Goal: Task Accomplishment & Management: Manage account settings

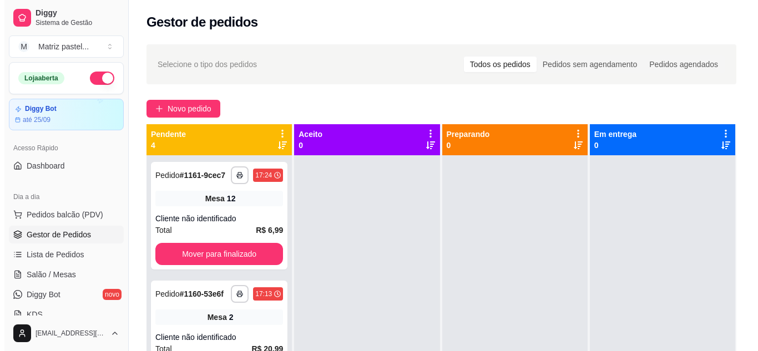
scroll to position [111, 0]
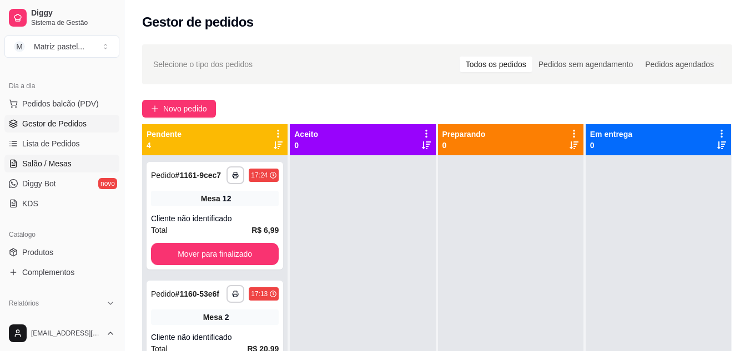
click at [41, 155] on link "Salão / Mesas" at bounding box center [61, 164] width 115 height 18
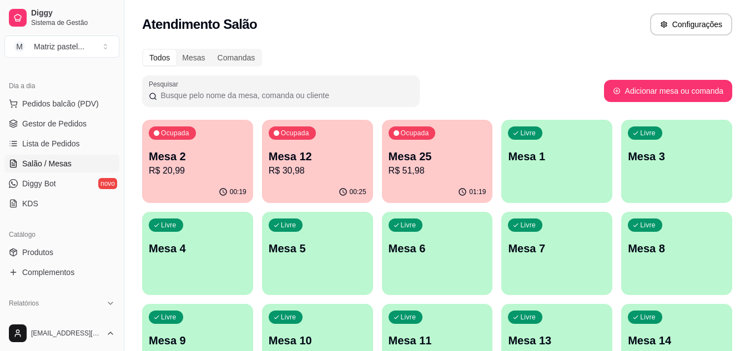
click at [282, 171] on p "R$ 30,98" at bounding box center [318, 170] width 98 height 13
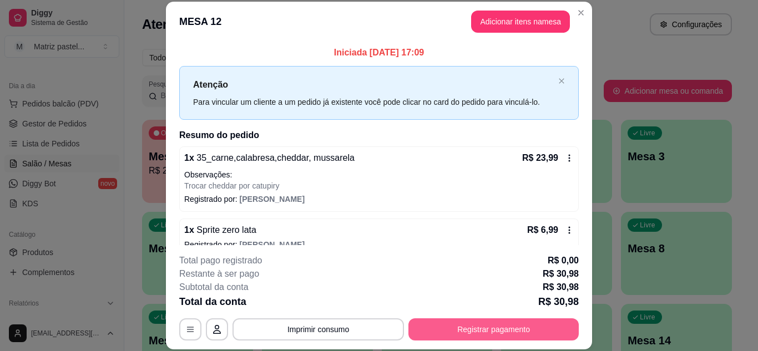
click at [482, 336] on button "Registrar pagamento" at bounding box center [493, 329] width 170 height 22
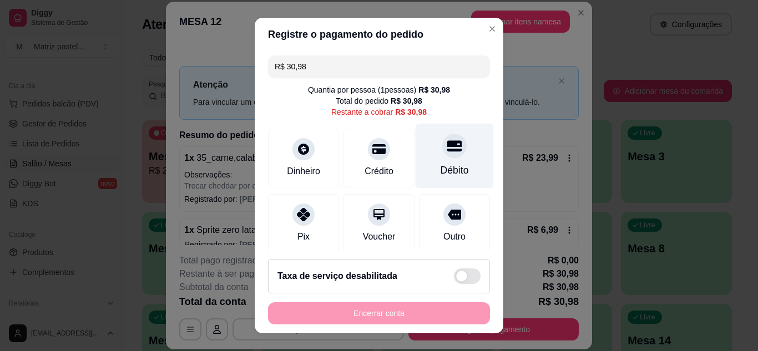
click at [441, 166] on div "Débito" at bounding box center [455, 170] width 28 height 14
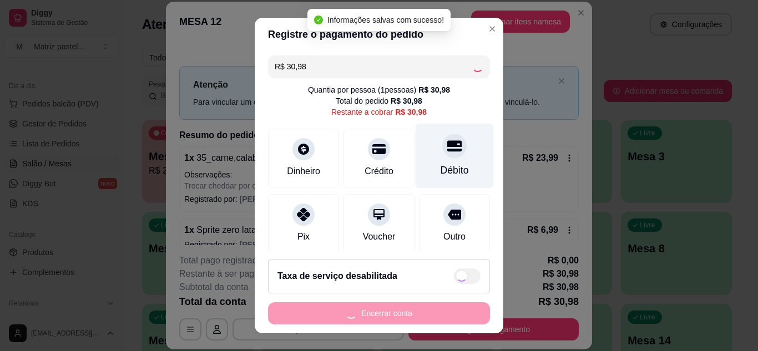
type input "R$ 0,00"
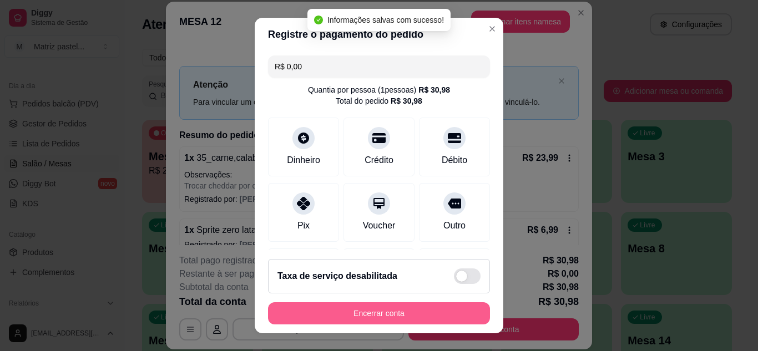
click at [454, 317] on button "Encerrar conta" at bounding box center [379, 313] width 222 height 22
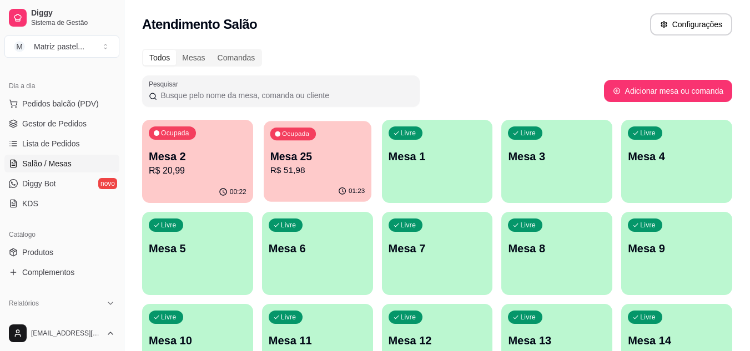
click at [328, 169] on p "R$ 51,98" at bounding box center [317, 170] width 95 height 13
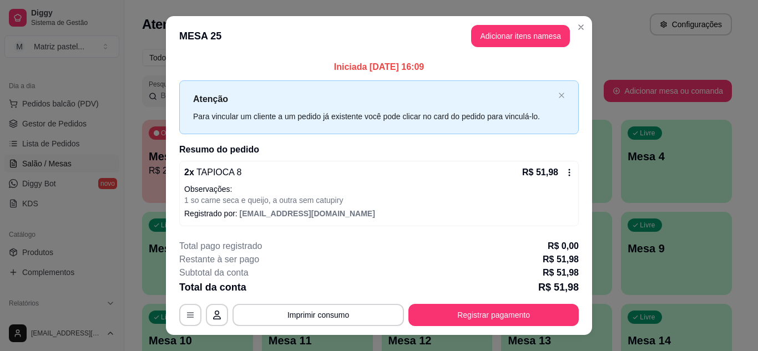
click at [586, 23] on header "MESA 25 Adicionar itens na mesa" at bounding box center [379, 36] width 426 height 40
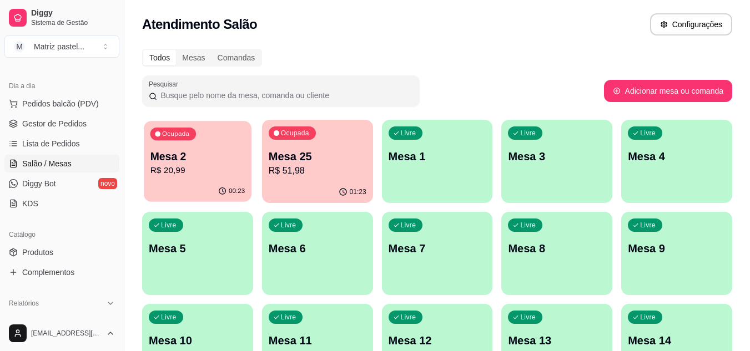
click at [232, 155] on p "Mesa 2" at bounding box center [197, 156] width 95 height 15
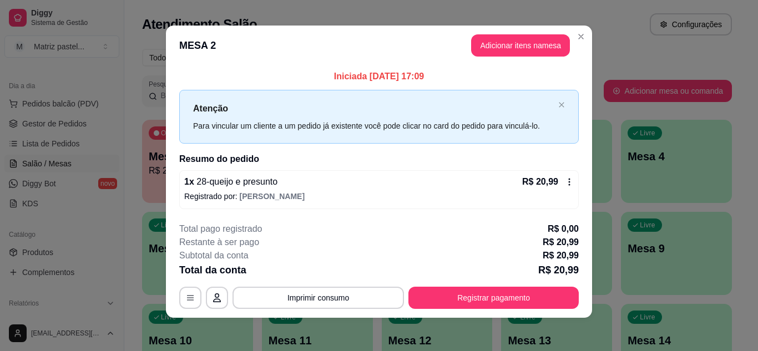
scroll to position [6, 0]
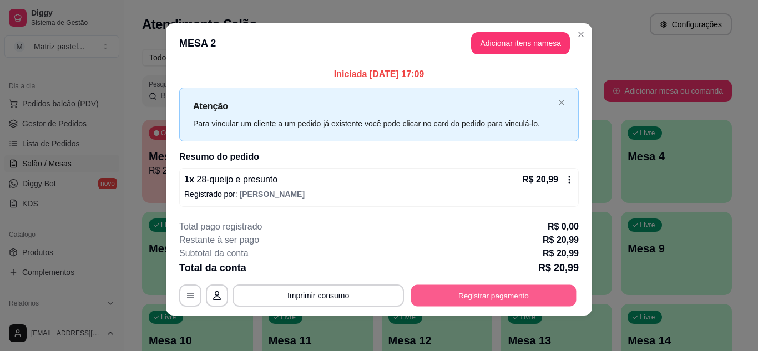
click at [498, 297] on button "Registrar pagamento" at bounding box center [493, 296] width 165 height 22
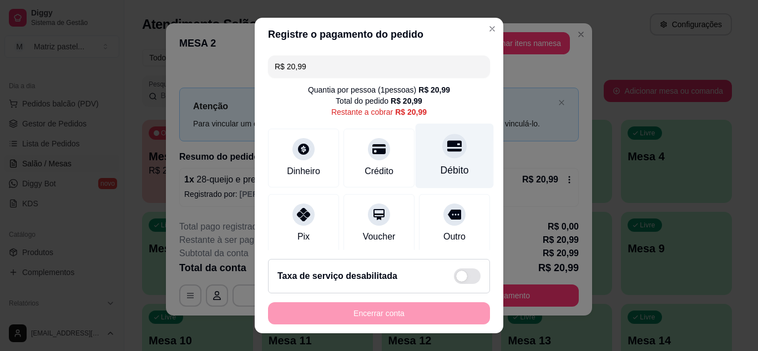
click at [441, 171] on div "Débito" at bounding box center [455, 170] width 28 height 14
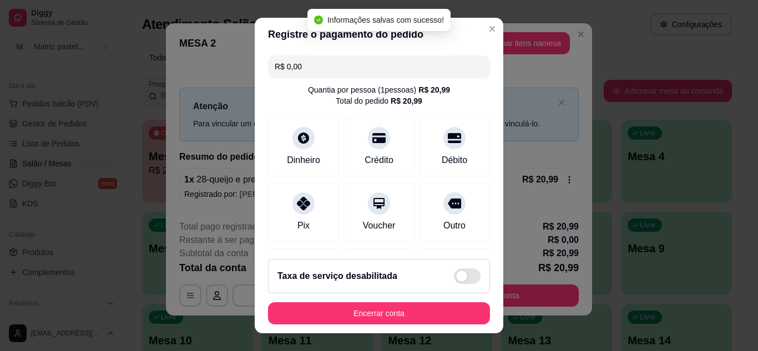
type input "R$ 0,00"
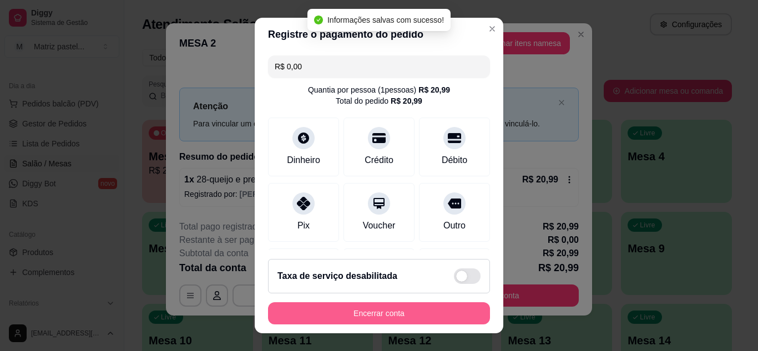
click at [305, 319] on button "Encerrar conta" at bounding box center [379, 313] width 222 height 22
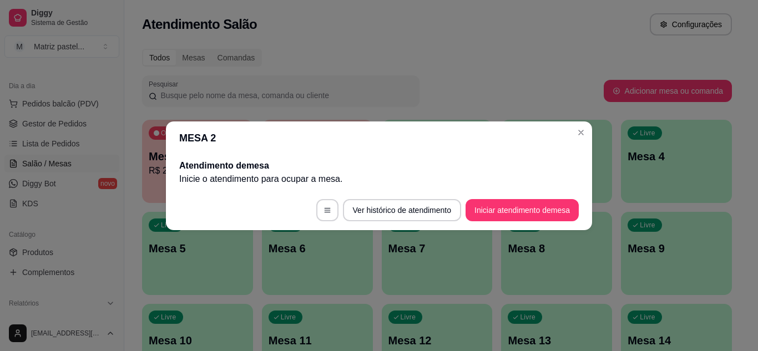
scroll to position [0, 0]
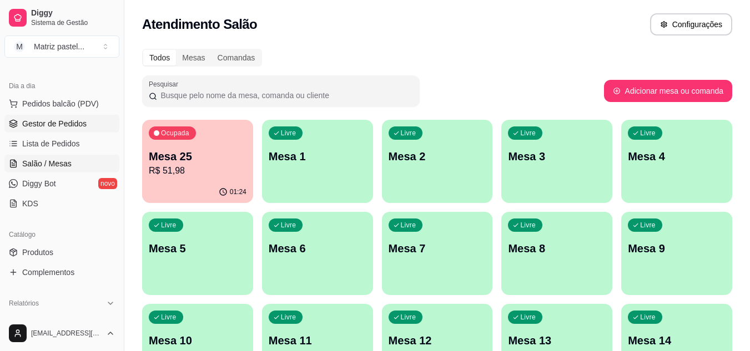
click at [56, 129] on link "Gestor de Pedidos" at bounding box center [61, 124] width 115 height 18
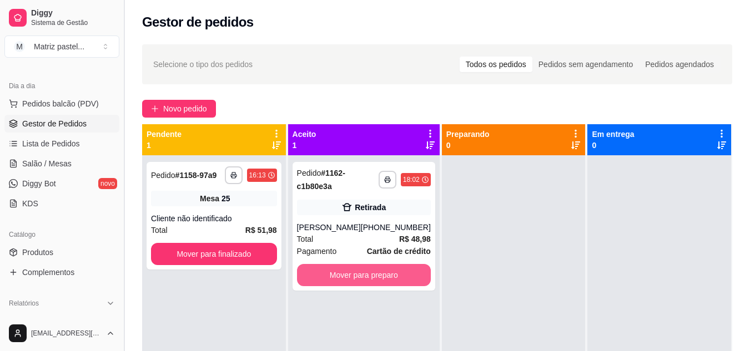
click at [332, 277] on button "Mover para preparo" at bounding box center [364, 275] width 134 height 22
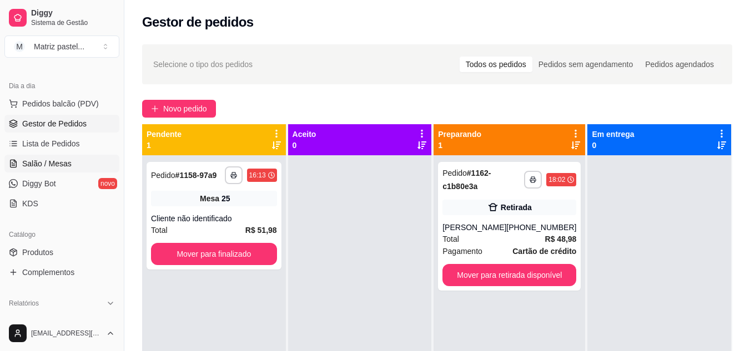
click at [57, 164] on span "Salão / Mesas" at bounding box center [46, 163] width 49 height 11
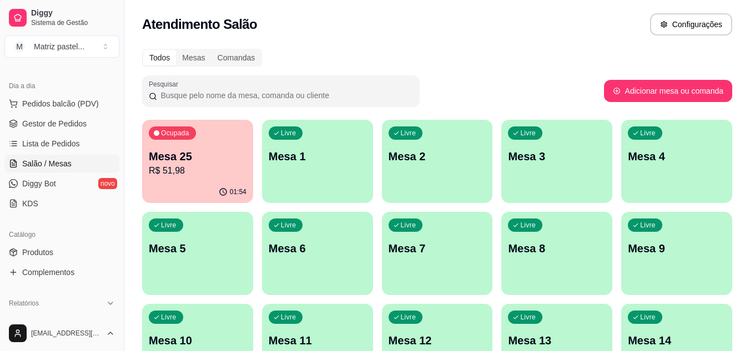
click at [191, 165] on p "R$ 51,98" at bounding box center [198, 170] width 98 height 13
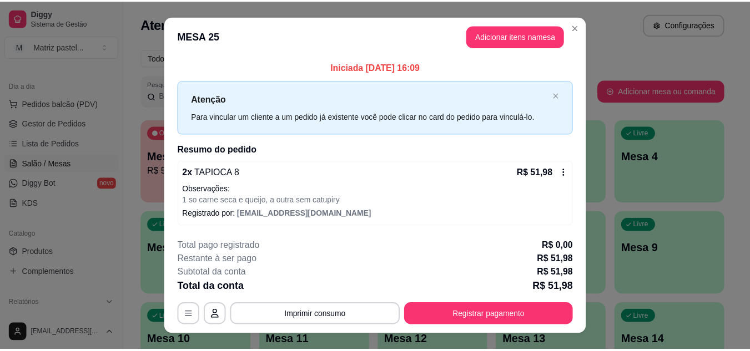
scroll to position [19, 0]
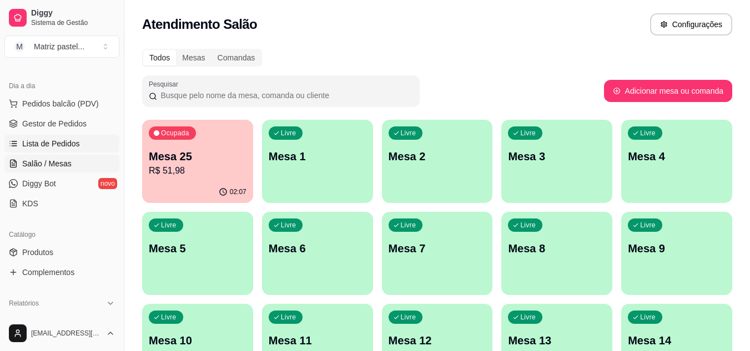
click at [65, 142] on span "Lista de Pedidos" at bounding box center [51, 143] width 58 height 11
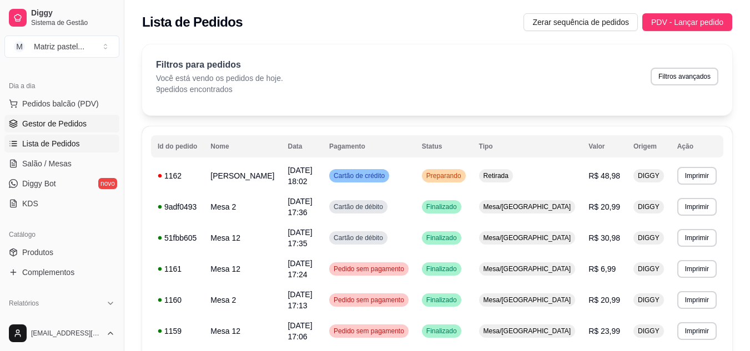
click at [73, 122] on span "Gestor de Pedidos" at bounding box center [54, 123] width 64 height 11
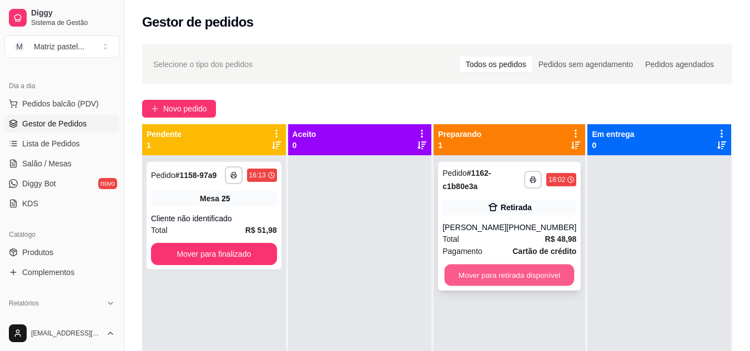
click at [500, 285] on button "Mover para retirada disponível" at bounding box center [509, 276] width 130 height 22
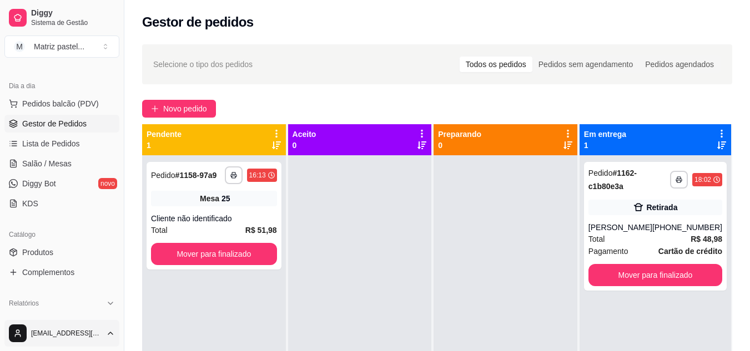
drag, startPoint x: 67, startPoint y: 165, endPoint x: 69, endPoint y: 334, distance: 169.2
click at [67, 165] on span "Salão / Mesas" at bounding box center [46, 163] width 49 height 11
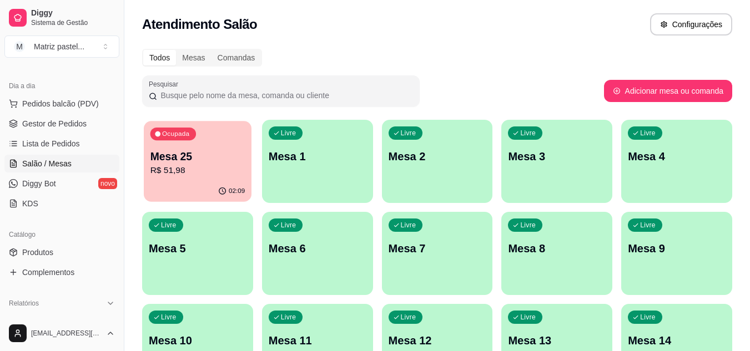
click at [165, 156] on p "Mesa 25" at bounding box center [197, 156] width 95 height 15
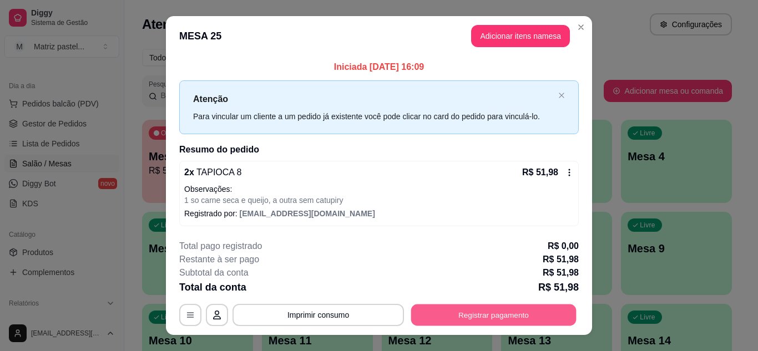
click at [438, 306] on button "Registrar pagamento" at bounding box center [493, 316] width 165 height 22
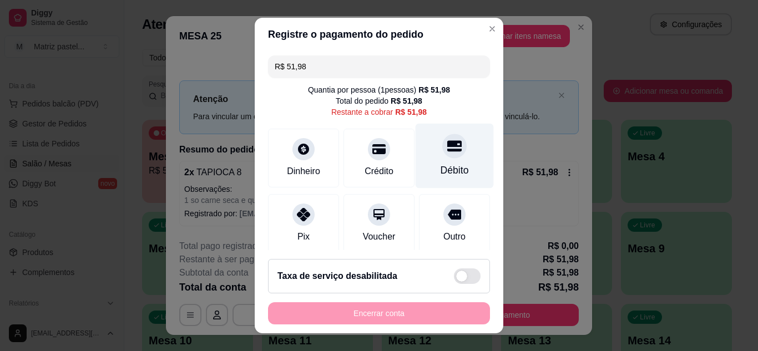
click at [444, 157] on div "Débito" at bounding box center [455, 155] width 78 height 65
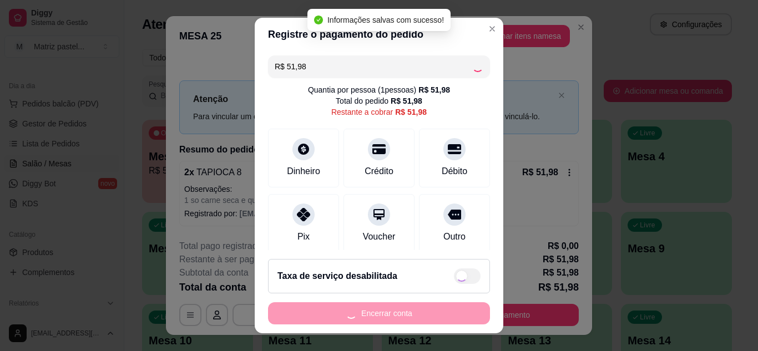
type input "R$ 0,00"
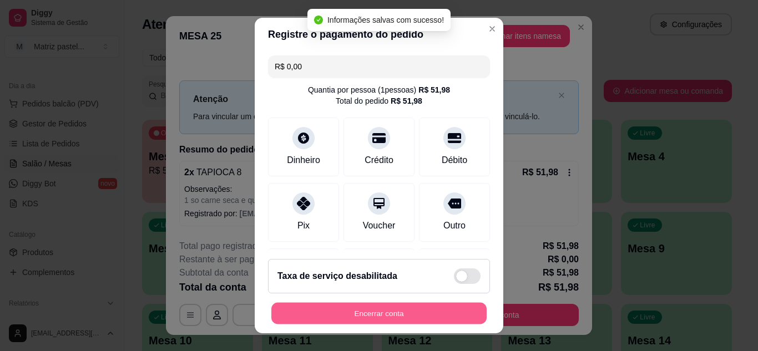
click at [398, 311] on button "Encerrar conta" at bounding box center [378, 314] width 215 height 22
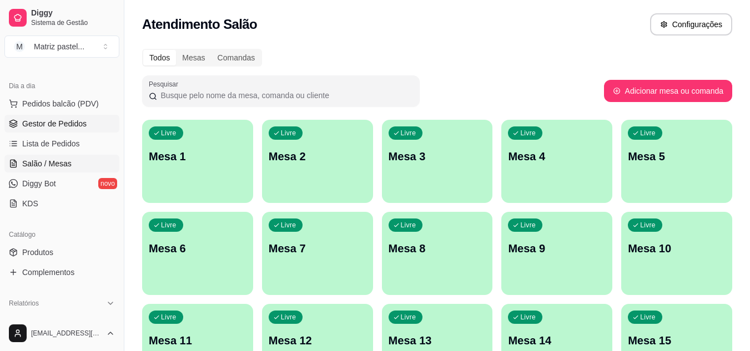
click at [54, 127] on span "Gestor de Pedidos" at bounding box center [54, 123] width 64 height 11
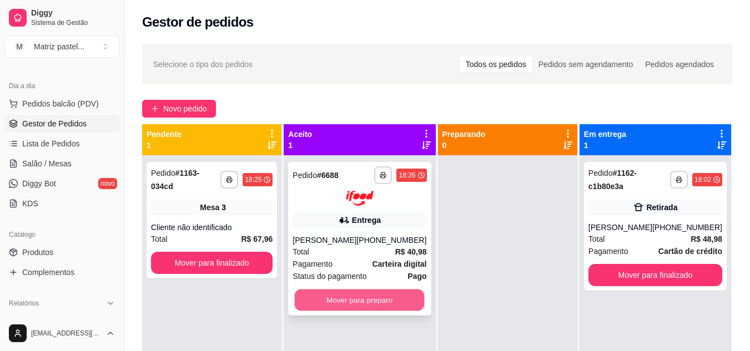
click at [362, 306] on button "Mover para preparo" at bounding box center [360, 300] width 130 height 22
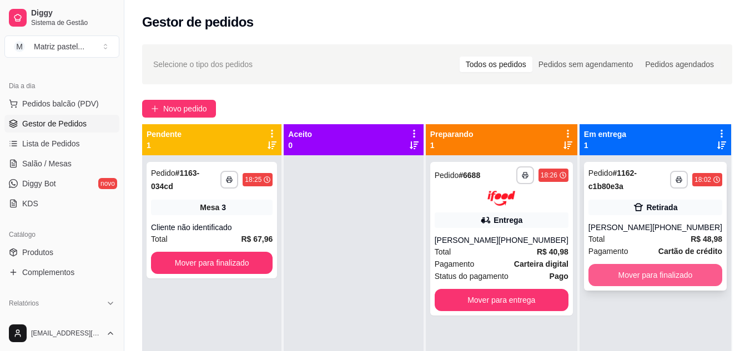
click at [652, 277] on button "Mover para finalizado" at bounding box center [655, 275] width 134 height 22
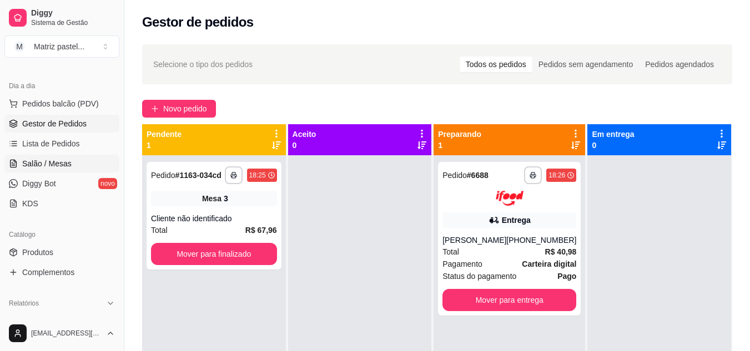
click at [33, 162] on span "Salão / Mesas" at bounding box center [46, 163] width 49 height 11
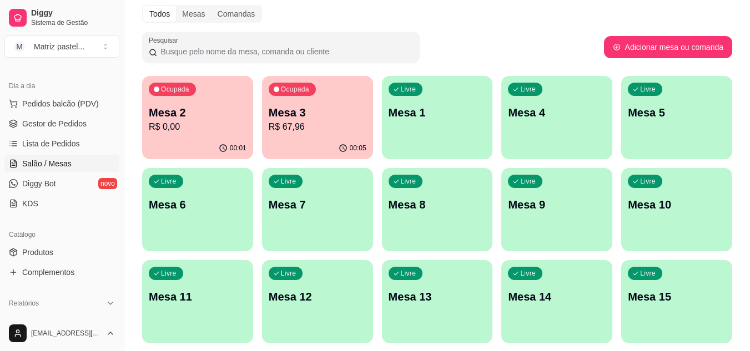
scroll to position [265, 0]
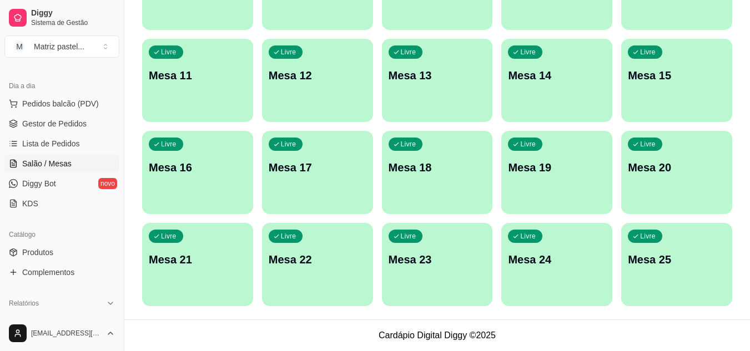
click at [618, 250] on div "Ocupada Mesa 2 R$ 0,00 00:01 Ocupada Mesa 3 R$ 67,96 00:05 Livre Mesa 1 Livre M…" at bounding box center [437, 81] width 590 height 452
click at [626, 256] on div "Livre Mesa 25" at bounding box center [676, 258] width 111 height 70
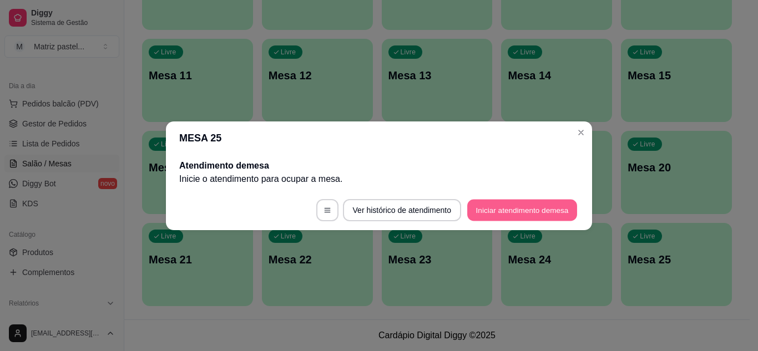
click at [491, 208] on button "Iniciar atendimento de mesa" at bounding box center [522, 210] width 110 height 22
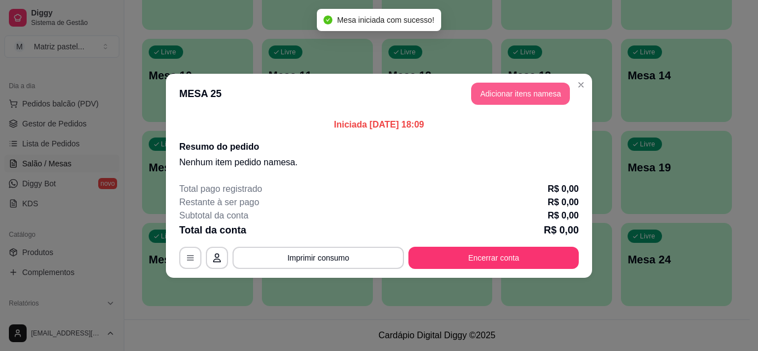
click at [530, 103] on button "Adicionar itens na mesa" at bounding box center [520, 94] width 99 height 22
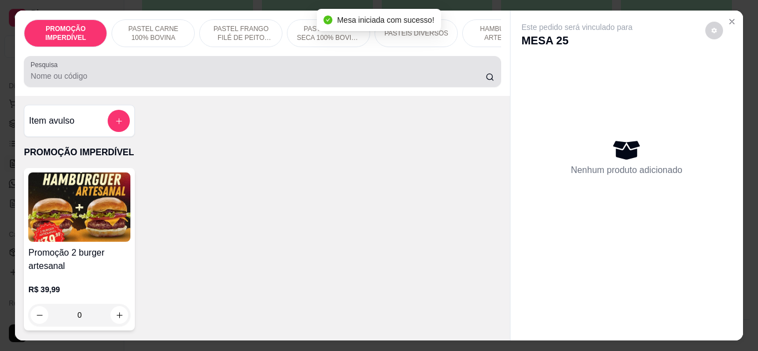
click at [201, 80] on input "Pesquisa" at bounding box center [258, 75] width 455 height 11
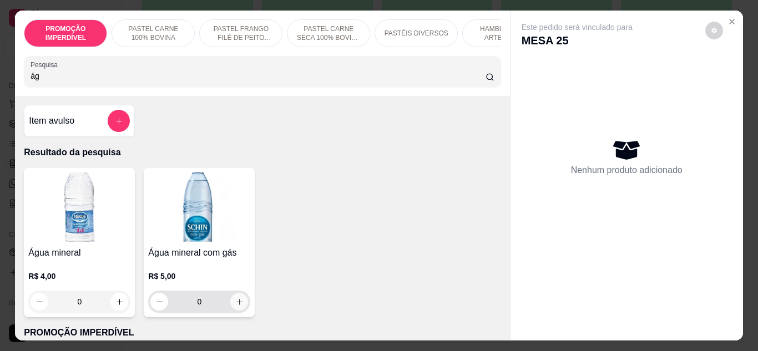
type input "ág"
click at [237, 311] on button "increase-product-quantity" at bounding box center [239, 302] width 18 height 18
type input "1"
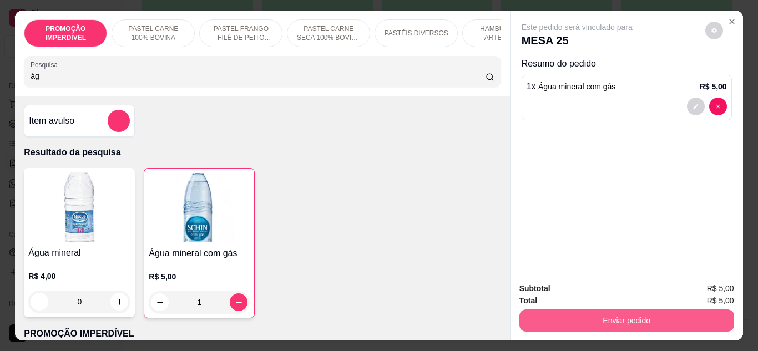
click at [554, 310] on button "Enviar pedido" at bounding box center [626, 321] width 215 height 22
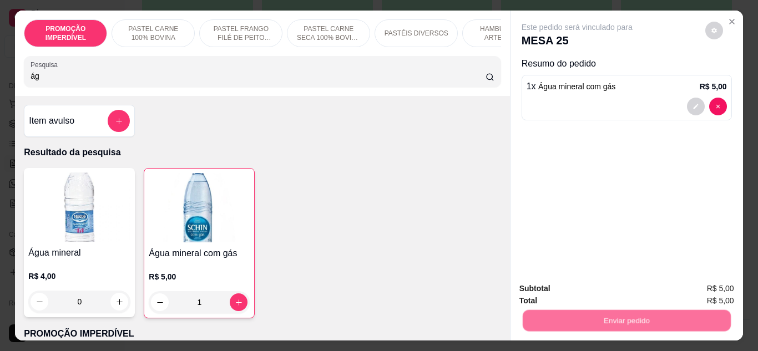
click at [563, 285] on button "Não registrar e enviar pedido" at bounding box center [589, 289] width 115 height 21
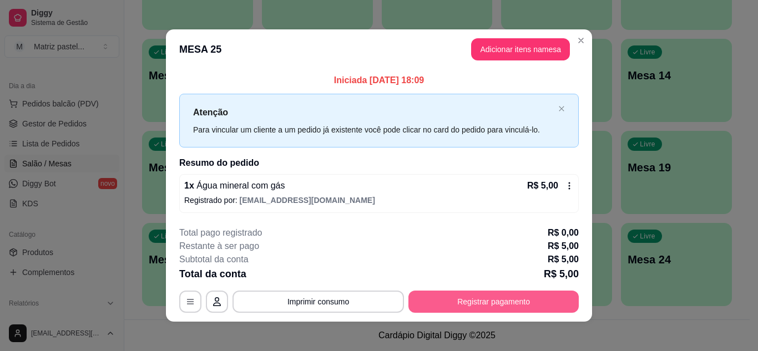
click at [448, 300] on button "Registrar pagamento" at bounding box center [493, 302] width 170 height 22
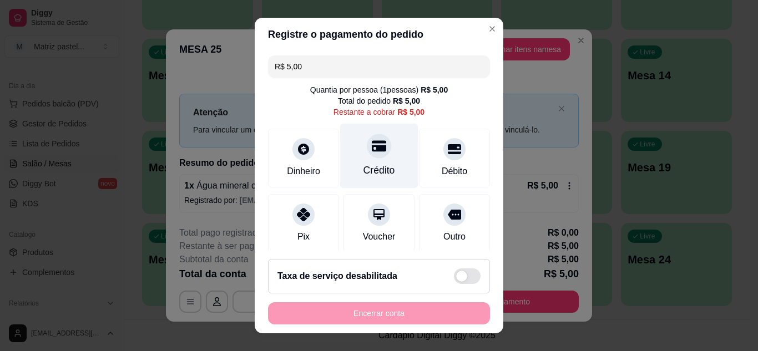
click at [363, 161] on div "Crédito" at bounding box center [379, 155] width 78 height 65
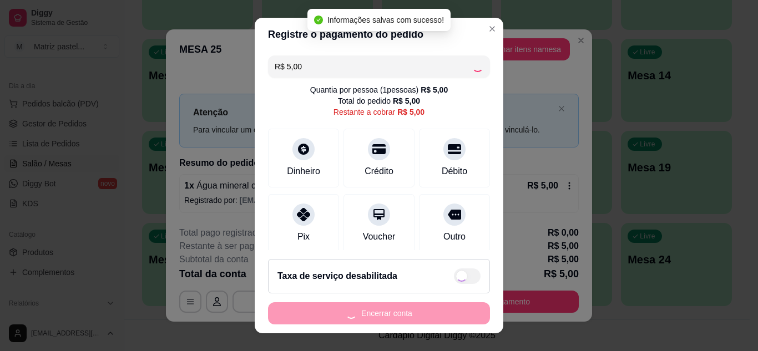
type input "R$ 0,00"
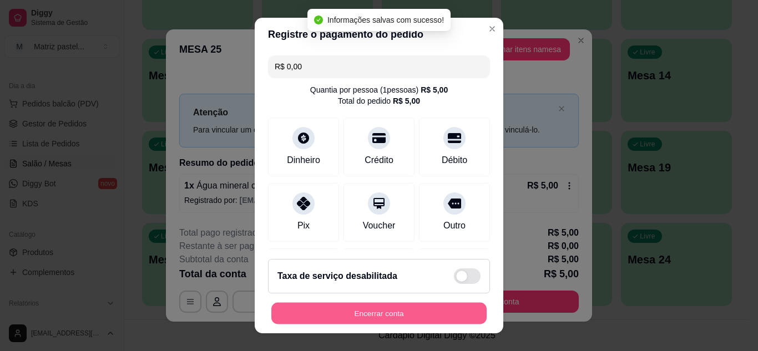
click at [340, 309] on button "Encerrar conta" at bounding box center [378, 314] width 215 height 22
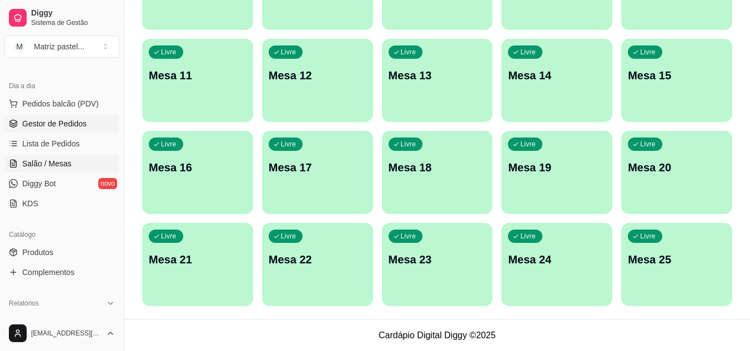
click at [97, 125] on link "Gestor de Pedidos" at bounding box center [61, 124] width 115 height 18
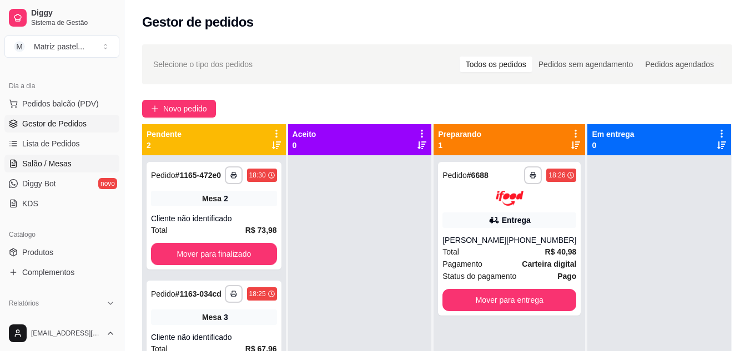
click at [53, 164] on span "Salão / Mesas" at bounding box center [46, 163] width 49 height 11
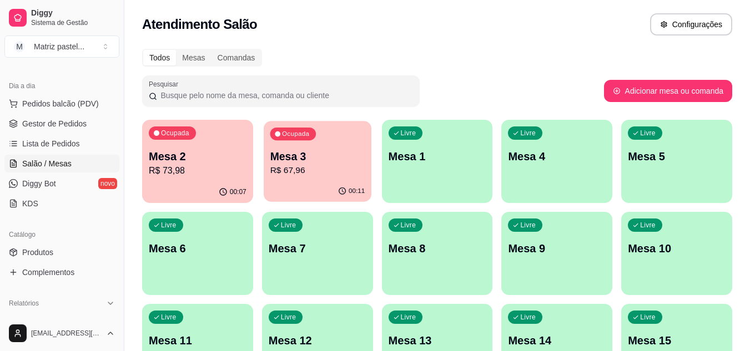
click at [291, 170] on p "R$ 67,96" at bounding box center [317, 170] width 95 height 13
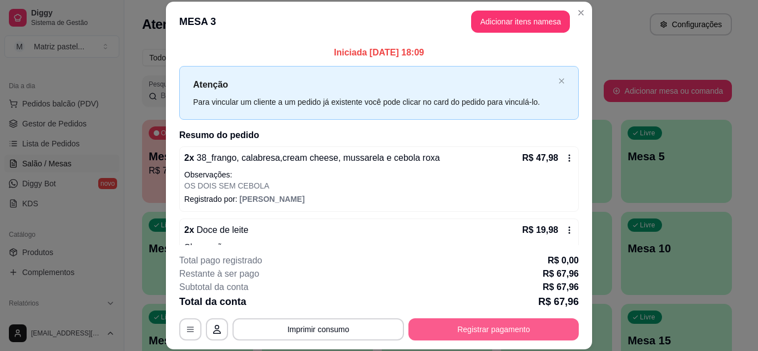
click at [476, 336] on button "Registrar pagamento" at bounding box center [493, 329] width 170 height 22
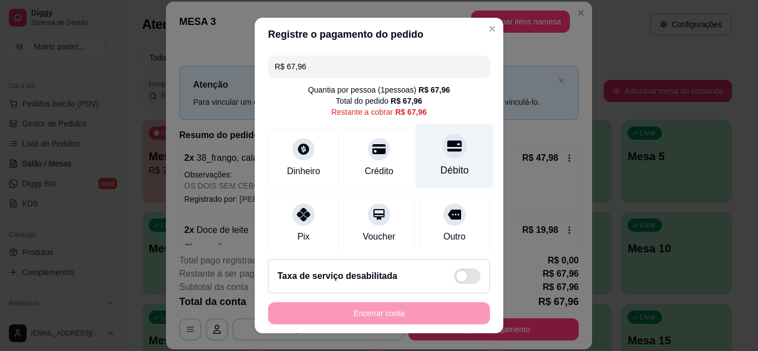
click at [442, 158] on div at bounding box center [454, 146] width 24 height 24
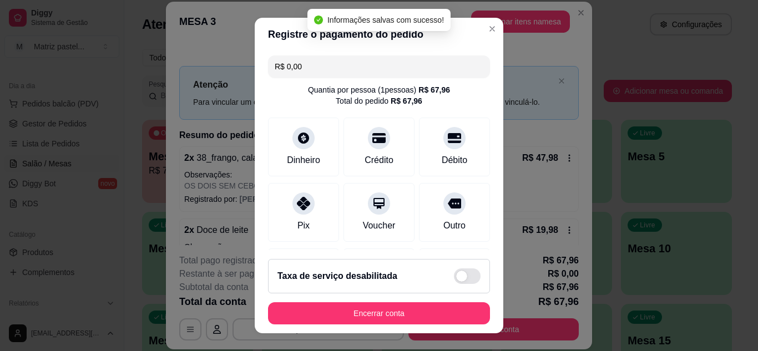
type input "R$ 0,00"
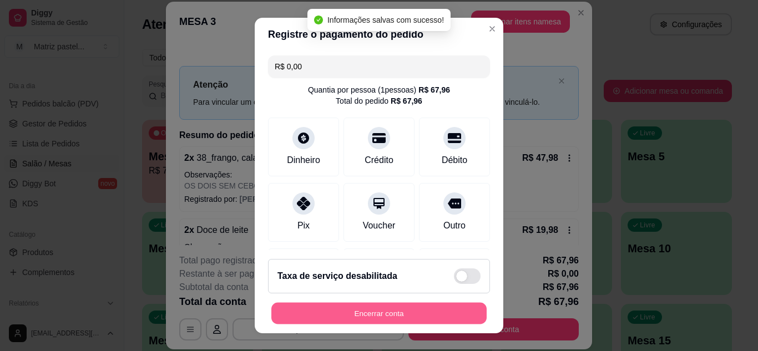
click at [403, 303] on button "Encerrar conta" at bounding box center [378, 314] width 215 height 22
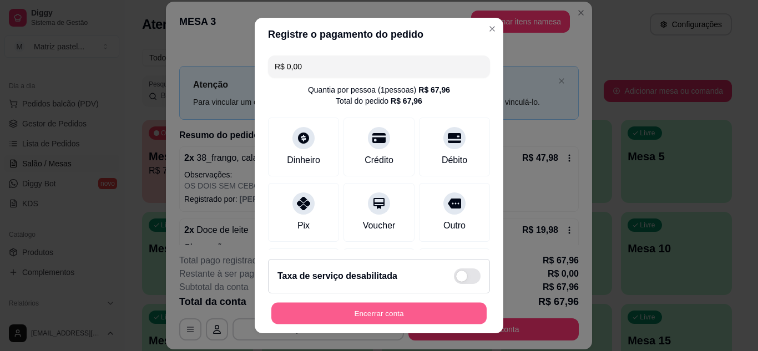
click at [437, 307] on button "Encerrar conta" at bounding box center [378, 314] width 215 height 22
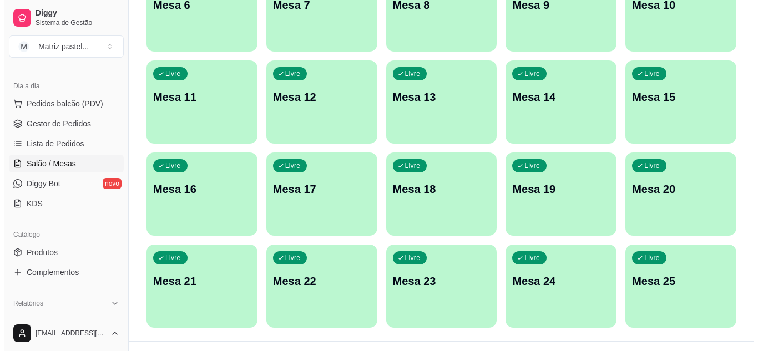
scroll to position [265, 0]
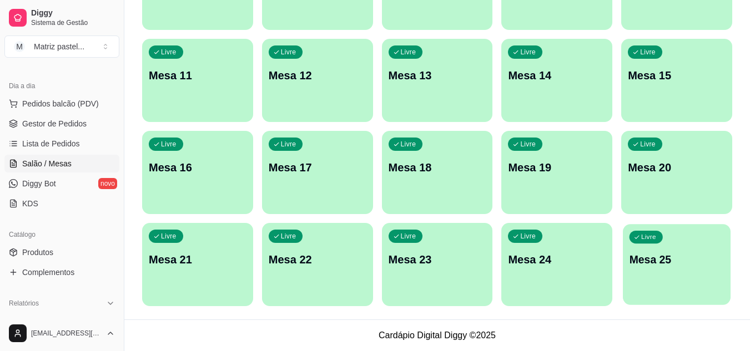
click at [646, 262] on p "Mesa 25" at bounding box center [676, 259] width 95 height 15
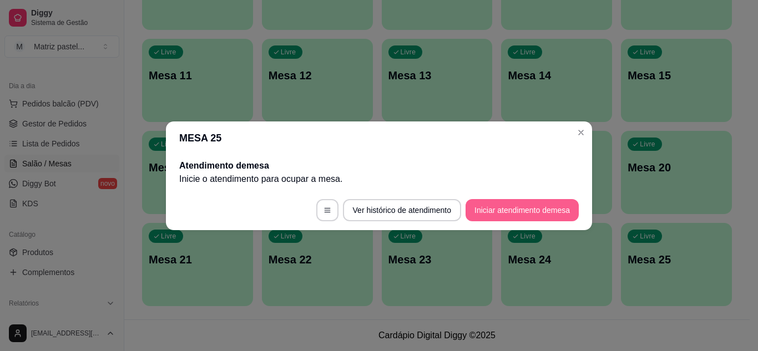
click at [525, 208] on button "Iniciar atendimento de mesa" at bounding box center [522, 210] width 113 height 22
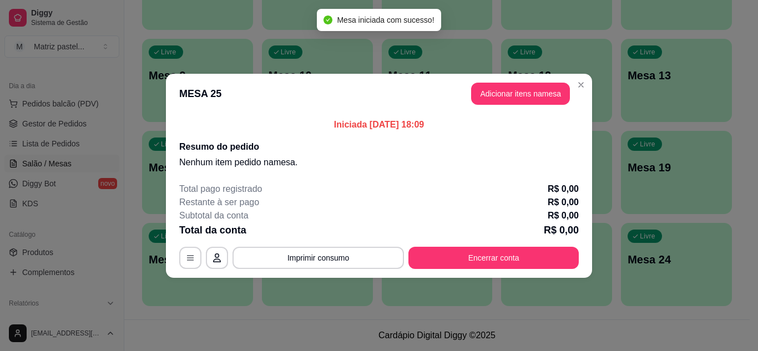
click at [515, 105] on header "MESA 25 Adicionar itens na mesa" at bounding box center [379, 94] width 426 height 40
click at [511, 99] on button "Adicionar itens na mesa" at bounding box center [520, 94] width 99 height 22
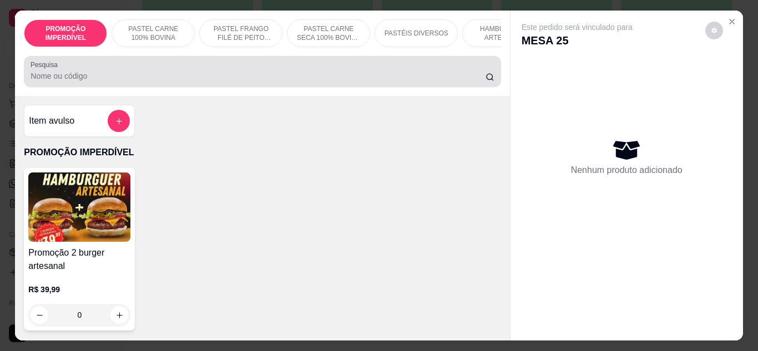
click at [183, 74] on div at bounding box center [262, 71] width 463 height 22
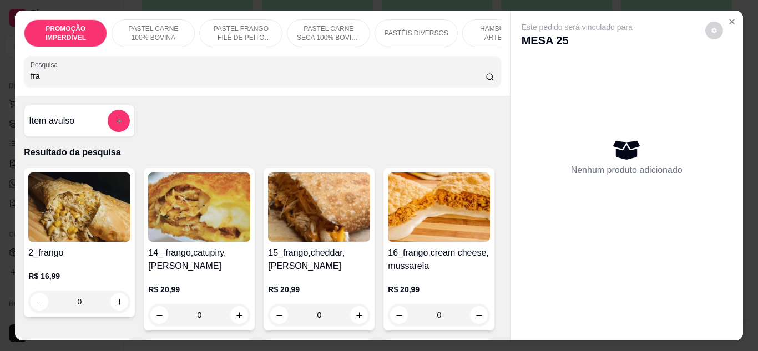
scroll to position [55, 0]
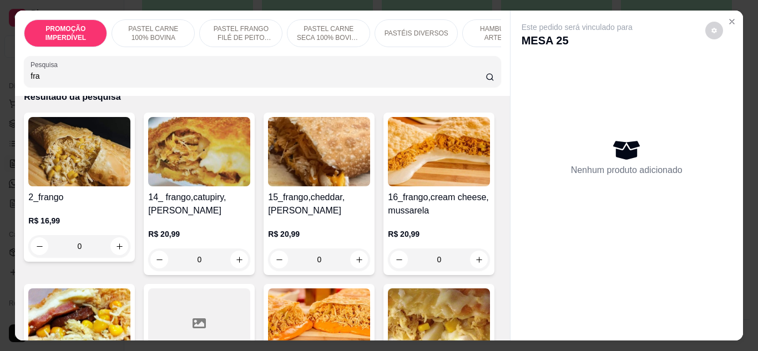
type input "fra"
click at [120, 251] on div "0" at bounding box center [79, 246] width 102 height 22
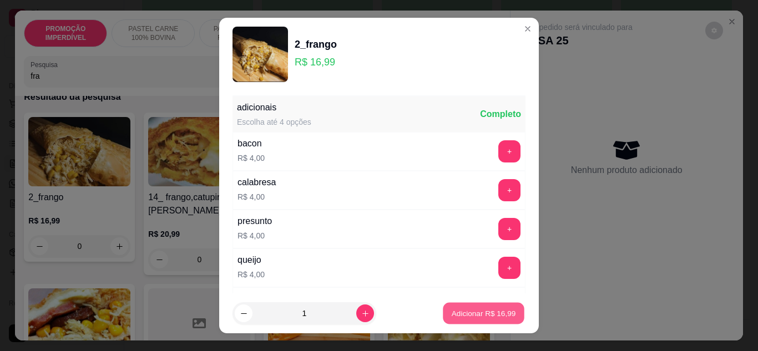
click at [473, 312] on p "Adicionar R$ 16,99" at bounding box center [484, 313] width 64 height 11
type input "1"
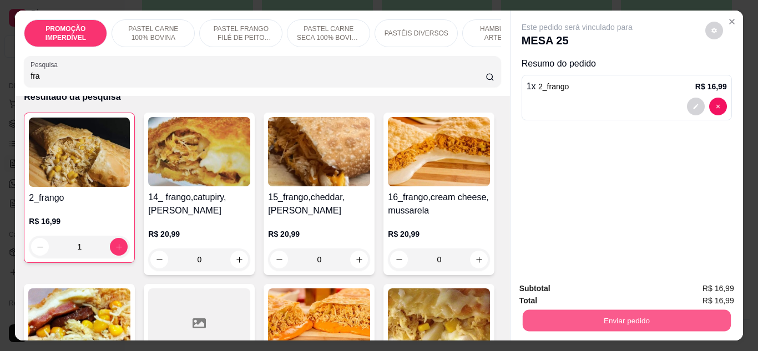
click at [559, 325] on button "Enviar pedido" at bounding box center [626, 321] width 208 height 22
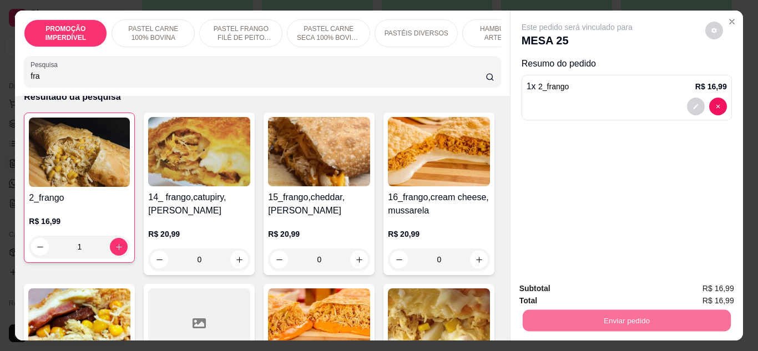
click at [554, 289] on button "Não registrar e enviar pedido" at bounding box center [589, 289] width 115 height 21
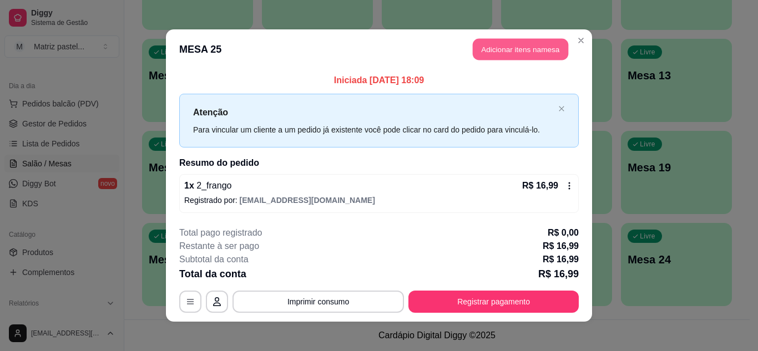
click at [473, 51] on button "Adicionar itens na mesa" at bounding box center [520, 50] width 95 height 22
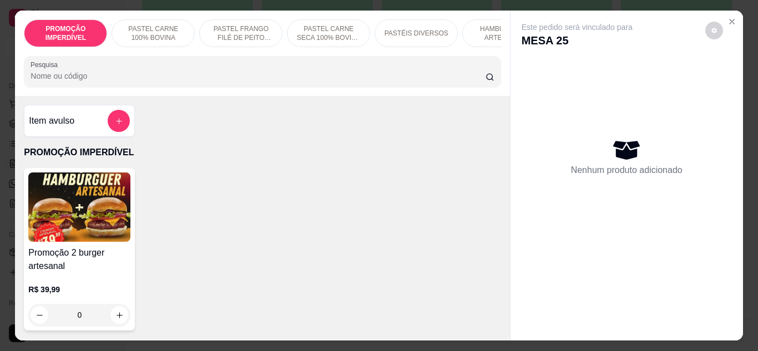
click at [204, 82] on input "Pesquisa" at bounding box center [258, 75] width 455 height 11
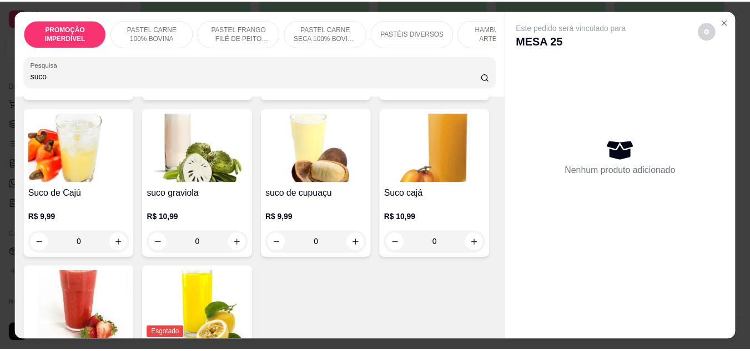
scroll to position [222, 0]
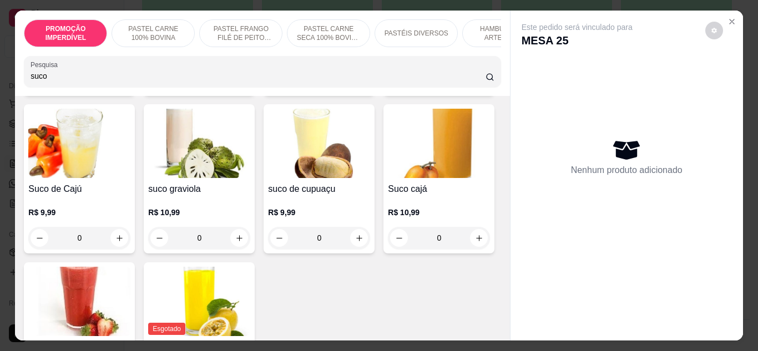
type input "suco"
click at [470, 89] on button "increase-product-quantity" at bounding box center [479, 80] width 18 height 18
type input "1"
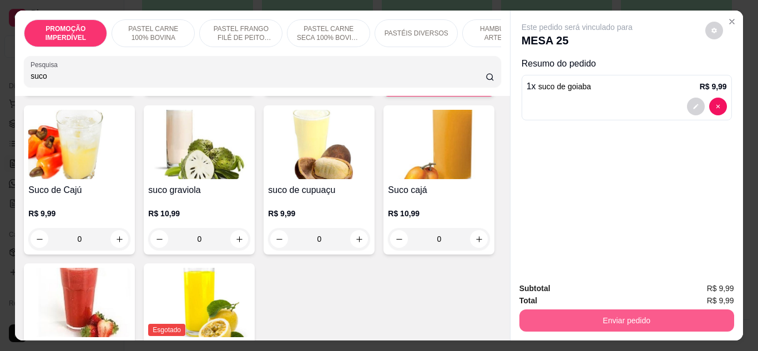
click at [586, 316] on button "Enviar pedido" at bounding box center [626, 321] width 215 height 22
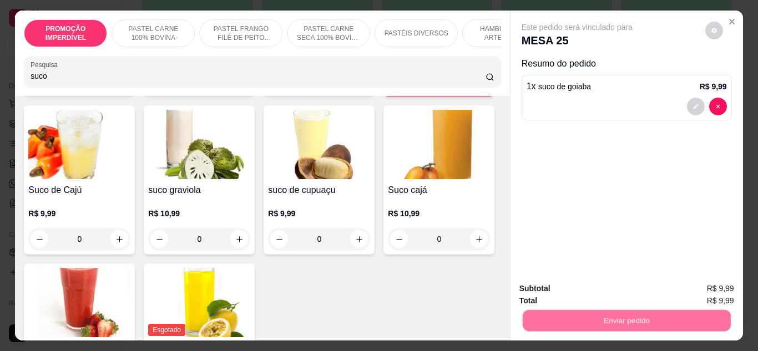
click at [574, 291] on button "Não registrar e enviar pedido" at bounding box center [589, 289] width 115 height 21
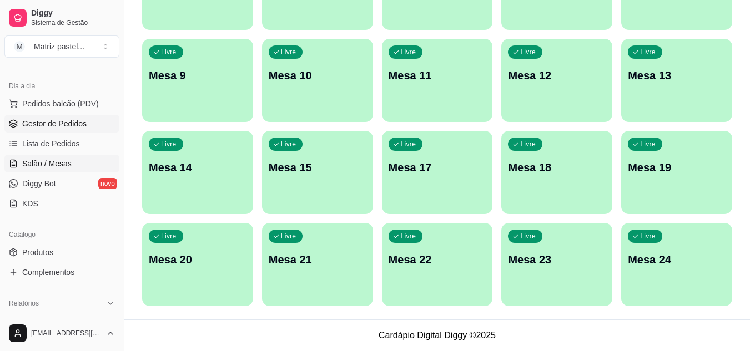
click at [95, 130] on link "Gestor de Pedidos" at bounding box center [61, 124] width 115 height 18
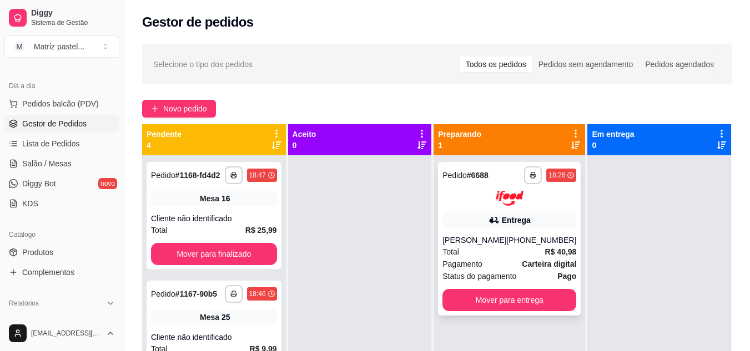
click at [485, 231] on div "**********" at bounding box center [509, 239] width 143 height 154
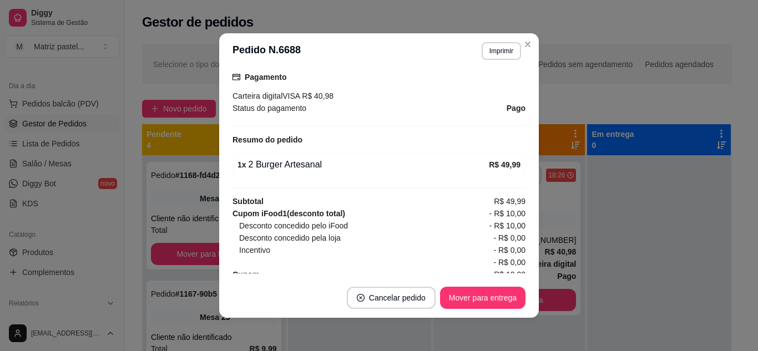
scroll to position [333, 0]
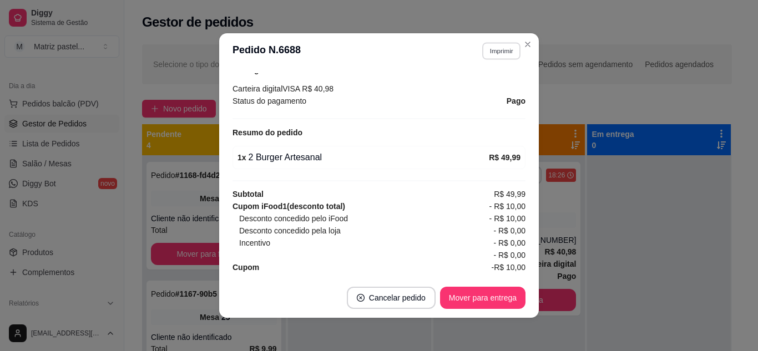
click at [493, 47] on button "Imprimir" at bounding box center [501, 50] width 38 height 17
click at [479, 84] on button "IMPRESSORA" at bounding box center [478, 89] width 78 height 17
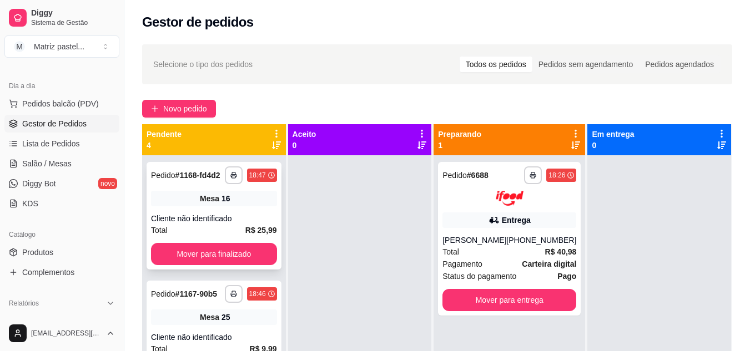
click at [186, 206] on div "Mesa 16" at bounding box center [214, 199] width 126 height 16
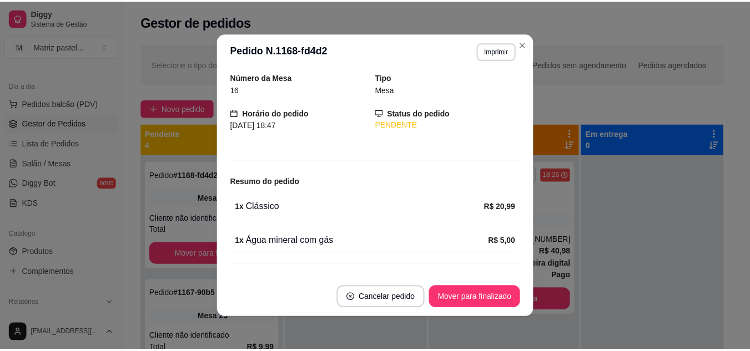
scroll to position [55, 0]
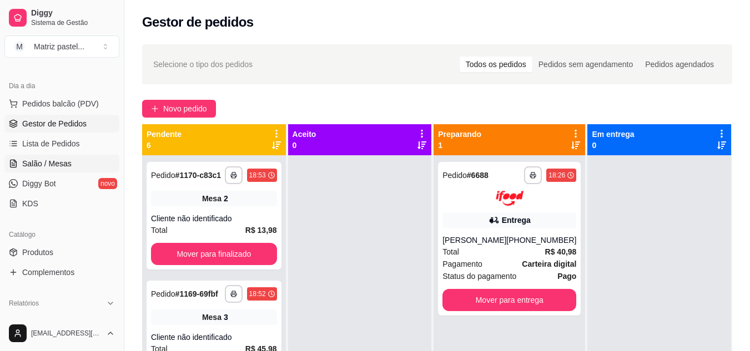
click at [54, 163] on span "Salão / Mesas" at bounding box center [46, 163] width 49 height 11
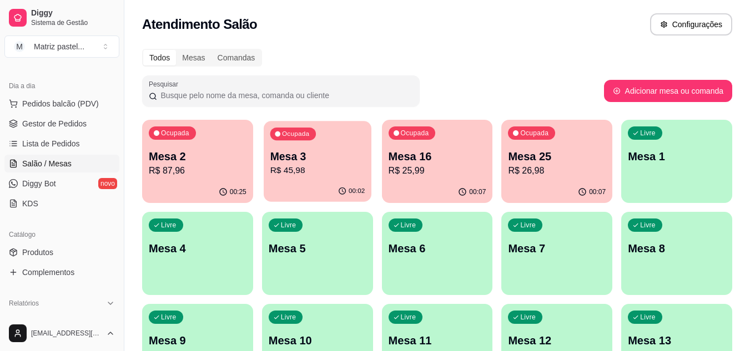
click at [322, 178] on div "Ocupada Mesa 3 R$ 45,98" at bounding box center [318, 151] width 108 height 60
click at [277, 166] on p "R$ 45,98" at bounding box center [318, 170] width 98 height 13
click at [38, 129] on span "Gestor de Pedidos" at bounding box center [54, 123] width 64 height 11
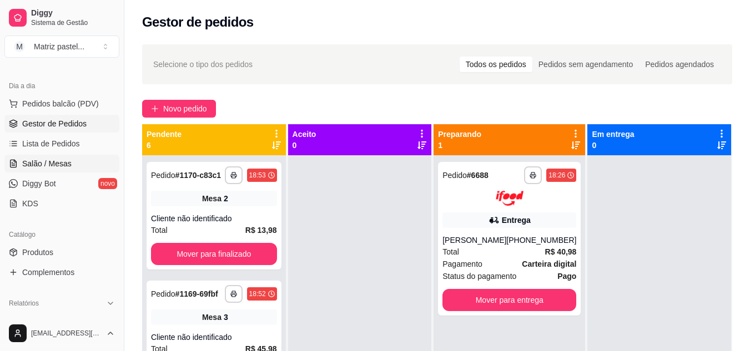
click at [38, 168] on span "Salão / Mesas" at bounding box center [46, 163] width 49 height 11
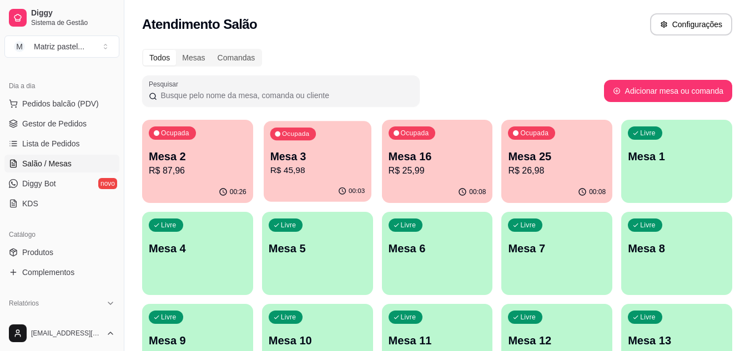
click at [289, 153] on p "Mesa 3" at bounding box center [317, 156] width 95 height 15
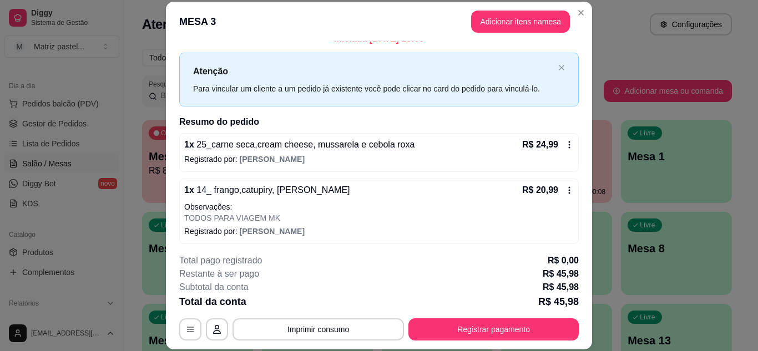
scroll to position [17, 0]
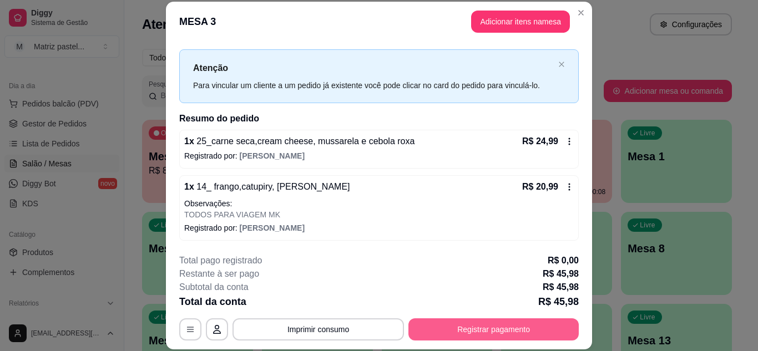
click at [489, 332] on button "Registrar pagamento" at bounding box center [493, 329] width 170 height 22
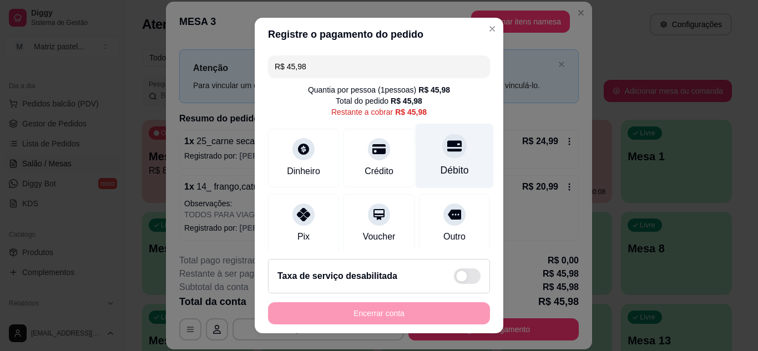
click at [442, 158] on div at bounding box center [454, 146] width 24 height 24
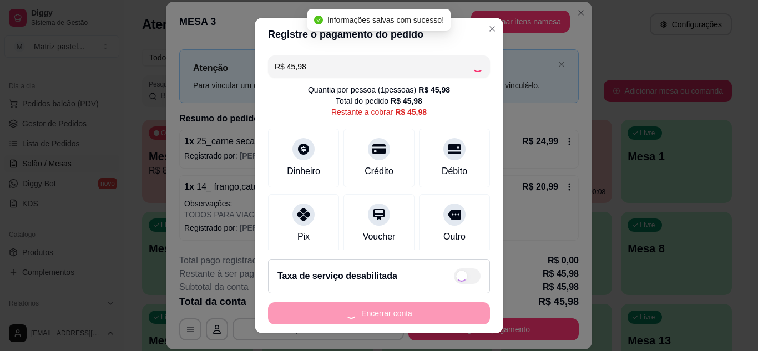
type input "R$ 0,00"
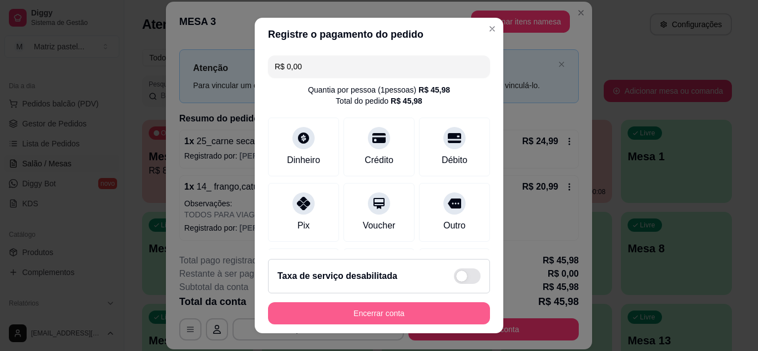
click at [429, 321] on button "Encerrar conta" at bounding box center [379, 313] width 222 height 22
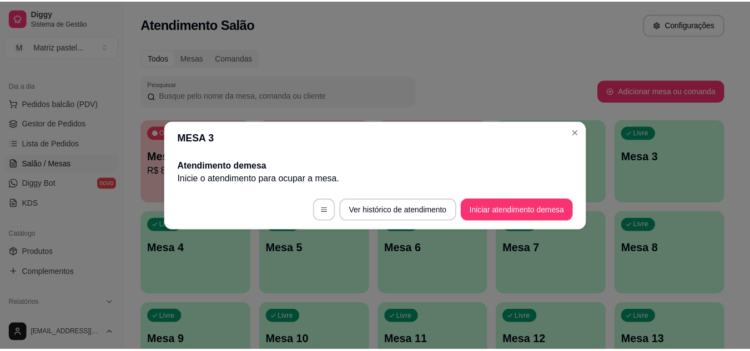
scroll to position [0, 0]
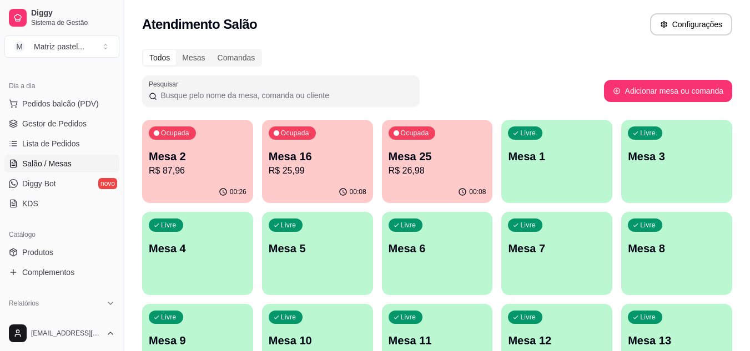
click at [190, 174] on p "R$ 87,96" at bounding box center [198, 170] width 98 height 13
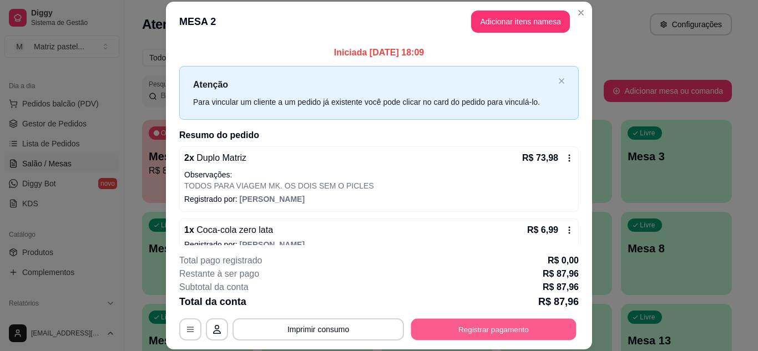
click at [478, 325] on button "Registrar pagamento" at bounding box center [493, 329] width 165 height 22
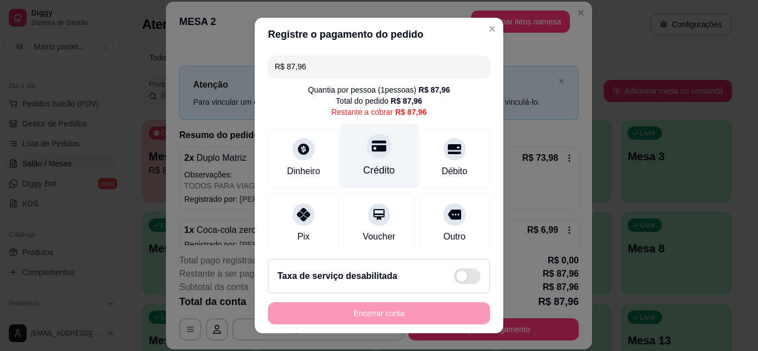
click at [392, 161] on div "Crédito" at bounding box center [379, 155] width 78 height 65
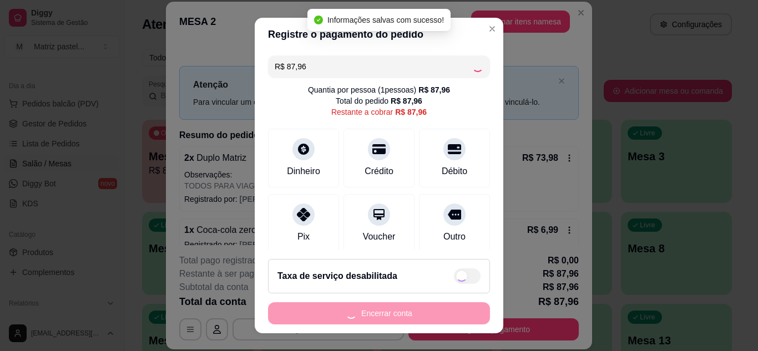
type input "R$ 0,00"
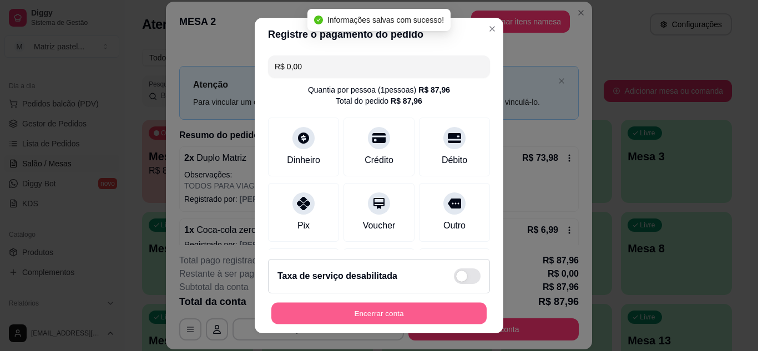
click at [333, 315] on button "Encerrar conta" at bounding box center [378, 314] width 215 height 22
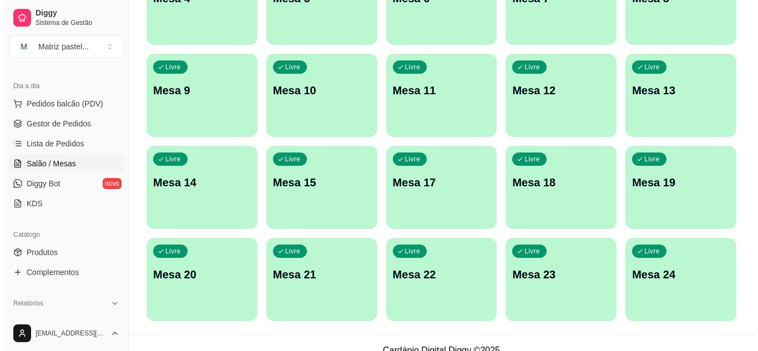
scroll to position [265, 0]
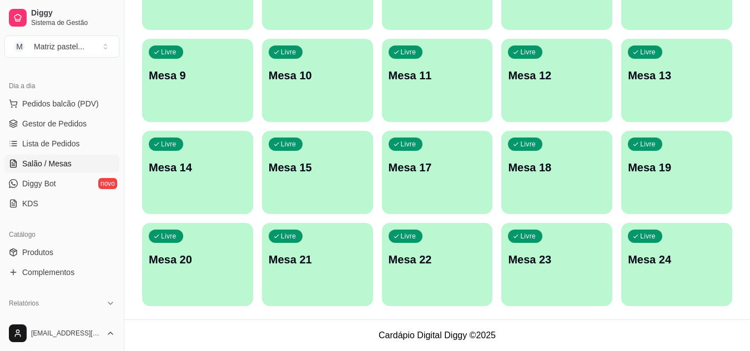
click at [640, 270] on div "Livre Mesa 24" at bounding box center [676, 258] width 111 height 70
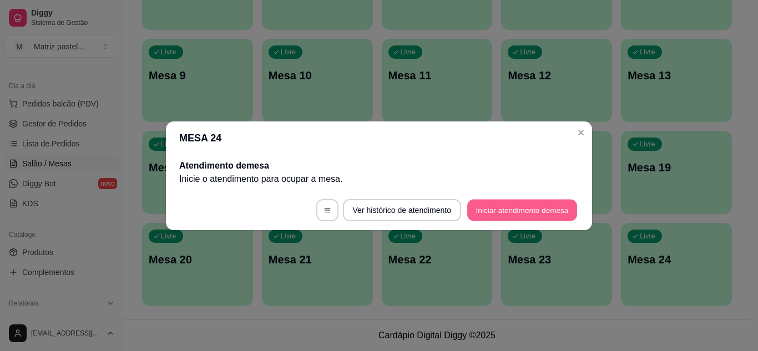
click at [512, 217] on button "Iniciar atendimento de mesa" at bounding box center [522, 210] width 110 height 22
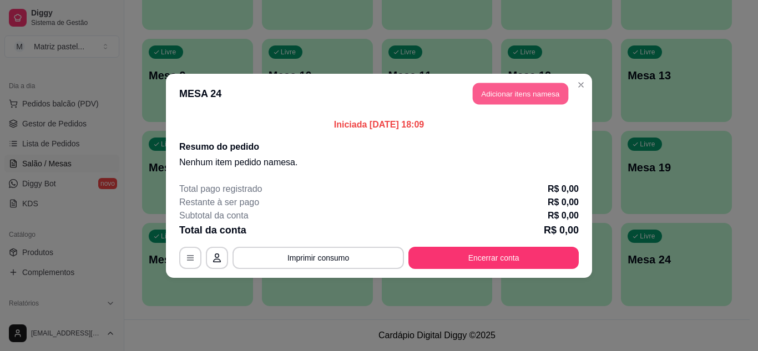
click at [512, 95] on button "Adicionar itens na mesa" at bounding box center [520, 94] width 95 height 22
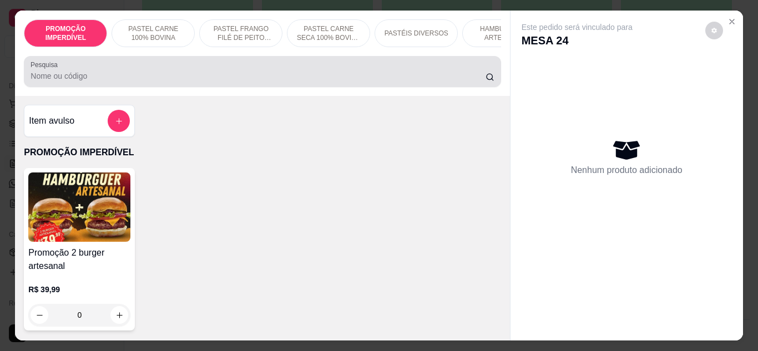
click at [282, 82] on input "Pesquisa" at bounding box center [258, 75] width 455 height 11
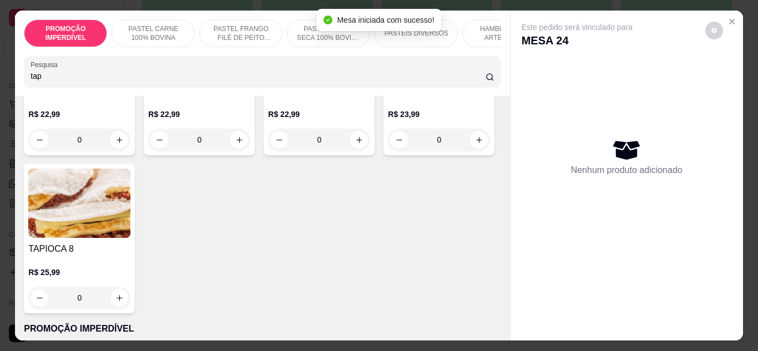
scroll to position [166, 0]
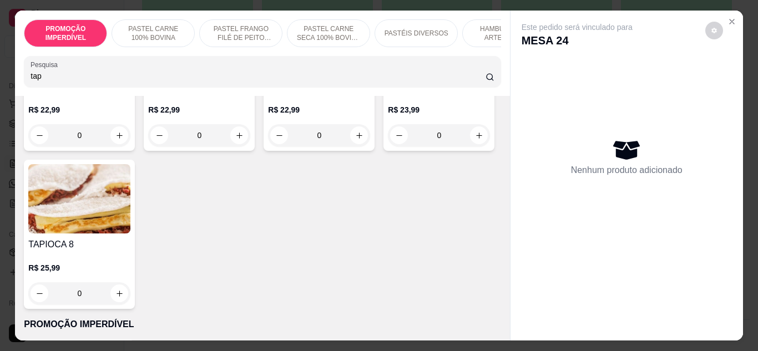
type input "tap"
click at [130, 298] on div "0" at bounding box center [79, 293] width 102 height 22
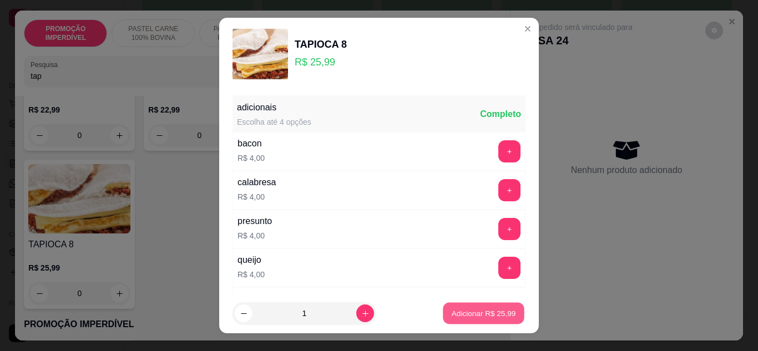
click at [463, 317] on p "Adicionar R$ 25,99" at bounding box center [484, 313] width 64 height 11
type input "1"
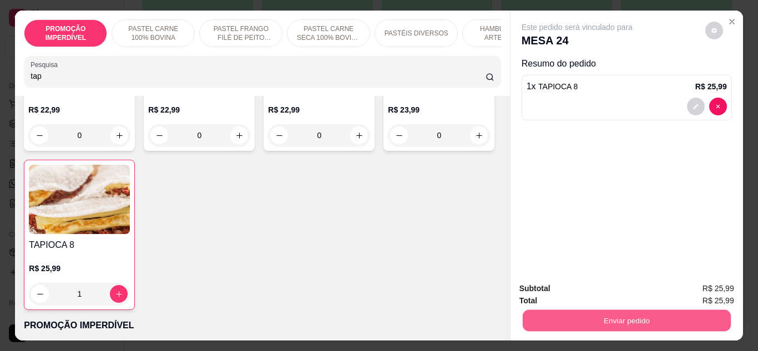
click at [542, 317] on button "Enviar pedido" at bounding box center [626, 321] width 208 height 22
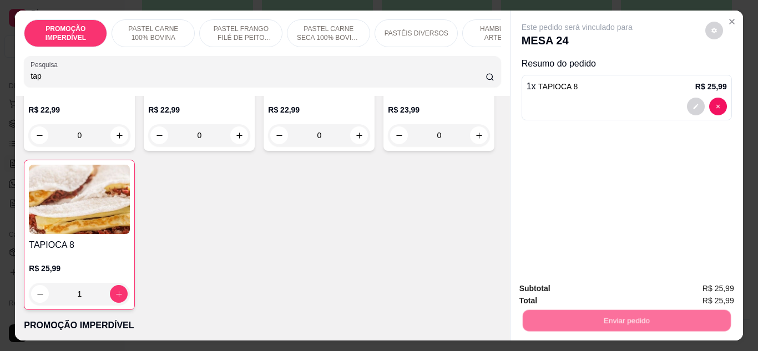
click at [550, 293] on button "Não registrar e enviar pedido" at bounding box center [590, 289] width 112 height 21
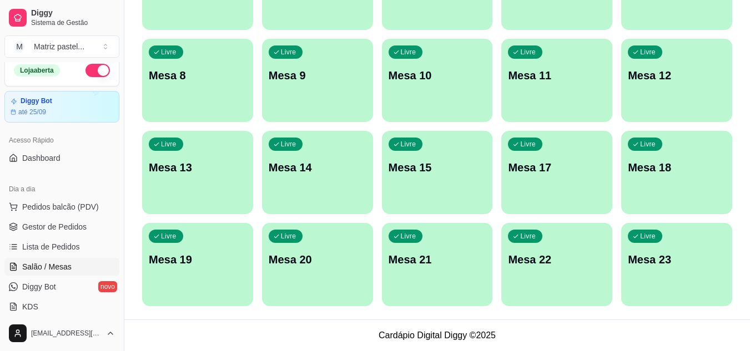
scroll to position [0, 0]
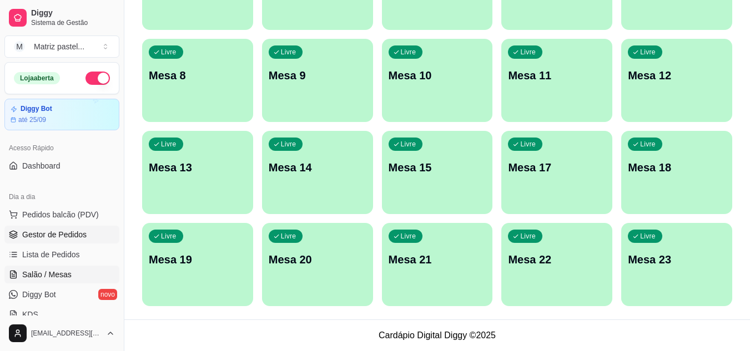
click at [49, 239] on span "Gestor de Pedidos" at bounding box center [54, 234] width 64 height 11
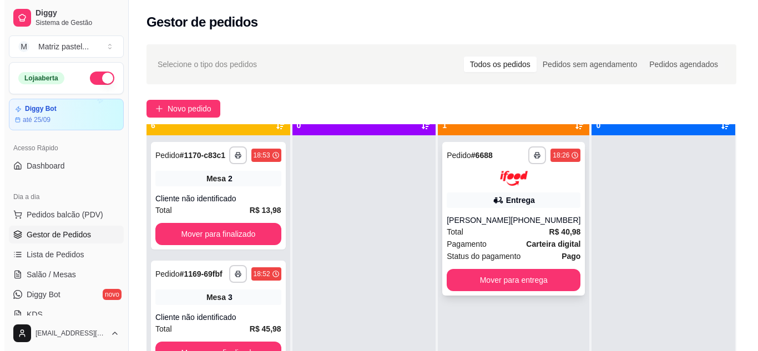
scroll to position [31, 0]
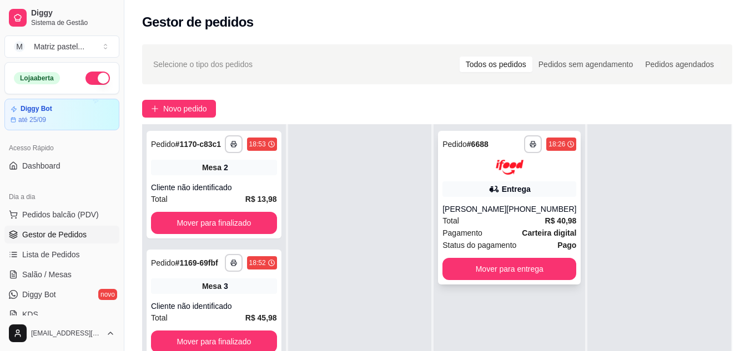
click at [485, 208] on div "Adriana Siqueira colombo" at bounding box center [474, 209] width 64 height 11
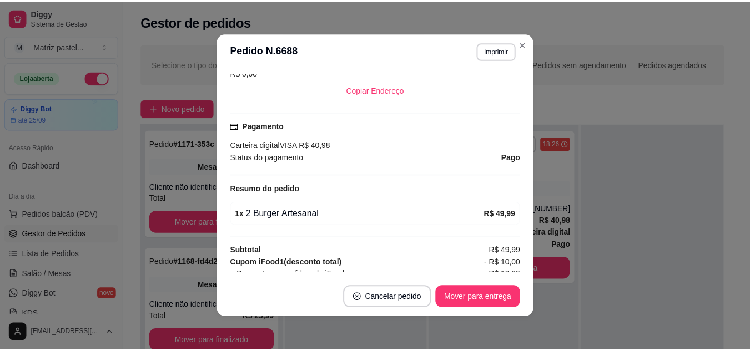
scroll to position [277, 0]
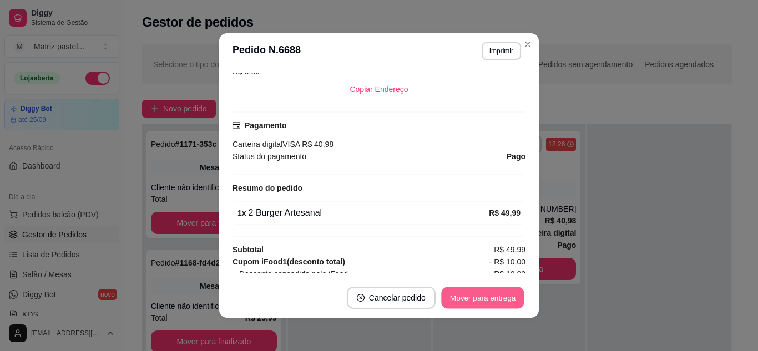
click at [477, 292] on button "Mover para entrega" at bounding box center [482, 298] width 83 height 22
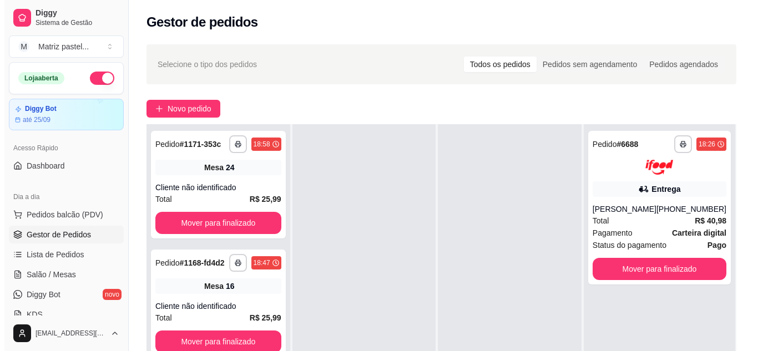
scroll to position [0, 0]
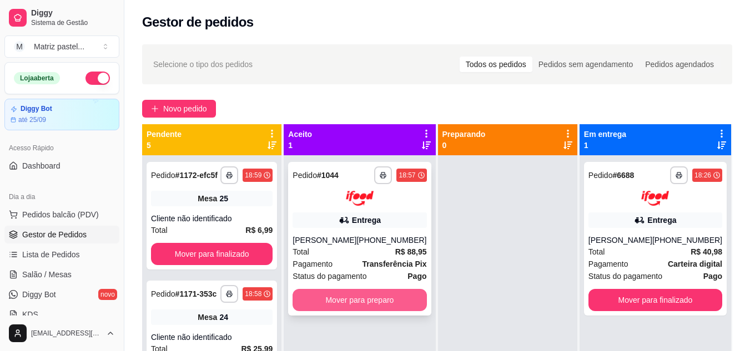
click at [367, 297] on button "Mover para preparo" at bounding box center [359, 300] width 134 height 22
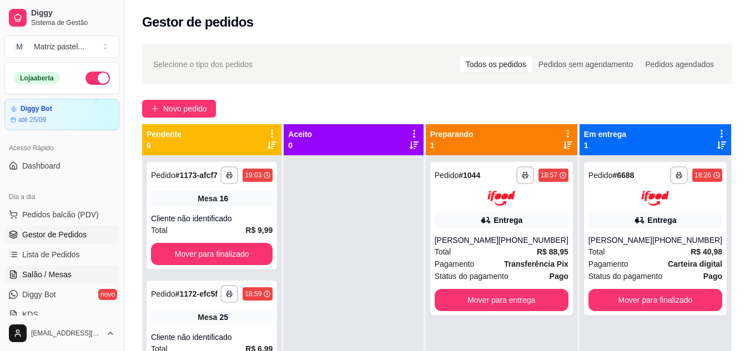
click at [68, 276] on span "Salão / Mesas" at bounding box center [46, 274] width 49 height 11
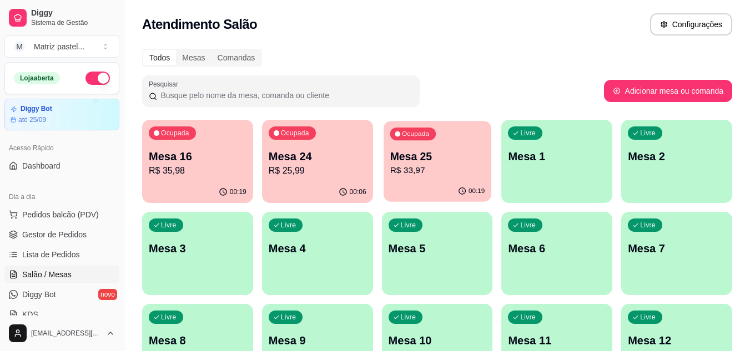
click at [404, 171] on p "R$ 33,97" at bounding box center [436, 170] width 95 height 13
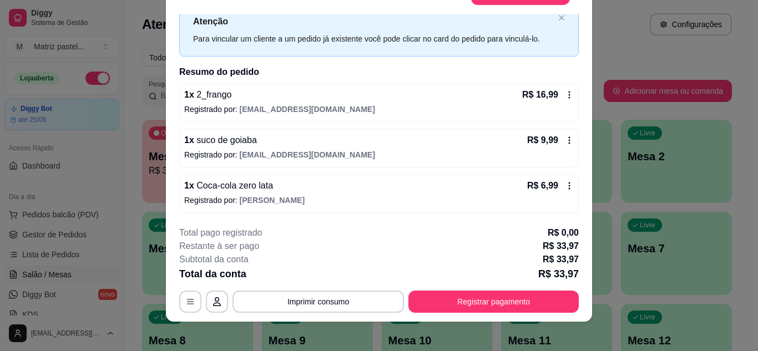
scroll to position [34, 0]
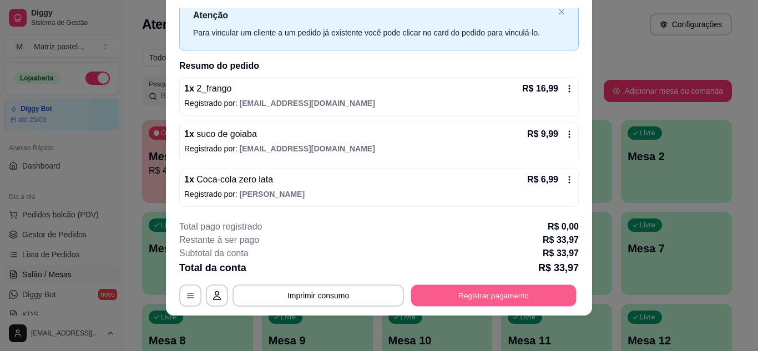
click at [542, 287] on button "Registrar pagamento" at bounding box center [493, 296] width 165 height 22
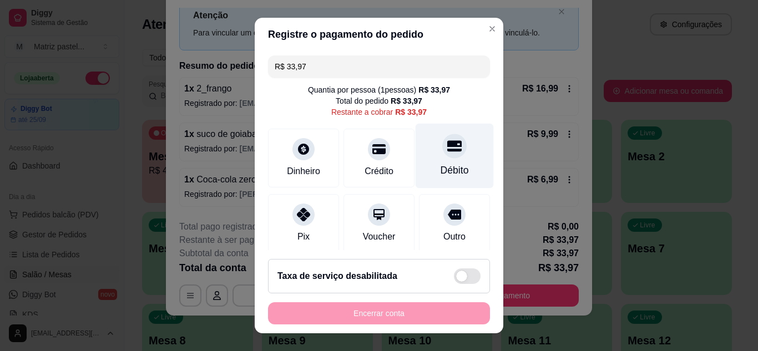
click at [447, 150] on icon at bounding box center [454, 145] width 14 height 11
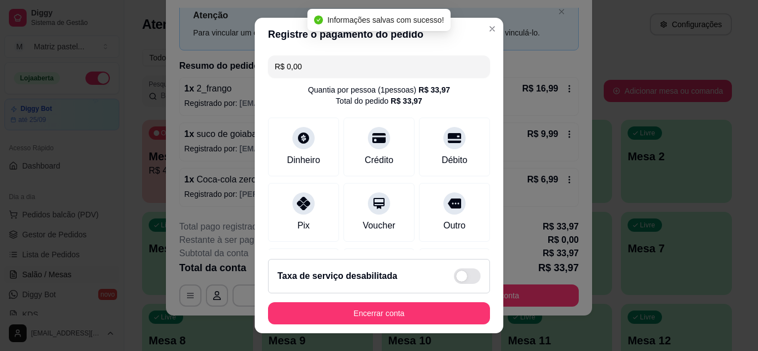
type input "R$ 0,00"
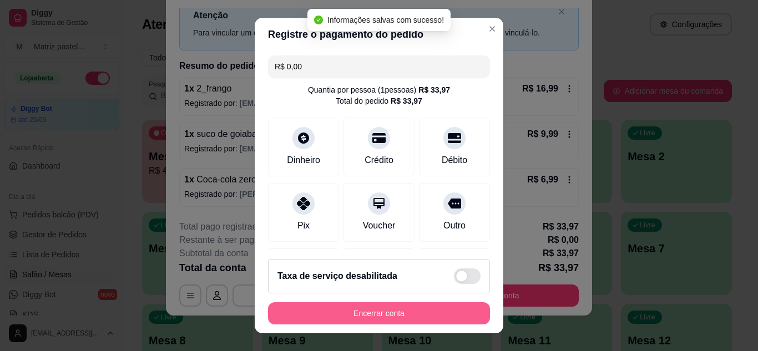
click at [394, 312] on button "Encerrar conta" at bounding box center [379, 313] width 222 height 22
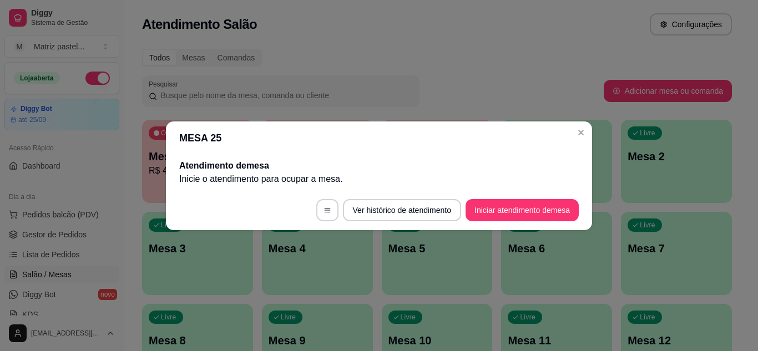
scroll to position [0, 0]
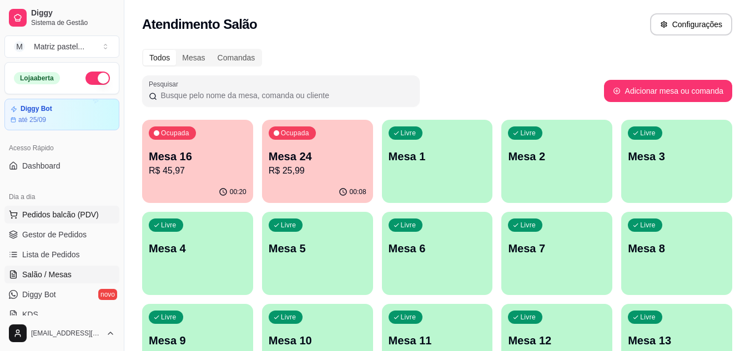
click at [41, 219] on span "Pedidos balcão (PDV)" at bounding box center [60, 214] width 77 height 11
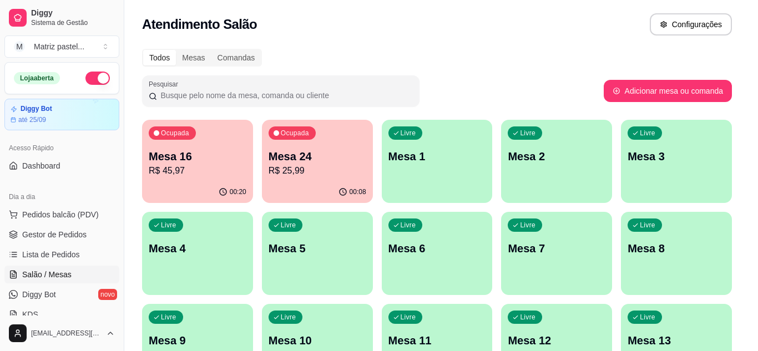
click at [219, 95] on div "PROMOÇÃO IMPERDÍVEL PASTEL CARNE 100% BOVINA PASTEL FRANGO FILÉ DE PEITO DESFIA…" at bounding box center [262, 53] width 494 height 85
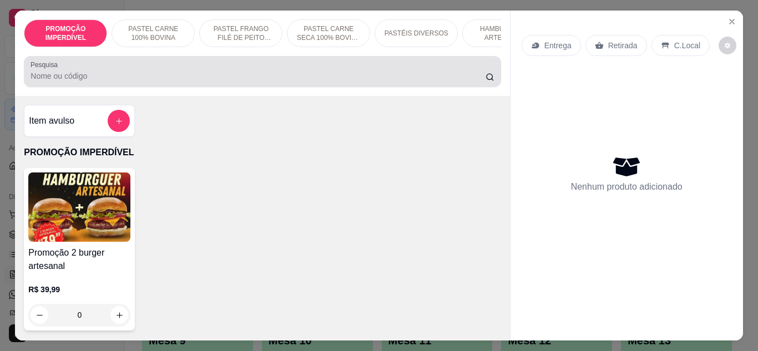
click at [220, 82] on input "Pesquisa" at bounding box center [258, 75] width 455 height 11
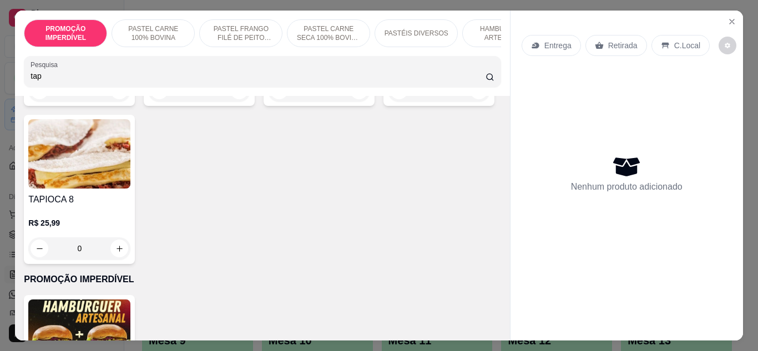
scroll to position [222, 0]
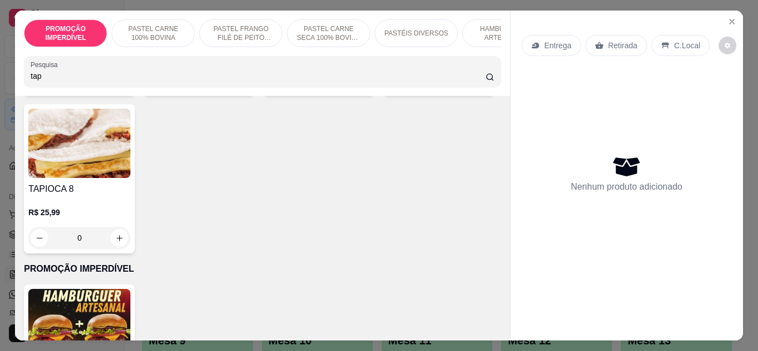
type input "tap"
click at [130, 246] on div "0" at bounding box center [79, 238] width 102 height 22
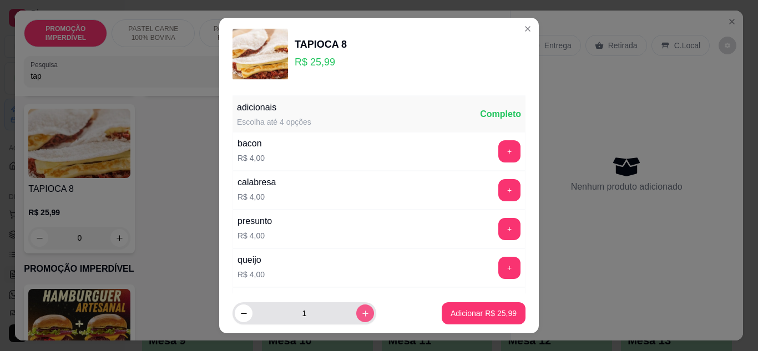
click at [356, 318] on button "increase-product-quantity" at bounding box center [365, 314] width 18 height 18
type input "2"
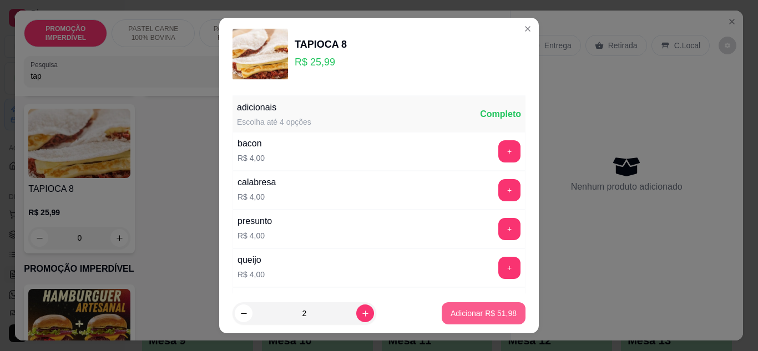
click at [451, 310] on p "Adicionar R$ 51,98" at bounding box center [484, 313] width 66 height 11
type input "2"
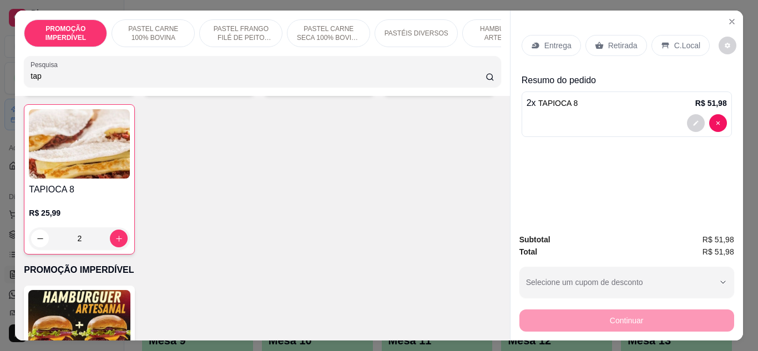
click at [171, 82] on input "tap" at bounding box center [258, 75] width 455 height 11
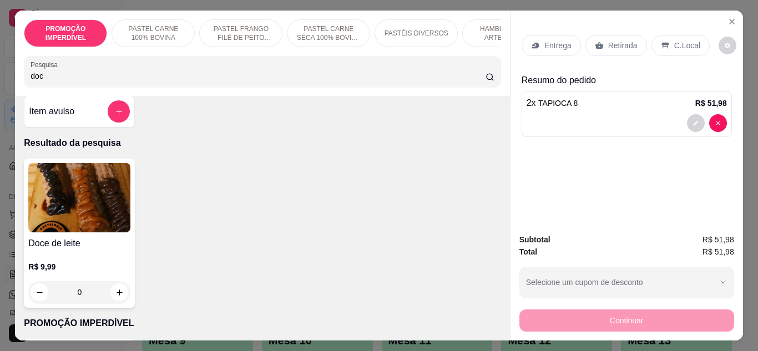
scroll to position [0, 0]
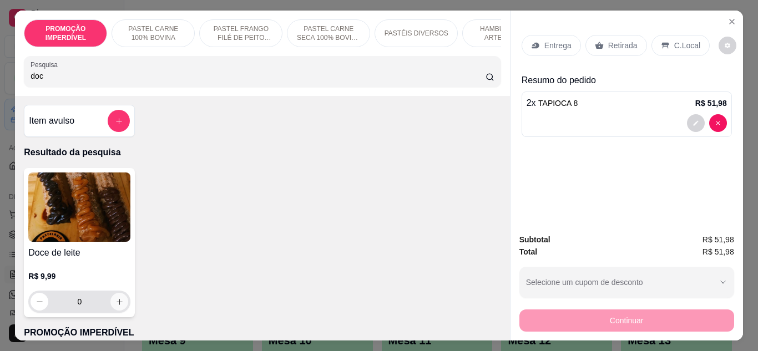
type input "doc"
click at [115, 311] on button "increase-product-quantity" at bounding box center [119, 302] width 18 height 18
type input "1"
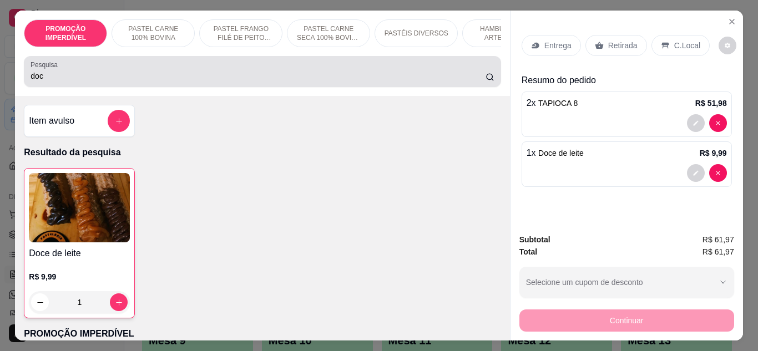
click at [159, 87] on div "Pesquisa doc" at bounding box center [262, 71] width 477 height 31
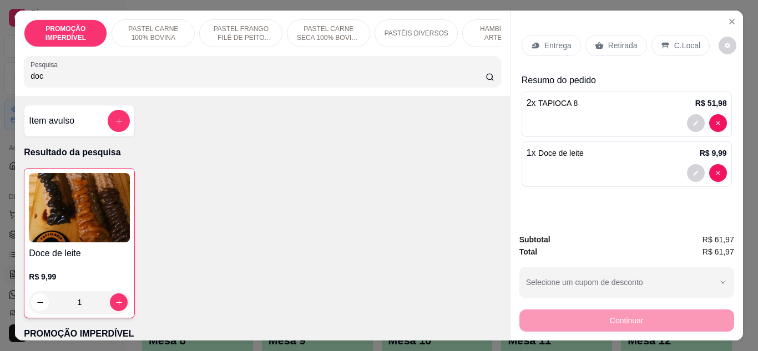
drag, startPoint x: 136, startPoint y: 83, endPoint x: 0, endPoint y: 83, distance: 136.5
click at [0, 83] on div "PROMOÇÃO IMPERDÍVEL PASTEL CARNE 100% BOVINA PASTEL FRANGO FILÉ DE PEITO DESFIA…" at bounding box center [379, 175] width 758 height 351
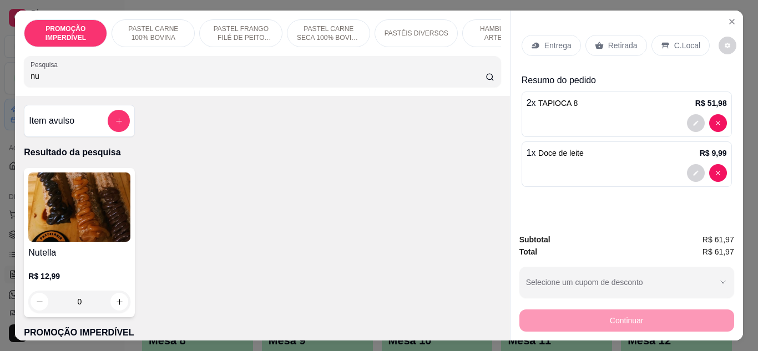
type input "nu"
drag, startPoint x: 124, startPoint y: 305, endPoint x: 116, endPoint y: 302, distance: 8.2
click at [122, 305] on div "0" at bounding box center [79, 302] width 102 height 22
click at [118, 310] on button "increase-product-quantity" at bounding box center [119, 301] width 17 height 17
type input "1"
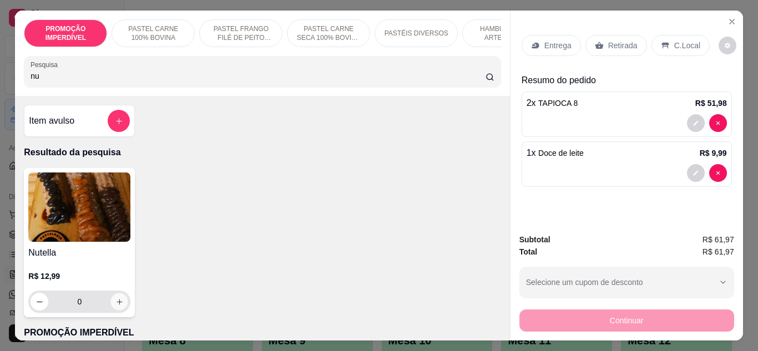
type input "1"
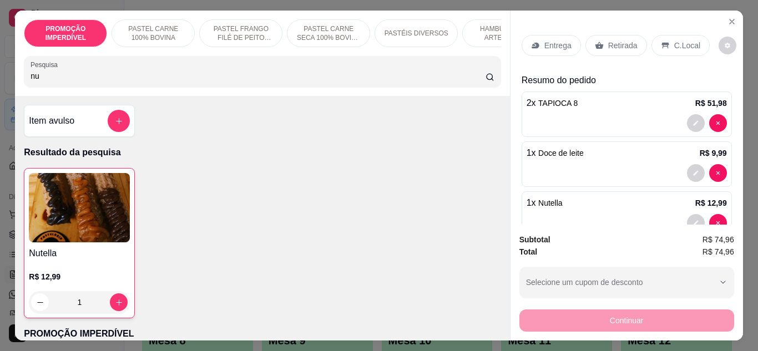
click at [538, 48] on div "Entrega" at bounding box center [551, 45] width 59 height 21
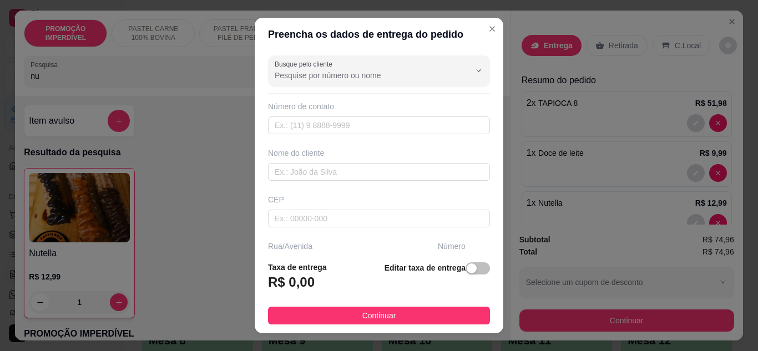
scroll to position [111, 0]
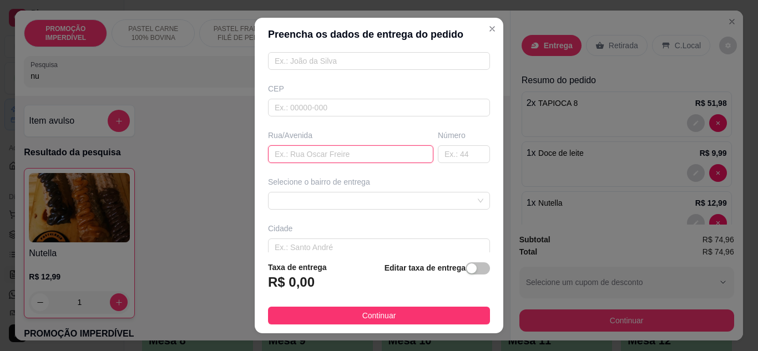
click at [300, 159] on input "text" at bounding box center [350, 154] width 165 height 18
click at [303, 159] on input "rua" at bounding box center [350, 154] width 165 height 18
type input "rua do trabalho"
click at [438, 159] on input "text" at bounding box center [464, 154] width 52 height 18
type input "25"
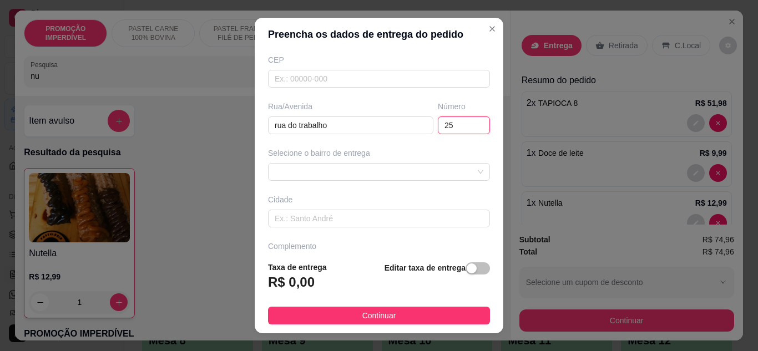
scroll to position [166, 0]
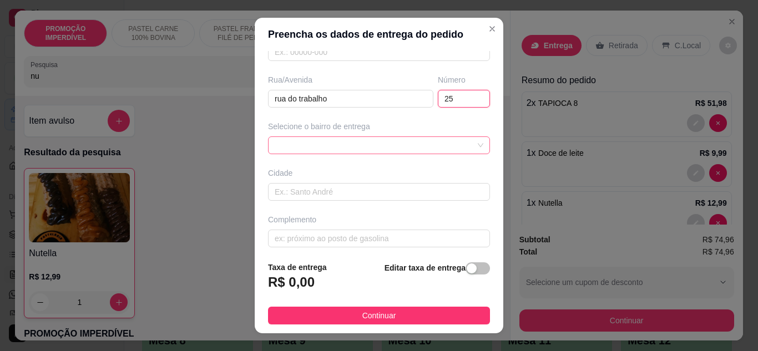
click at [341, 144] on div at bounding box center [379, 145] width 222 height 18
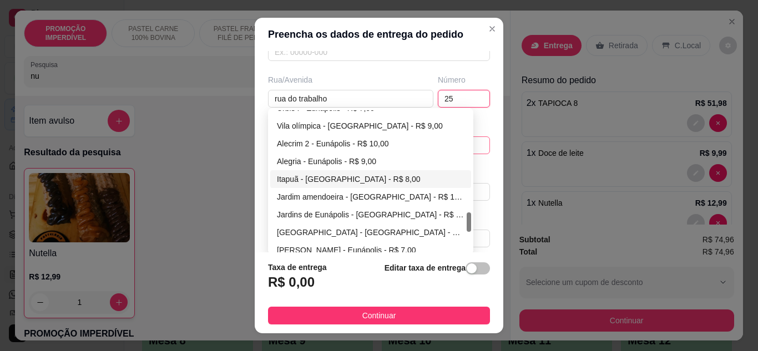
scroll to position [666, 0]
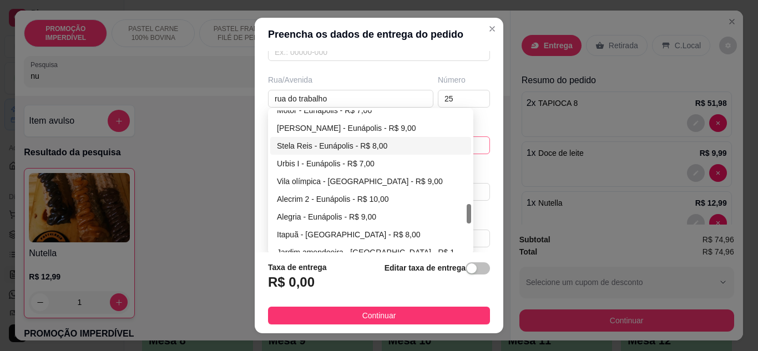
click at [304, 150] on div "Stela Reis - Eunápolis - R$ 8,00" at bounding box center [371, 146] width 188 height 12
type input "Eunápolis"
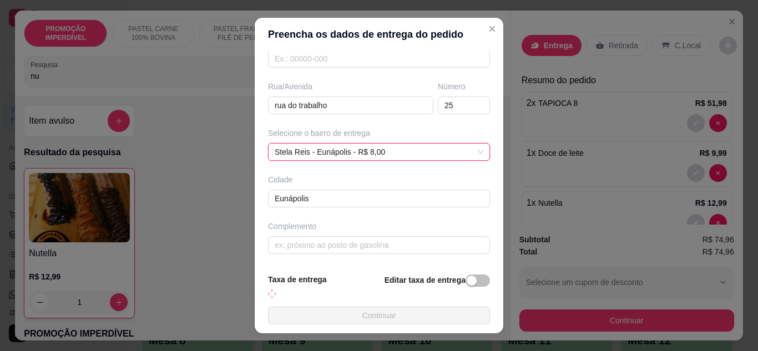
scroll to position [49, 0]
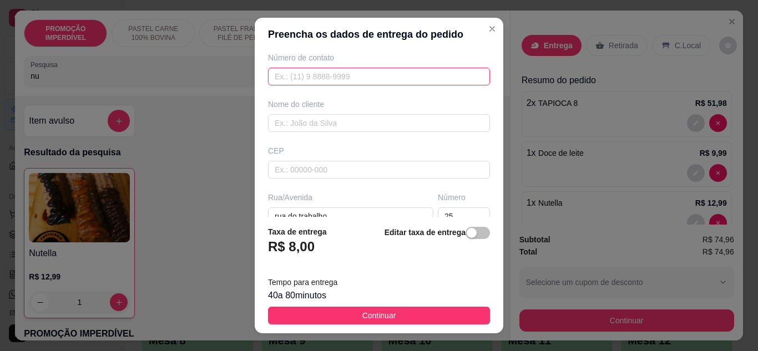
click at [299, 84] on input "text" at bounding box center [379, 77] width 222 height 18
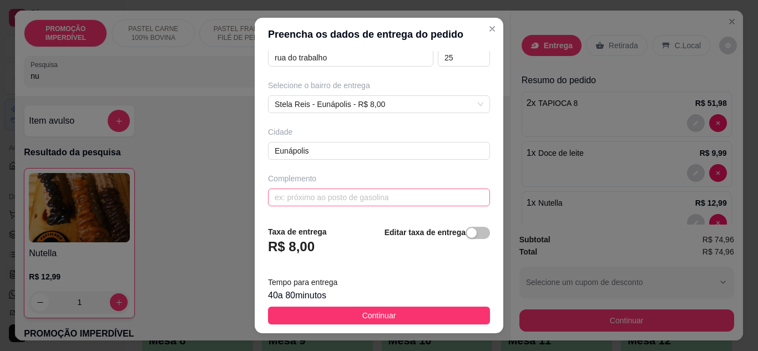
scroll to position [18, 0]
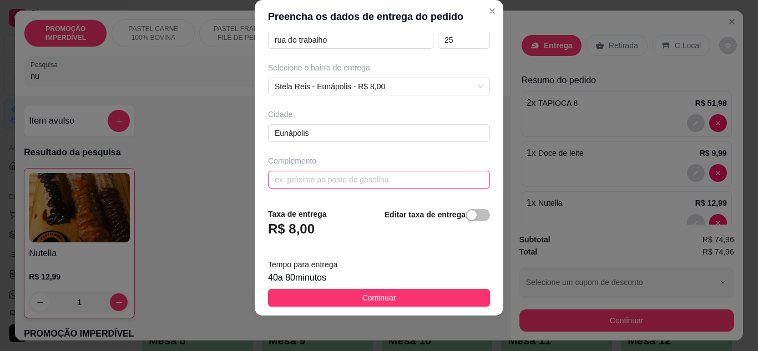
click at [335, 181] on input "text" at bounding box center [379, 180] width 222 height 18
paste input "Atenção que na rua existem duas casas com número 25, a minha é na rua sem asfal…"
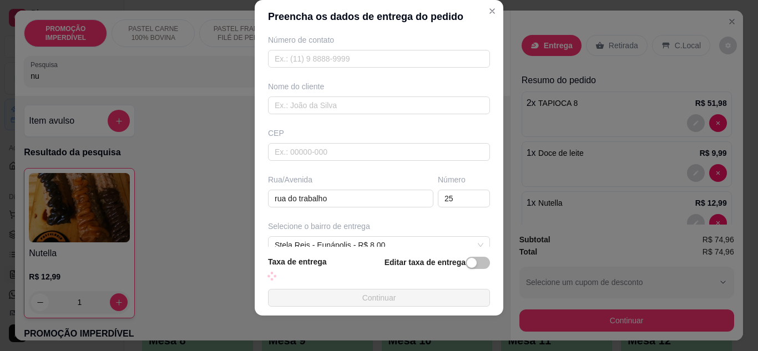
scroll to position [0, 0]
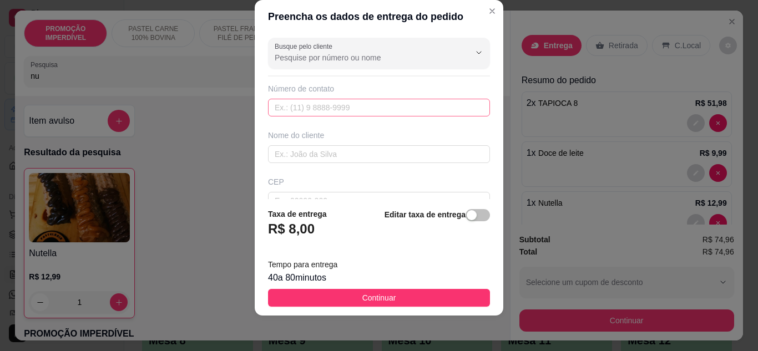
type input "Atenção que na rua existem duas casas com número 25, a minha é na rua sem asfal…"
click at [281, 105] on input "text" at bounding box center [379, 108] width 222 height 18
paste input "(73) 8141-8976"
type input "(73) 8141-8976"
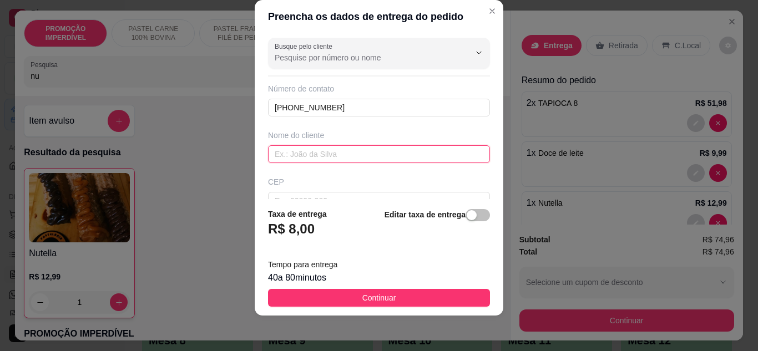
click at [352, 157] on input "text" at bounding box center [379, 154] width 222 height 18
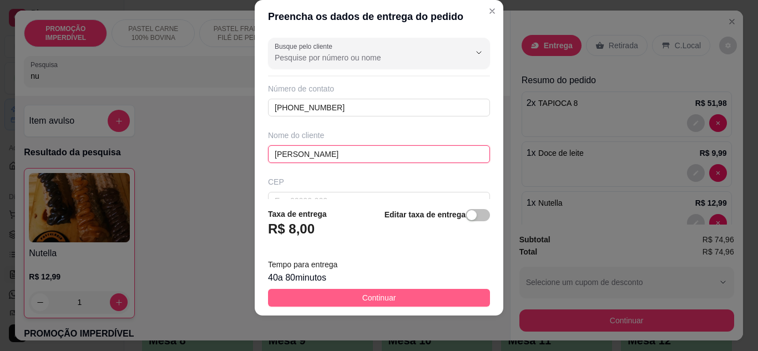
type input "Ronildo"
click at [397, 297] on button "Continuar" at bounding box center [379, 298] width 222 height 18
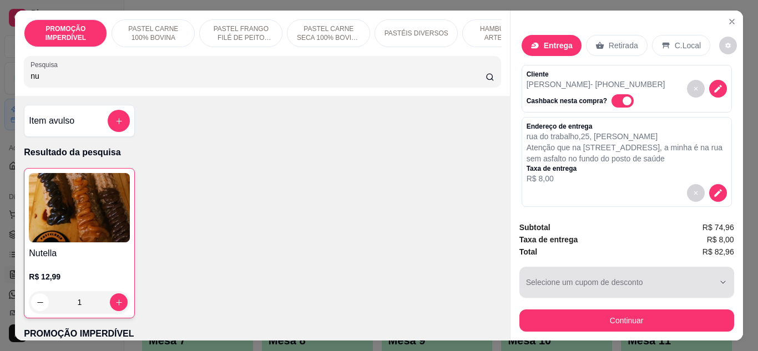
click at [578, 314] on button "Continuar" at bounding box center [626, 321] width 215 height 22
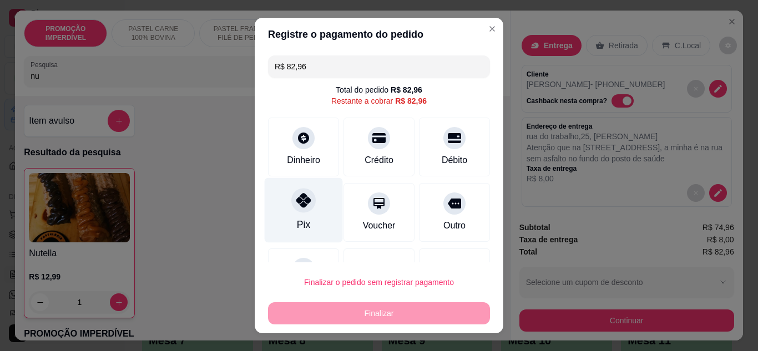
click at [307, 208] on div "Pix" at bounding box center [304, 210] width 78 height 65
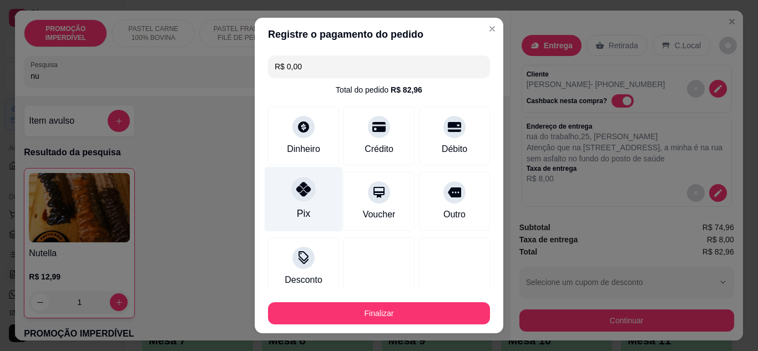
type input "R$ 0,00"
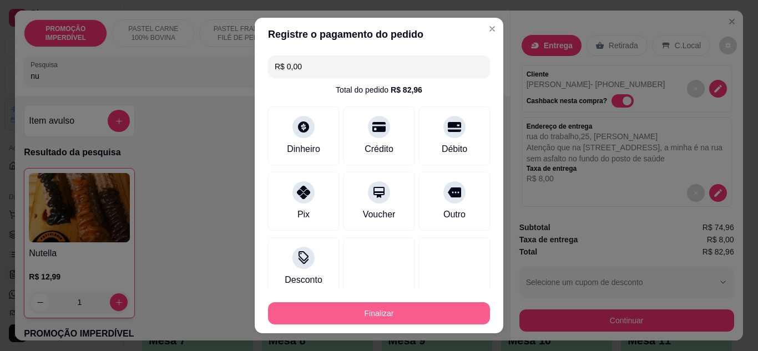
click at [361, 319] on button "Finalizar" at bounding box center [379, 313] width 222 height 22
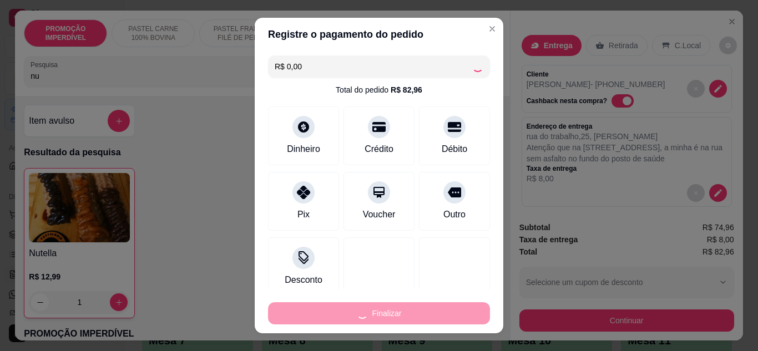
type input "0"
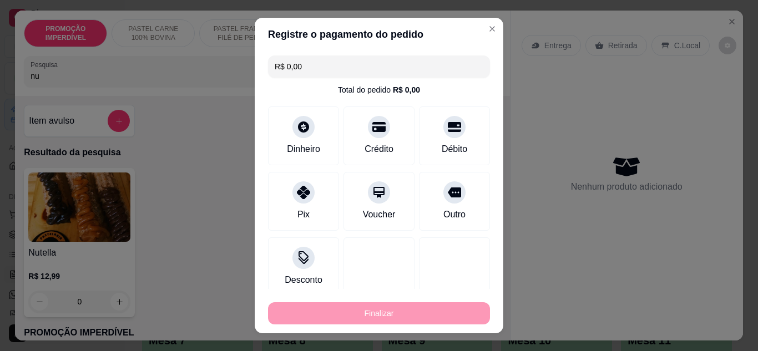
type input "-R$ 82,96"
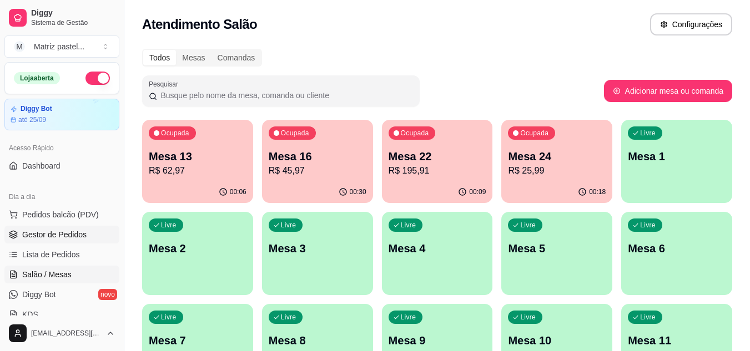
click at [85, 230] on link "Gestor de Pedidos" at bounding box center [61, 235] width 115 height 18
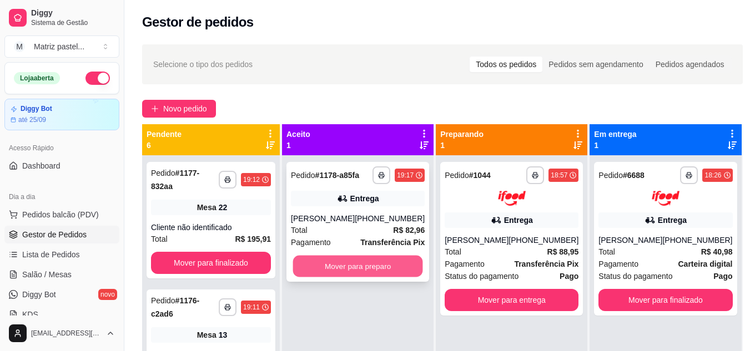
click at [337, 271] on button "Mover para preparo" at bounding box center [358, 267] width 130 height 22
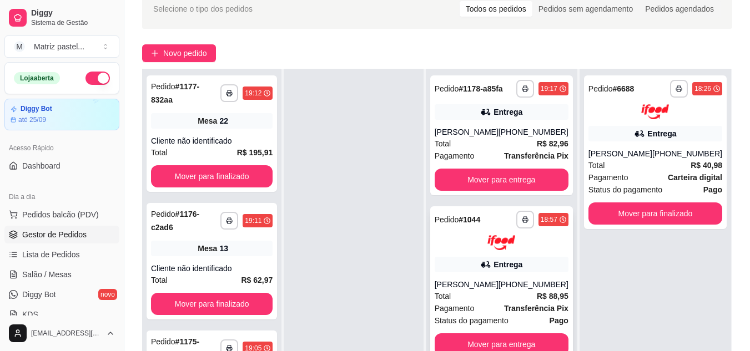
scroll to position [59, 0]
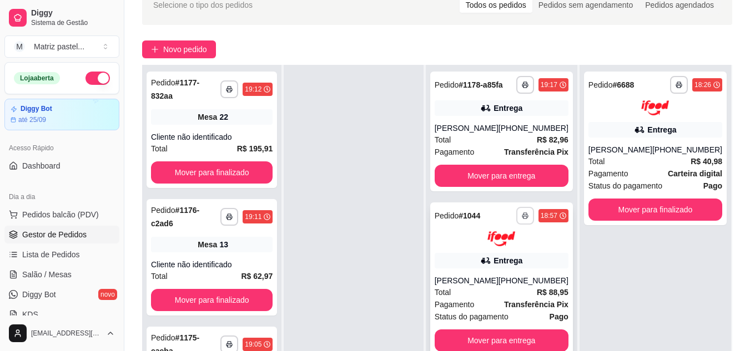
click at [525, 216] on icon "button" at bounding box center [525, 216] width 7 height 7
click at [503, 257] on button "IMPRESSORA" at bounding box center [495, 254] width 78 height 17
click at [69, 267] on link "Salão / Mesas" at bounding box center [61, 275] width 115 height 18
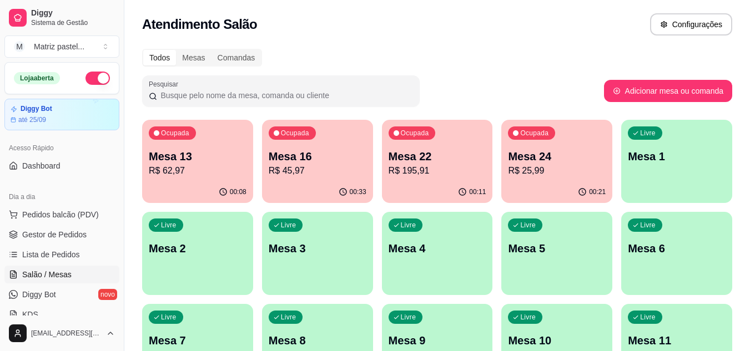
click at [524, 176] on p "R$ 25,99" at bounding box center [557, 170] width 98 height 13
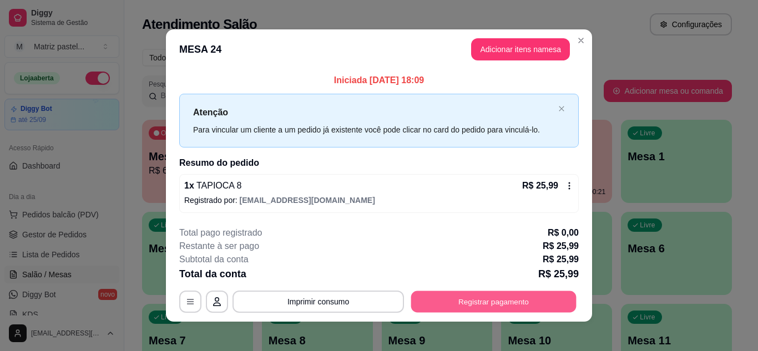
click at [453, 297] on button "Registrar pagamento" at bounding box center [493, 302] width 165 height 22
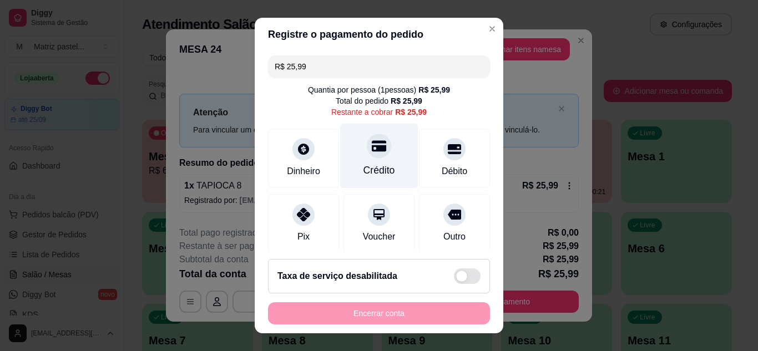
click at [378, 171] on div "Crédito" at bounding box center [379, 170] width 32 height 14
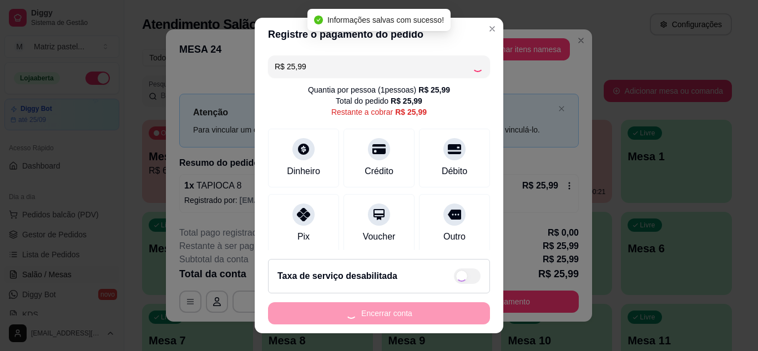
type input "R$ 0,00"
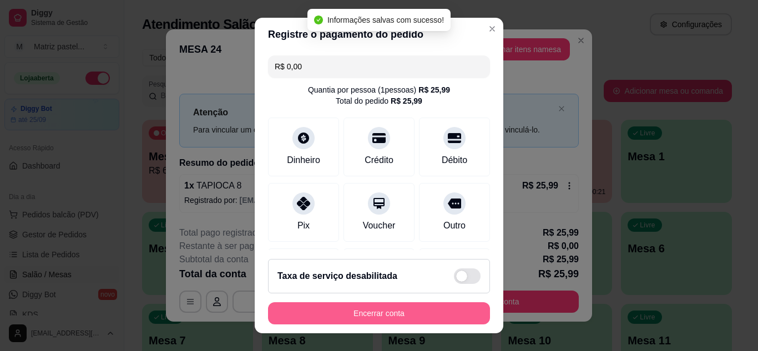
click at [375, 313] on button "Encerrar conta" at bounding box center [379, 313] width 222 height 22
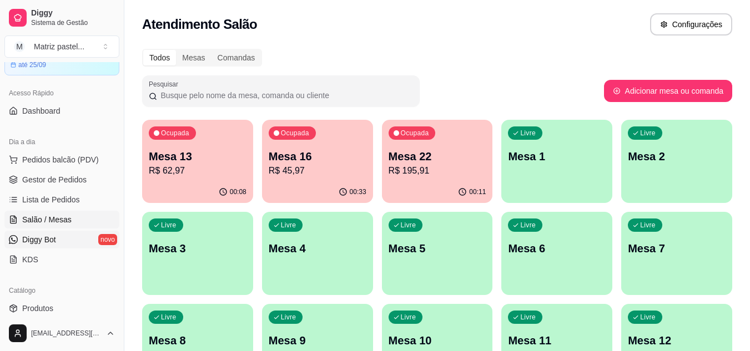
scroll to position [55, 0]
click at [45, 306] on span "Produtos" at bounding box center [37, 307] width 31 height 11
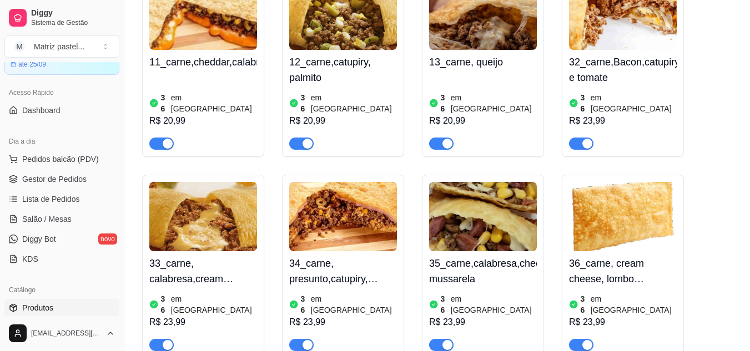
scroll to position [888, 0]
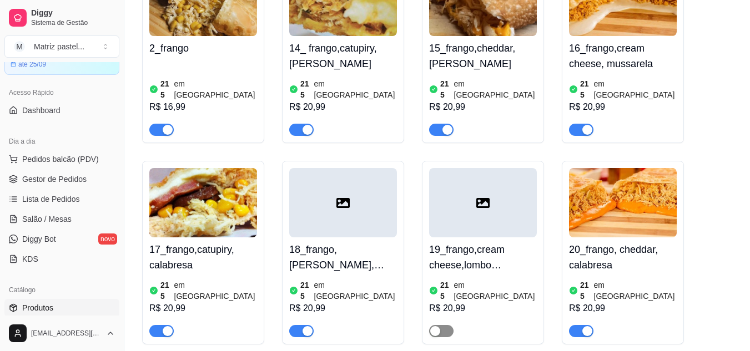
click at [440, 325] on button "button" at bounding box center [441, 331] width 24 height 12
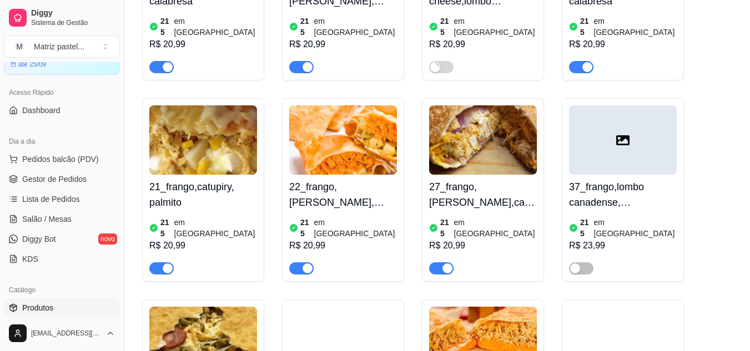
scroll to position [1554, 0]
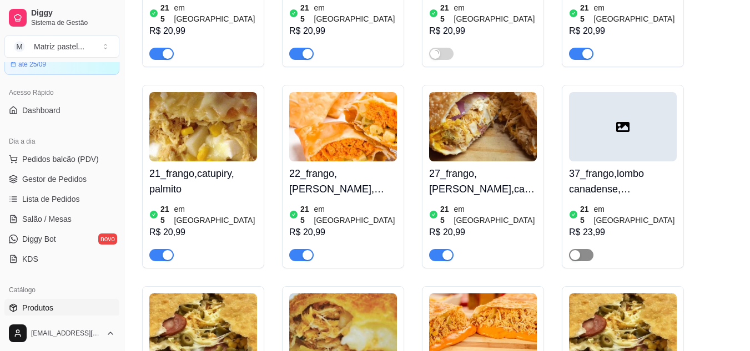
click at [575, 250] on div "button" at bounding box center [575, 255] width 10 height 10
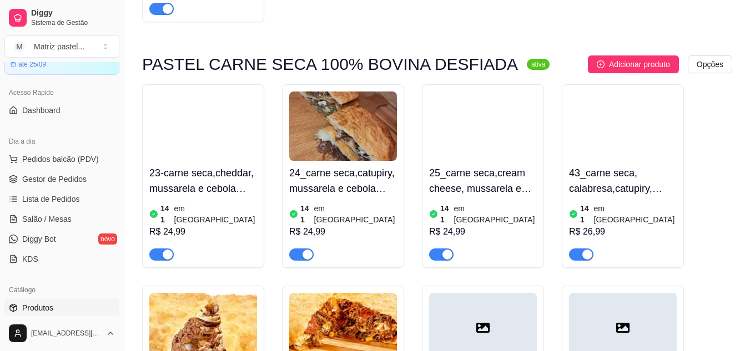
scroll to position [2275, 0]
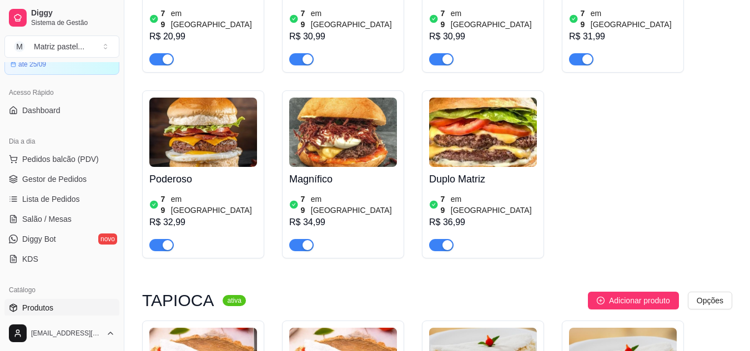
scroll to position [3606, 0]
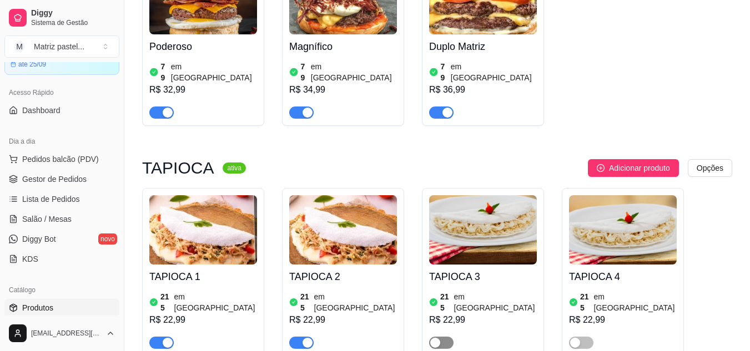
click at [436, 338] on div "button" at bounding box center [435, 343] width 10 height 10
click at [578, 338] on div "button" at bounding box center [575, 343] width 10 height 10
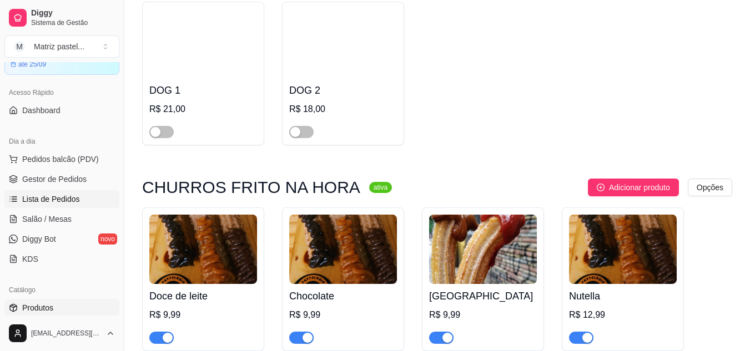
scroll to position [4605, 0]
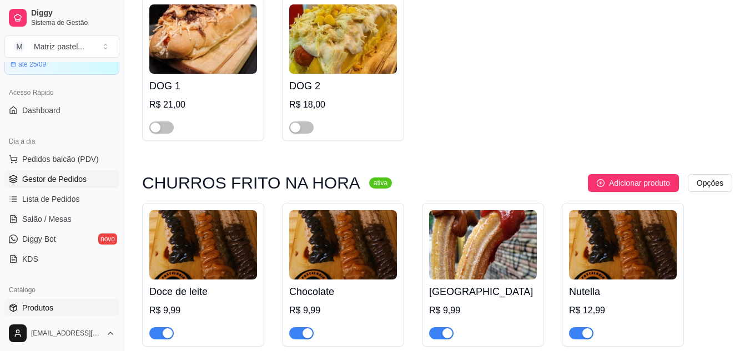
click at [50, 180] on span "Gestor de Pedidos" at bounding box center [54, 179] width 64 height 11
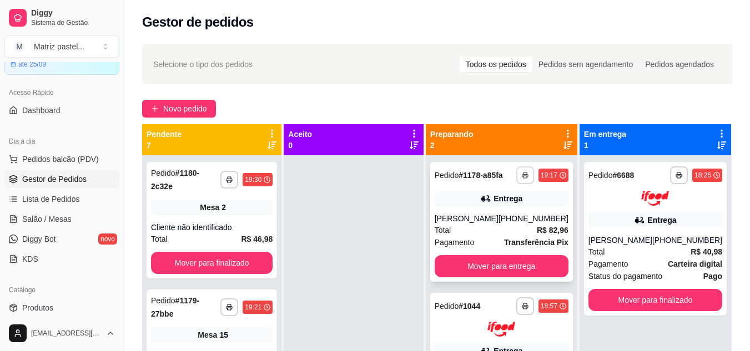
click at [519, 173] on button "button" at bounding box center [525, 175] width 18 height 18
click at [505, 207] on button "IMPRESSORA" at bounding box center [495, 214] width 80 height 18
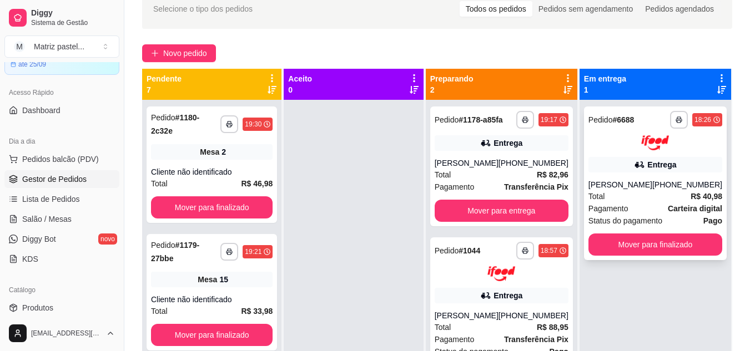
click at [647, 213] on div "Pagamento Carteira digital" at bounding box center [655, 209] width 134 height 12
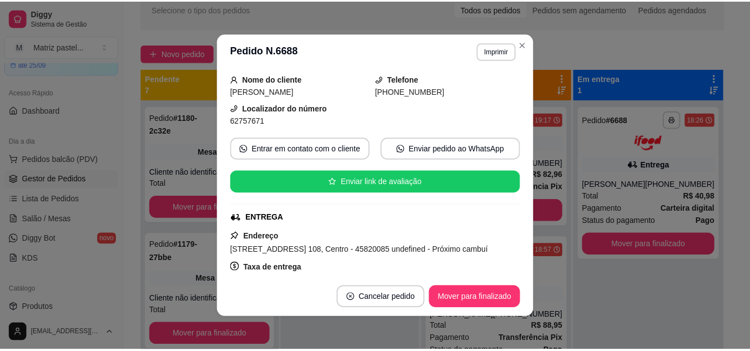
scroll to position [12, 0]
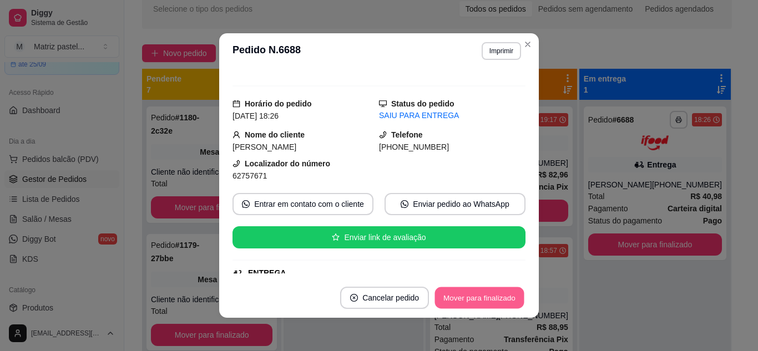
click at [464, 294] on button "Mover para finalizado" at bounding box center [479, 298] width 89 height 22
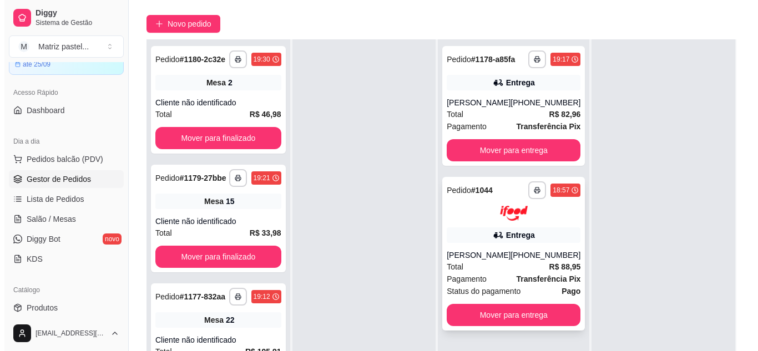
scroll to position [111, 0]
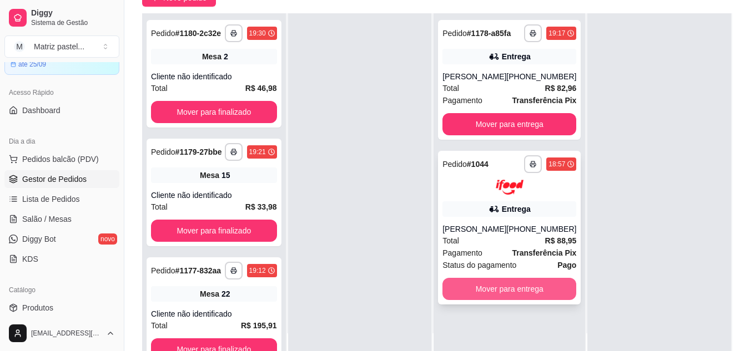
click at [473, 294] on button "Mover para entrega" at bounding box center [509, 289] width 134 height 22
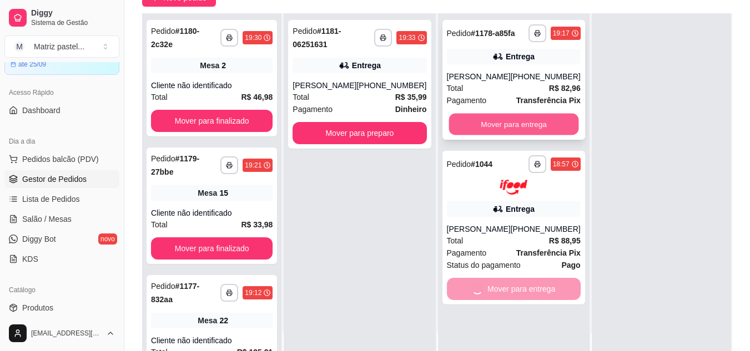
click at [493, 124] on button "Mover para entrega" at bounding box center [513, 125] width 130 height 22
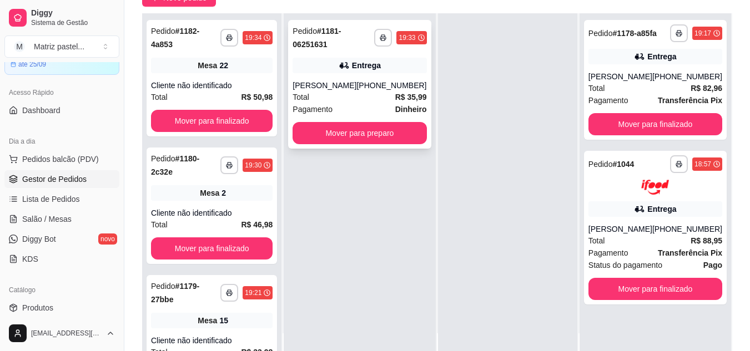
click at [341, 73] on div "Entrega" at bounding box center [359, 66] width 134 height 16
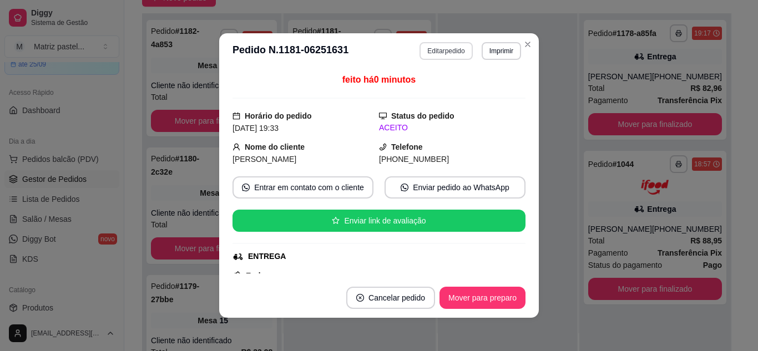
click at [439, 58] on button "Editar pedido" at bounding box center [445, 51] width 53 height 18
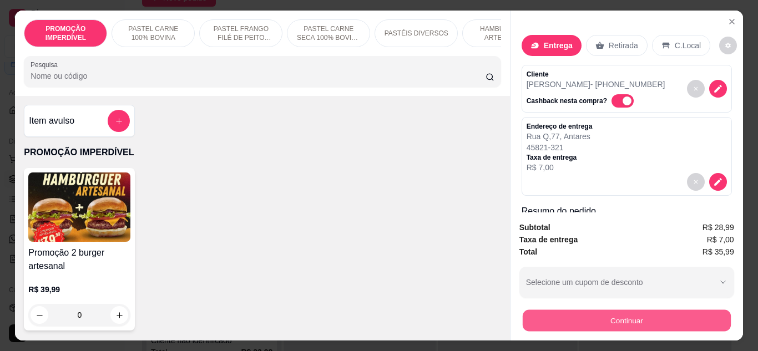
click at [601, 322] on button "Continuar" at bounding box center [626, 321] width 208 height 22
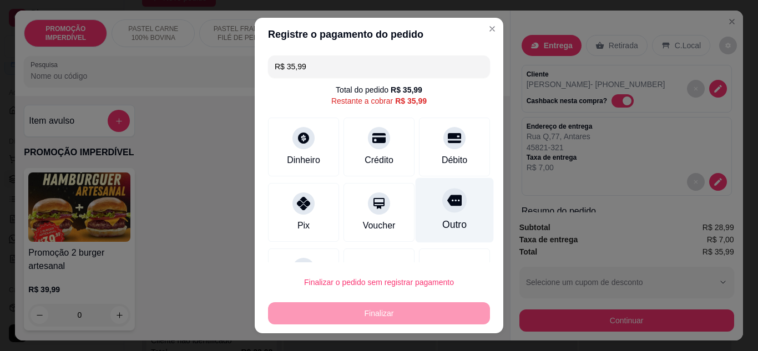
scroll to position [49, 0]
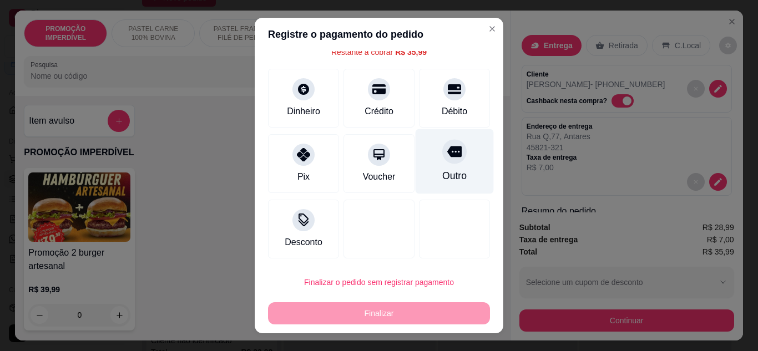
click at [447, 182] on div "Outro" at bounding box center [454, 176] width 24 height 14
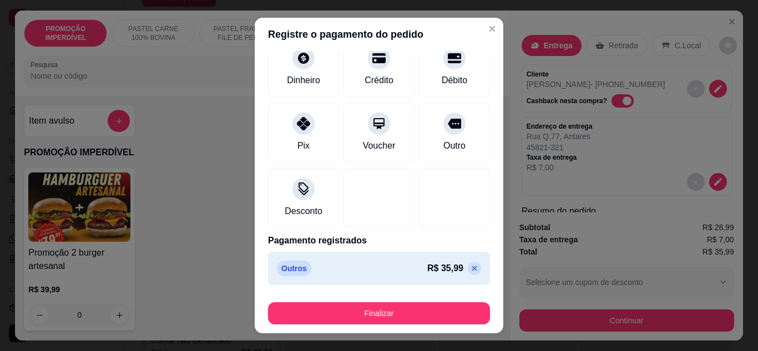
click at [470, 267] on icon at bounding box center [474, 268] width 9 height 9
type input "R$ 35,99"
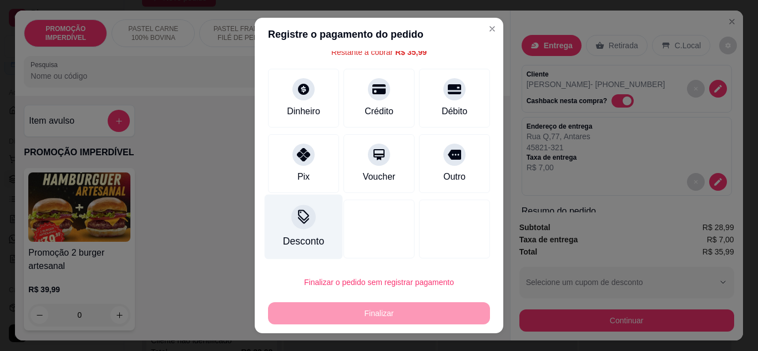
click at [277, 225] on div "Desconto" at bounding box center [304, 226] width 78 height 65
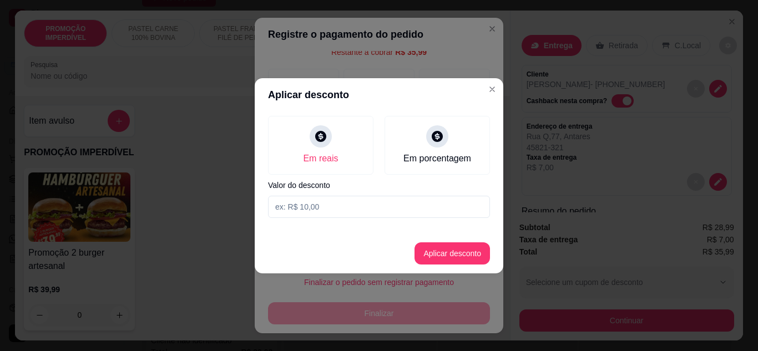
click at [310, 216] on input at bounding box center [379, 207] width 222 height 22
type input "35,98"
click at [460, 263] on button "Aplicar desconto" at bounding box center [451, 253] width 75 height 22
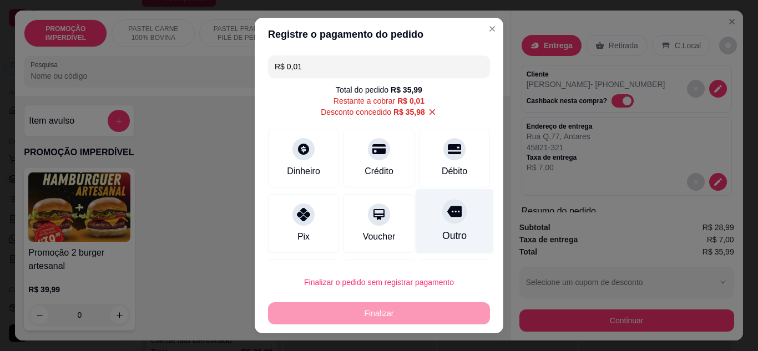
scroll to position [55, 0]
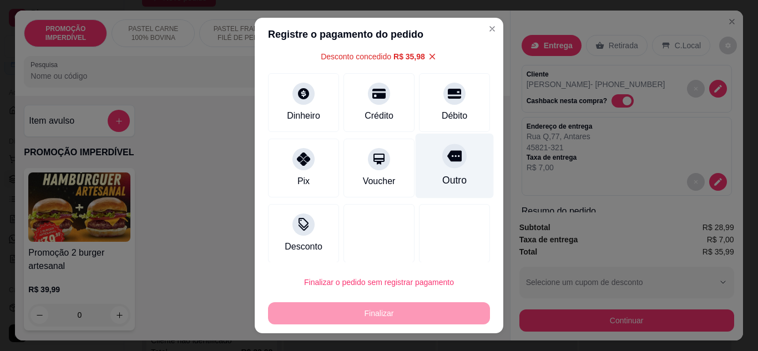
click at [442, 183] on div "Outro" at bounding box center [454, 180] width 24 height 14
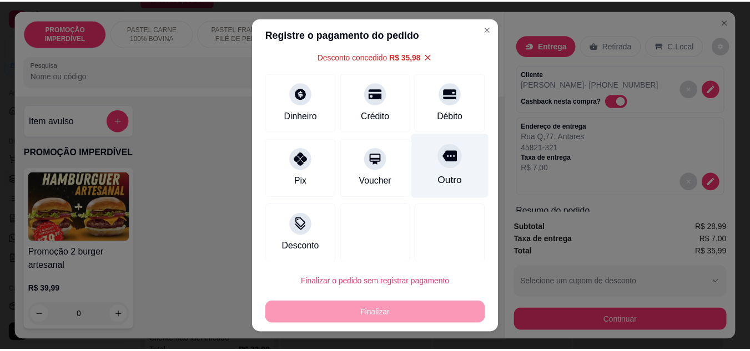
scroll to position [44, 0]
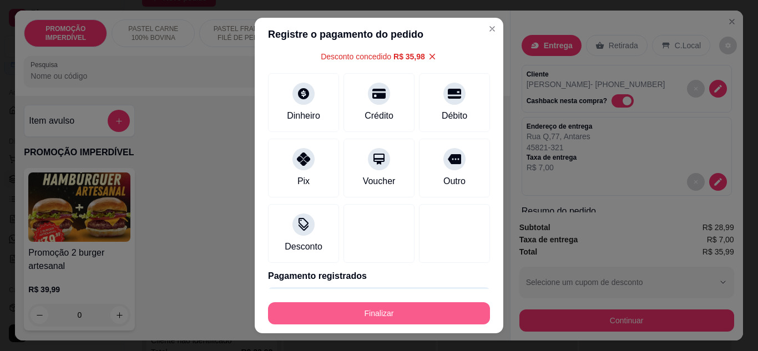
click at [404, 307] on button "Finalizar" at bounding box center [379, 313] width 222 height 22
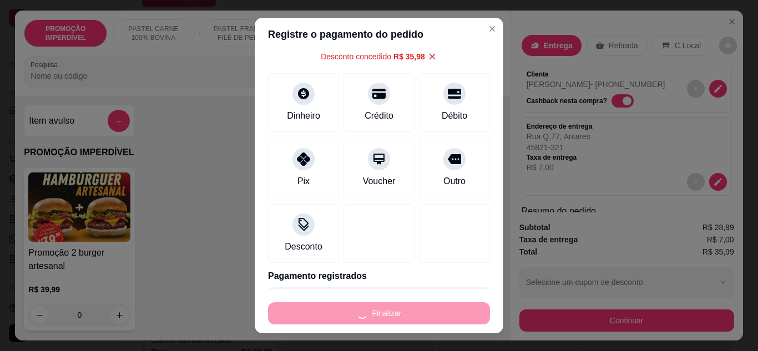
type input "-R$ 35,99"
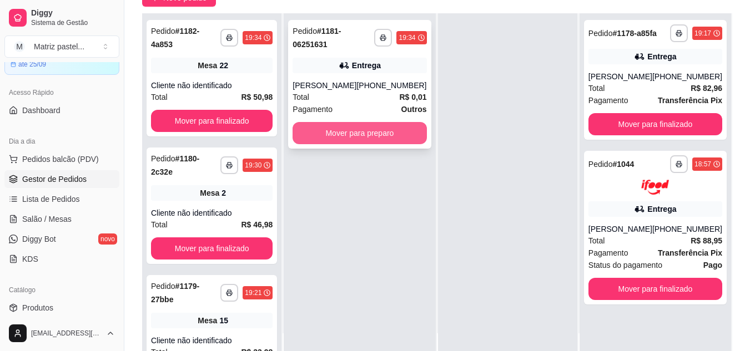
click at [408, 143] on button "Mover para preparo" at bounding box center [359, 133] width 134 height 22
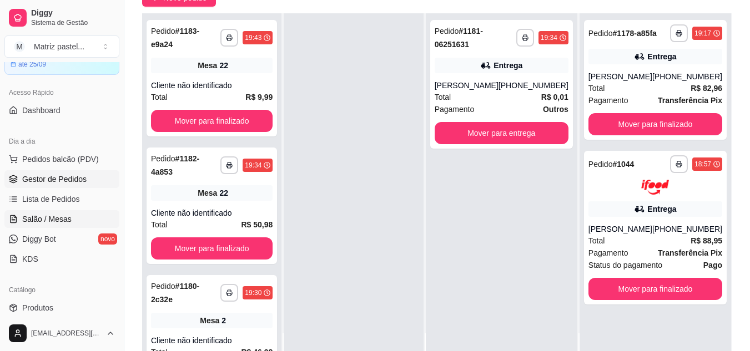
click at [53, 219] on span "Salão / Mesas" at bounding box center [46, 219] width 49 height 11
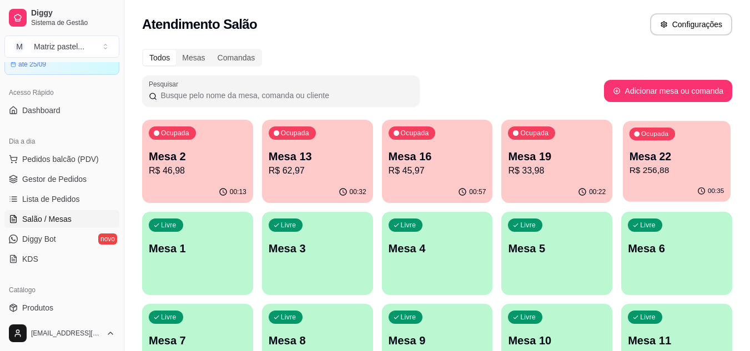
click at [692, 174] on p "R$ 256,88" at bounding box center [676, 170] width 95 height 13
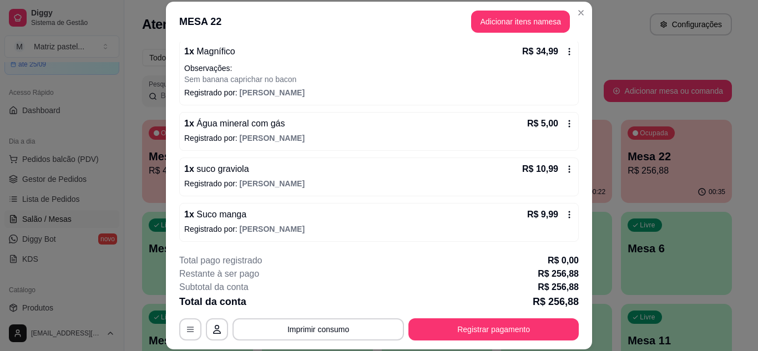
scroll to position [453, 0]
click at [551, 173] on div "R$ 10,99" at bounding box center [548, 167] width 52 height 13
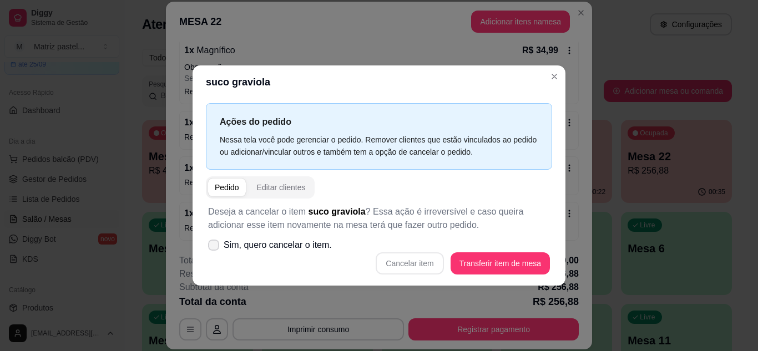
click at [294, 246] on span "Sim, quero cancelar o item." at bounding box center [278, 245] width 108 height 13
click at [215, 247] on input "Sim, quero cancelar o item." at bounding box center [211, 250] width 7 height 7
checkbox input "true"
click at [401, 267] on button "Cancelar item" at bounding box center [410, 263] width 68 height 22
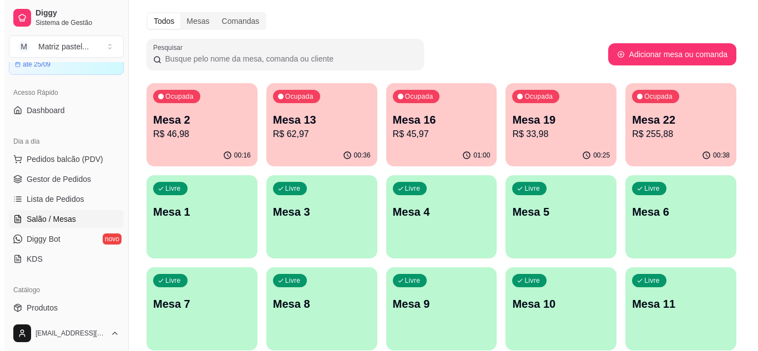
scroll to position [55, 0]
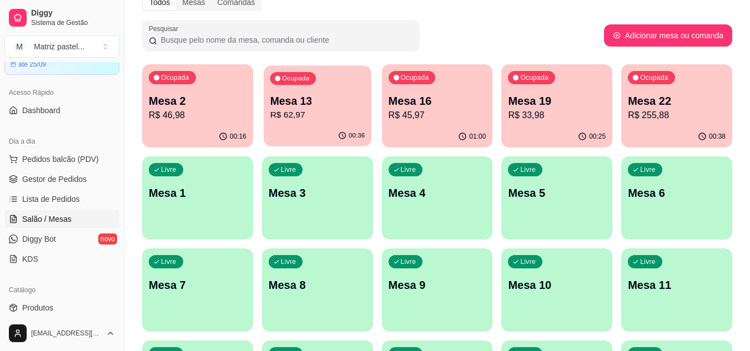
click at [309, 121] on p "R$ 62,97" at bounding box center [317, 115] width 95 height 13
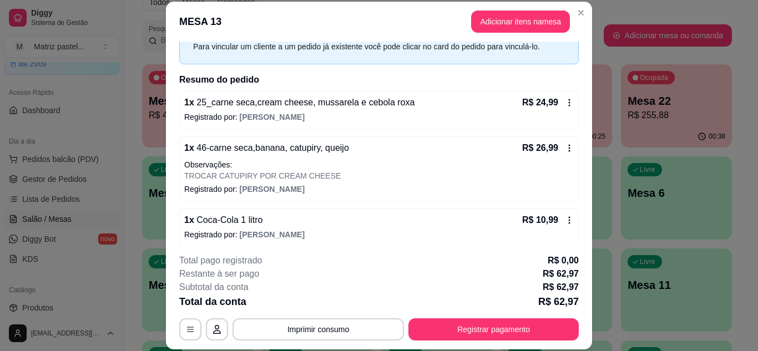
scroll to position [0, 0]
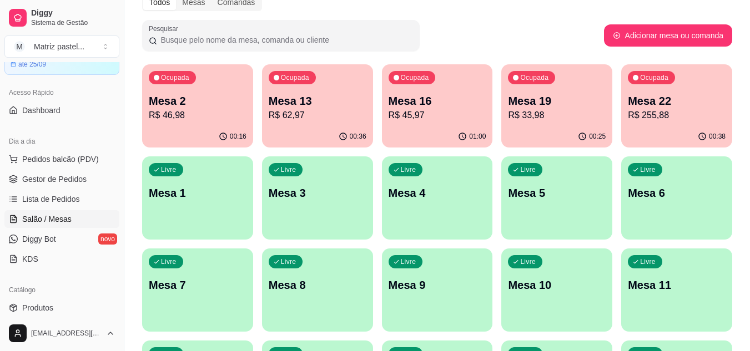
click at [567, 101] on p "Mesa 19" at bounding box center [557, 101] width 98 height 16
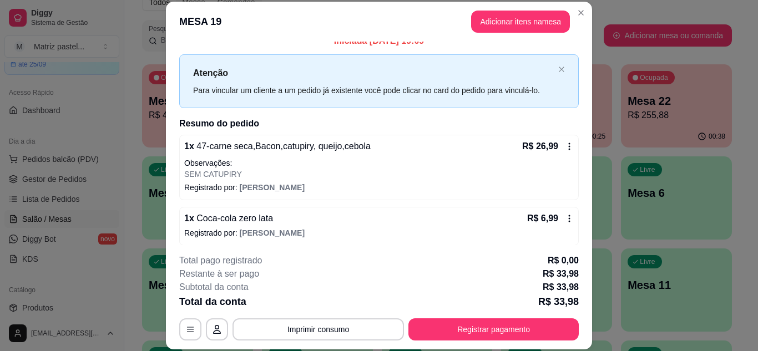
scroll to position [17, 0]
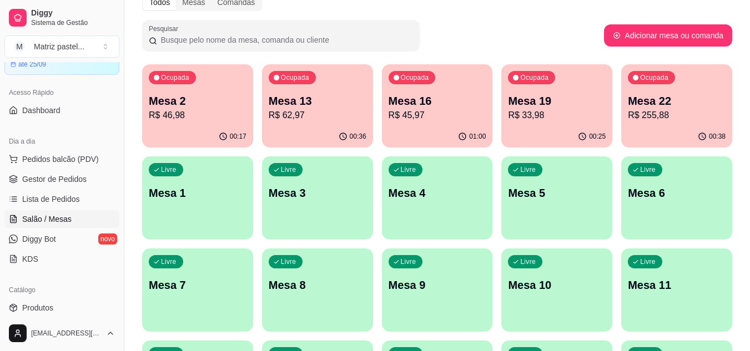
click at [416, 123] on div "Ocupada Mesa 16 R$ 45,97" at bounding box center [437, 95] width 111 height 62
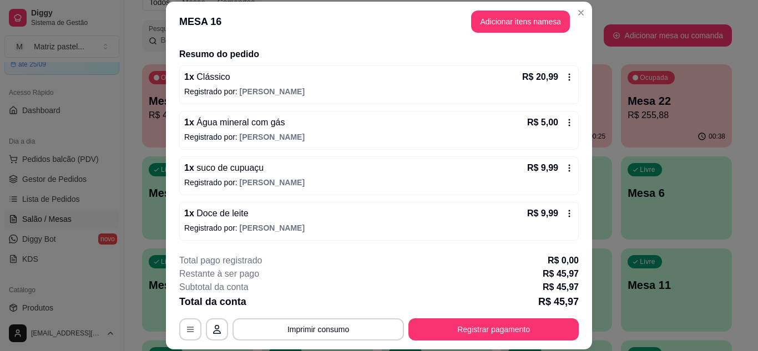
scroll to position [34, 0]
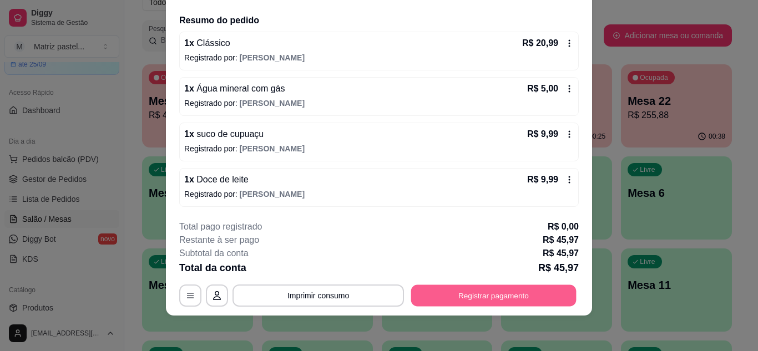
click at [469, 287] on button "Registrar pagamento" at bounding box center [493, 296] width 165 height 22
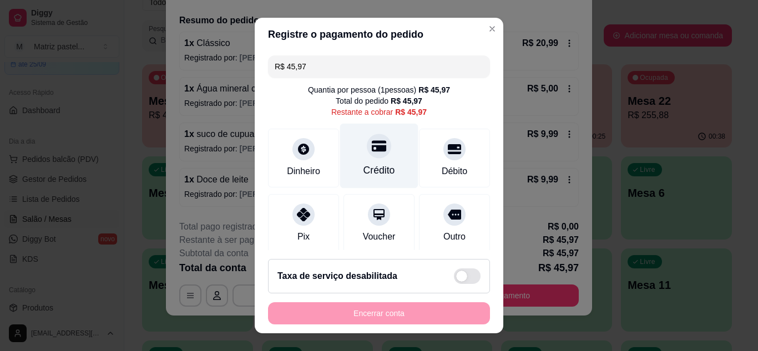
click at [380, 169] on div "Crédito" at bounding box center [379, 170] width 32 height 14
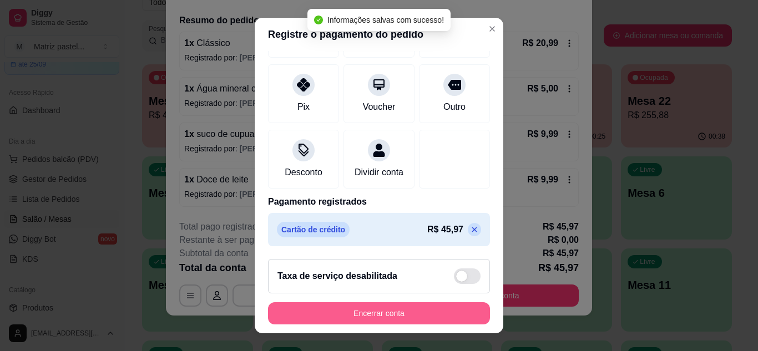
scroll to position [132, 0]
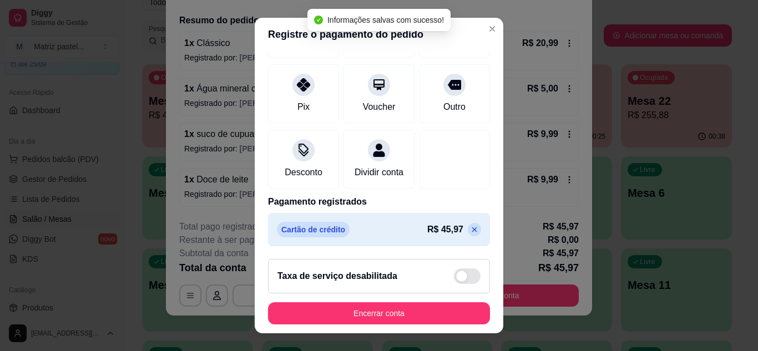
click at [468, 227] on p at bounding box center [474, 229] width 13 height 13
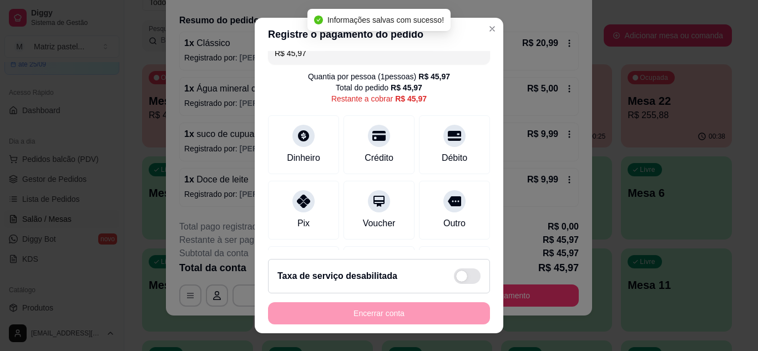
scroll to position [0, 0]
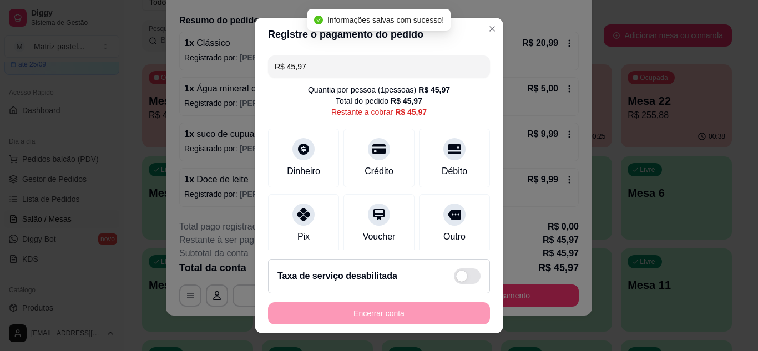
click at [333, 62] on input "R$ 45,97" at bounding box center [379, 66] width 209 height 22
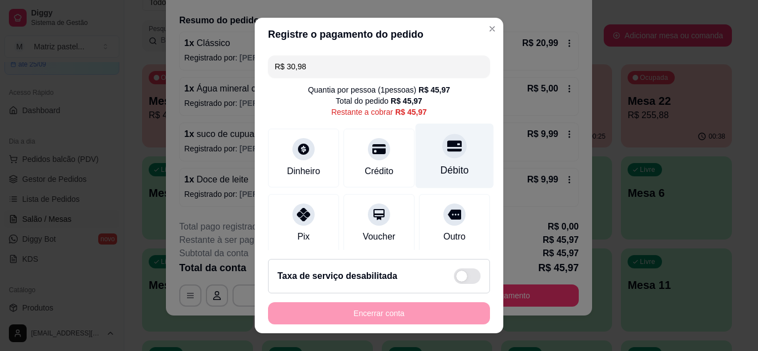
click at [442, 136] on div at bounding box center [454, 146] width 24 height 24
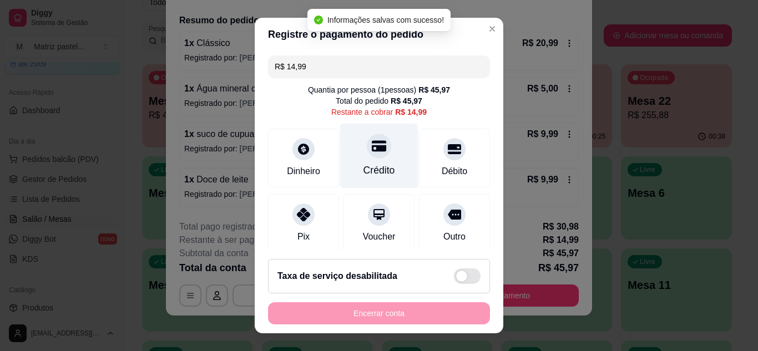
click at [371, 155] on div at bounding box center [379, 146] width 24 height 24
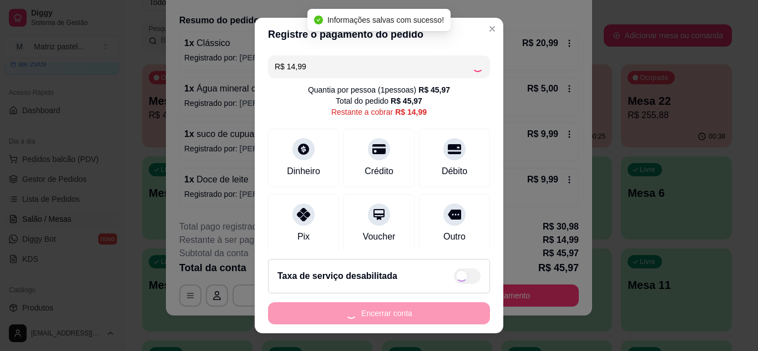
type input "R$ 0,00"
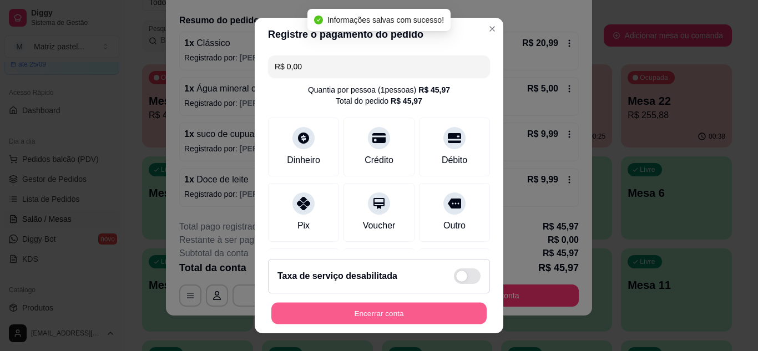
click at [403, 306] on button "Encerrar conta" at bounding box center [378, 314] width 215 height 22
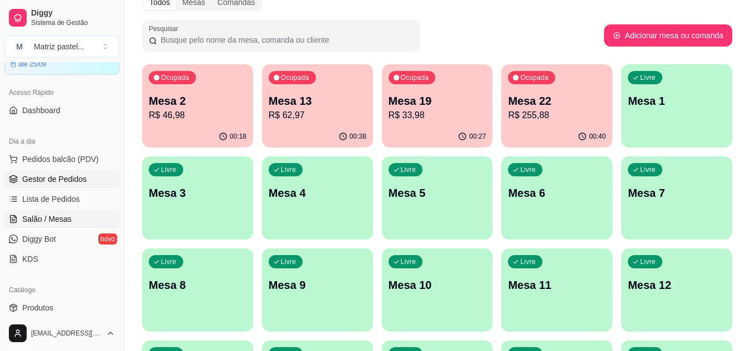
click at [52, 179] on span "Gestor de Pedidos" at bounding box center [54, 179] width 64 height 11
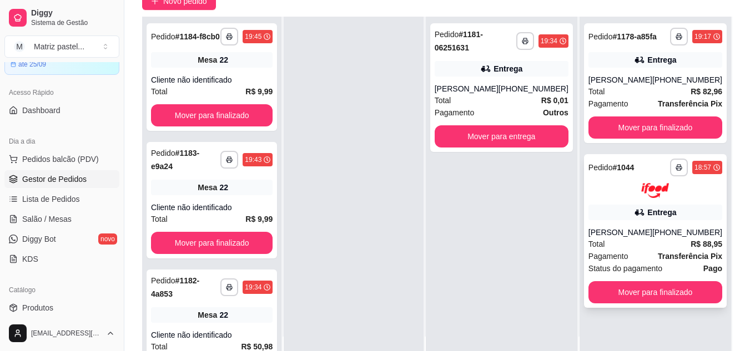
scroll to position [111, 0]
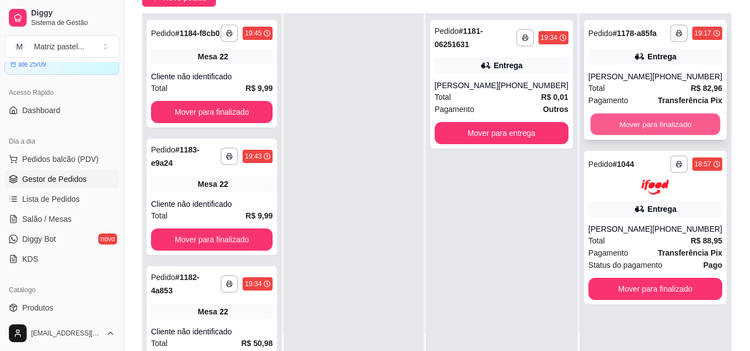
click at [645, 128] on button "Mover para finalizado" at bounding box center [655, 125] width 130 height 22
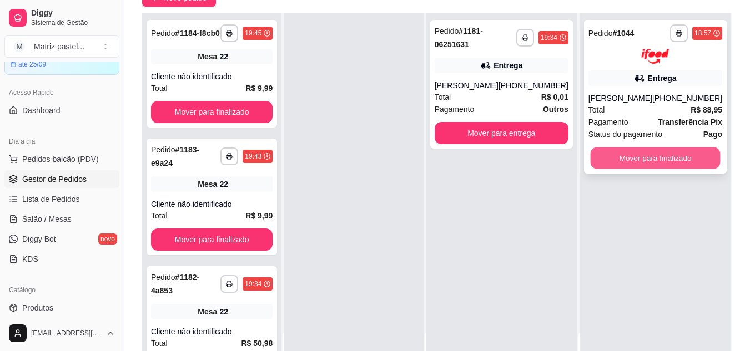
click at [644, 159] on button "Mover para finalizado" at bounding box center [655, 158] width 130 height 22
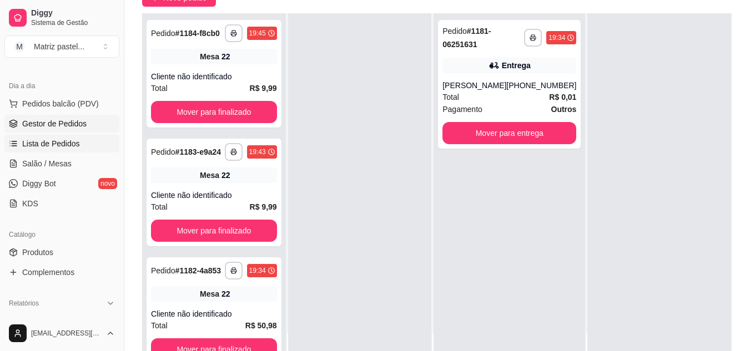
click at [54, 147] on span "Lista de Pedidos" at bounding box center [51, 143] width 58 height 11
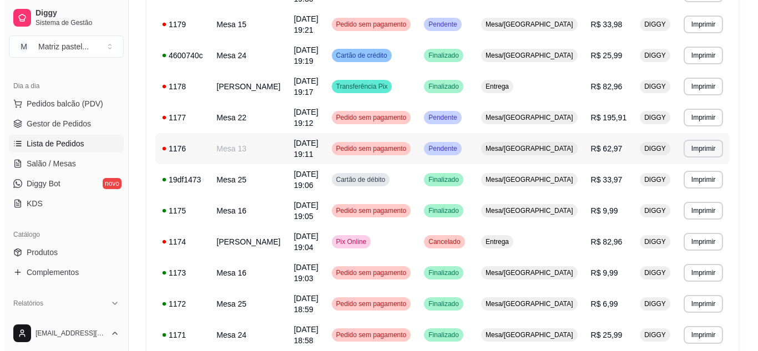
scroll to position [388, 0]
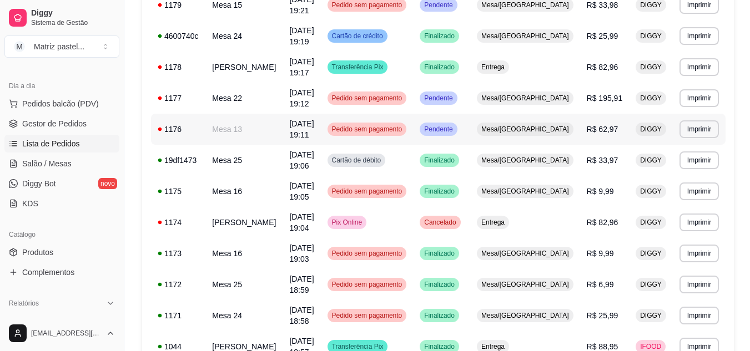
click at [545, 123] on div "Mesa/Comanda" at bounding box center [525, 129] width 97 height 13
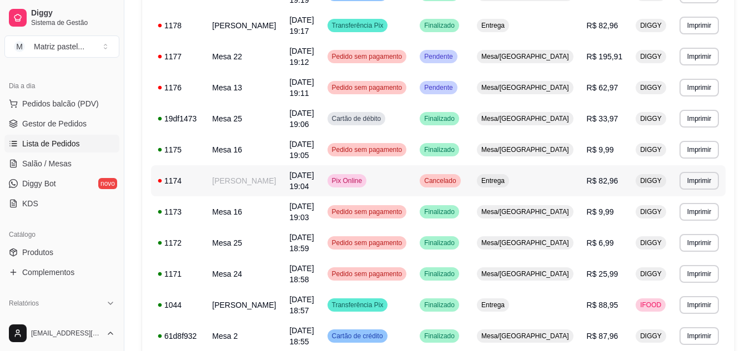
scroll to position [499, 0]
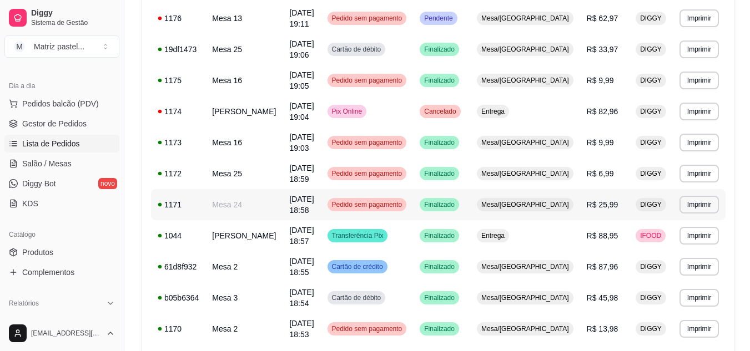
click at [527, 189] on td "Mesa/Comanda" at bounding box center [525, 204] width 110 height 31
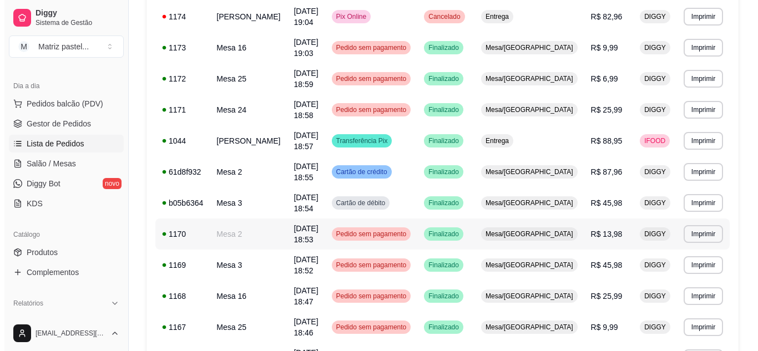
scroll to position [610, 0]
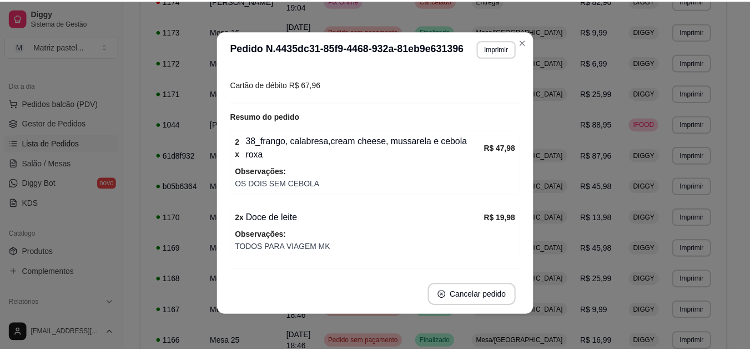
scroll to position [144, 0]
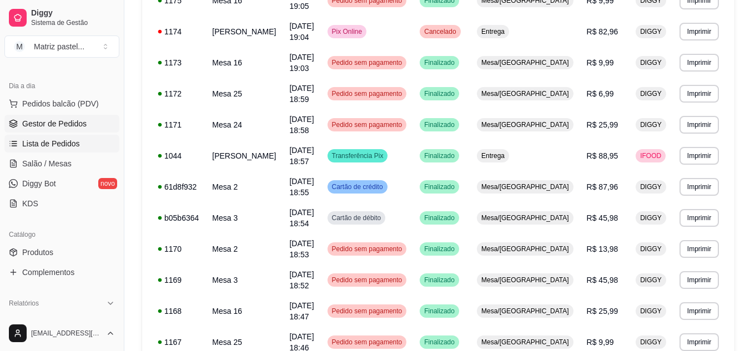
click at [64, 128] on span "Gestor de Pedidos" at bounding box center [54, 123] width 64 height 11
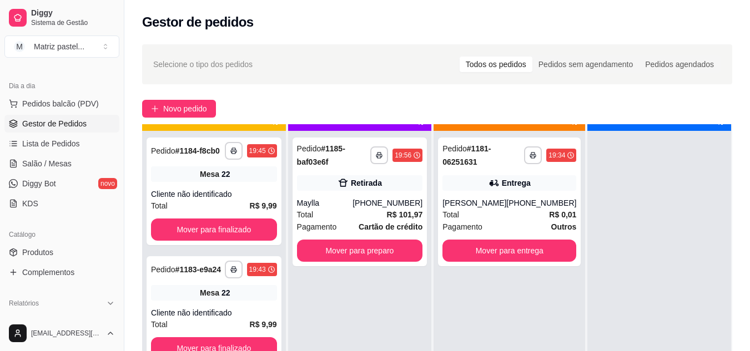
scroll to position [31, 0]
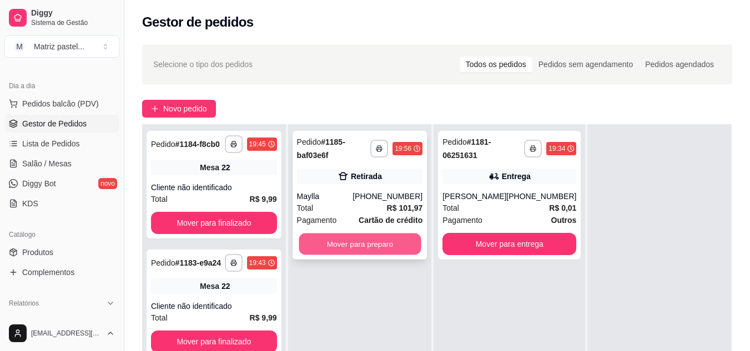
click at [339, 246] on button "Mover para preparo" at bounding box center [360, 245] width 122 height 22
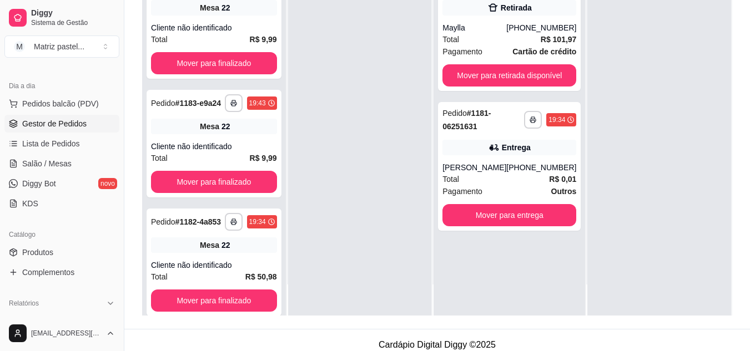
scroll to position [166, 0]
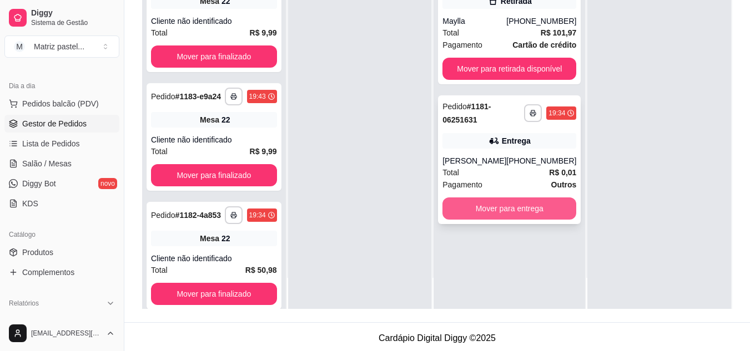
click at [502, 220] on button "Mover para entrega" at bounding box center [509, 209] width 134 height 22
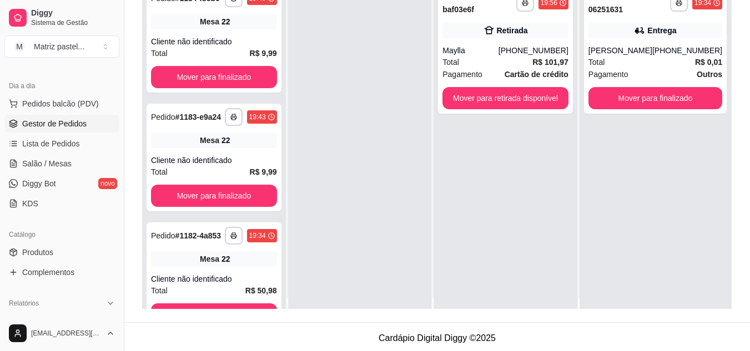
scroll to position [0, 0]
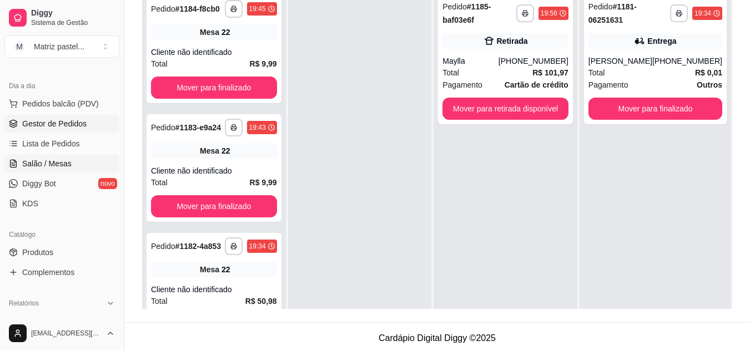
click at [39, 168] on span "Salão / Mesas" at bounding box center [46, 163] width 49 height 11
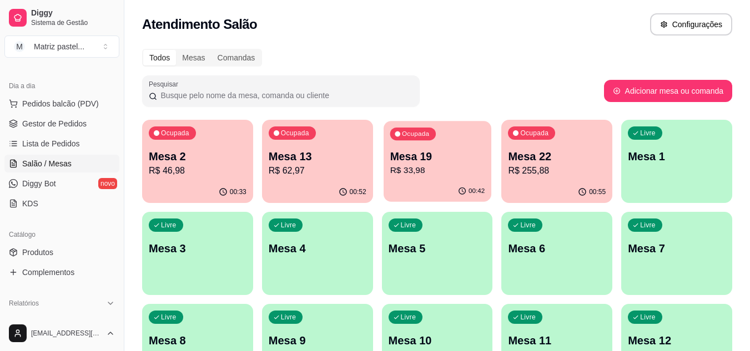
click at [465, 163] on p "Mesa 19" at bounding box center [436, 156] width 95 height 15
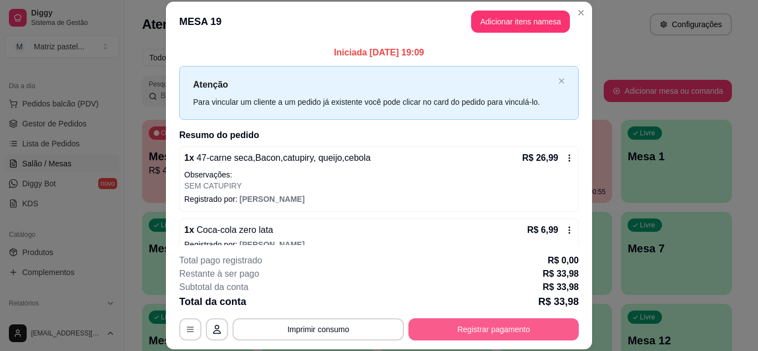
click at [515, 326] on button "Registrar pagamento" at bounding box center [493, 329] width 170 height 22
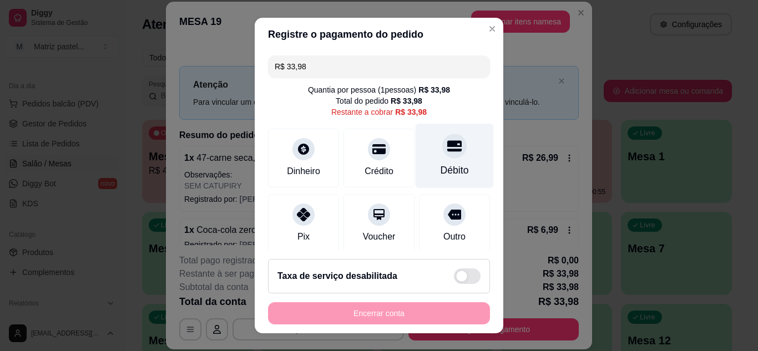
click at [442, 154] on div at bounding box center [454, 146] width 24 height 24
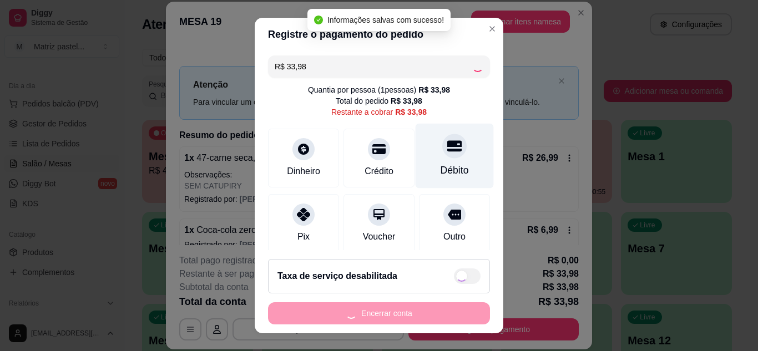
type input "R$ 0,00"
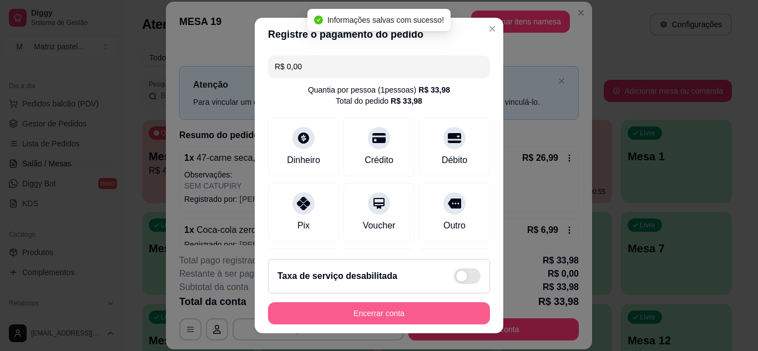
click at [416, 318] on button "Encerrar conta" at bounding box center [379, 313] width 222 height 22
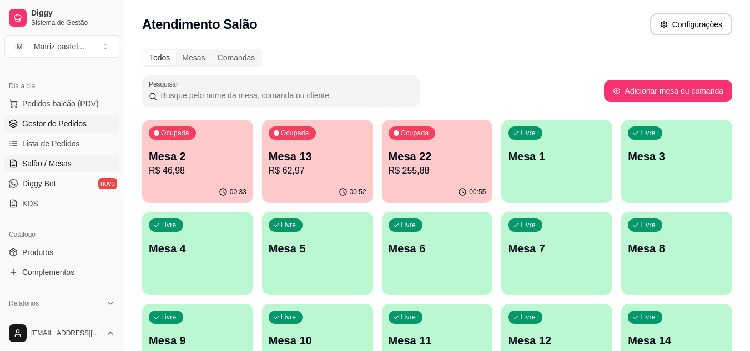
click at [70, 127] on span "Gestor de Pedidos" at bounding box center [54, 123] width 64 height 11
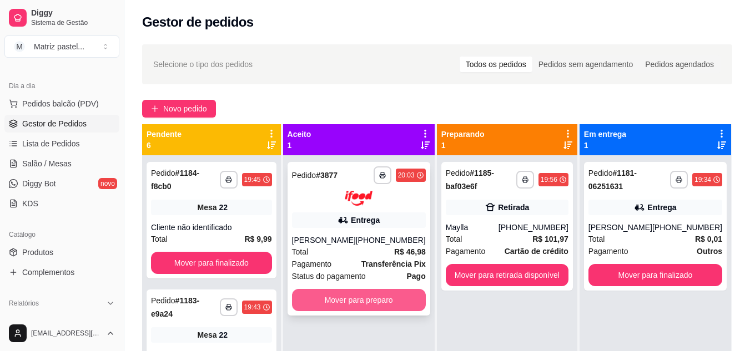
click at [361, 302] on button "Mover para preparo" at bounding box center [359, 300] width 134 height 22
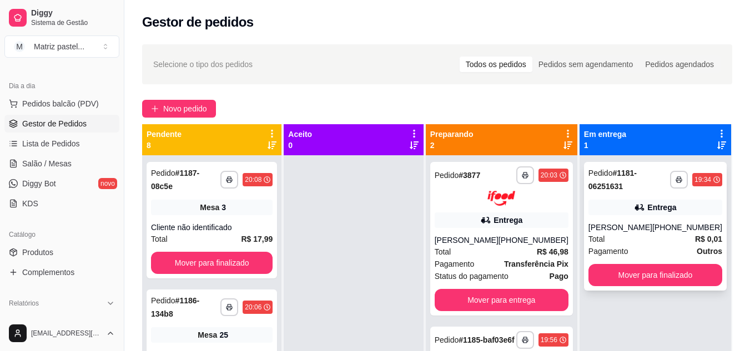
click at [672, 286] on div "**********" at bounding box center [655, 226] width 143 height 129
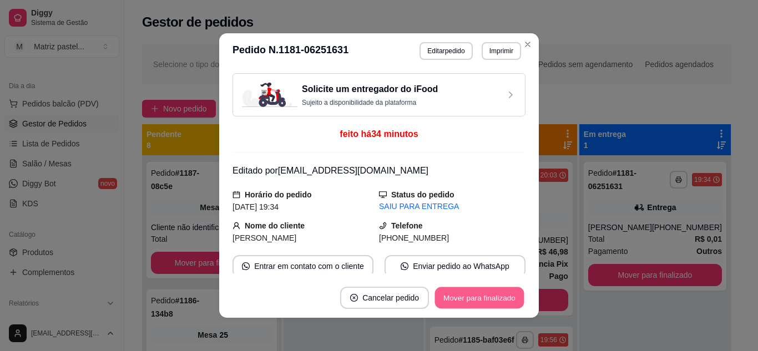
click at [506, 298] on button "Mover para finalizado" at bounding box center [479, 298] width 89 height 22
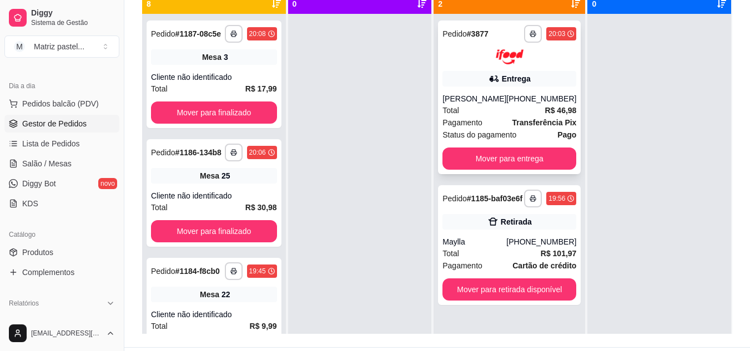
scroll to position [169, 0]
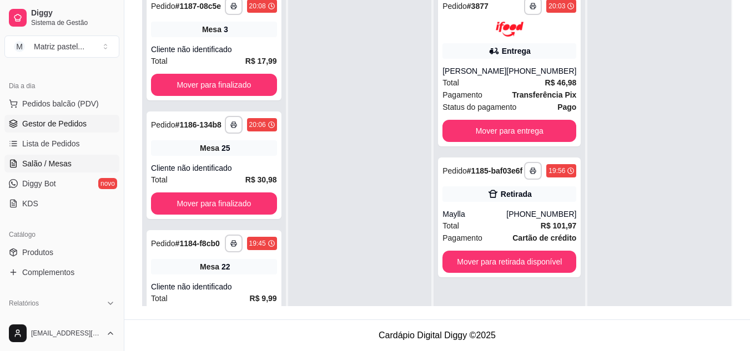
click at [38, 168] on span "Salão / Mesas" at bounding box center [46, 163] width 49 height 11
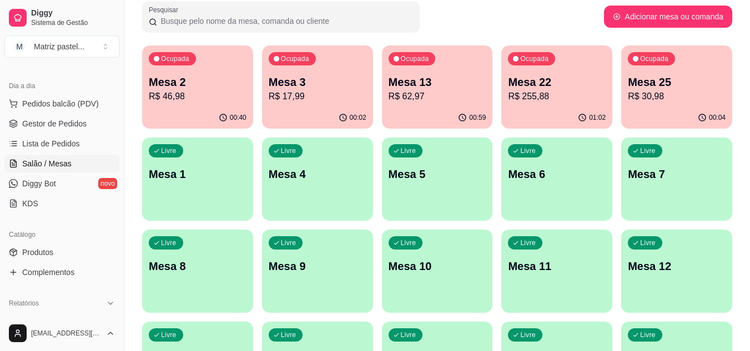
scroll to position [111, 0]
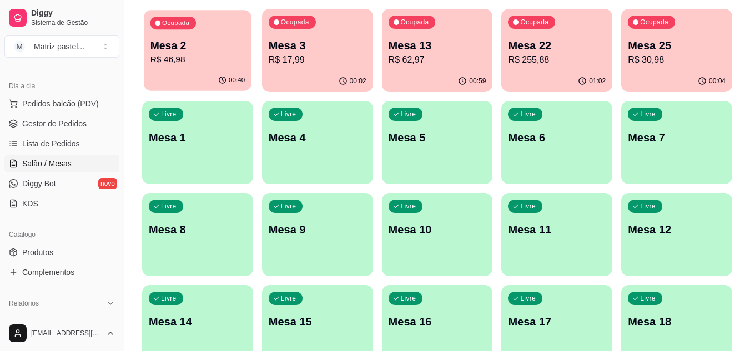
click at [159, 71] on div "00:40" at bounding box center [198, 80] width 108 height 21
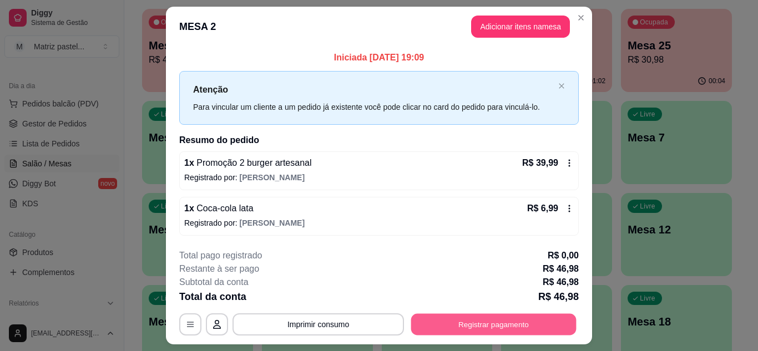
click at [505, 330] on button "Registrar pagamento" at bounding box center [493, 325] width 165 height 22
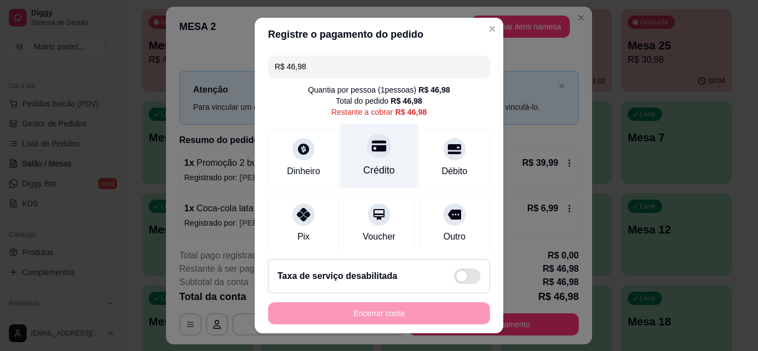
click at [374, 172] on div "Crédito" at bounding box center [379, 170] width 32 height 14
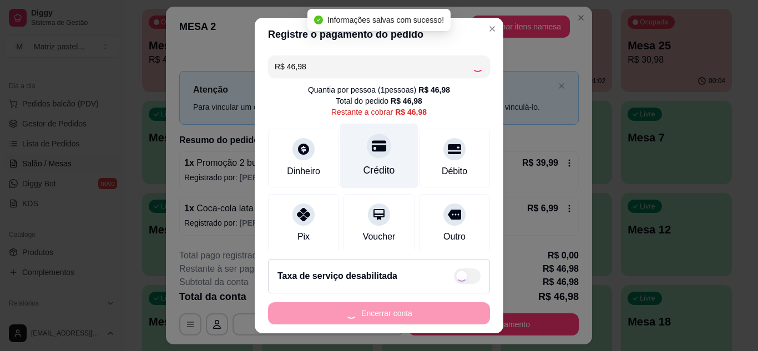
type input "R$ 0,00"
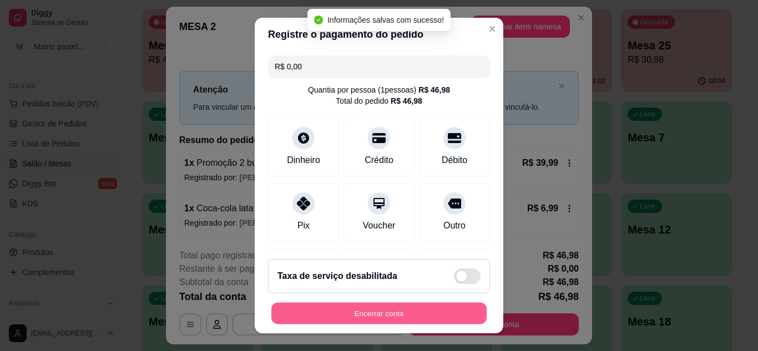
click at [356, 316] on button "Encerrar conta" at bounding box center [378, 314] width 215 height 22
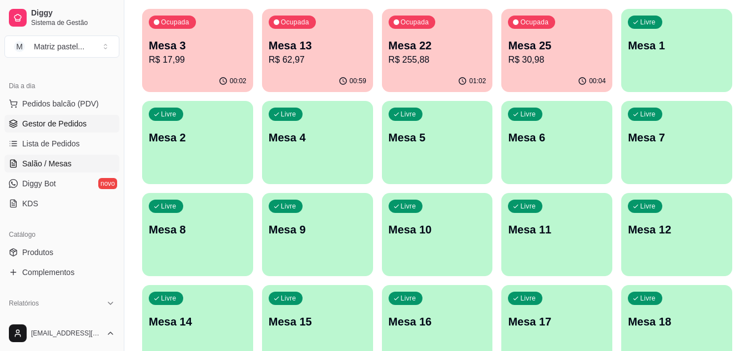
click at [51, 128] on span "Gestor de Pedidos" at bounding box center [54, 123] width 64 height 11
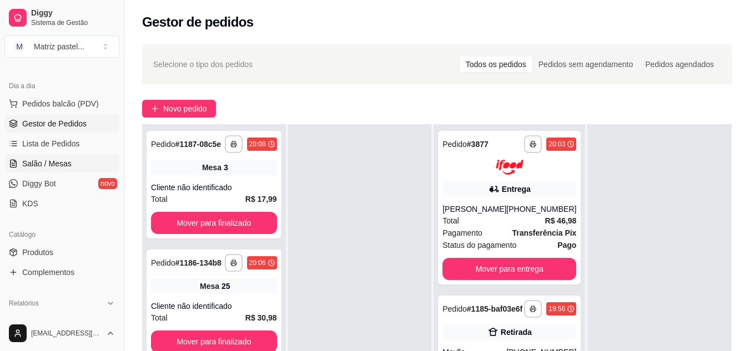
click at [34, 161] on span "Salão / Mesas" at bounding box center [46, 163] width 49 height 11
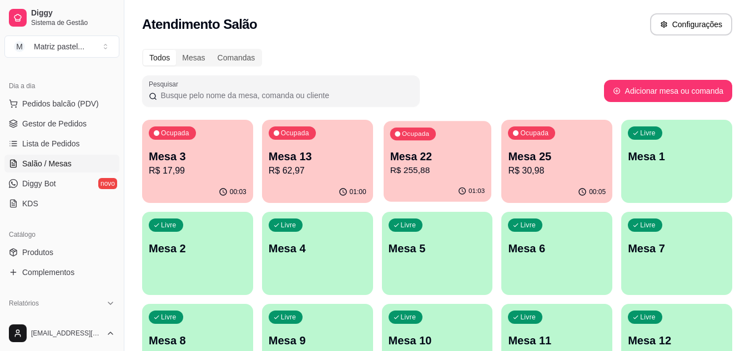
click at [431, 181] on div "Ocupada Mesa 22 R$ 255,88" at bounding box center [437, 151] width 108 height 60
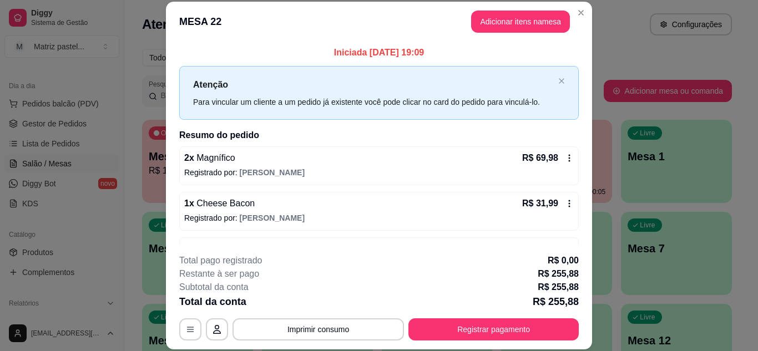
click at [446, 341] on footer "**********" at bounding box center [379, 297] width 426 height 104
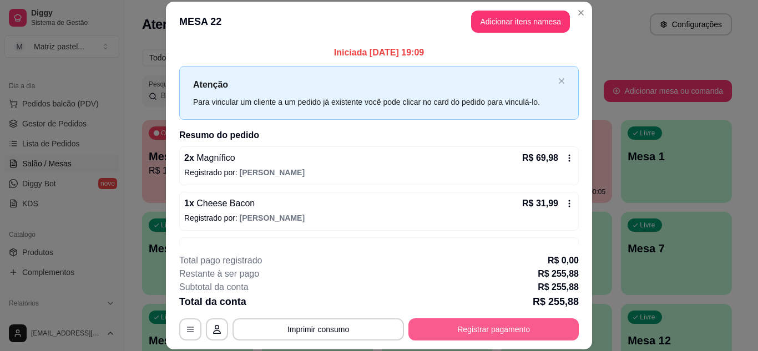
click at [456, 320] on button "Registrar pagamento" at bounding box center [493, 329] width 170 height 22
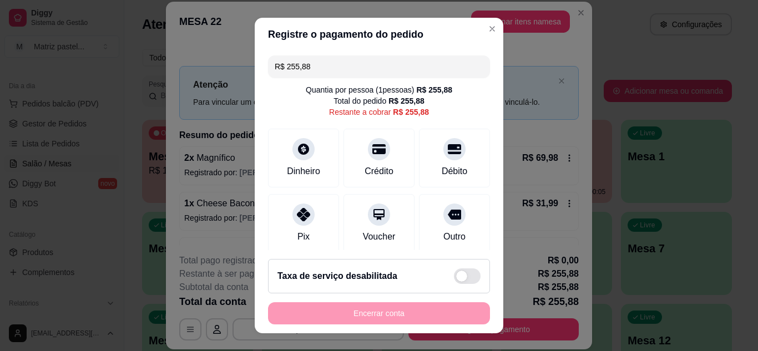
click at [362, 75] on input "R$ 255,88" at bounding box center [379, 66] width 209 height 22
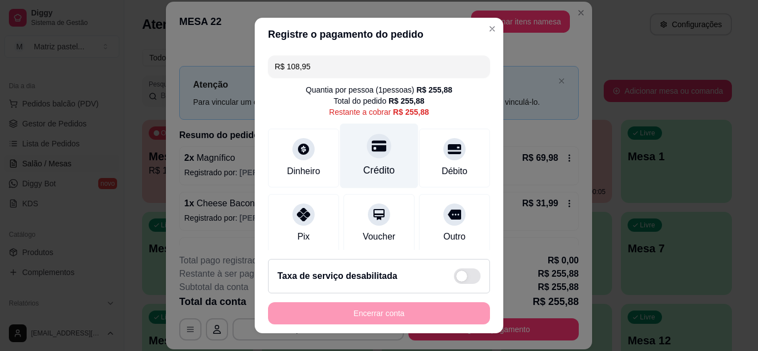
click at [363, 175] on div "Crédito" at bounding box center [379, 170] width 32 height 14
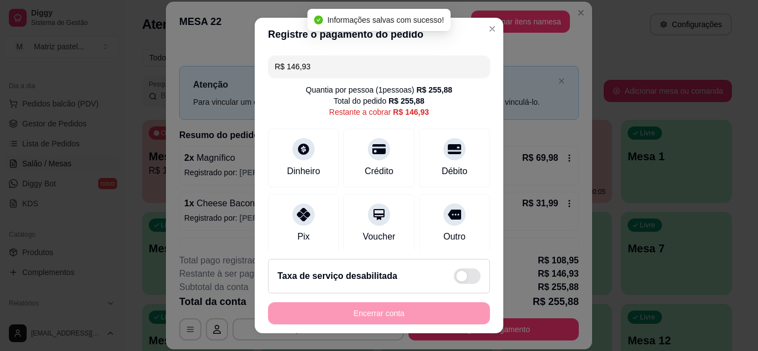
click at [341, 63] on input "R$ 146,93" at bounding box center [379, 66] width 209 height 22
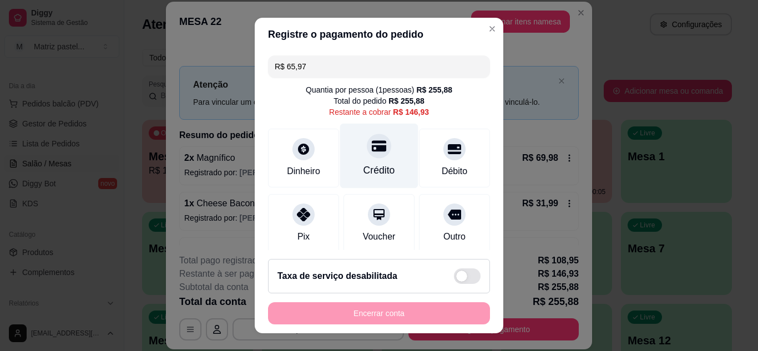
click at [360, 161] on div "Crédito" at bounding box center [379, 155] width 78 height 65
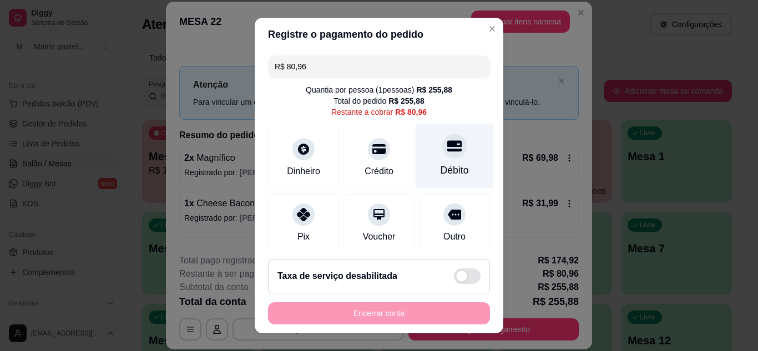
click at [447, 153] on icon at bounding box center [454, 146] width 14 height 14
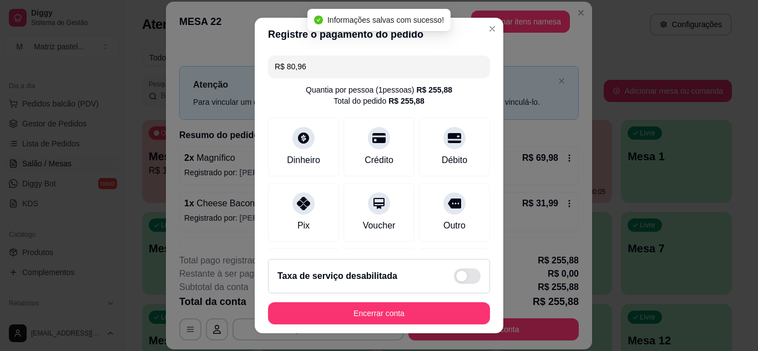
type input "R$ 0,00"
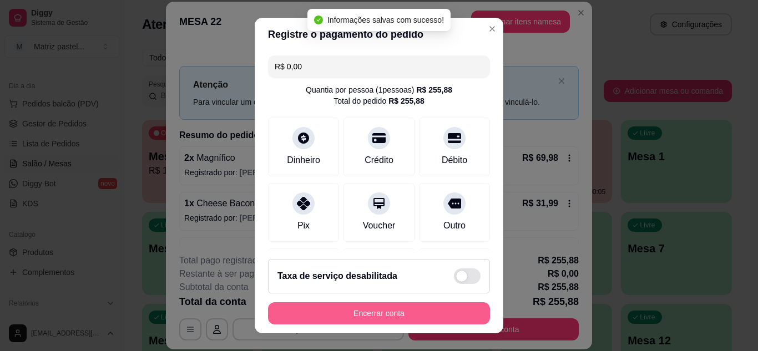
click at [403, 315] on button "Encerrar conta" at bounding box center [379, 313] width 222 height 22
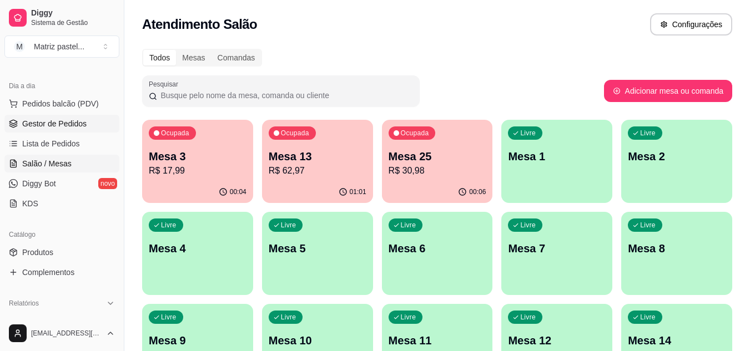
click at [32, 124] on span "Gestor de Pedidos" at bounding box center [54, 123] width 64 height 11
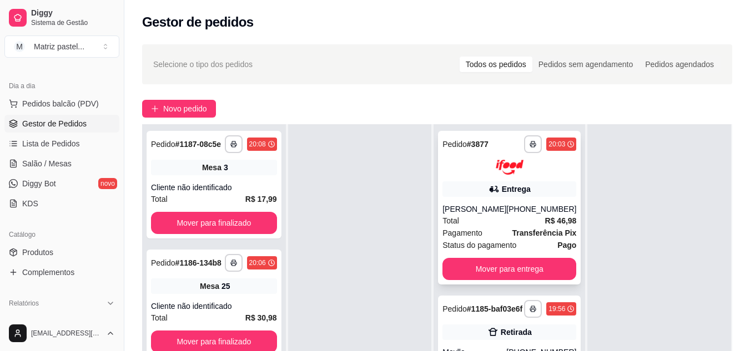
scroll to position [37, 0]
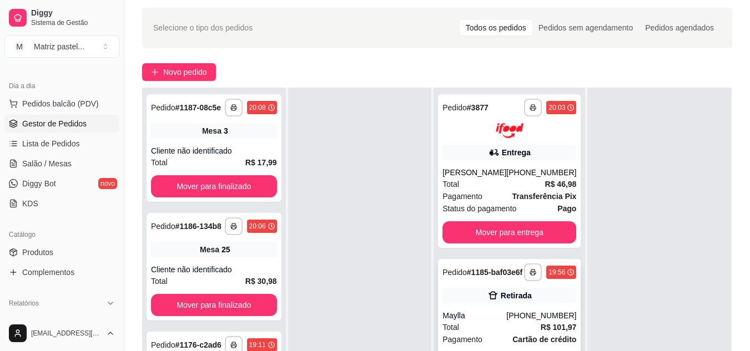
click at [500, 266] on div "Pedido # 1185-baf03e6f" at bounding box center [482, 272] width 80 height 13
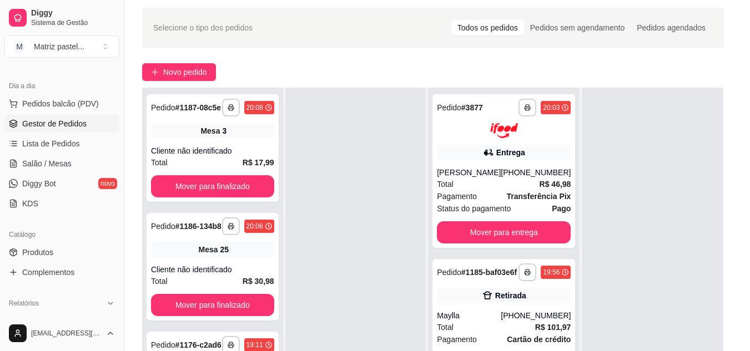
scroll to position [166, 0]
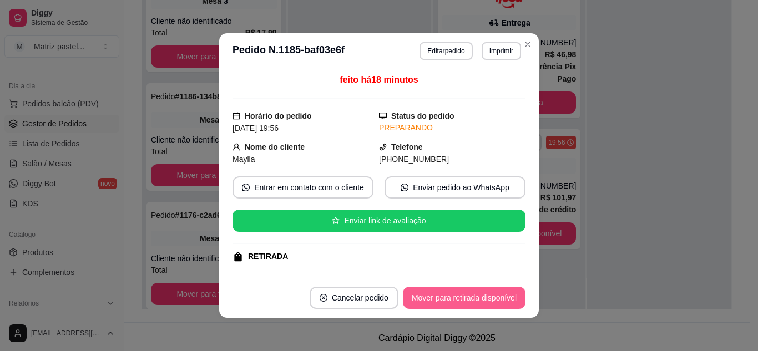
click at [465, 298] on button "Mover para retirada disponível" at bounding box center [464, 298] width 123 height 22
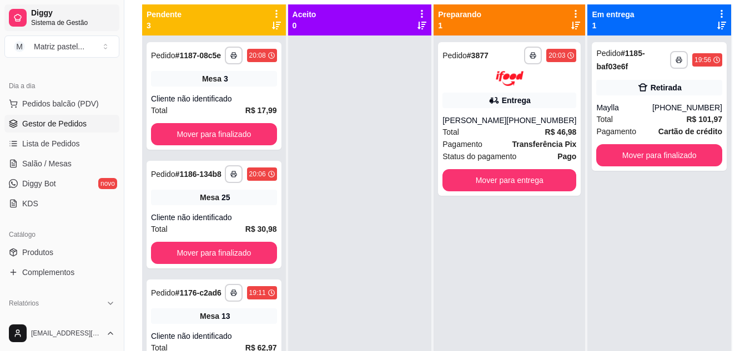
scroll to position [55, 0]
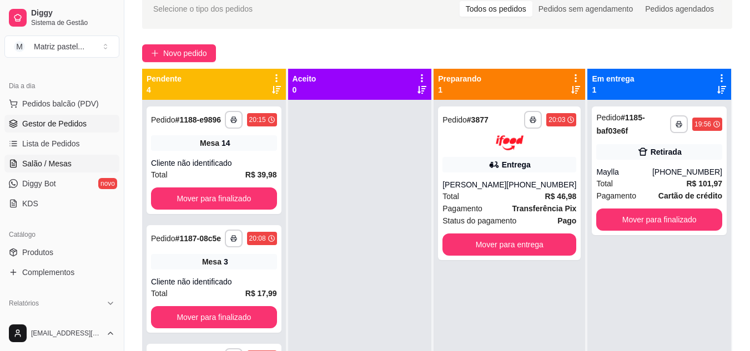
click at [43, 159] on span "Salão / Mesas" at bounding box center [46, 163] width 49 height 11
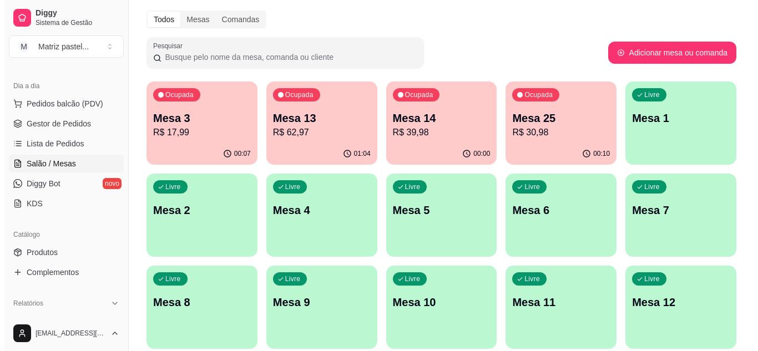
scroll to position [55, 0]
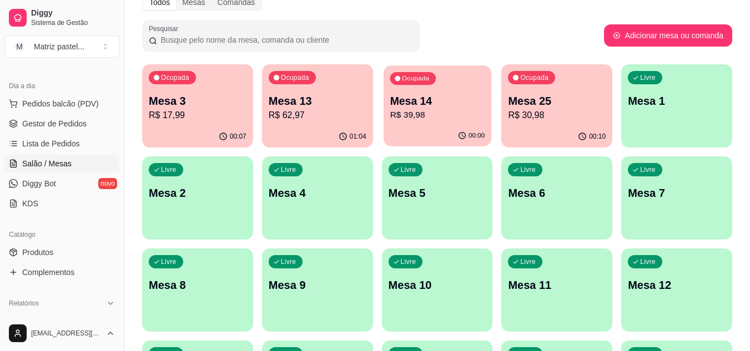
click at [452, 134] on div "00:00" at bounding box center [437, 135] width 108 height 21
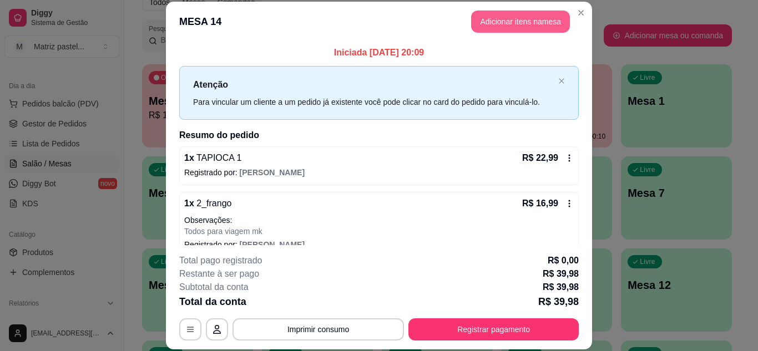
click at [513, 12] on button "Adicionar itens na mesa" at bounding box center [520, 22] width 99 height 22
click at [245, 70] on div at bounding box center [262, 71] width 463 height 22
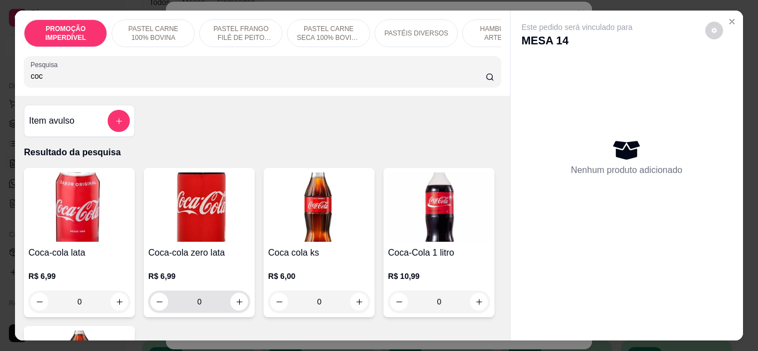
type input "coc"
click at [240, 305] on button "increase-product-quantity" at bounding box center [239, 301] width 17 height 17
type input "1"
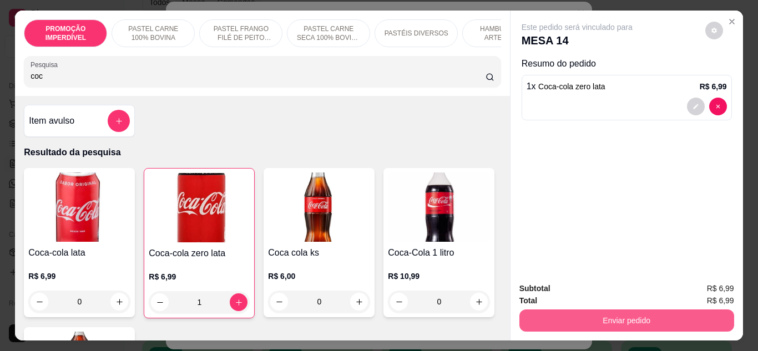
click at [549, 319] on button "Enviar pedido" at bounding box center [626, 321] width 215 height 22
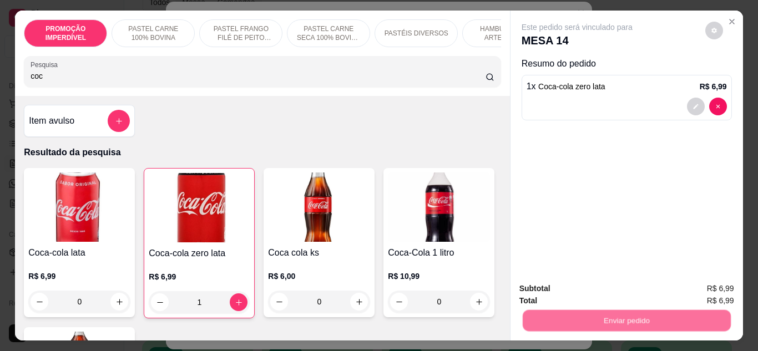
click at [576, 280] on button "Não registrar e enviar pedido" at bounding box center [589, 289] width 115 height 21
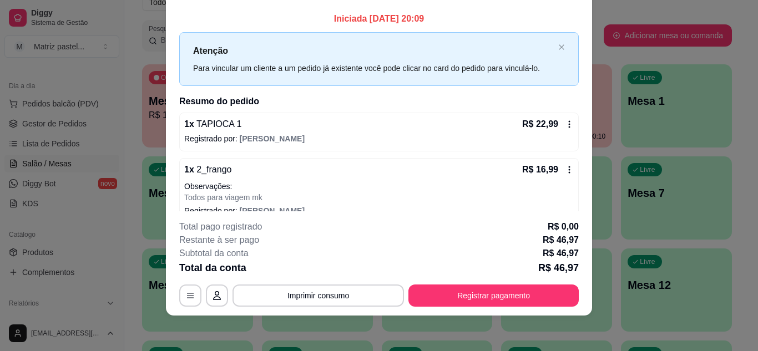
scroll to position [0, 0]
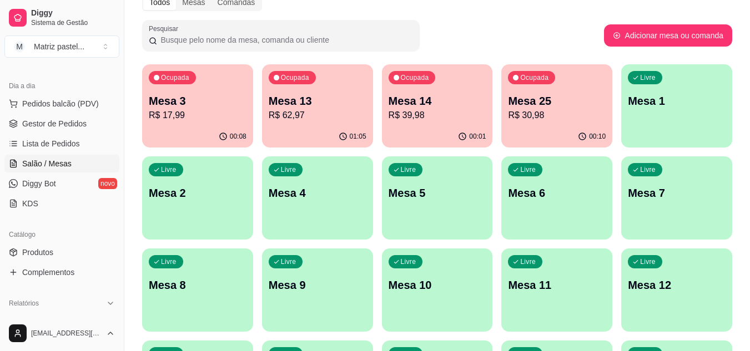
click at [25, 93] on div "Dia a dia" at bounding box center [61, 86] width 115 height 18
click at [32, 103] on span "Pedidos balcão (PDV)" at bounding box center [60, 103] width 77 height 11
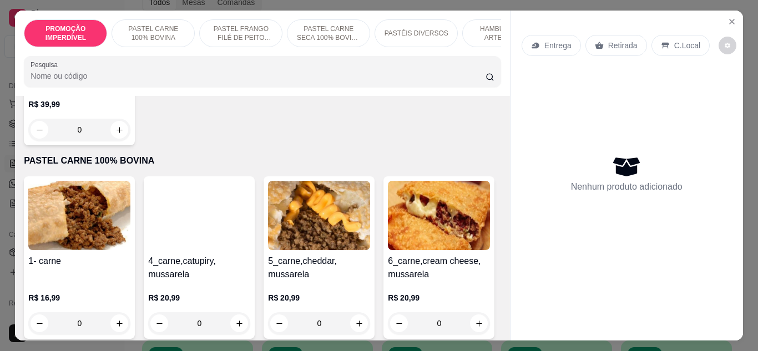
scroll to position [222, 0]
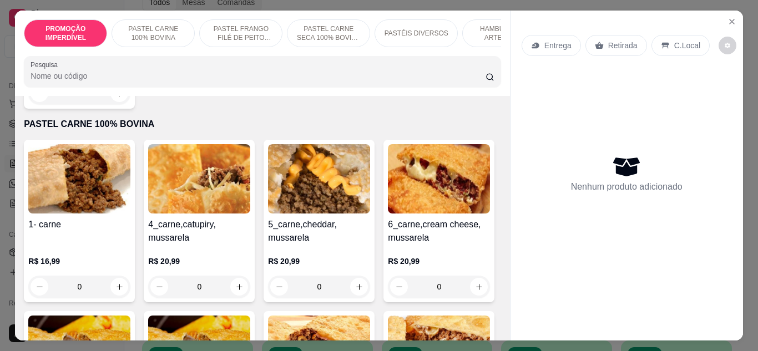
click at [116, 289] on div "0" at bounding box center [79, 287] width 102 height 22
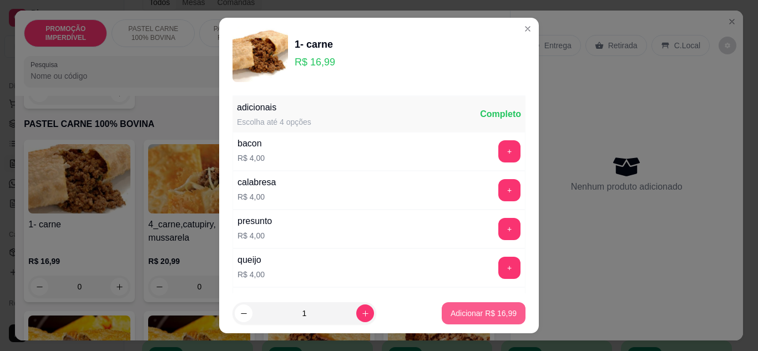
click at [462, 305] on button "Adicionar R$ 16,99" at bounding box center [484, 313] width 84 height 22
type input "1"
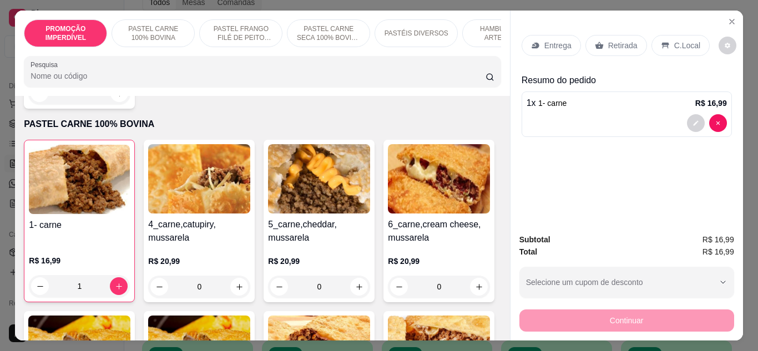
click at [546, 40] on p "Entrega" at bounding box center [557, 45] width 27 height 11
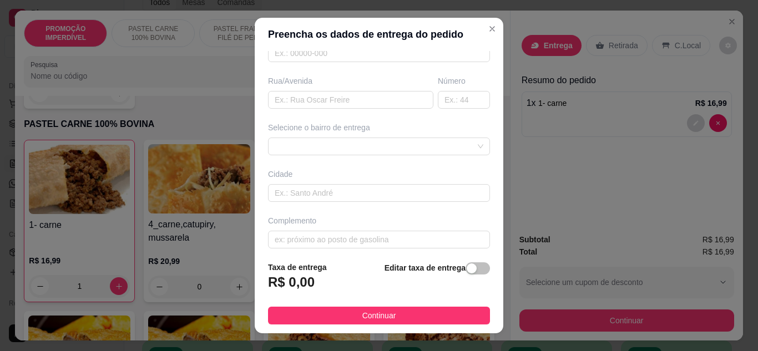
scroll to position [166, 0]
click at [332, 105] on input "text" at bounding box center [350, 99] width 165 height 18
type input "rua Q"
click at [447, 100] on input "text" at bounding box center [464, 99] width 52 height 18
click at [441, 151] on span at bounding box center [379, 145] width 209 height 17
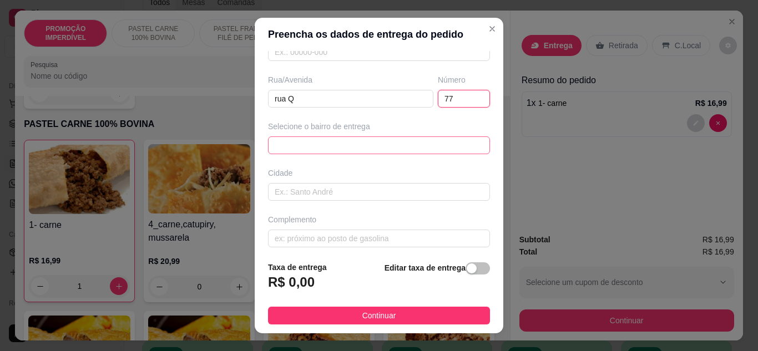
type input "77"
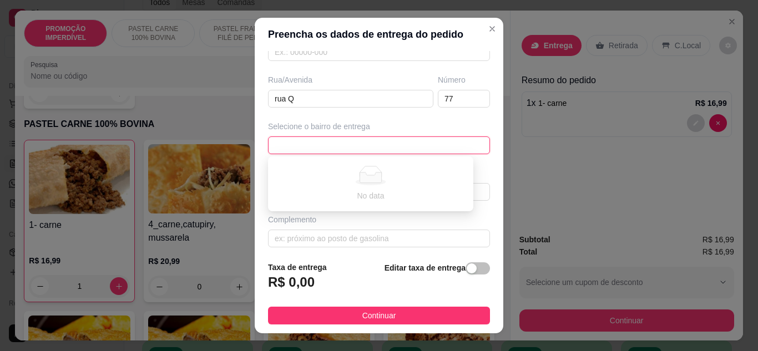
click at [404, 144] on span at bounding box center [379, 145] width 209 height 17
click at [425, 143] on span at bounding box center [379, 145] width 209 height 17
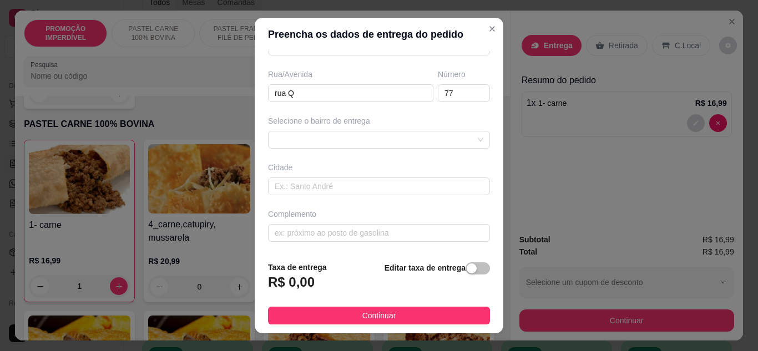
click at [376, 221] on div "Complemento" at bounding box center [379, 225] width 226 height 33
click at [376, 132] on span at bounding box center [379, 139] width 209 height 17
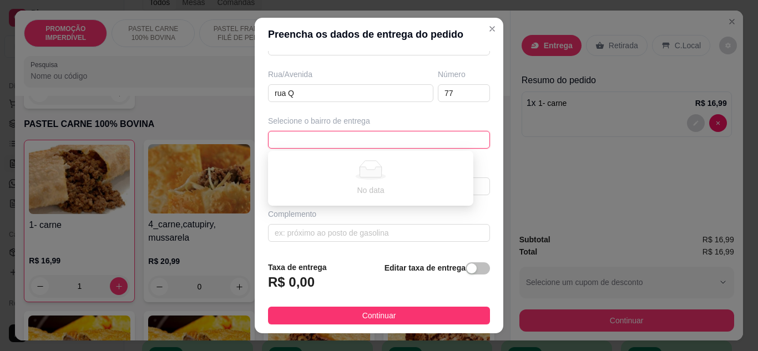
click at [426, 131] on div at bounding box center [379, 140] width 222 height 18
click at [452, 136] on div "No data" at bounding box center [379, 140] width 222 height 18
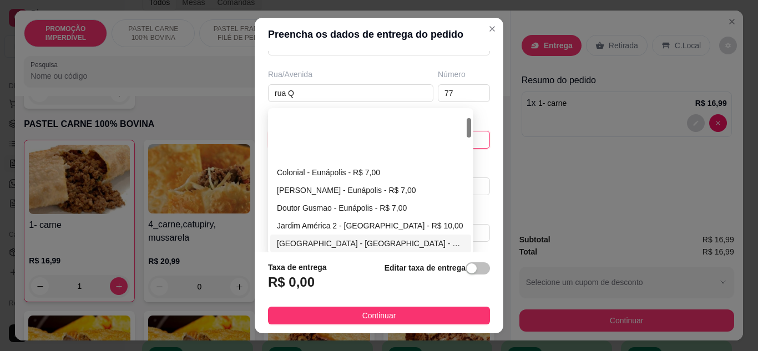
scroll to position [55, 0]
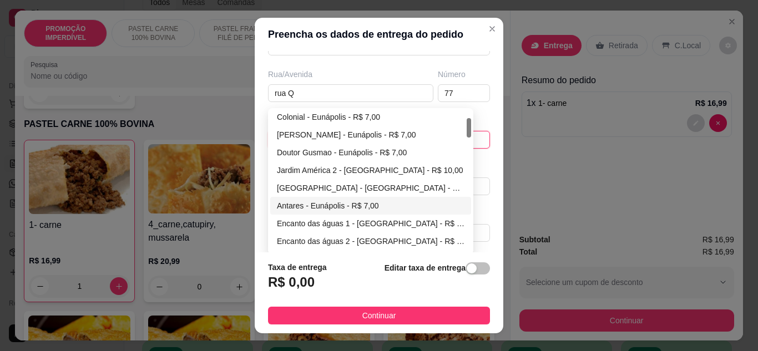
click at [315, 202] on div "Antares - Eunápolis - R$ 7,00" at bounding box center [371, 206] width 188 height 12
type input "Eunápolis"
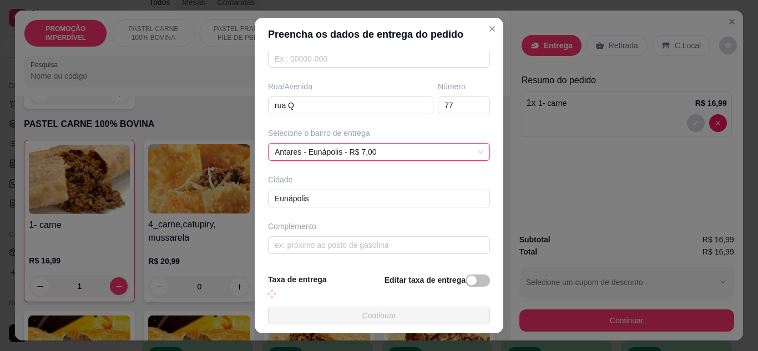
scroll to position [172, 0]
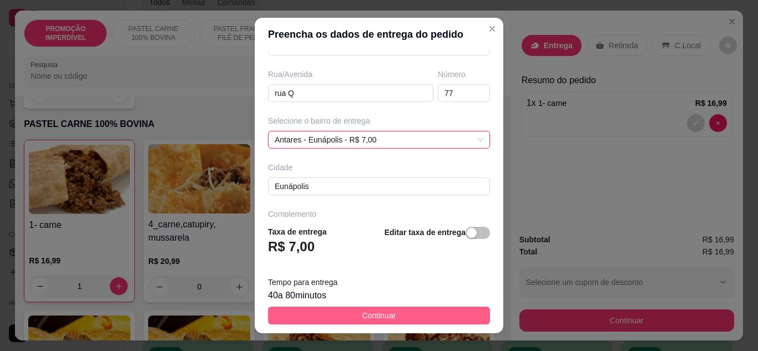
click at [393, 314] on button "Continuar" at bounding box center [379, 316] width 222 height 18
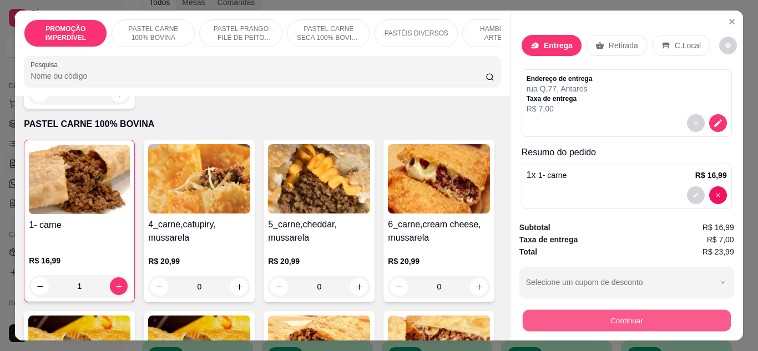
click at [639, 318] on button "Continuar" at bounding box center [626, 321] width 208 height 22
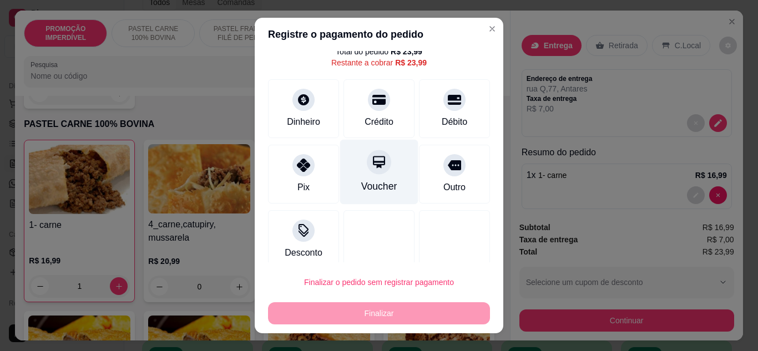
scroll to position [49, 0]
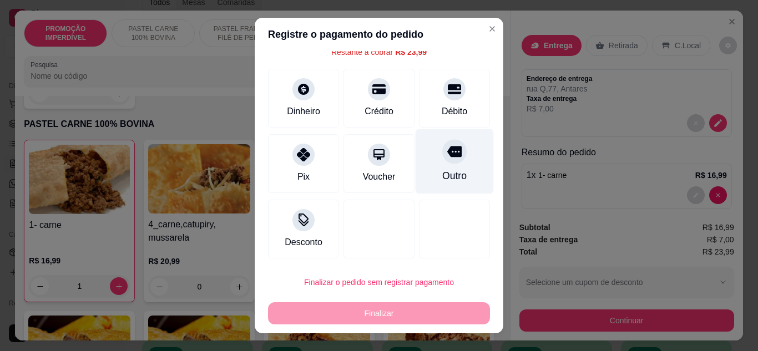
click at [422, 170] on div "Outro" at bounding box center [455, 161] width 78 height 65
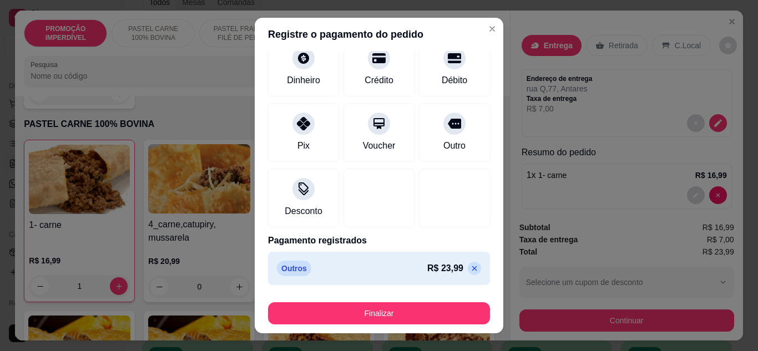
click at [470, 266] on icon at bounding box center [474, 268] width 9 height 9
type input "R$ 23,99"
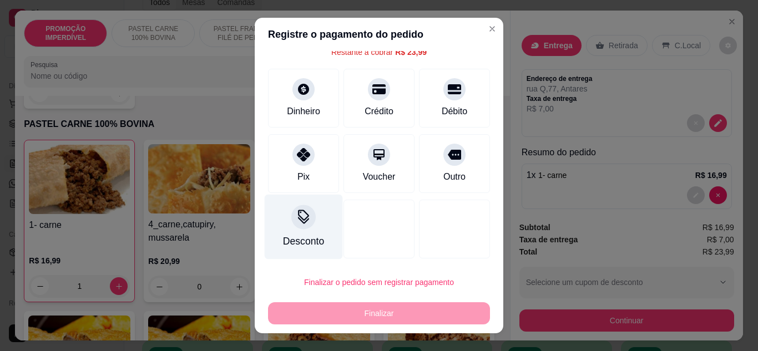
click at [313, 227] on div "Desconto" at bounding box center [304, 226] width 78 height 65
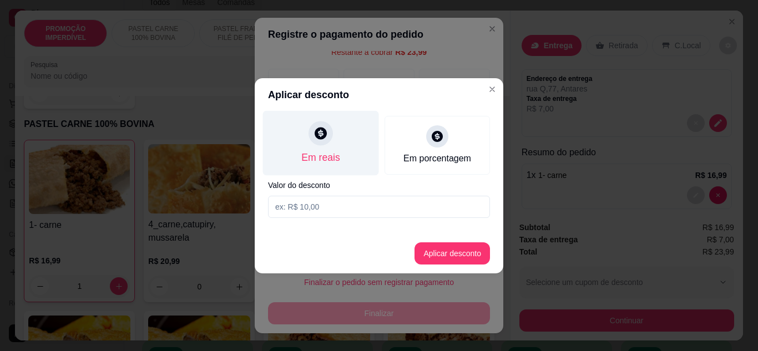
click at [323, 151] on div "Em reais" at bounding box center [320, 157] width 38 height 14
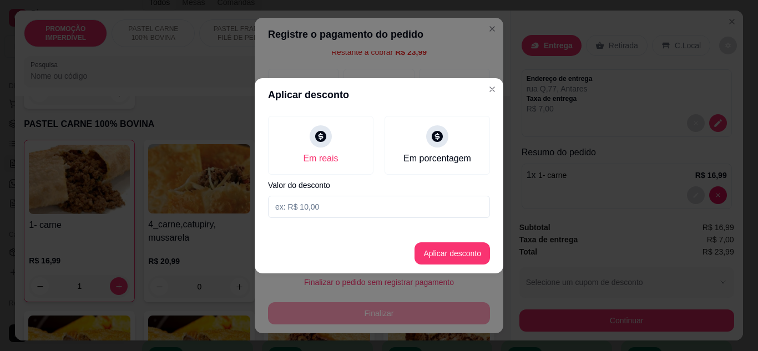
click at [307, 211] on input at bounding box center [379, 207] width 222 height 22
type input "23,98"
click at [438, 262] on button "Aplicar desconto" at bounding box center [452, 253] width 73 height 22
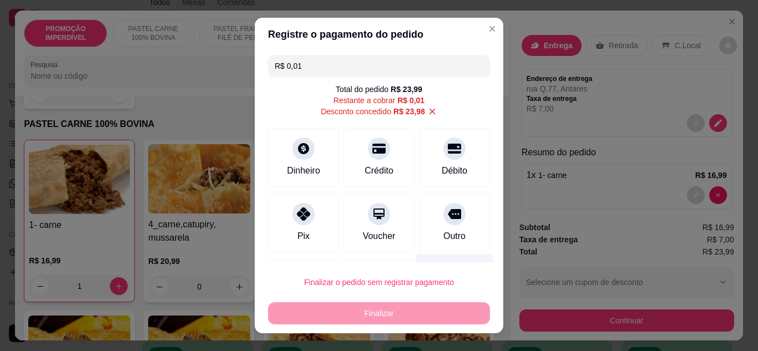
scroll to position [0, 0]
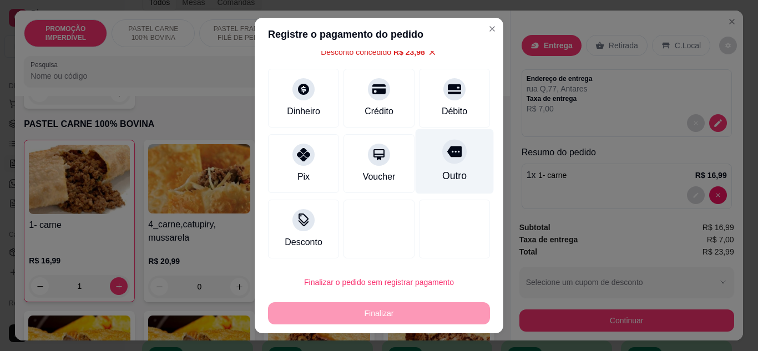
click at [443, 162] on div "Outro" at bounding box center [455, 161] width 78 height 65
type input "R$ 0,00"
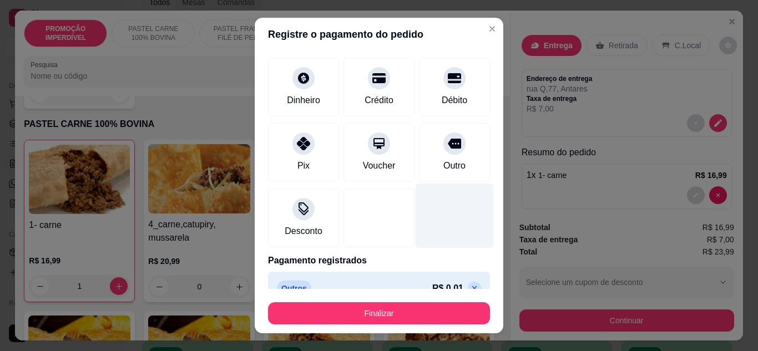
scroll to position [49, 0]
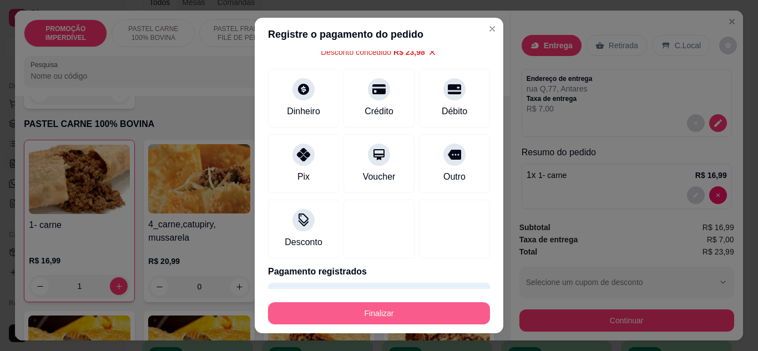
click at [395, 305] on button "Finalizar" at bounding box center [379, 313] width 222 height 22
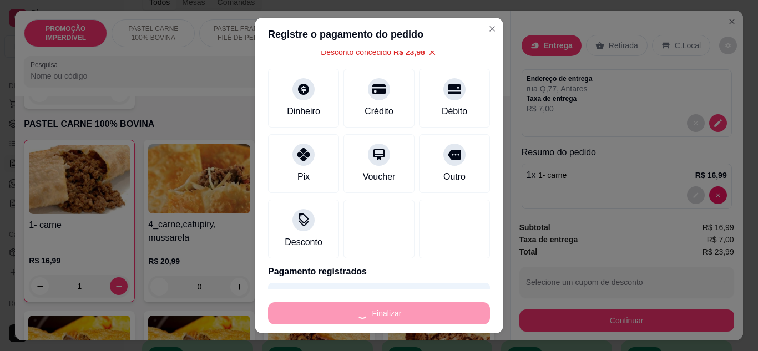
type input "0"
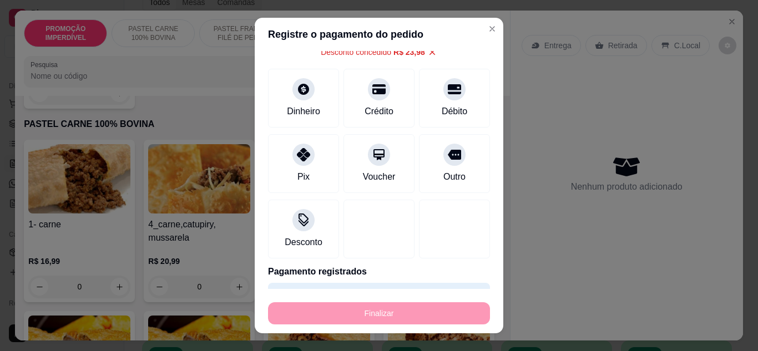
type input "-R$ 23,99"
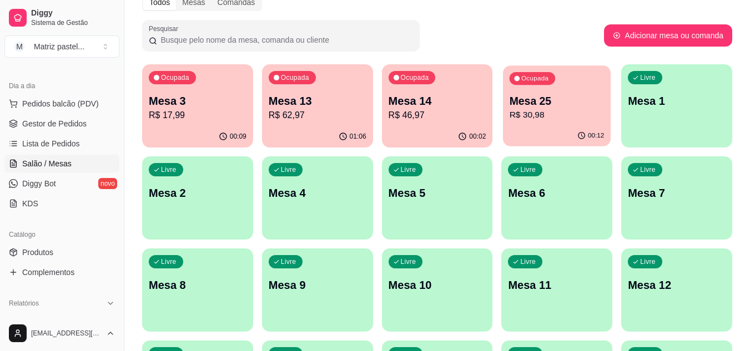
click at [584, 98] on p "Mesa 25" at bounding box center [556, 101] width 95 height 15
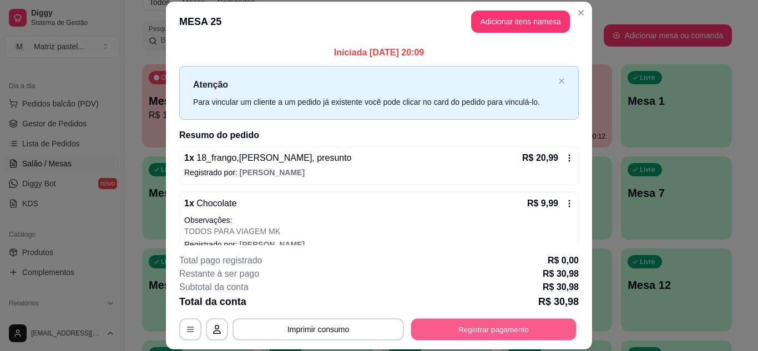
click at [473, 320] on button "Registrar pagamento" at bounding box center [493, 329] width 165 height 22
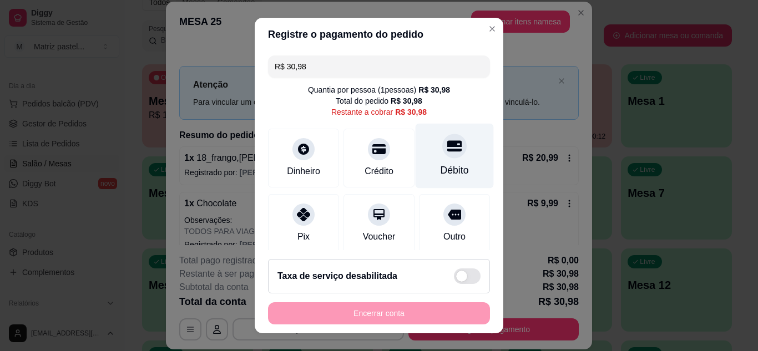
click at [442, 150] on div at bounding box center [454, 146] width 24 height 24
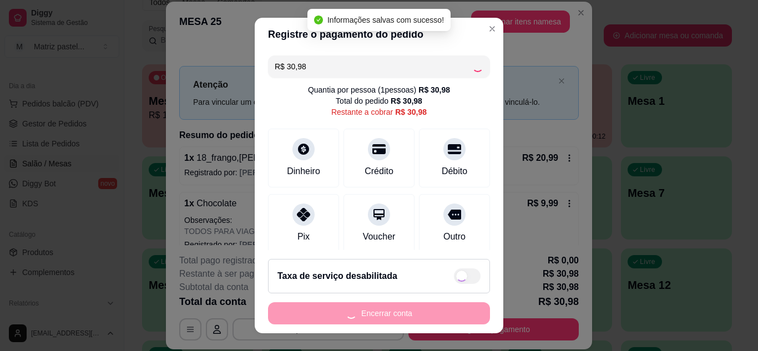
type input "R$ 0,00"
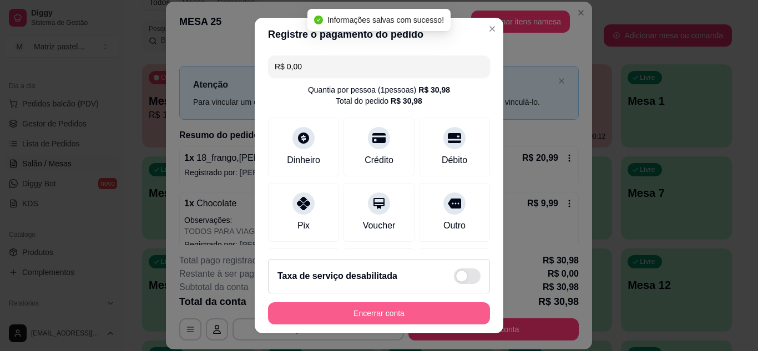
click at [375, 307] on button "Encerrar conta" at bounding box center [379, 313] width 222 height 22
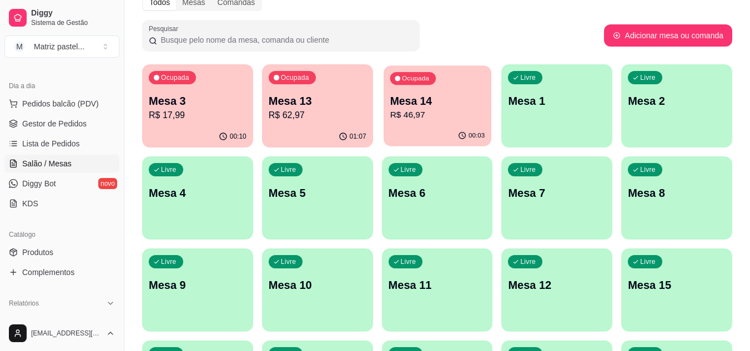
click at [428, 129] on div "00:03" at bounding box center [437, 135] width 108 height 21
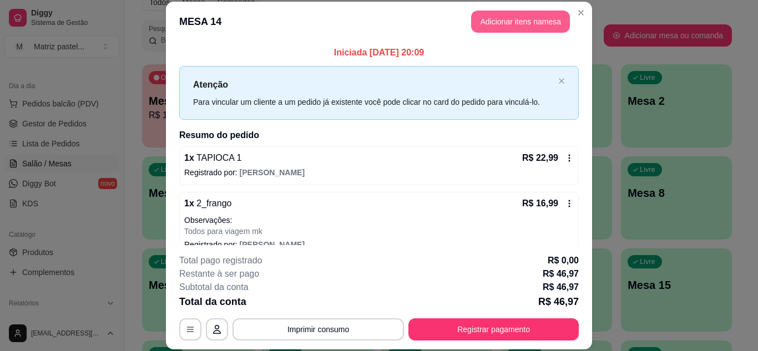
click at [502, 26] on button "Adicionar itens na mesa" at bounding box center [520, 22] width 99 height 22
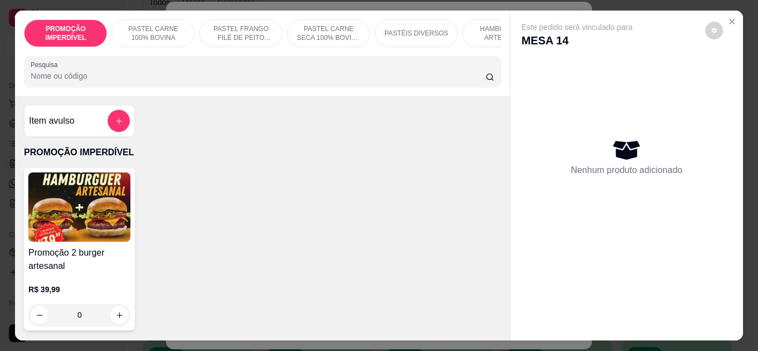
click at [244, 96] on div "PROMOÇÃO IMPERDÍVEL PASTEL CARNE 100% BOVINA PASTEL FRANGO FILÉ DE PEITO DESFIA…" at bounding box center [262, 53] width 494 height 85
click at [245, 92] on div "PROMOÇÃO IMPERDÍVEL PASTEL CARNE 100% BOVINA PASTEL FRANGO FILÉ DE PEITO DESFIA…" at bounding box center [262, 53] width 494 height 85
click at [723, 13] on button "Close" at bounding box center [732, 22] width 18 height 18
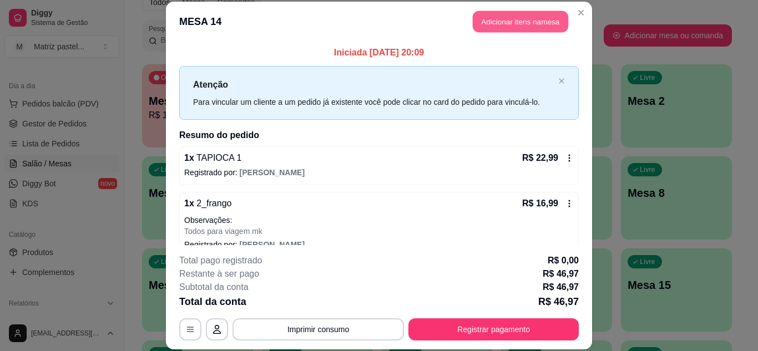
click at [504, 27] on button "Adicionar itens na mesa" at bounding box center [520, 22] width 95 height 22
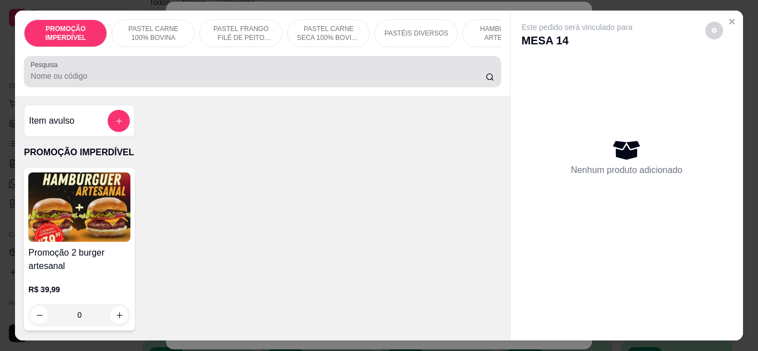
click at [204, 72] on div at bounding box center [262, 71] width 463 height 22
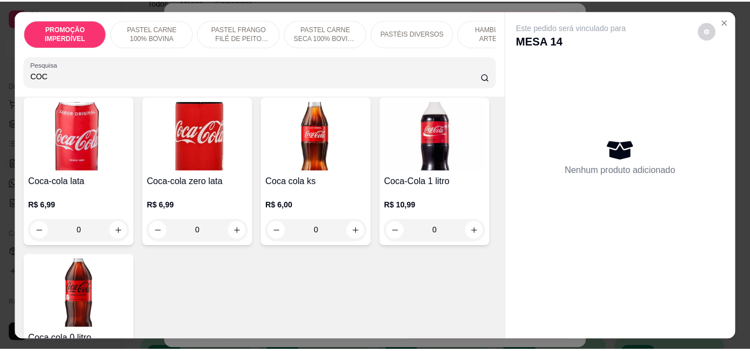
scroll to position [111, 0]
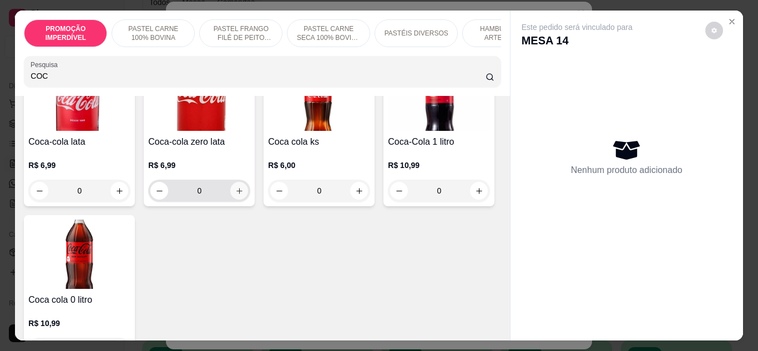
type input "COC"
click at [230, 200] on button "increase-product-quantity" at bounding box center [239, 191] width 18 height 18
type input "1"
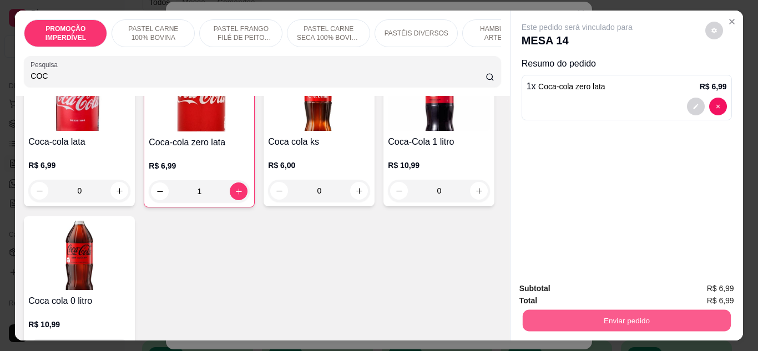
click at [563, 325] on button "Enviar pedido" at bounding box center [626, 321] width 208 height 22
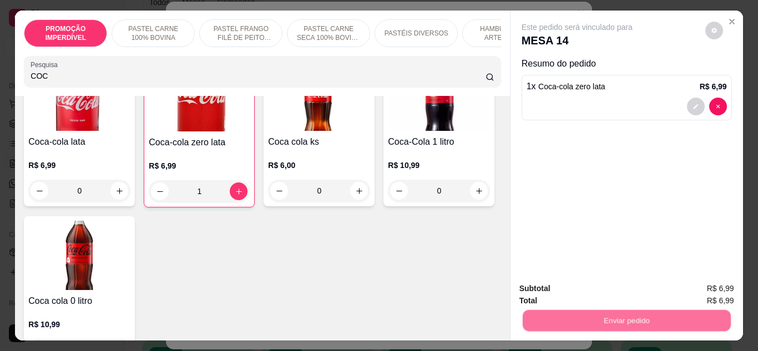
click at [564, 292] on button "Não registrar e enviar pedido" at bounding box center [590, 289] width 112 height 21
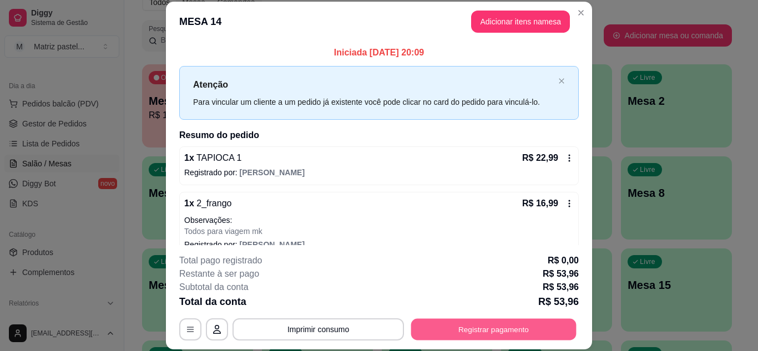
click at [490, 327] on button "Registrar pagamento" at bounding box center [493, 329] width 165 height 22
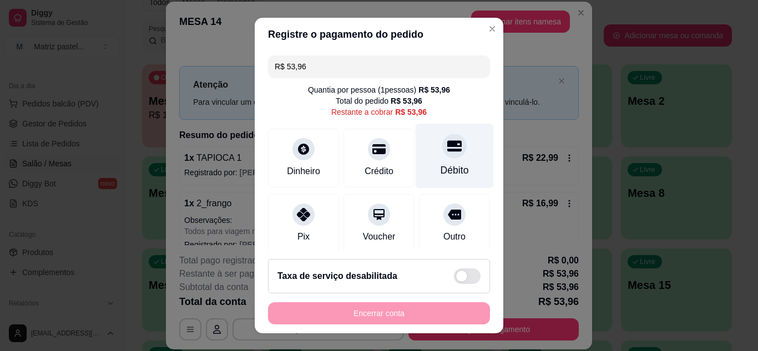
click at [446, 164] on div "Débito" at bounding box center [455, 155] width 78 height 65
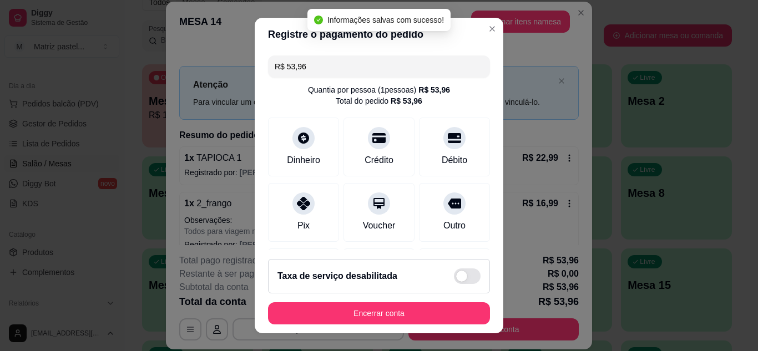
type input "R$ 0,00"
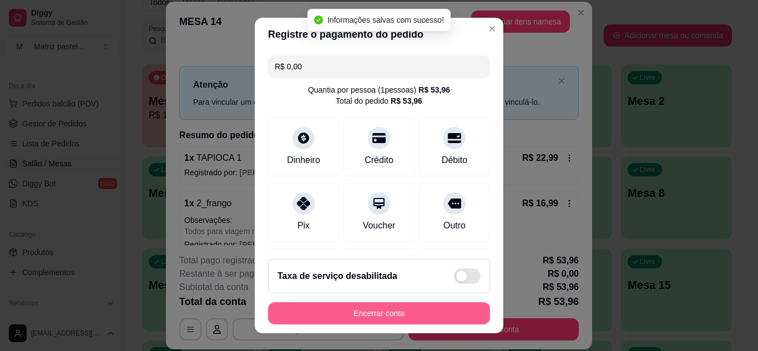
click at [425, 315] on button "Encerrar conta" at bounding box center [379, 313] width 222 height 22
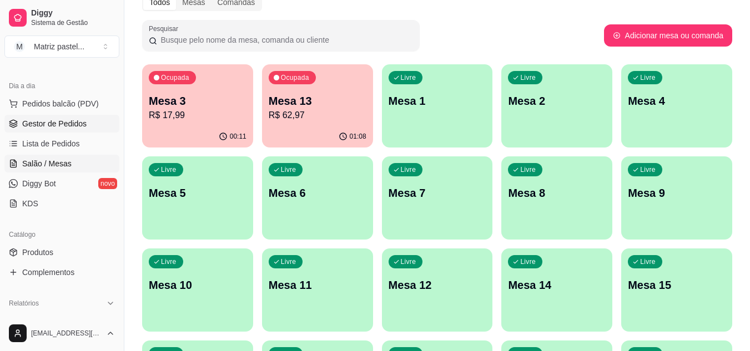
click at [52, 120] on span "Gestor de Pedidos" at bounding box center [54, 123] width 64 height 11
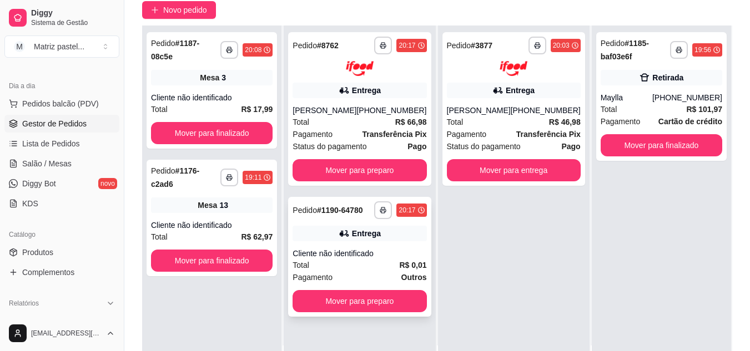
scroll to position [111, 0]
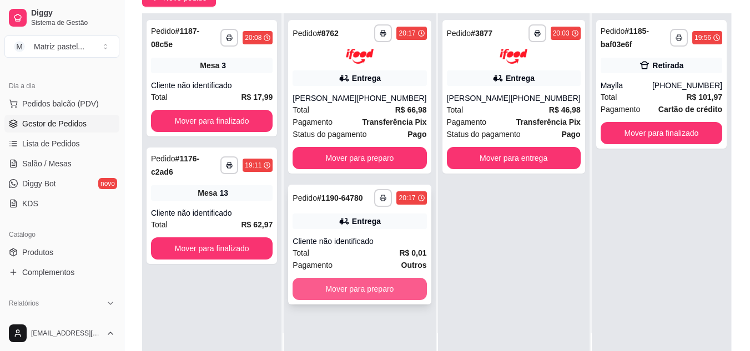
click at [326, 292] on button "Mover para preparo" at bounding box center [359, 289] width 134 height 22
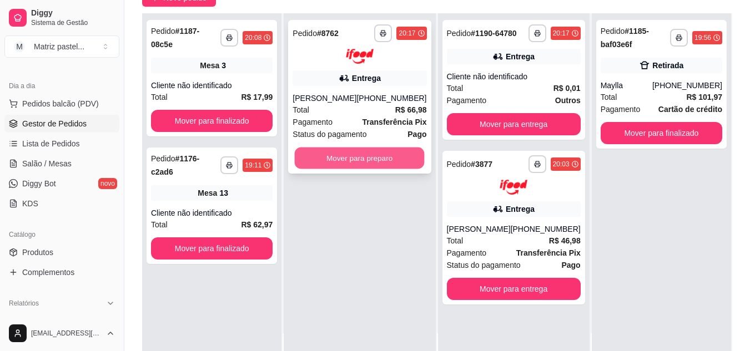
click at [338, 160] on button "Mover para preparo" at bounding box center [360, 158] width 130 height 22
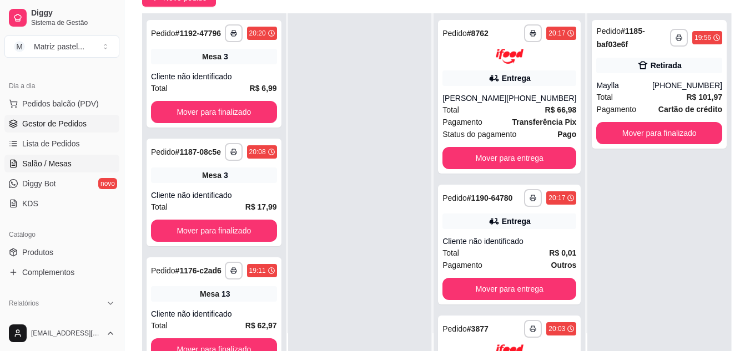
click at [62, 169] on link "Salão / Mesas" at bounding box center [61, 164] width 115 height 18
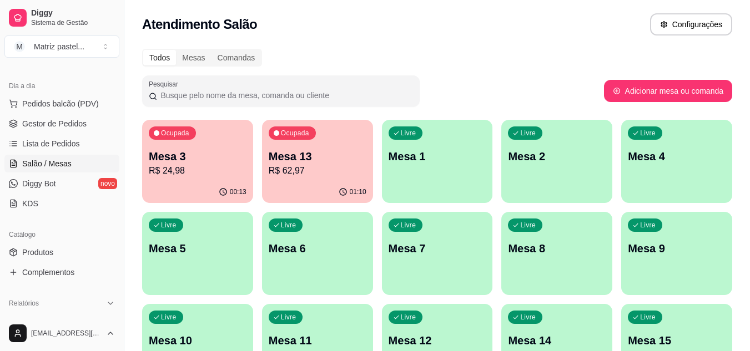
click at [226, 178] on div "Ocupada Mesa 3 R$ 24,98" at bounding box center [197, 151] width 111 height 62
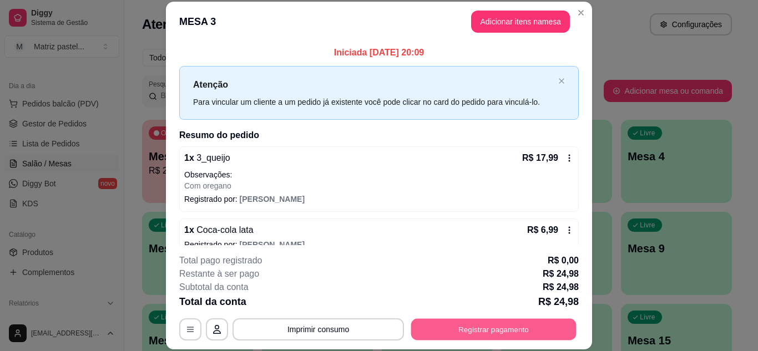
click at [492, 327] on button "Registrar pagamento" at bounding box center [493, 329] width 165 height 22
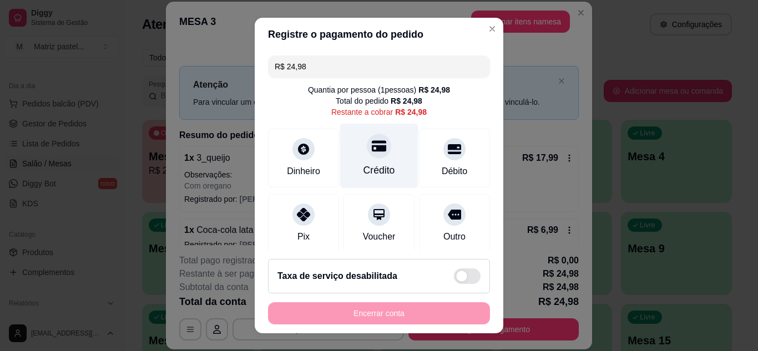
click at [389, 167] on div "Crédito" at bounding box center [379, 155] width 78 height 65
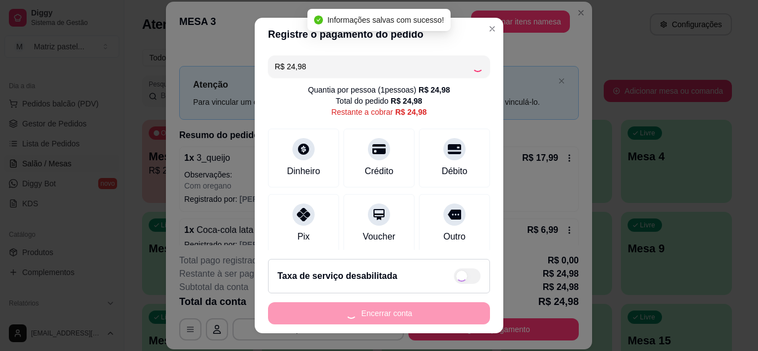
type input "R$ 0,00"
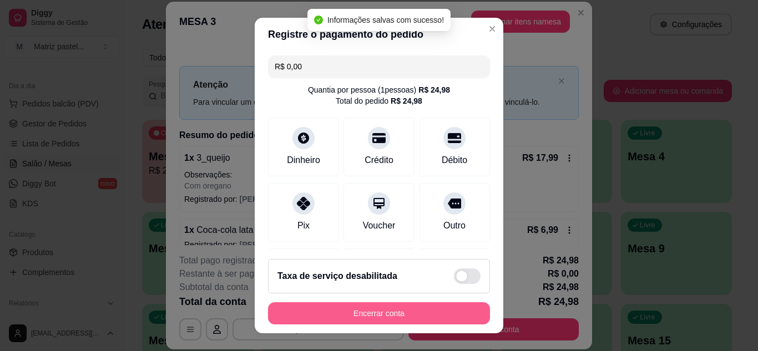
click at [396, 313] on button "Encerrar conta" at bounding box center [379, 313] width 222 height 22
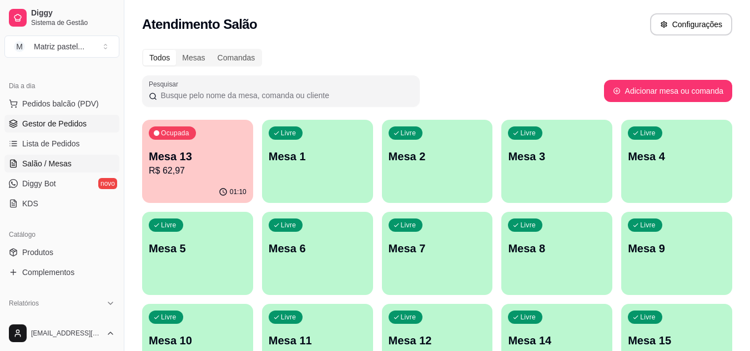
click at [60, 117] on link "Gestor de Pedidos" at bounding box center [61, 124] width 115 height 18
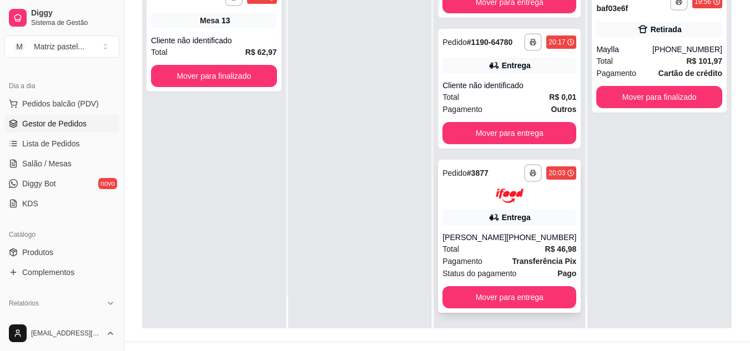
scroll to position [166, 0]
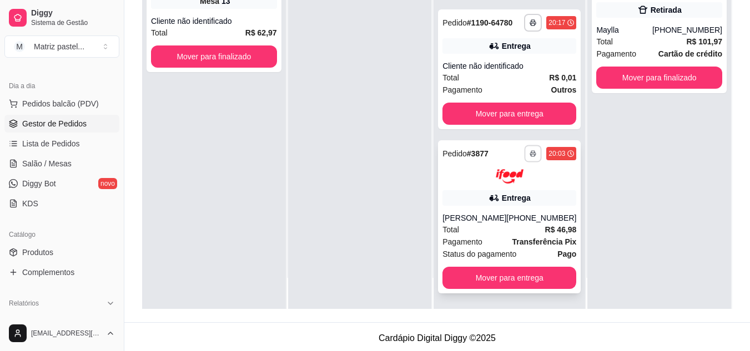
click at [524, 152] on button "button" at bounding box center [532, 153] width 17 height 17
click at [491, 191] on button "IMPRESSORA" at bounding box center [487, 192] width 78 height 17
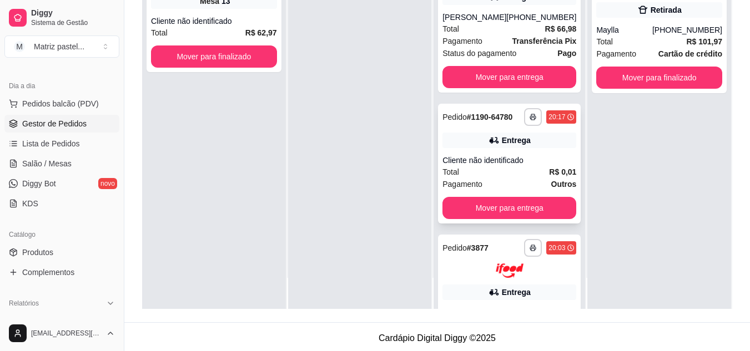
scroll to position [18, 0]
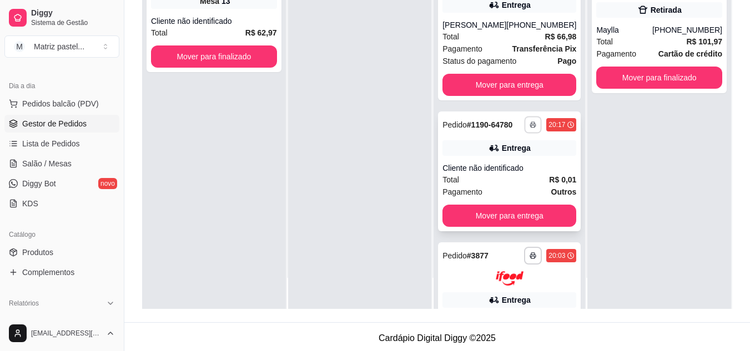
click at [524, 125] on button "button" at bounding box center [532, 124] width 17 height 17
click at [495, 168] on button "IMPRESSORA" at bounding box center [487, 168] width 80 height 18
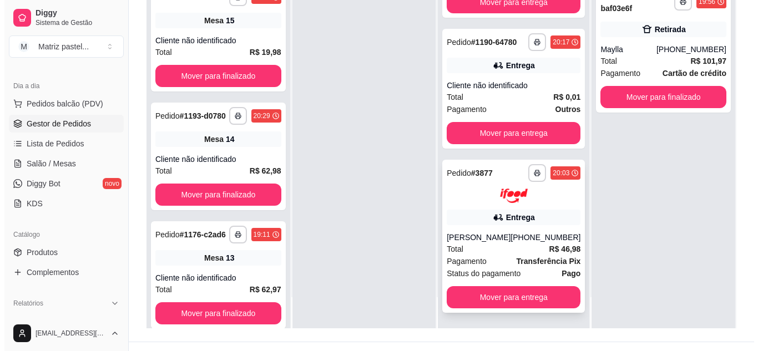
scroll to position [166, 0]
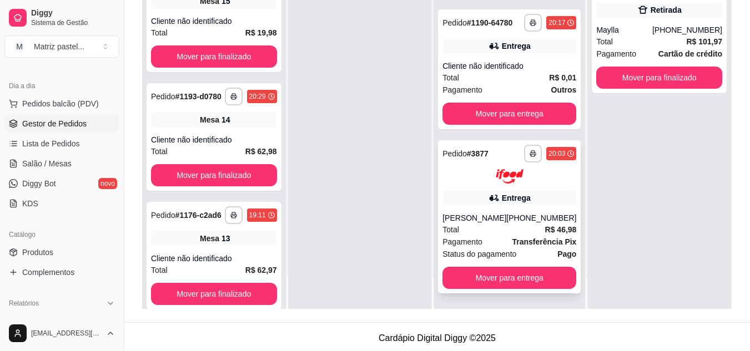
click at [522, 235] on div "Total R$ 46,98" at bounding box center [509, 230] width 134 height 12
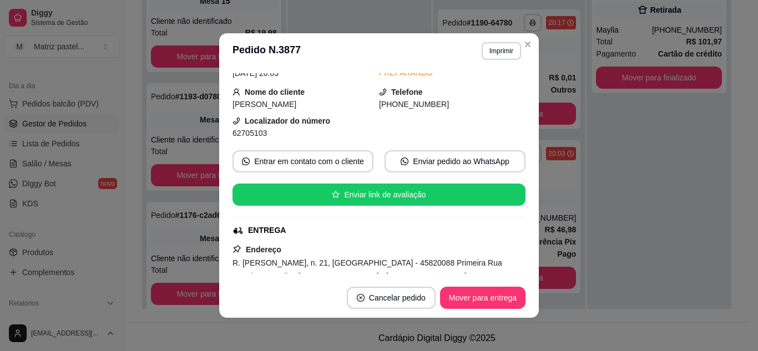
scroll to position [55, 0]
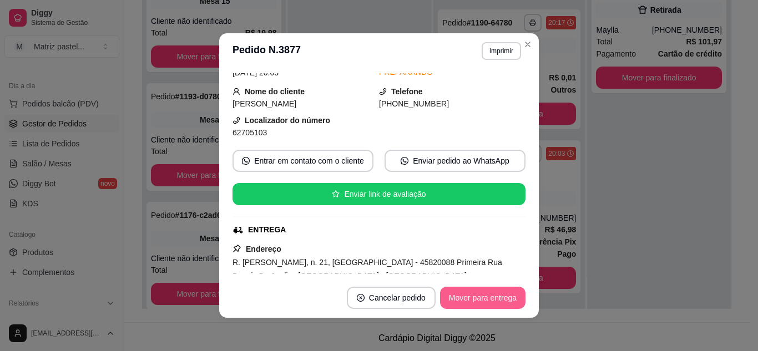
click at [441, 294] on button "Mover para entrega" at bounding box center [482, 298] width 85 height 22
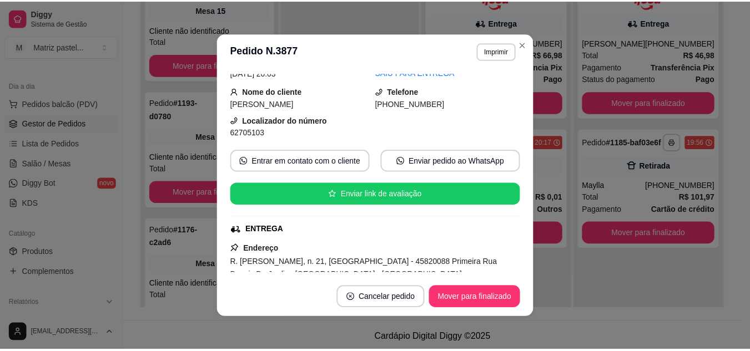
scroll to position [0, 0]
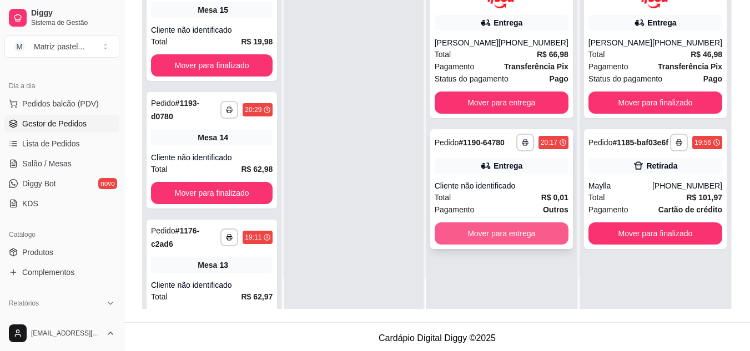
click at [517, 225] on button "Mover para entrega" at bounding box center [501, 233] width 134 height 22
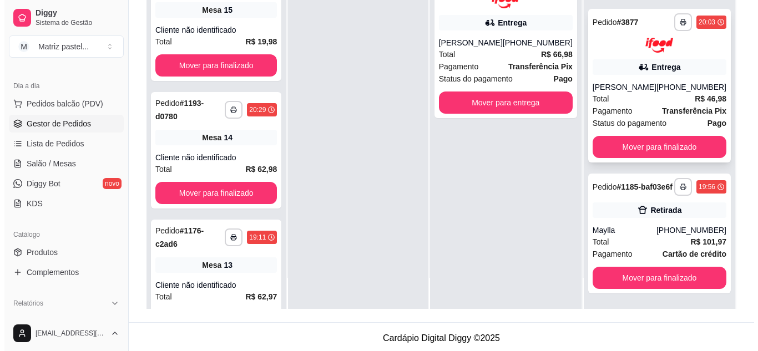
scroll to position [104, 0]
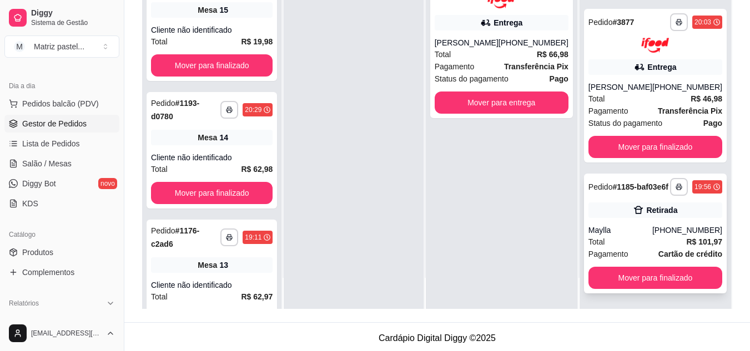
click at [604, 231] on div "Maylla" at bounding box center [620, 230] width 64 height 11
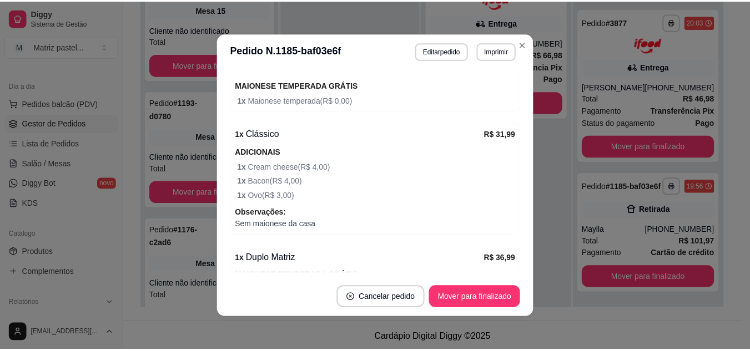
scroll to position [312, 0]
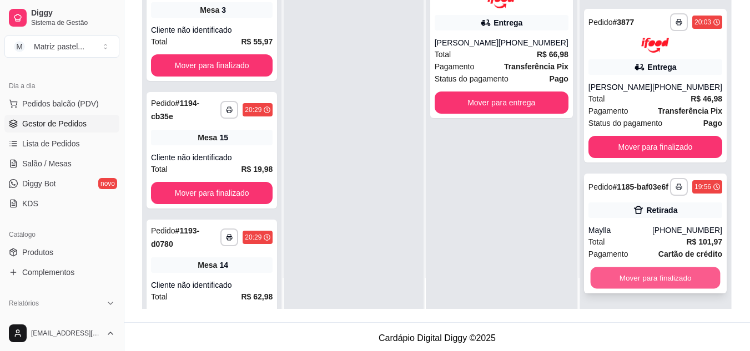
click at [635, 281] on button "Mover para finalizado" at bounding box center [655, 278] width 130 height 22
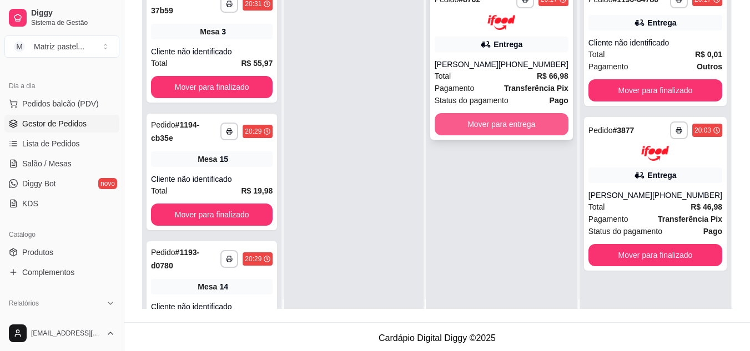
scroll to position [0, 0]
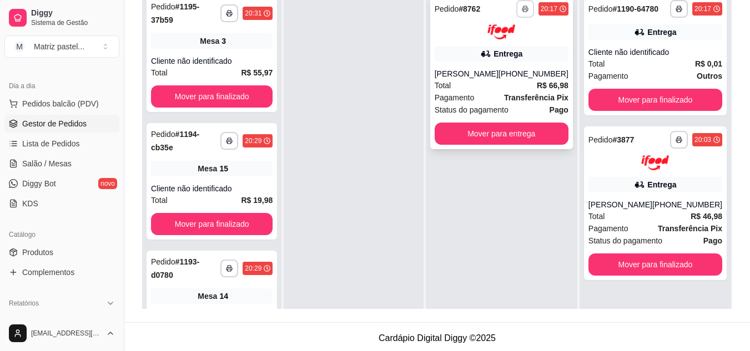
click at [527, 14] on button "button" at bounding box center [525, 9] width 18 height 18
click at [497, 50] on button "IMPRESSORA" at bounding box center [505, 43] width 64 height 14
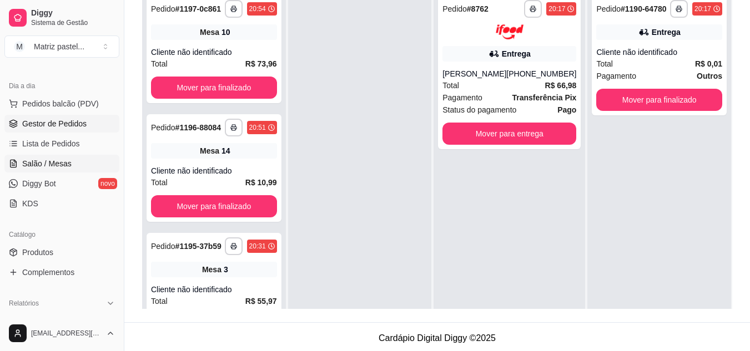
click at [74, 155] on ul "Pedidos balcão (PDV) Gestor de Pedidos Lista de Pedidos Salão / Mesas Diggy Bot…" at bounding box center [61, 154] width 115 height 118
click at [75, 157] on link "Salão / Mesas" at bounding box center [61, 164] width 115 height 18
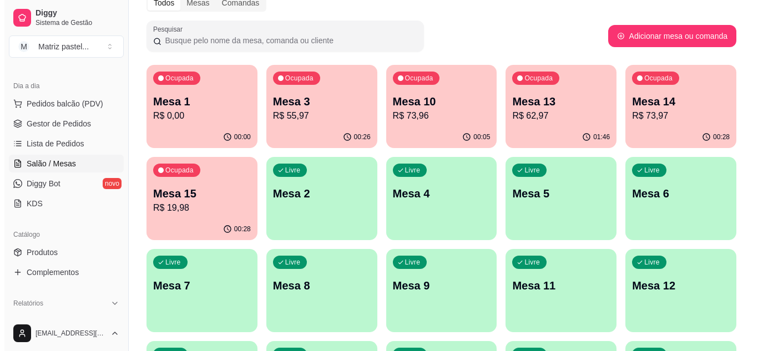
scroll to position [55, 0]
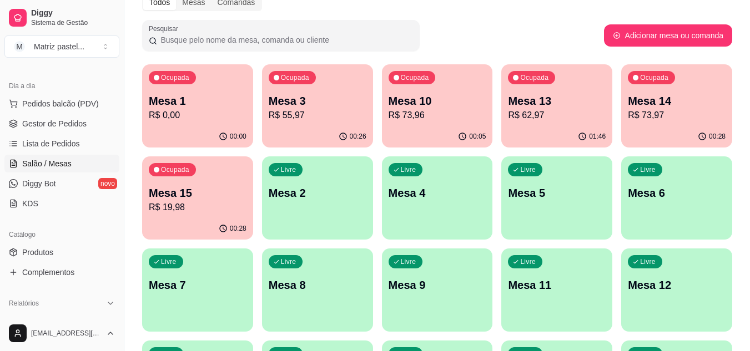
click at [192, 216] on div "Ocupada Mesa 15 R$ 19,98" at bounding box center [197, 187] width 111 height 62
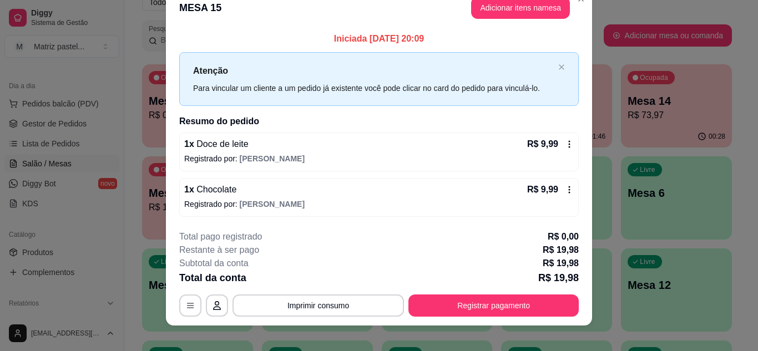
scroll to position [29, 0]
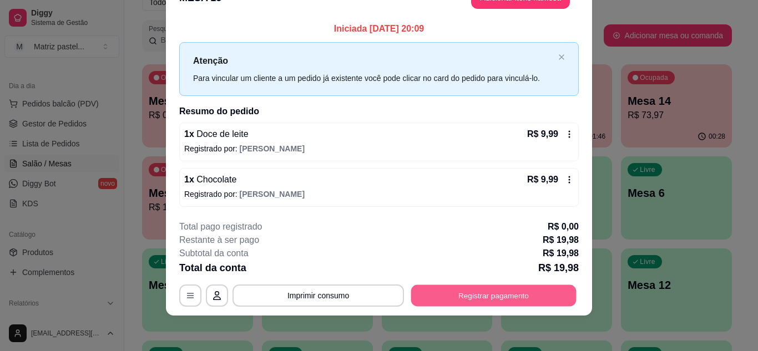
click at [490, 295] on button "Registrar pagamento" at bounding box center [493, 296] width 165 height 22
click at [498, 305] on button "Registrar pagamento" at bounding box center [493, 296] width 170 height 22
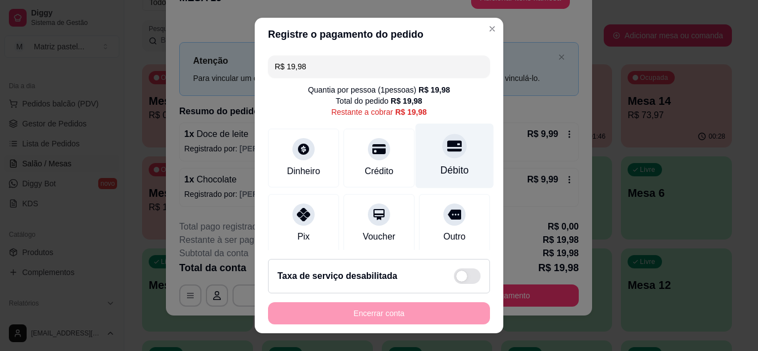
click at [441, 170] on div "Débito" at bounding box center [455, 170] width 28 height 14
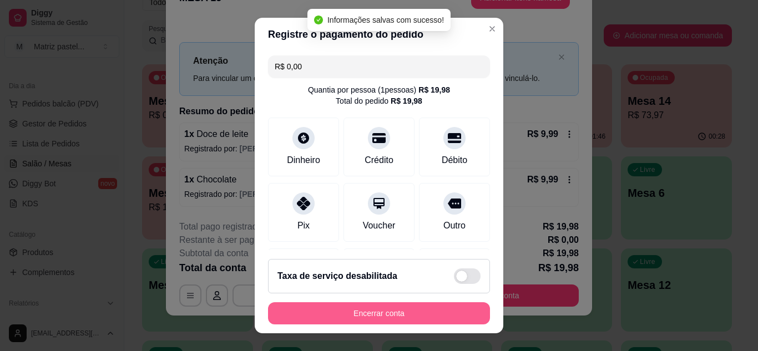
type input "R$ 0,00"
click at [395, 323] on button "Encerrar conta" at bounding box center [378, 314] width 215 height 22
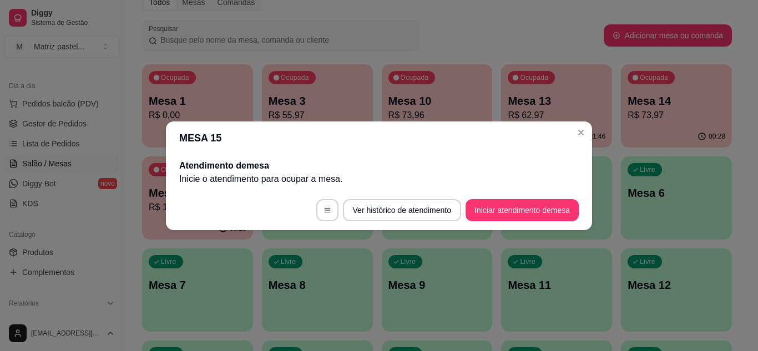
scroll to position [0, 0]
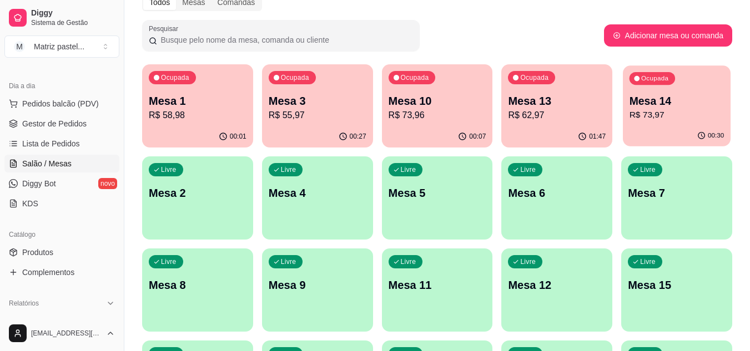
click at [662, 112] on p "R$ 73,97" at bounding box center [676, 115] width 95 height 13
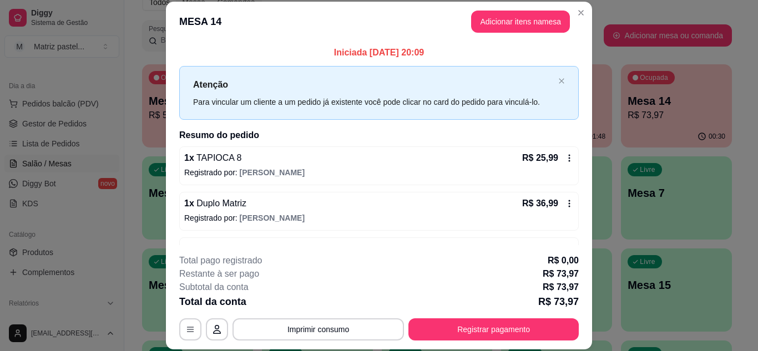
click at [479, 326] on button "Registrar pagamento" at bounding box center [493, 329] width 170 height 22
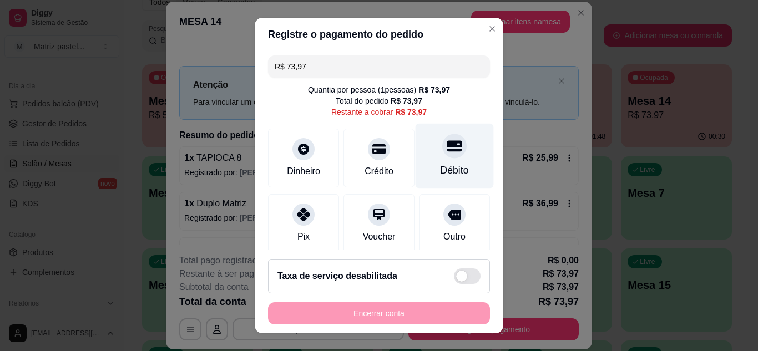
click at [441, 166] on div "Débito" at bounding box center [455, 170] width 28 height 14
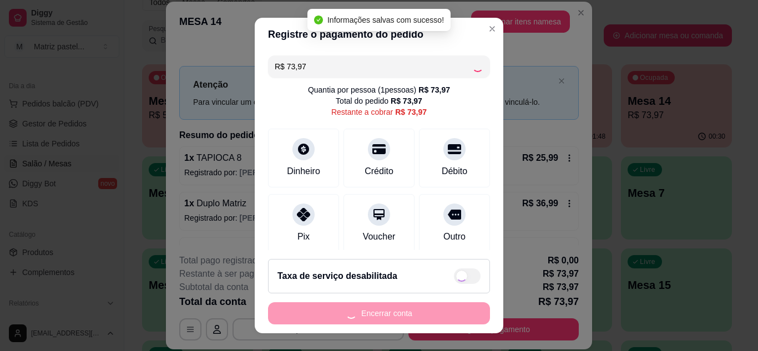
type input "R$ 0,00"
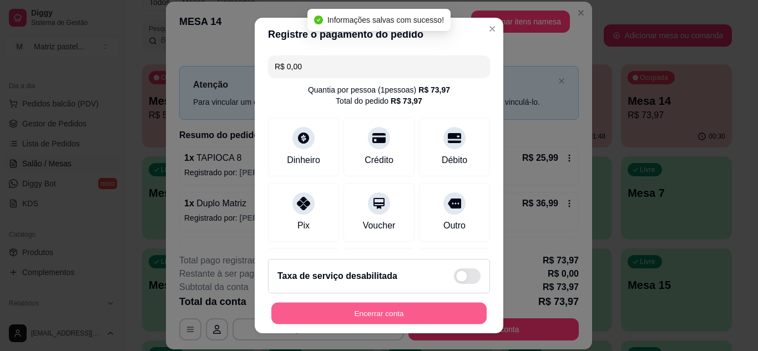
click at [401, 315] on button "Encerrar conta" at bounding box center [378, 314] width 215 height 22
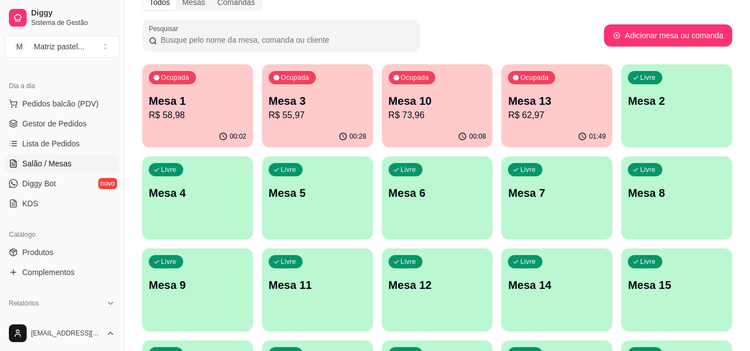
click at [461, 111] on p "R$ 73,96" at bounding box center [437, 115] width 98 height 13
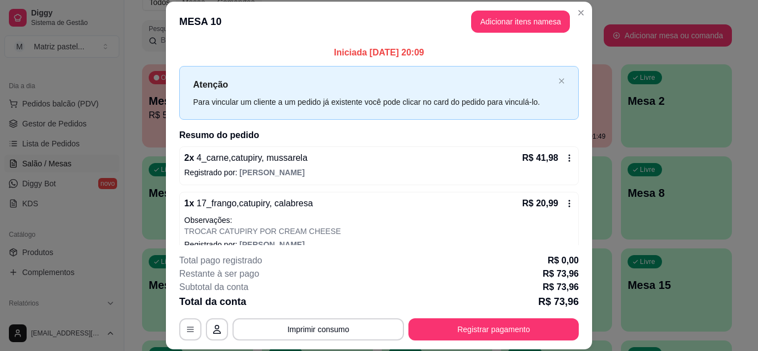
click at [479, 342] on footer "**********" at bounding box center [379, 297] width 426 height 104
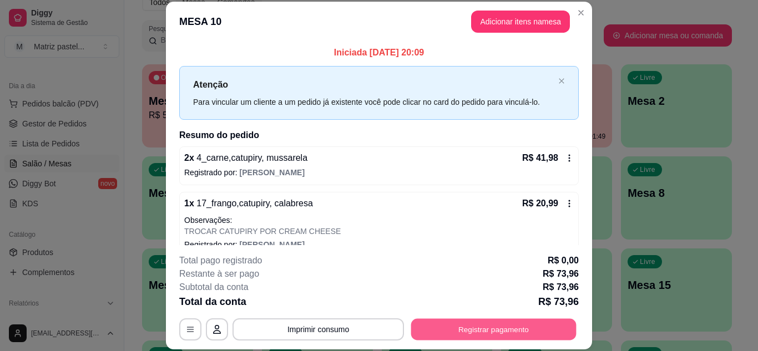
click at [459, 328] on button "Registrar pagamento" at bounding box center [493, 329] width 165 height 22
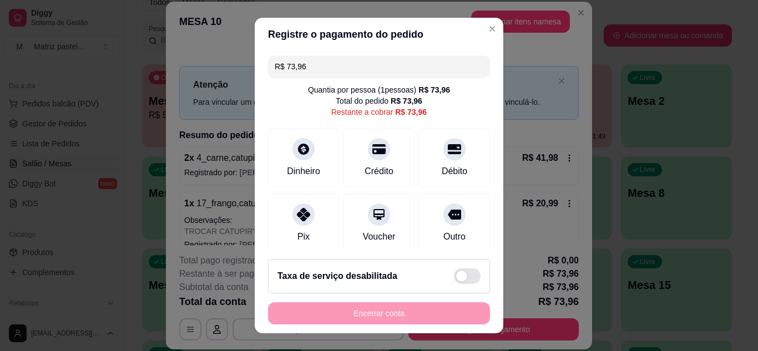
click at [350, 63] on input "R$ 73,96" at bounding box center [379, 66] width 209 height 22
click at [448, 164] on div "Débito" at bounding box center [455, 155] width 78 height 65
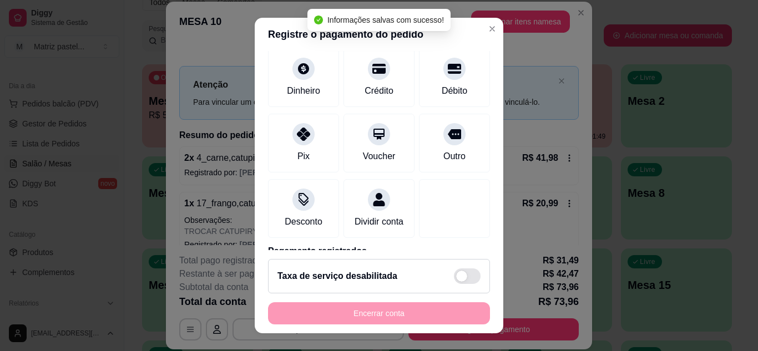
scroll to position [143, 0]
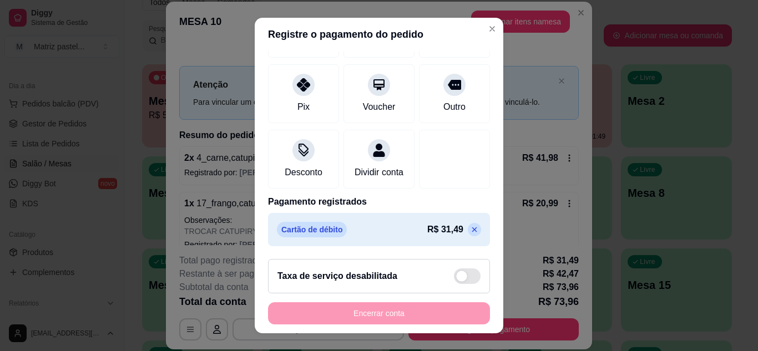
click at [447, 226] on div "R$ 31,49" at bounding box center [454, 229] width 54 height 13
click at [470, 230] on icon at bounding box center [474, 229] width 9 height 9
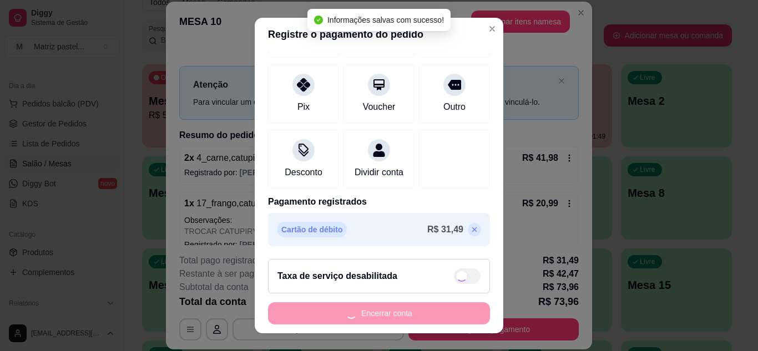
type input "R$ 73,96"
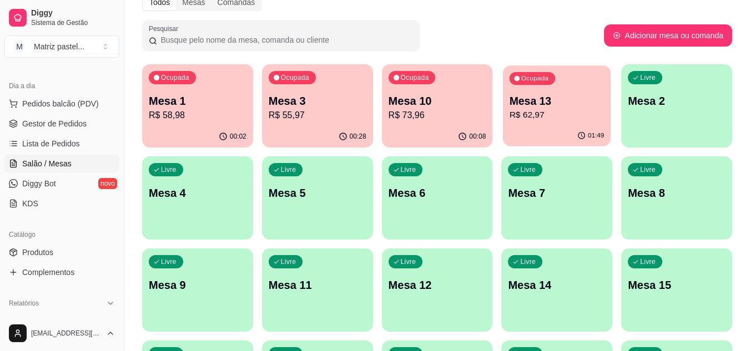
click at [539, 123] on div "Ocupada Mesa 13 R$ 62,97" at bounding box center [557, 95] width 108 height 60
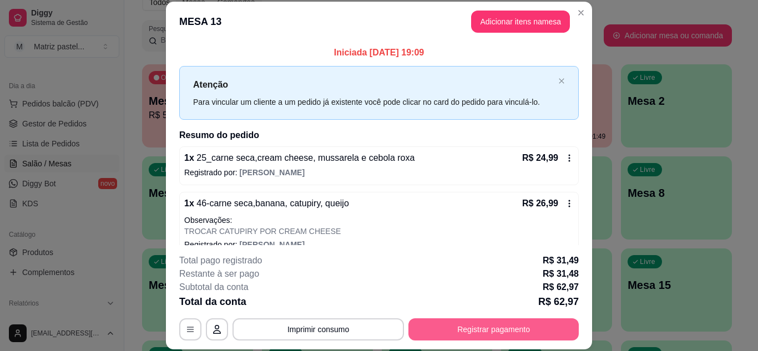
click at [483, 326] on button "Registrar pagamento" at bounding box center [493, 329] width 170 height 22
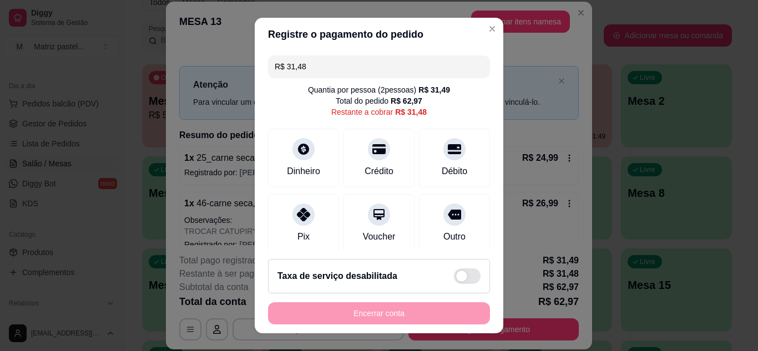
click at [375, 70] on input "R$ 31,48" at bounding box center [379, 66] width 209 height 22
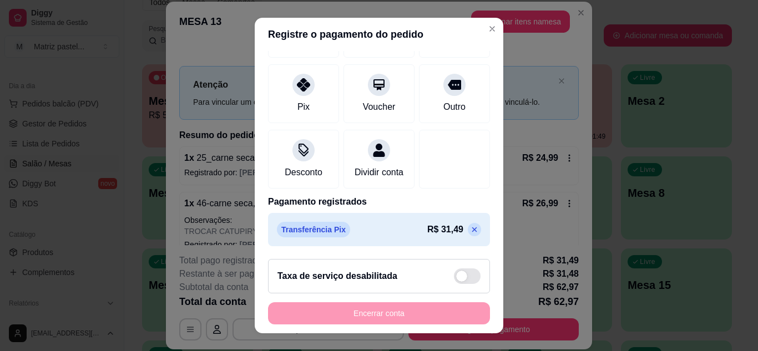
scroll to position [143, 0]
click at [472, 231] on icon at bounding box center [474, 229] width 5 height 5
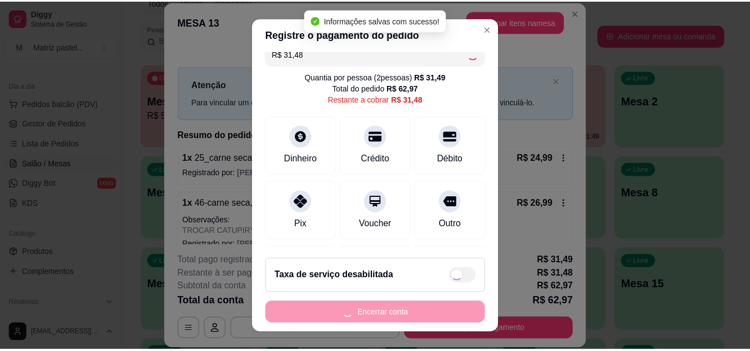
scroll to position [0, 0]
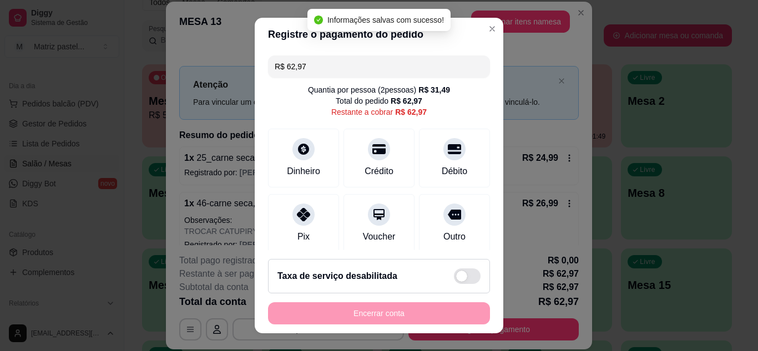
click at [337, 73] on input "R$ 62,97" at bounding box center [379, 66] width 209 height 22
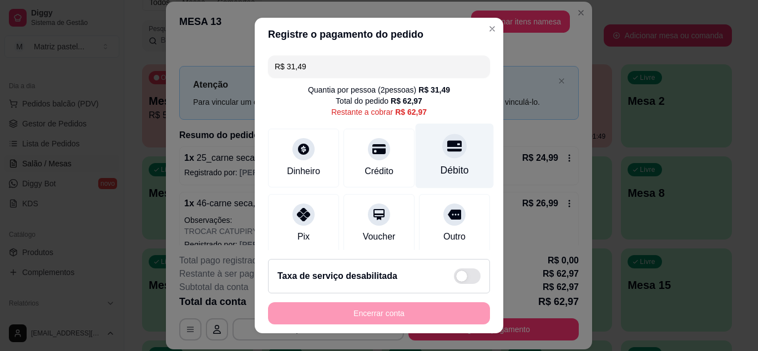
click at [442, 157] on div at bounding box center [454, 146] width 24 height 24
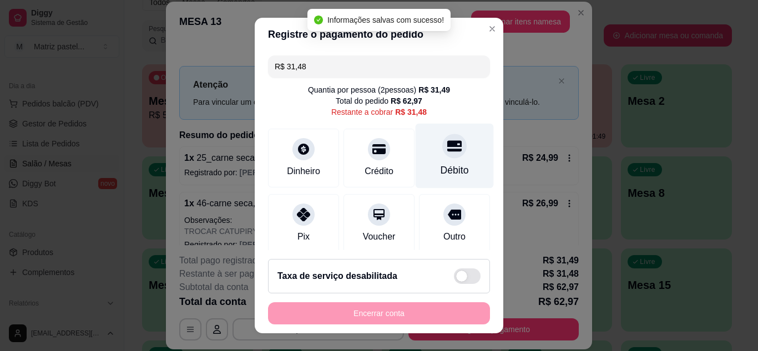
click at [441, 173] on div "Débito" at bounding box center [455, 170] width 28 height 14
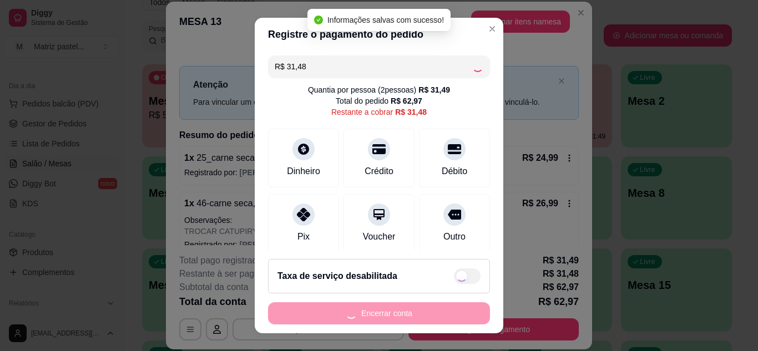
type input "R$ 0,00"
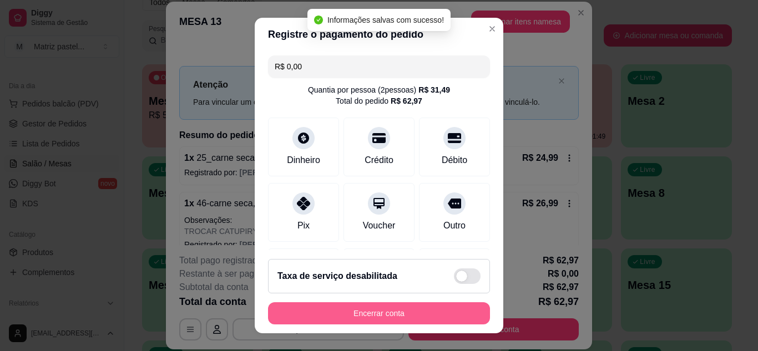
click at [393, 312] on button "Encerrar conta" at bounding box center [379, 313] width 222 height 22
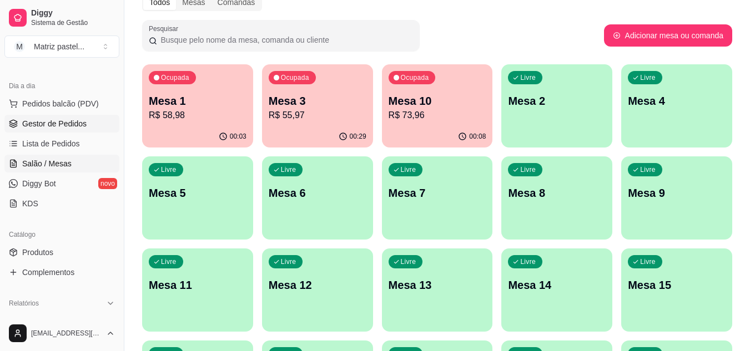
click at [62, 115] on link "Gestor de Pedidos" at bounding box center [61, 124] width 115 height 18
click at [69, 119] on span "Gestor de Pedidos" at bounding box center [54, 123] width 64 height 11
click at [58, 128] on span "Gestor de Pedidos" at bounding box center [54, 123] width 64 height 11
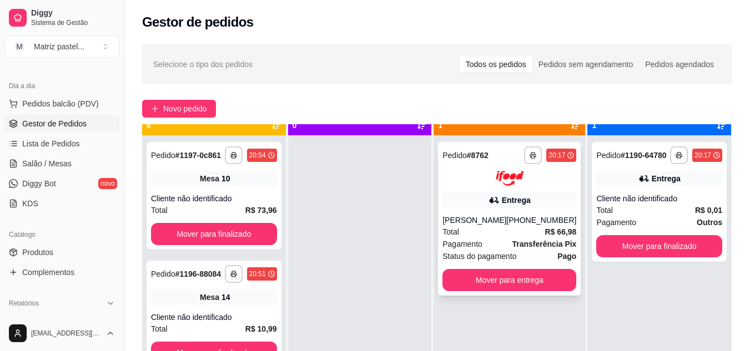
scroll to position [31, 0]
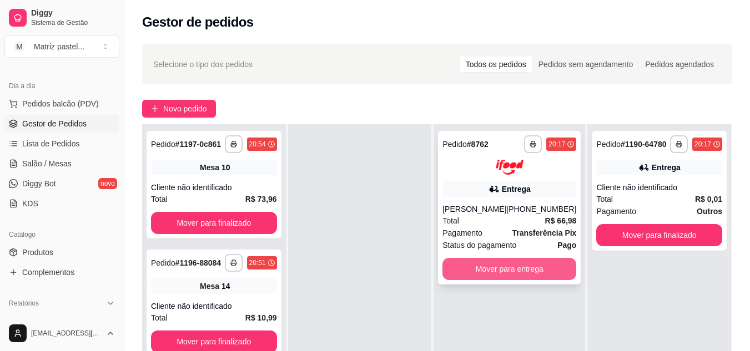
click at [472, 266] on button "Mover para entrega" at bounding box center [509, 269] width 134 height 22
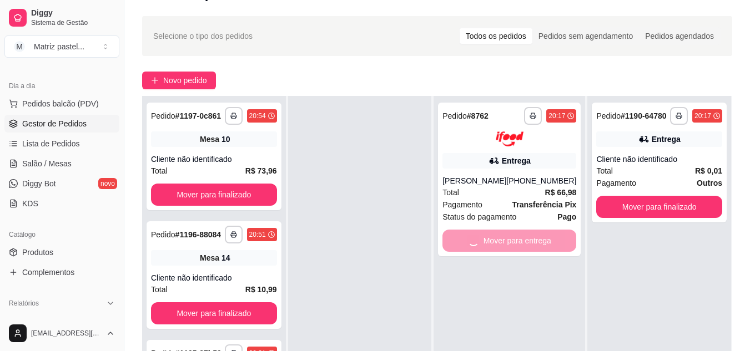
scroll to position [55, 0]
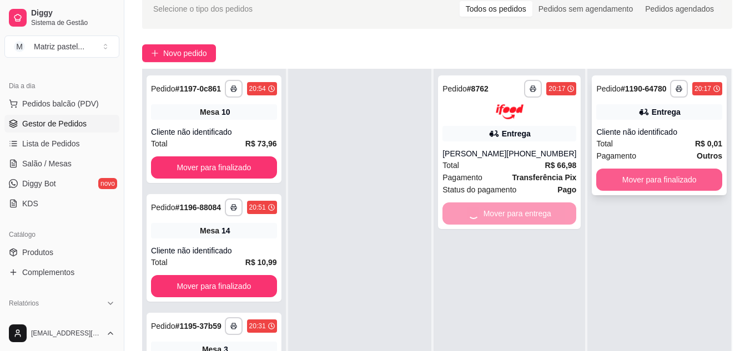
click at [630, 185] on button "Mover para finalizado" at bounding box center [659, 180] width 126 height 22
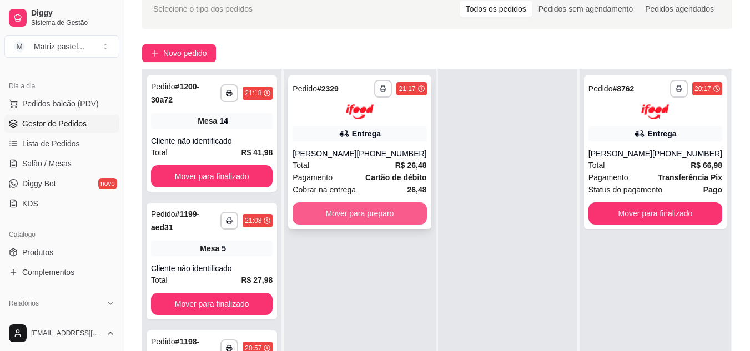
click at [404, 221] on button "Mover para preparo" at bounding box center [359, 214] width 134 height 22
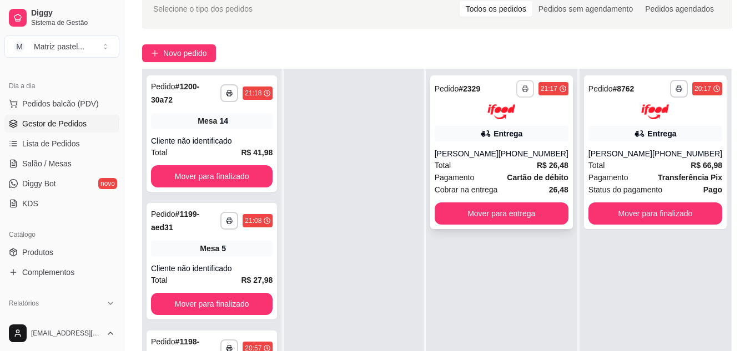
click at [531, 84] on button "button" at bounding box center [525, 89] width 18 height 18
click at [515, 128] on button "IMPRESSORA" at bounding box center [496, 128] width 80 height 18
click at [49, 159] on span "Salão / Mesas" at bounding box center [46, 163] width 49 height 11
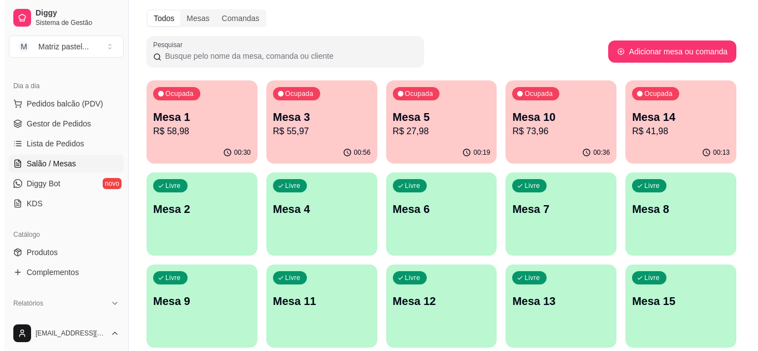
scroll to position [55, 0]
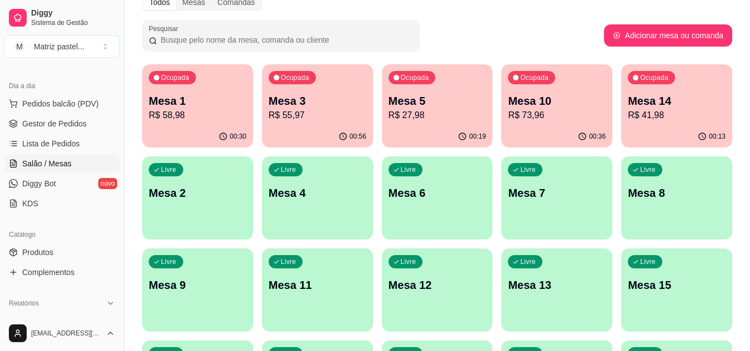
click at [538, 112] on p "R$ 73,96" at bounding box center [557, 115] width 98 height 13
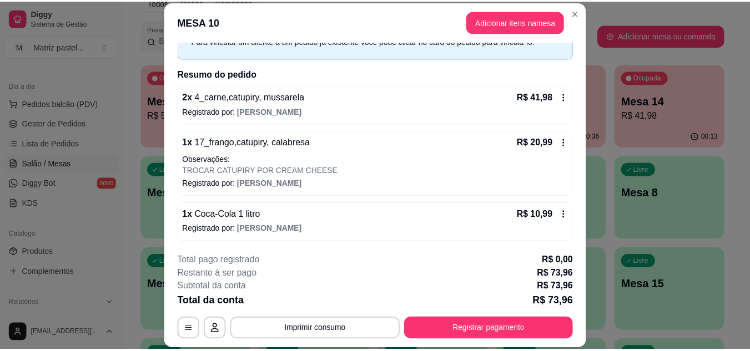
scroll to position [62, 0]
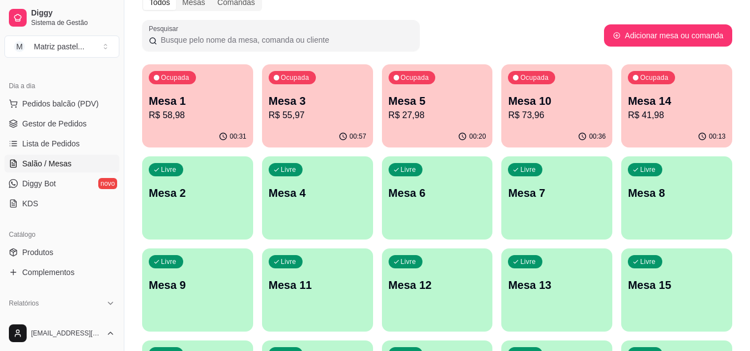
click at [333, 110] on p "R$ 55,97" at bounding box center [318, 115] width 98 height 13
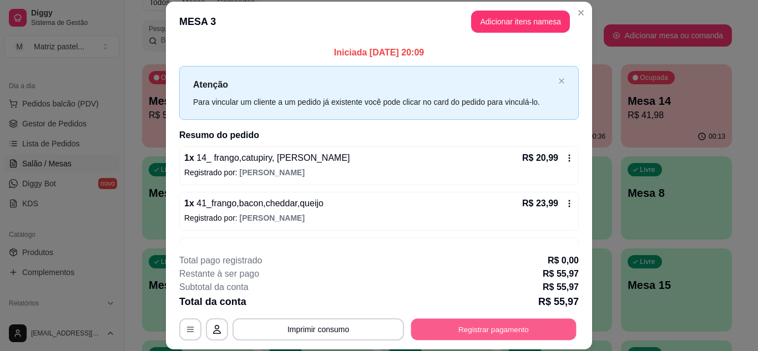
click at [461, 323] on button "Registrar pagamento" at bounding box center [493, 329] width 165 height 22
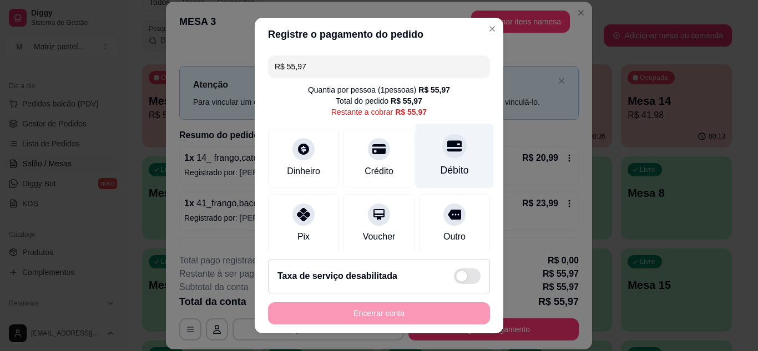
click at [441, 170] on div "Débito" at bounding box center [455, 170] width 28 height 14
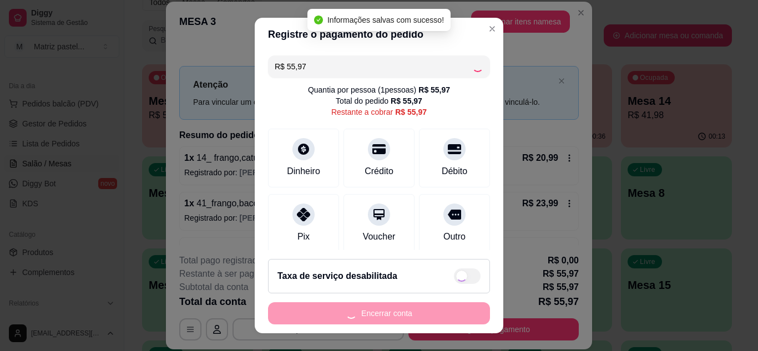
type input "R$ 0,00"
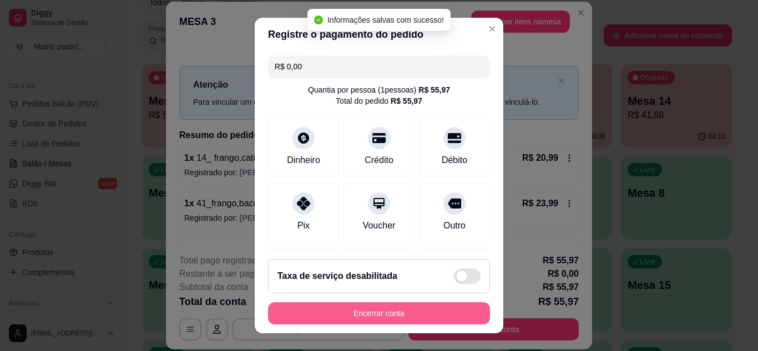
click at [438, 309] on button "Encerrar conta" at bounding box center [379, 313] width 222 height 22
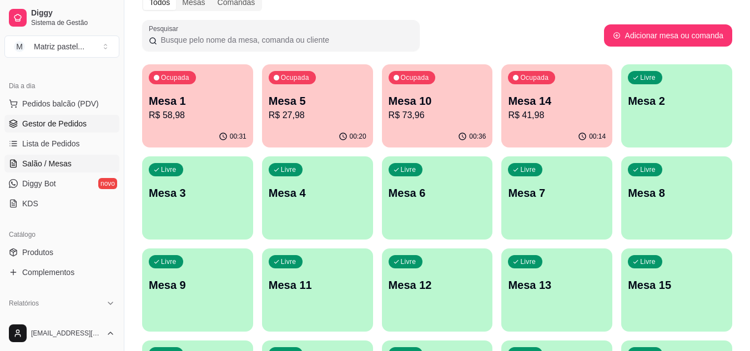
click at [64, 126] on span "Gestor de Pedidos" at bounding box center [54, 123] width 64 height 11
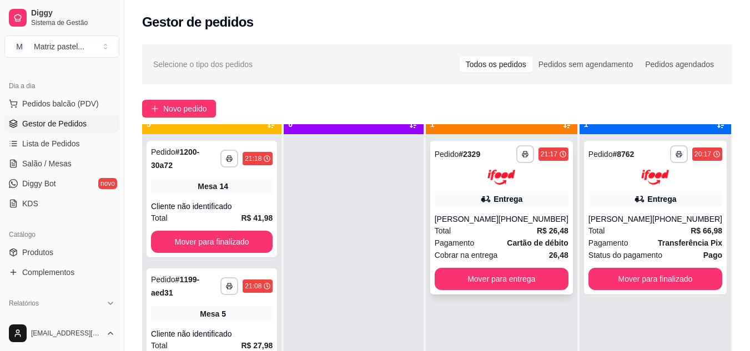
scroll to position [31, 0]
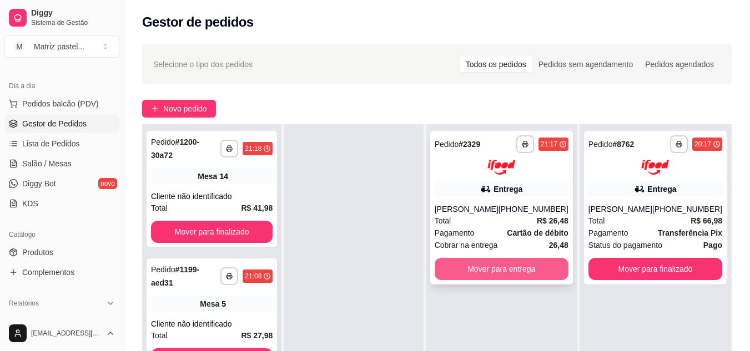
click at [528, 274] on button "Mover para entrega" at bounding box center [501, 269] width 134 height 22
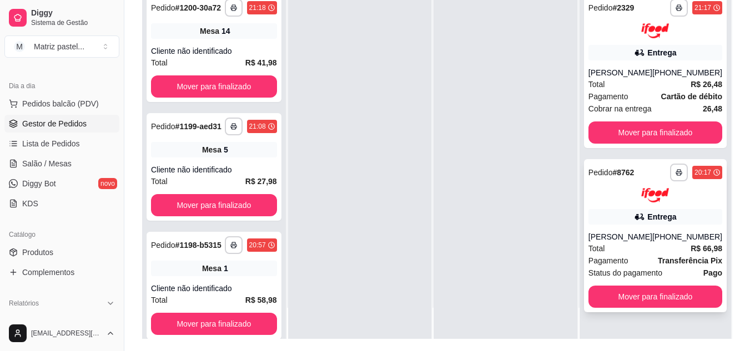
scroll to position [169, 0]
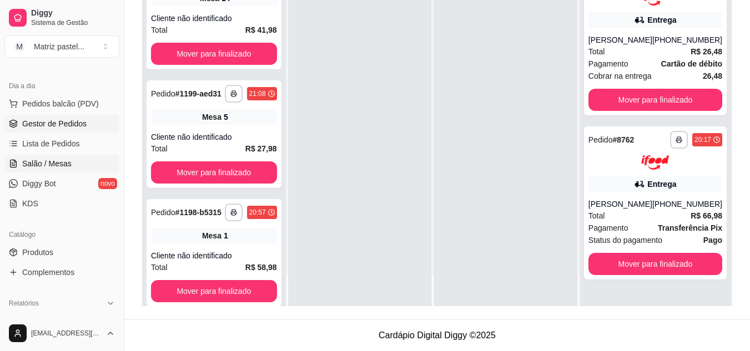
click at [45, 165] on span "Salão / Mesas" at bounding box center [46, 163] width 49 height 11
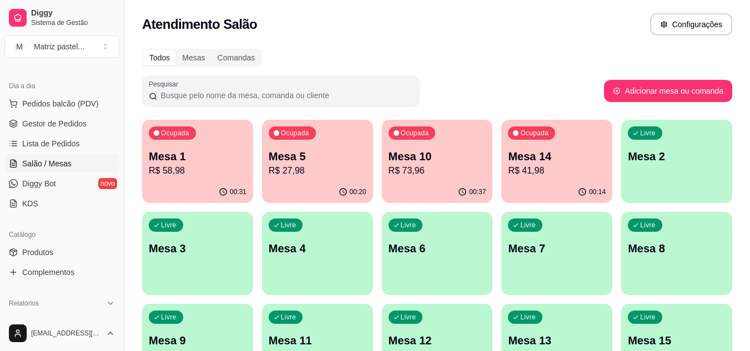
click at [468, 170] on p "R$ 73,96" at bounding box center [437, 170] width 98 height 13
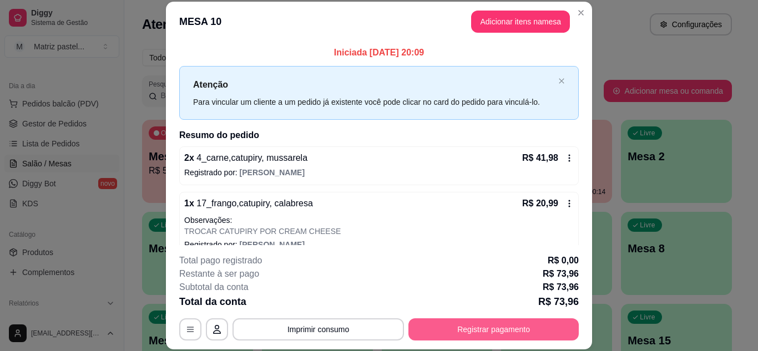
click at [485, 326] on button "Registrar pagamento" at bounding box center [493, 329] width 170 height 22
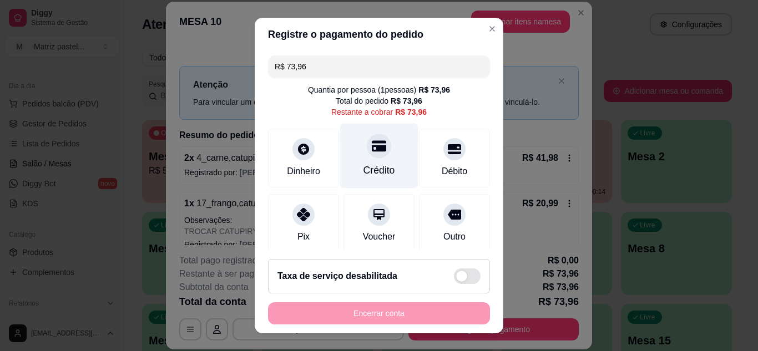
click at [372, 150] on icon at bounding box center [379, 145] width 14 height 11
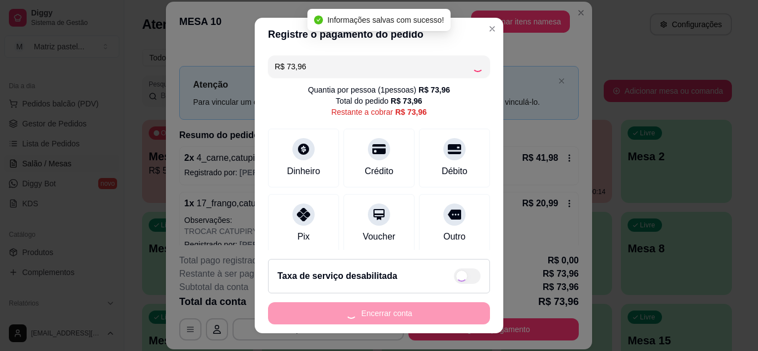
type input "R$ 0,00"
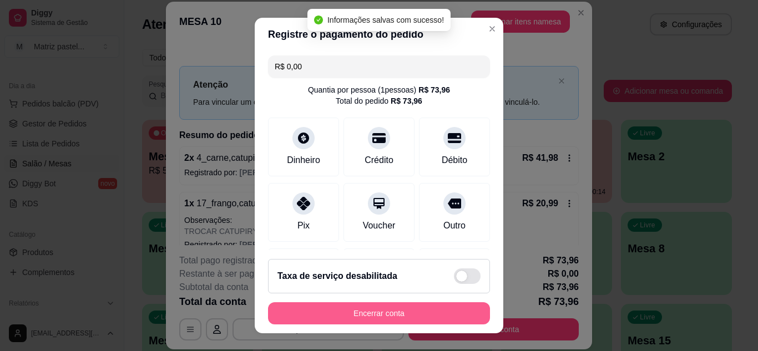
click at [378, 318] on button "Encerrar conta" at bounding box center [379, 313] width 222 height 22
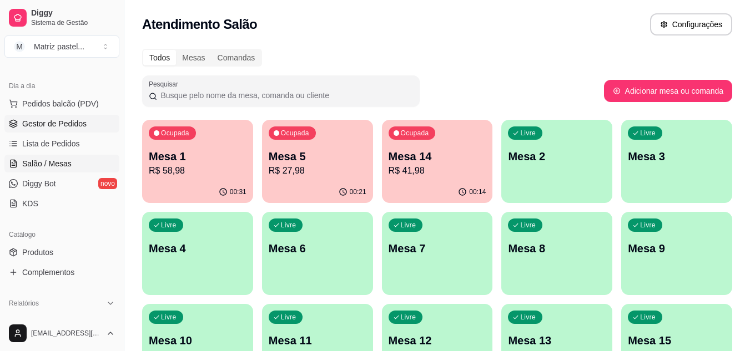
click at [67, 124] on span "Gestor de Pedidos" at bounding box center [54, 123] width 64 height 11
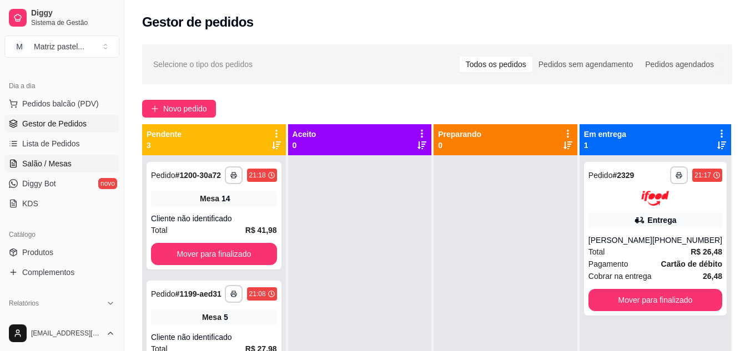
click at [89, 159] on link "Salão / Mesas" at bounding box center [61, 164] width 115 height 18
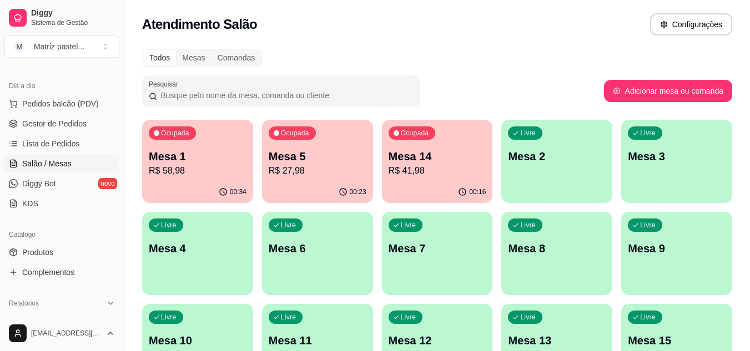
click at [339, 166] on p "R$ 27,98" at bounding box center [318, 170] width 98 height 13
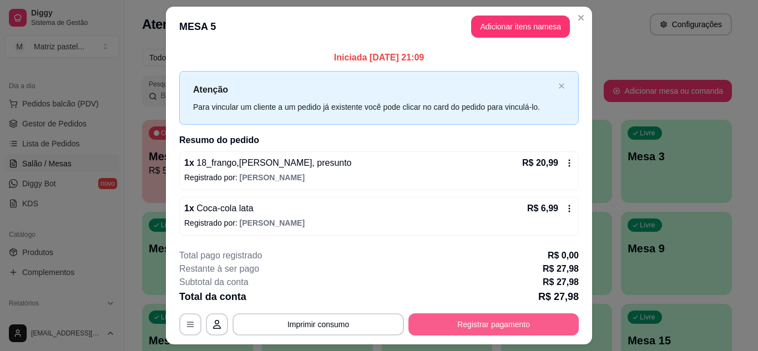
click at [484, 329] on button "Registrar pagamento" at bounding box center [493, 324] width 170 height 22
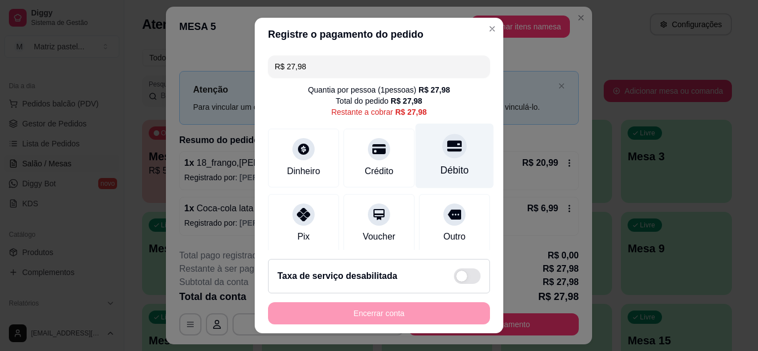
click at [459, 165] on div "Débito" at bounding box center [455, 155] width 78 height 65
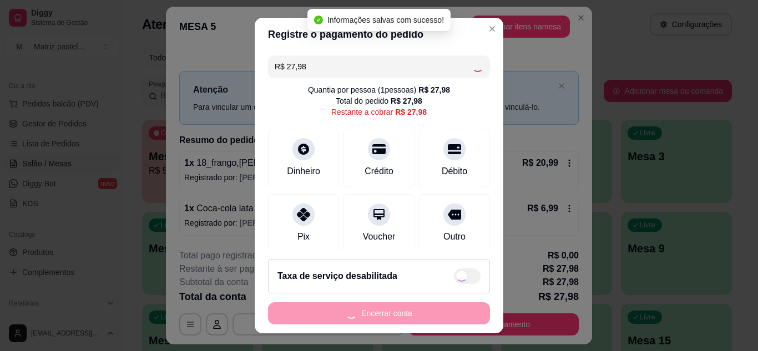
type input "R$ 0,00"
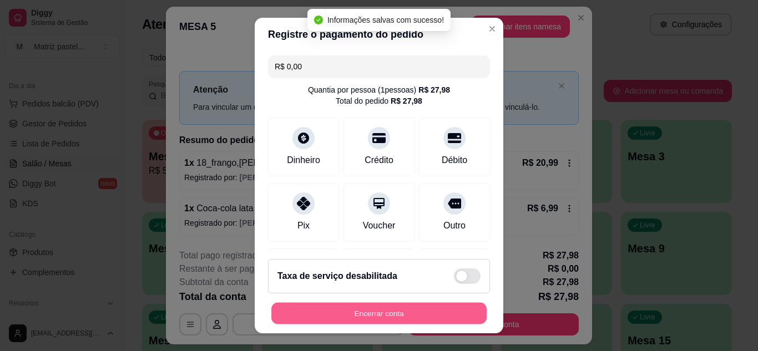
click at [391, 322] on button "Encerrar conta" at bounding box center [378, 314] width 215 height 22
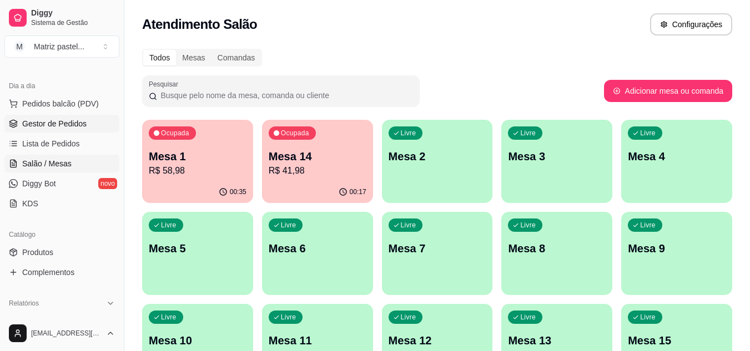
click at [63, 127] on span "Gestor de Pedidos" at bounding box center [54, 123] width 64 height 11
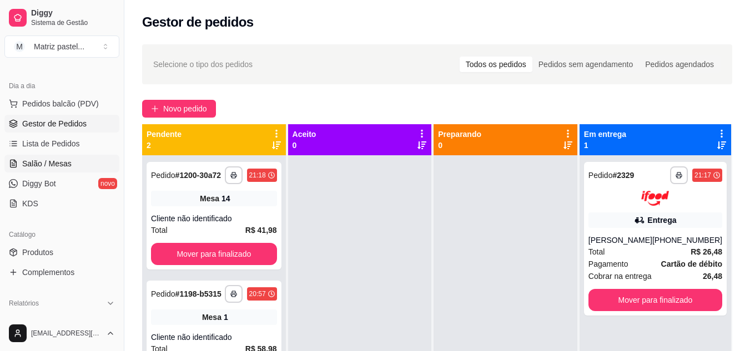
click at [46, 160] on span "Salão / Mesas" at bounding box center [46, 163] width 49 height 11
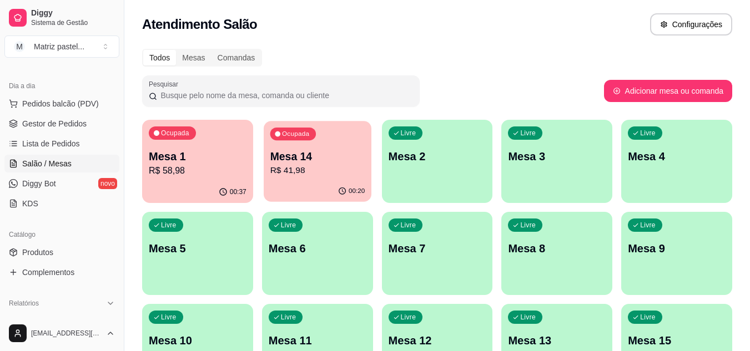
click at [293, 174] on p "R$ 41,98" at bounding box center [317, 170] width 95 height 13
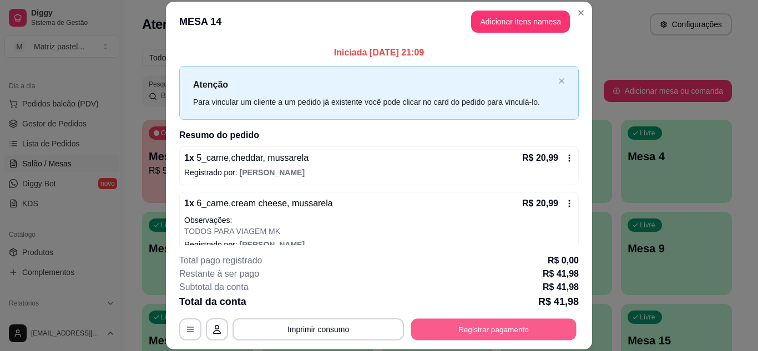
click at [456, 319] on button "Registrar pagamento" at bounding box center [493, 329] width 165 height 22
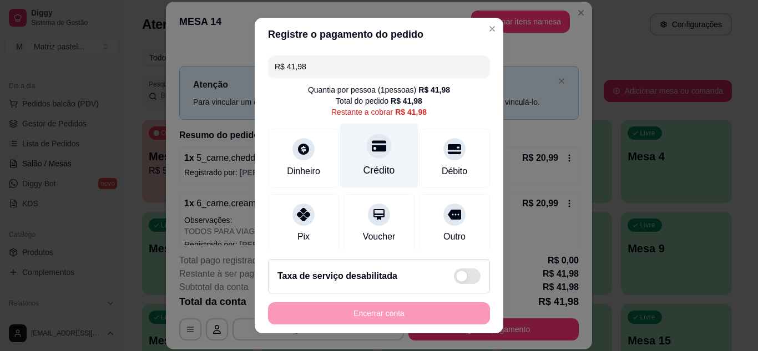
click at [367, 154] on div at bounding box center [379, 146] width 24 height 24
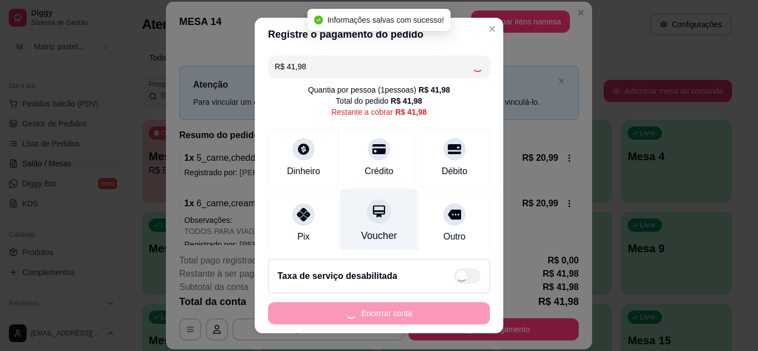
type input "R$ 0,00"
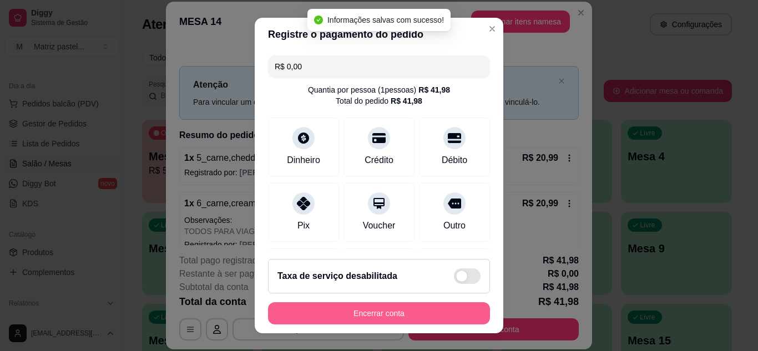
click at [373, 316] on button "Encerrar conta" at bounding box center [379, 313] width 222 height 22
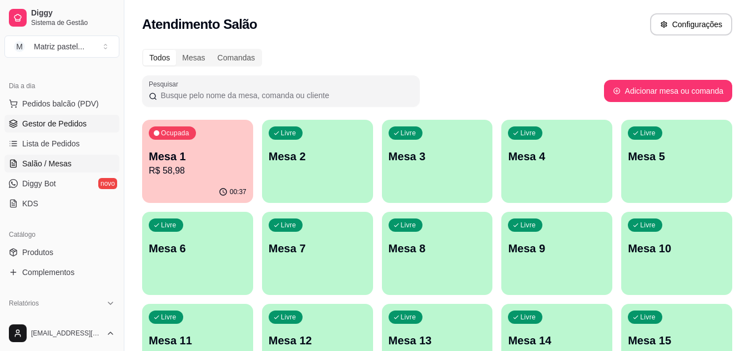
click at [75, 118] on span "Gestor de Pedidos" at bounding box center [54, 123] width 64 height 11
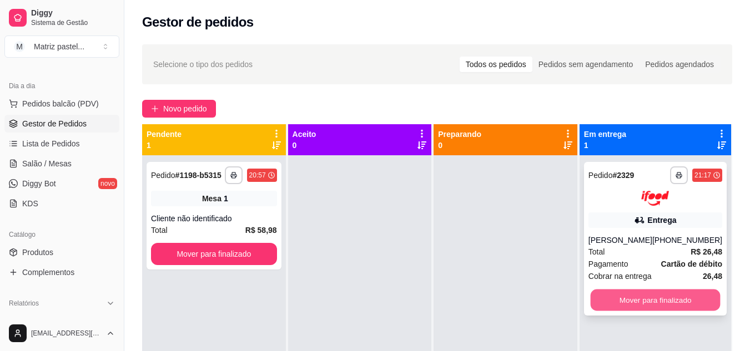
click at [650, 295] on button "Mover para finalizado" at bounding box center [655, 300] width 130 height 22
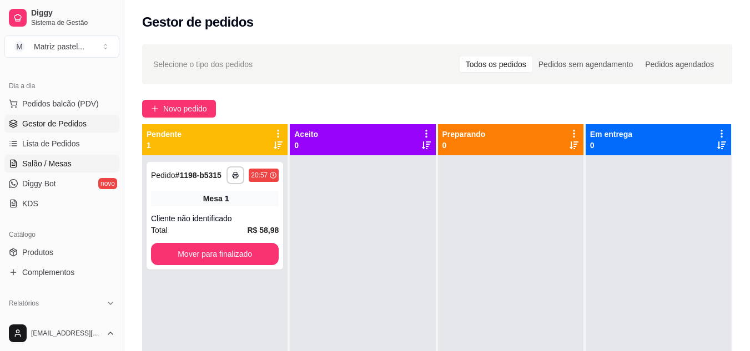
click at [47, 159] on span "Salão / Mesas" at bounding box center [46, 163] width 49 height 11
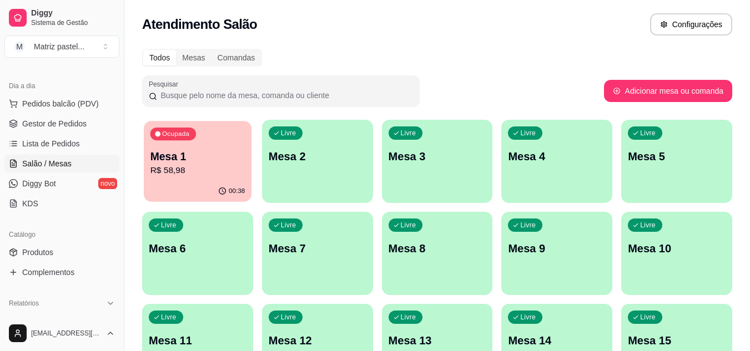
click at [215, 145] on div "Ocupada Mesa 1 R$ 58,98" at bounding box center [198, 151] width 108 height 60
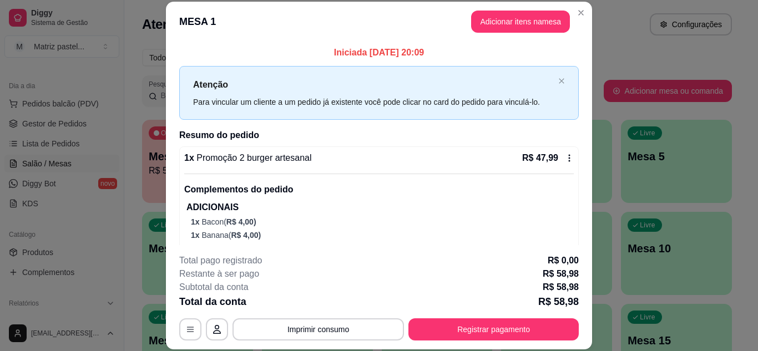
click at [440, 316] on div "**********" at bounding box center [378, 297] width 399 height 87
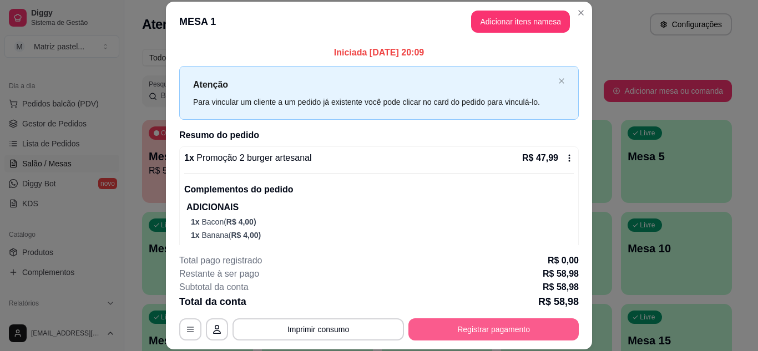
click at [444, 323] on button "Registrar pagamento" at bounding box center [493, 329] width 170 height 22
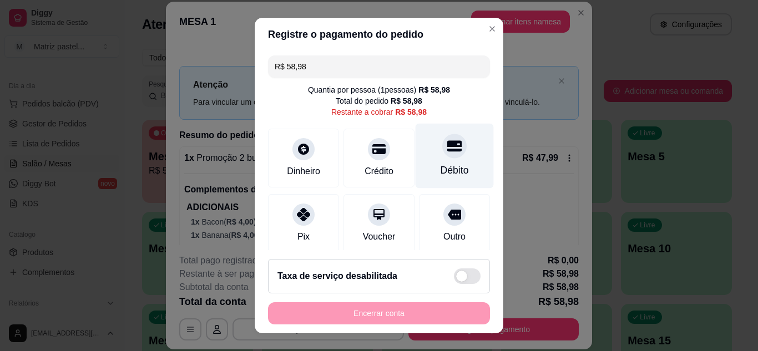
click at [428, 159] on div "Débito" at bounding box center [455, 155] width 78 height 65
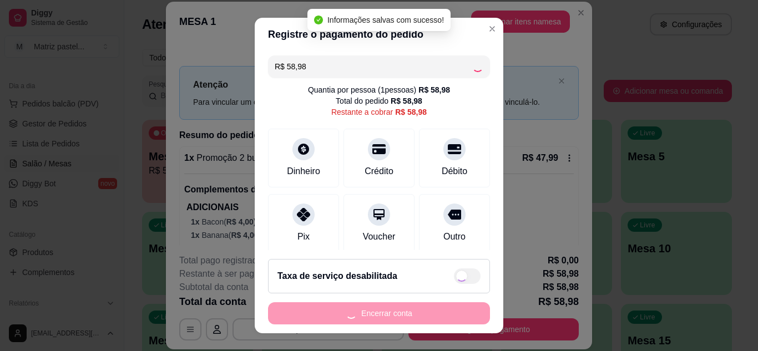
type input "R$ 0,00"
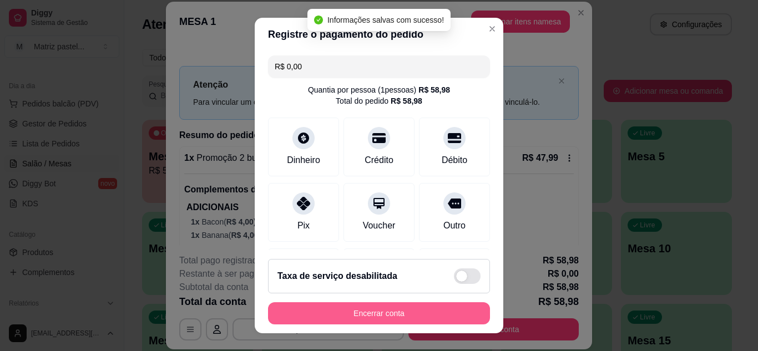
click at [411, 321] on button "Encerrar conta" at bounding box center [379, 313] width 222 height 22
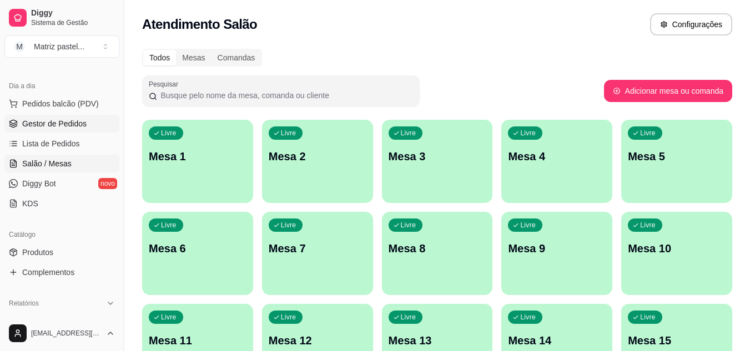
click at [34, 124] on span "Gestor de Pedidos" at bounding box center [54, 123] width 64 height 11
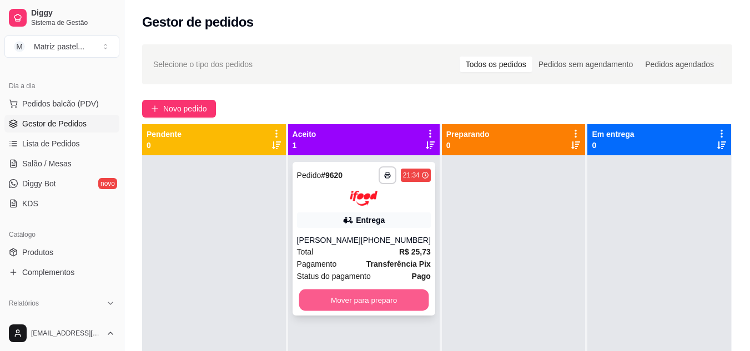
click at [361, 305] on button "Mover para preparo" at bounding box center [364, 300] width 130 height 22
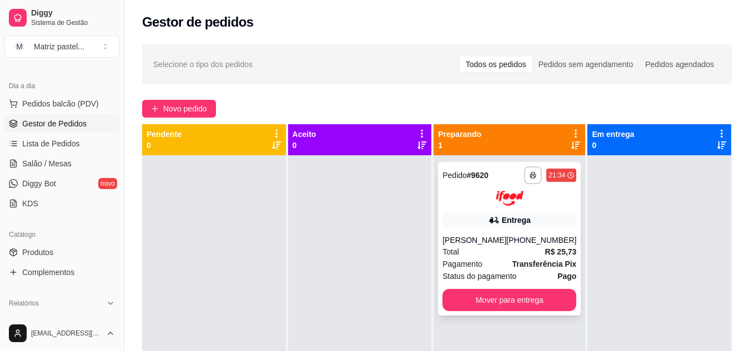
click at [448, 240] on div "Isis Sampaio" at bounding box center [474, 240] width 64 height 11
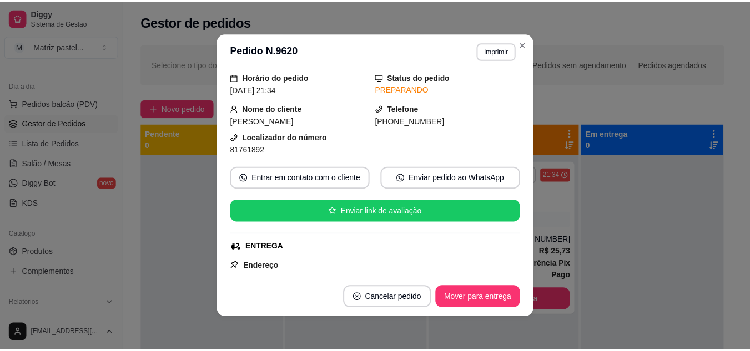
scroll to position [55, 0]
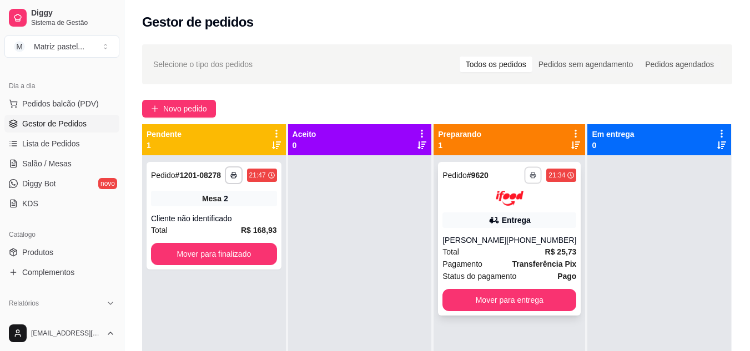
click at [524, 177] on button "button" at bounding box center [532, 174] width 17 height 17
click at [492, 222] on button "IMPRESSORA" at bounding box center [496, 213] width 78 height 17
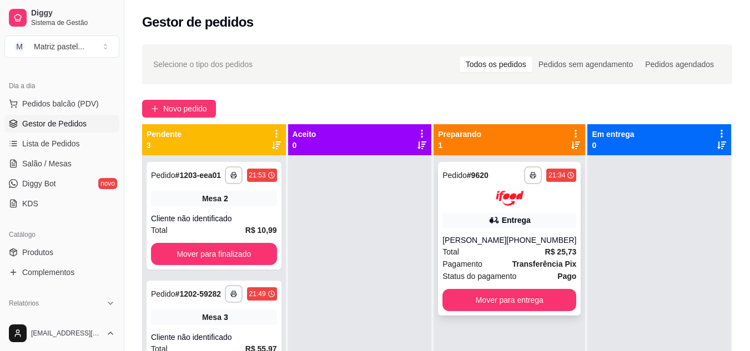
click at [479, 304] on button "Mover para entrega" at bounding box center [509, 300] width 134 height 22
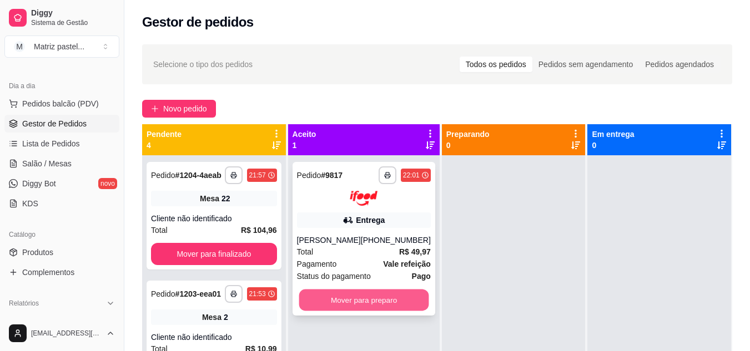
click at [353, 294] on button "Mover para preparo" at bounding box center [364, 300] width 130 height 22
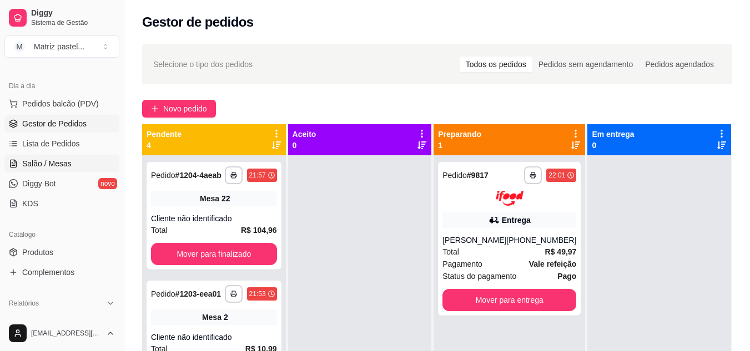
click at [71, 166] on link "Salão / Mesas" at bounding box center [61, 164] width 115 height 18
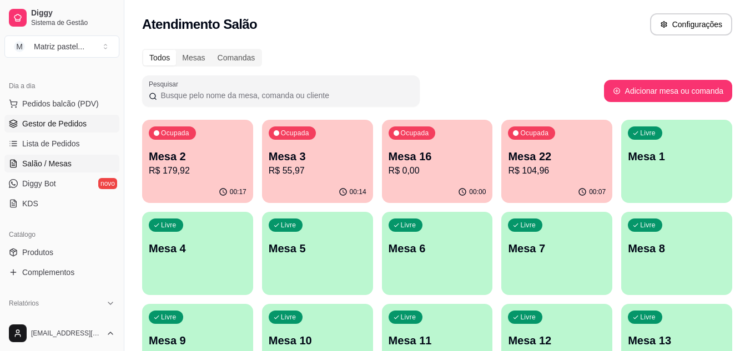
click at [46, 127] on span "Gestor de Pedidos" at bounding box center [54, 123] width 64 height 11
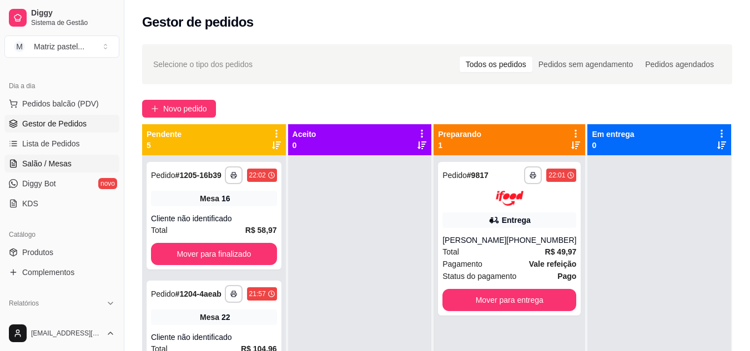
click at [57, 162] on span "Salão / Mesas" at bounding box center [46, 163] width 49 height 11
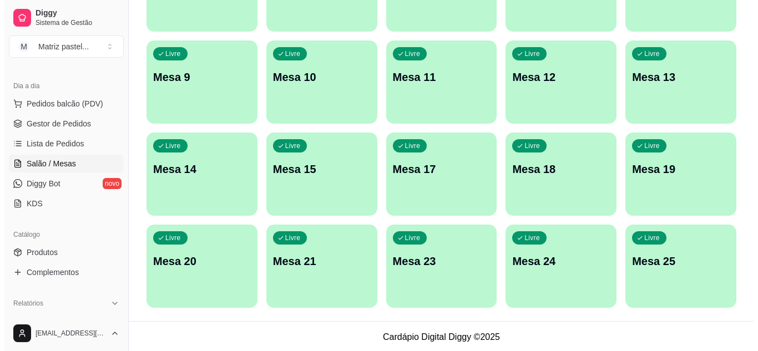
scroll to position [265, 0]
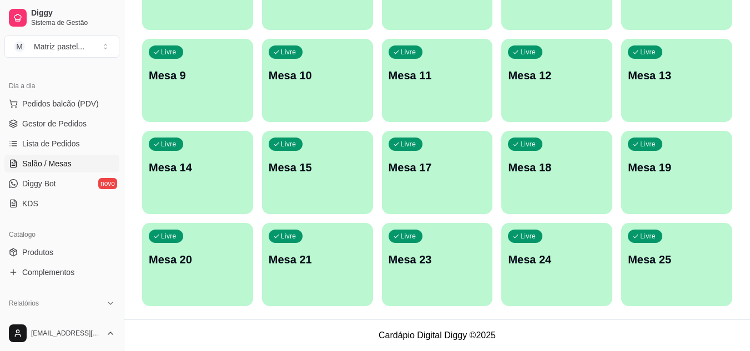
click at [675, 281] on div "Livre Mesa 25" at bounding box center [676, 258] width 111 height 70
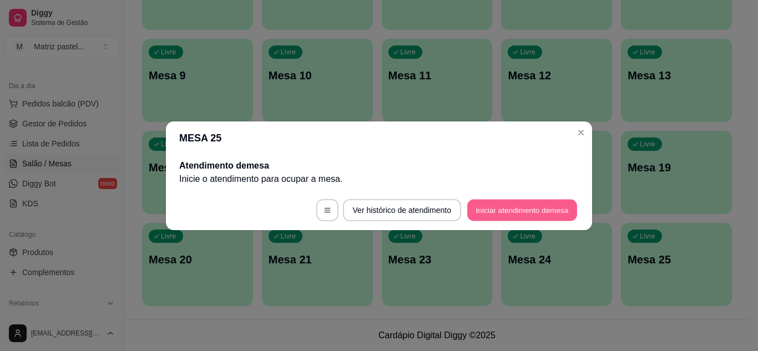
click at [530, 217] on button "Iniciar atendimento de mesa" at bounding box center [522, 210] width 110 height 22
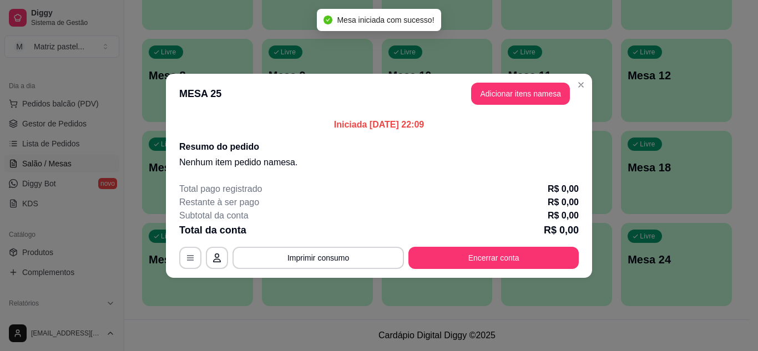
click at [515, 104] on button "Adicionar itens na mesa" at bounding box center [520, 94] width 99 height 22
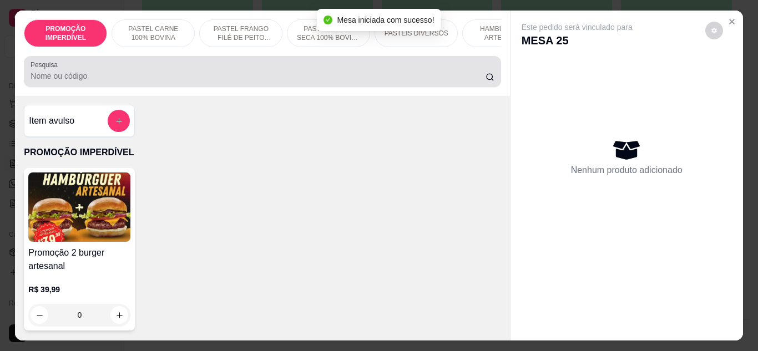
click at [260, 78] on input "Pesquisa" at bounding box center [258, 75] width 455 height 11
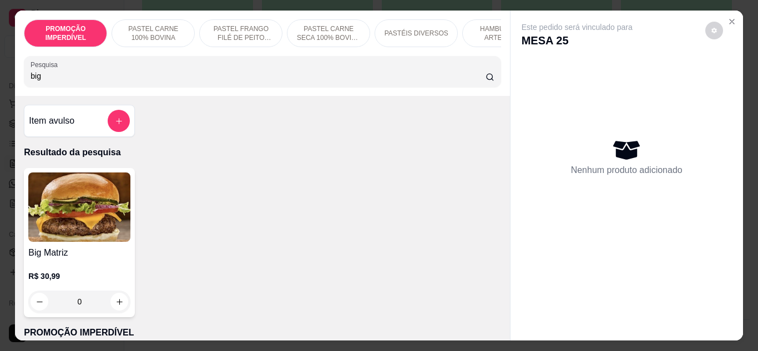
scroll to position [55, 0]
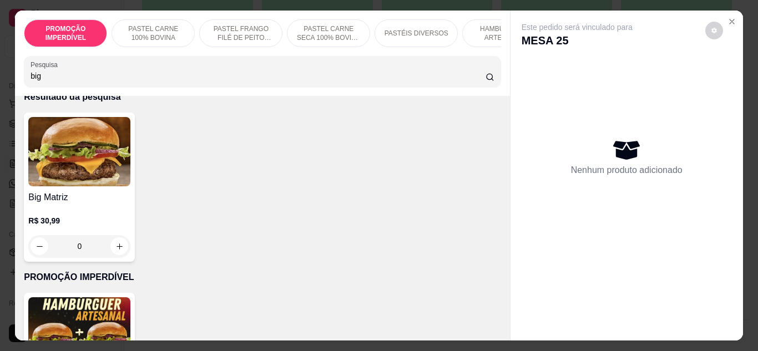
type input "big"
click at [119, 254] on div "0" at bounding box center [79, 246] width 102 height 22
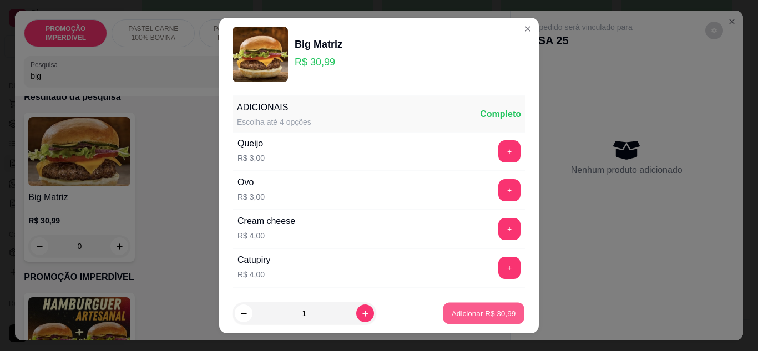
click at [488, 311] on p "Adicionar R$ 30,99" at bounding box center [484, 313] width 64 height 11
type input "1"
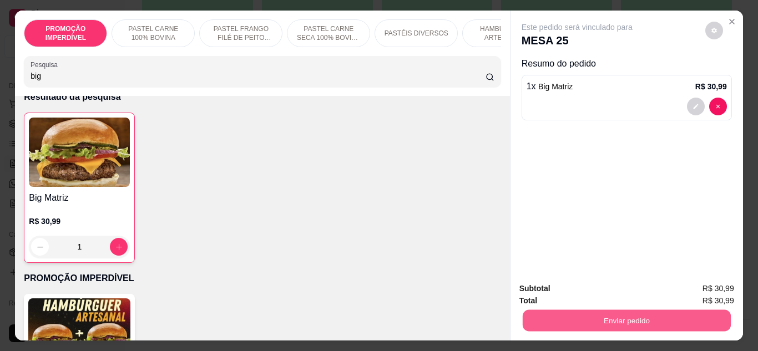
click at [632, 314] on button "Enviar pedido" at bounding box center [626, 321] width 208 height 22
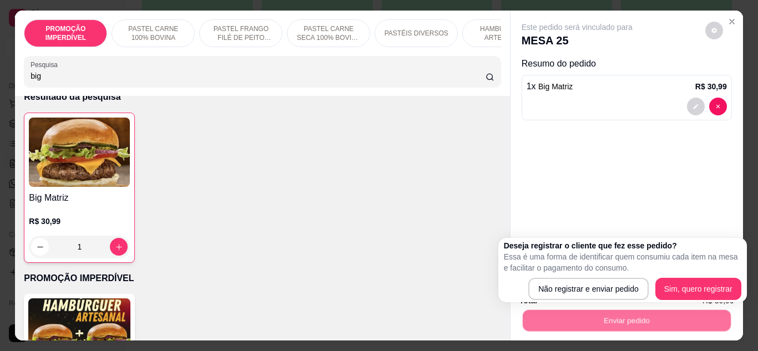
click at [586, 276] on div "Deseja registrar o cliente que fez esse pedido? Essa é uma forma de identificar…" at bounding box center [622, 270] width 237 height 60
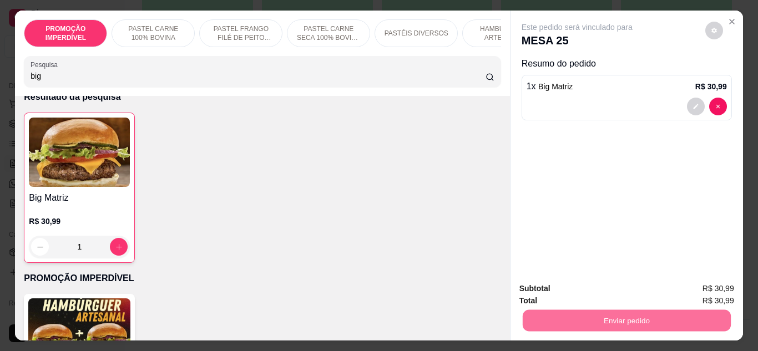
click at [593, 290] on button "Não registrar e enviar pedido" at bounding box center [589, 289] width 115 height 21
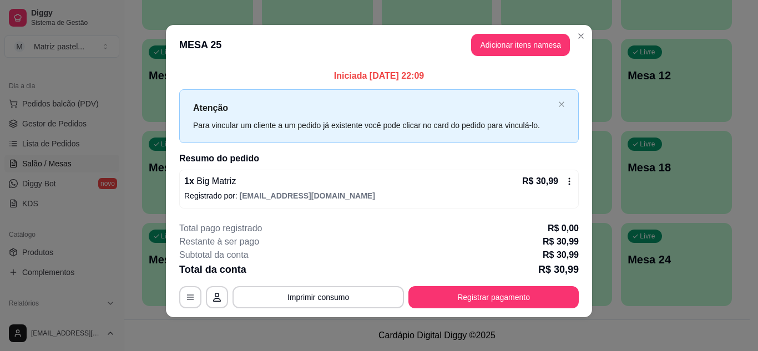
scroll to position [6, 0]
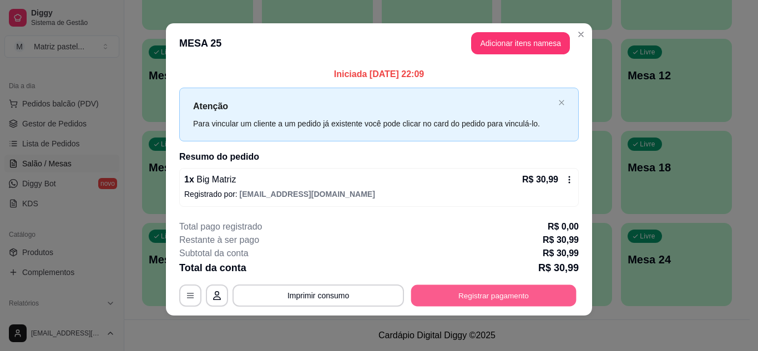
click at [522, 299] on button "Registrar pagamento" at bounding box center [493, 296] width 165 height 22
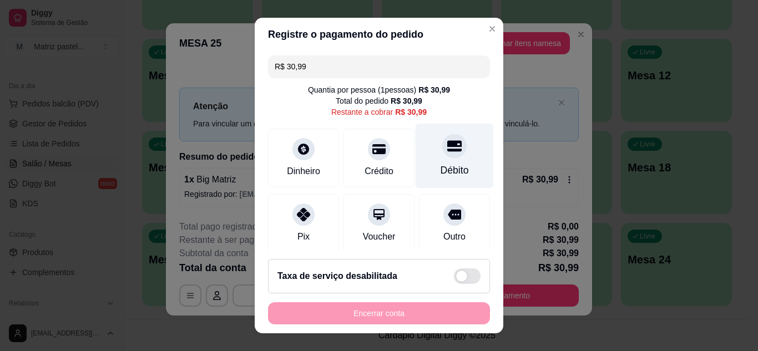
click at [441, 166] on div "Débito" at bounding box center [455, 170] width 28 height 14
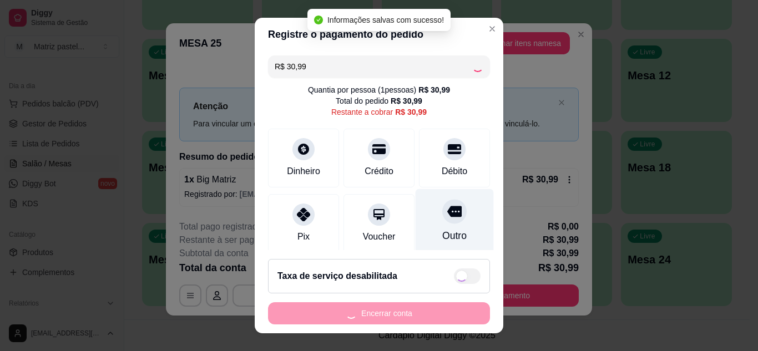
type input "R$ 0,00"
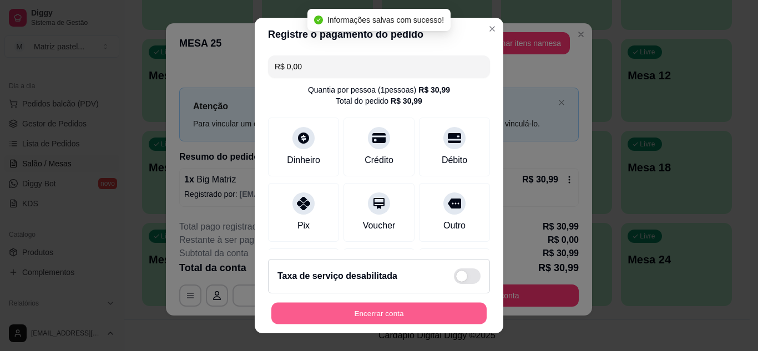
click at [388, 319] on button "Encerrar conta" at bounding box center [378, 314] width 215 height 22
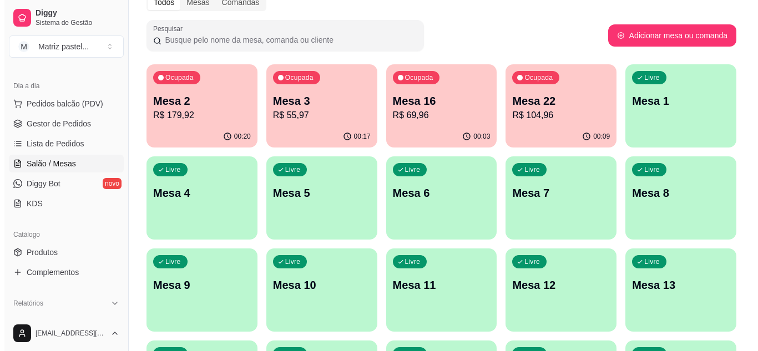
scroll to position [0, 0]
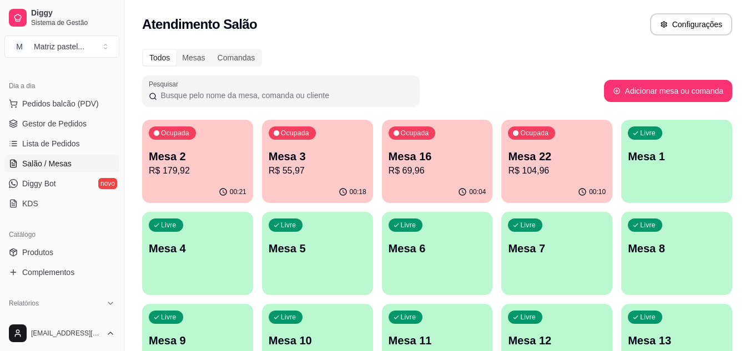
click at [438, 171] on p "R$ 69,96" at bounding box center [437, 170] width 98 height 13
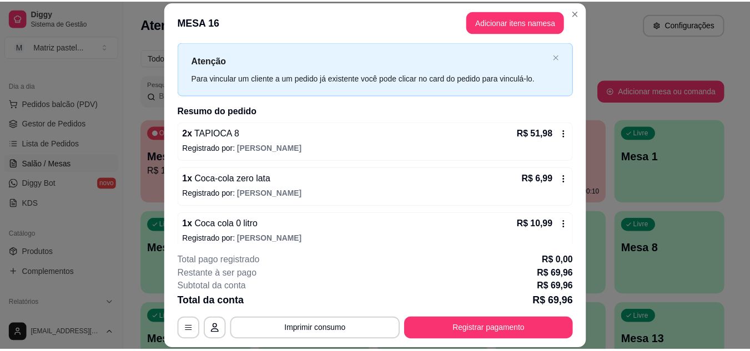
scroll to position [36, 0]
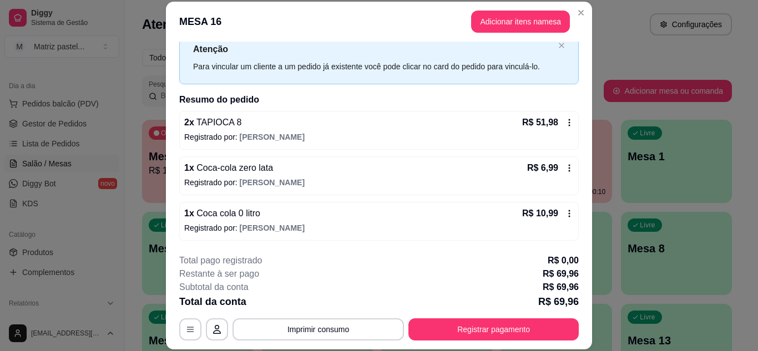
click at [565, 168] on icon at bounding box center [569, 168] width 9 height 9
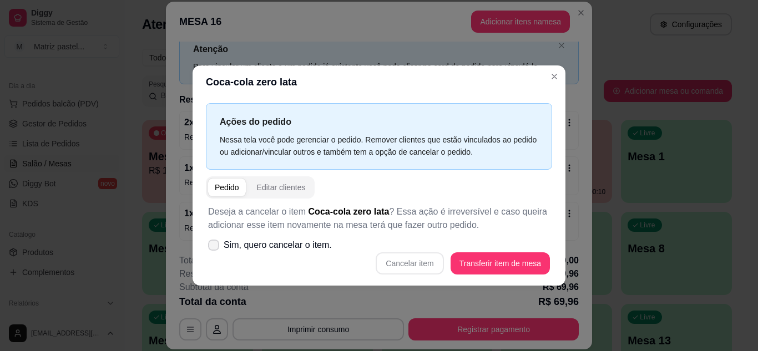
click at [326, 242] on span "Sim, quero cancelar o item." at bounding box center [278, 245] width 108 height 13
click at [215, 247] on input "Sim, quero cancelar o item." at bounding box center [211, 250] width 7 height 7
checkbox input "true"
click at [411, 262] on button "Cancelar item" at bounding box center [410, 263] width 66 height 22
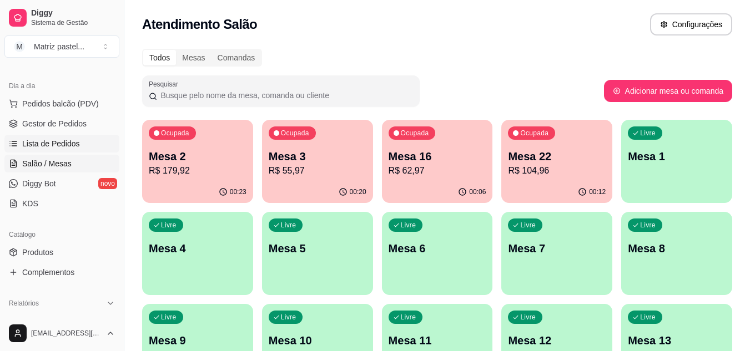
click at [45, 149] on link "Lista de Pedidos" at bounding box center [61, 144] width 115 height 18
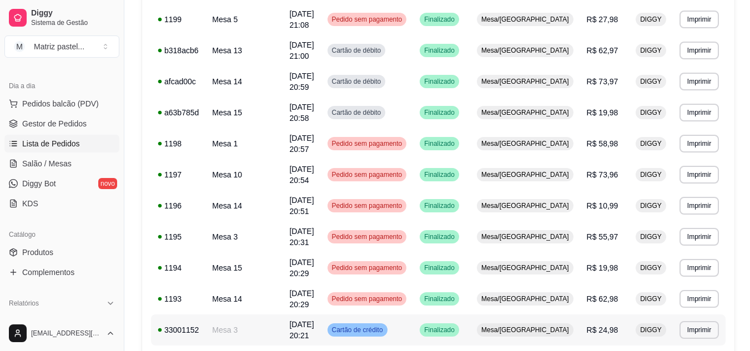
scroll to position [689, 0]
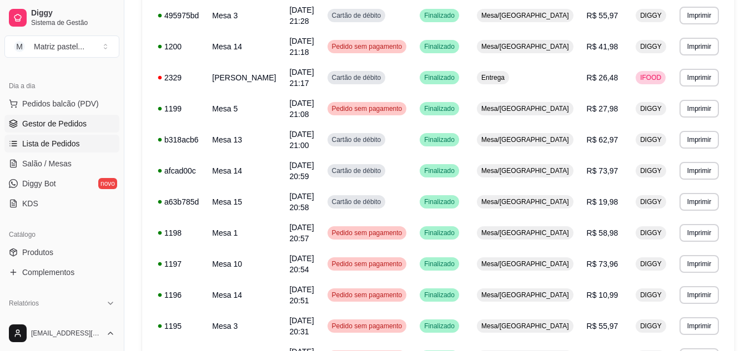
click at [33, 118] on link "Gestor de Pedidos" at bounding box center [61, 124] width 115 height 18
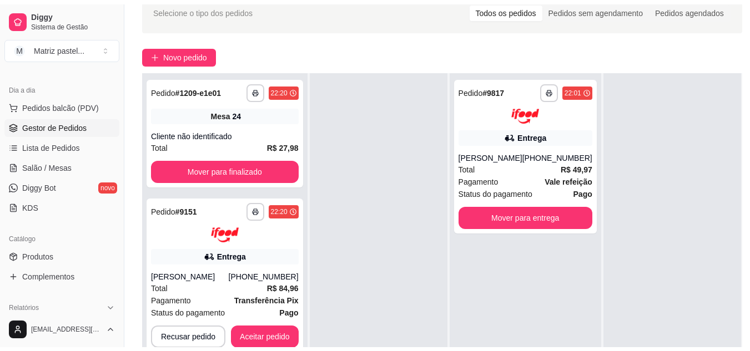
scroll to position [31, 0]
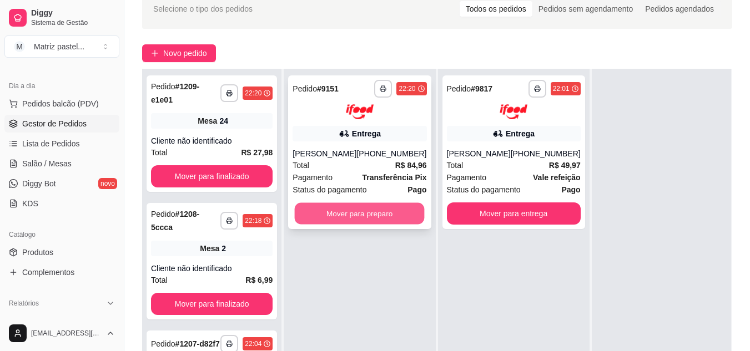
click at [365, 216] on button "Mover para preparo" at bounding box center [360, 214] width 130 height 22
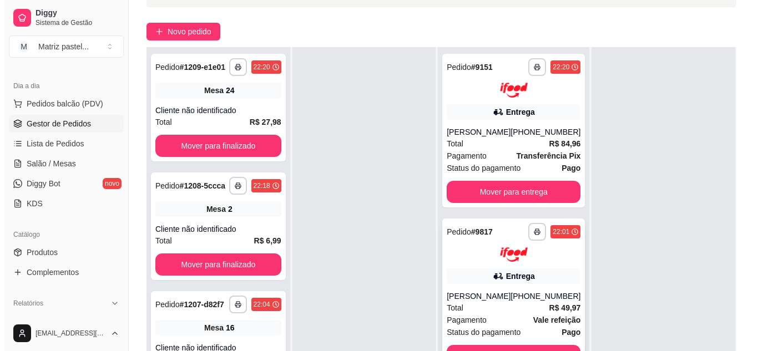
scroll to position [111, 0]
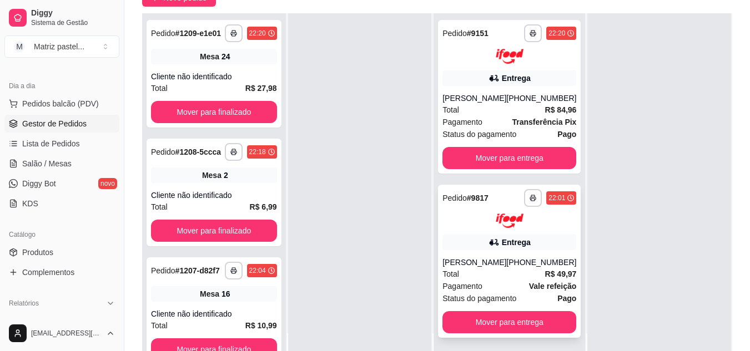
click at [469, 252] on div "**********" at bounding box center [509, 262] width 143 height 154
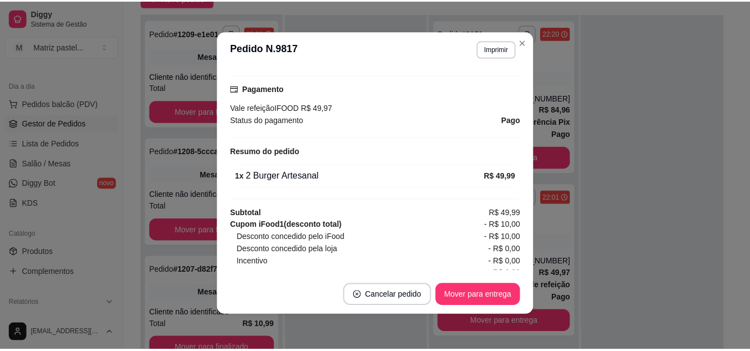
scroll to position [345, 0]
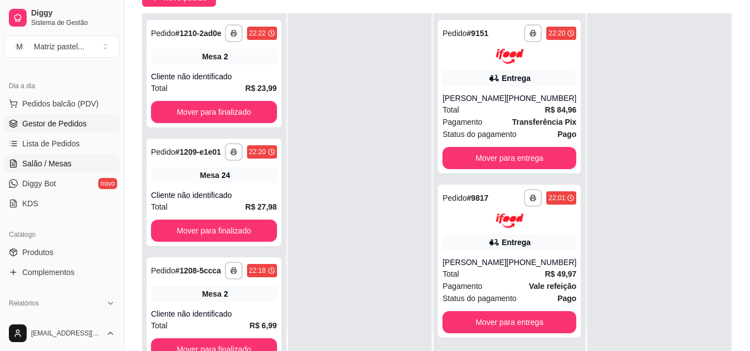
click at [49, 168] on span "Salão / Mesas" at bounding box center [46, 163] width 49 height 11
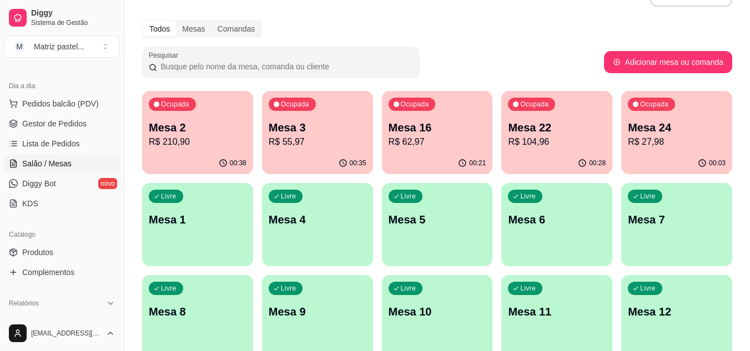
scroll to position [55, 0]
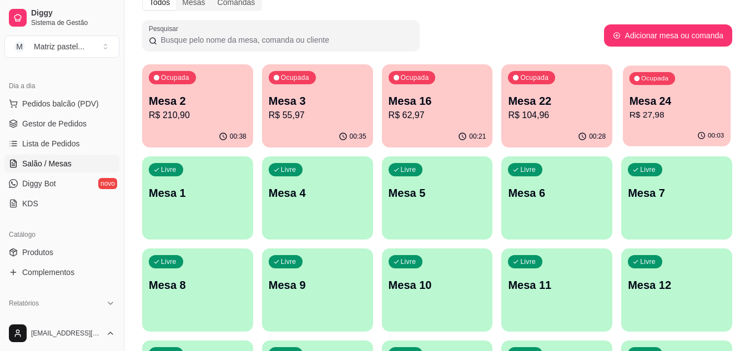
click at [692, 109] on p "R$ 27,98" at bounding box center [676, 115] width 95 height 13
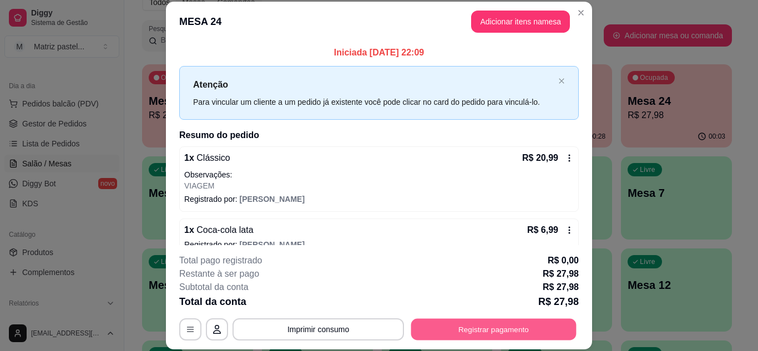
click at [513, 330] on button "Registrar pagamento" at bounding box center [493, 329] width 165 height 22
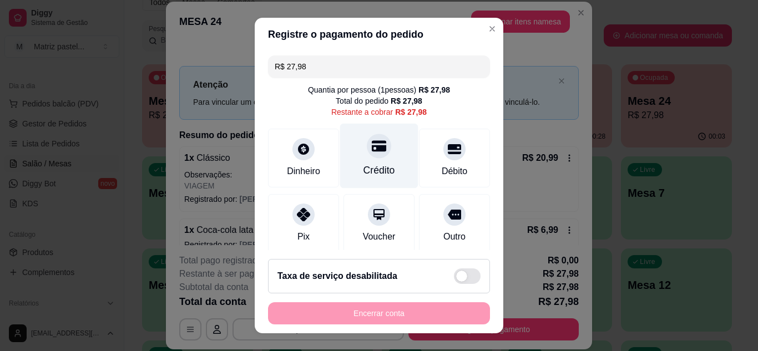
click at [372, 146] on icon at bounding box center [379, 145] width 14 height 11
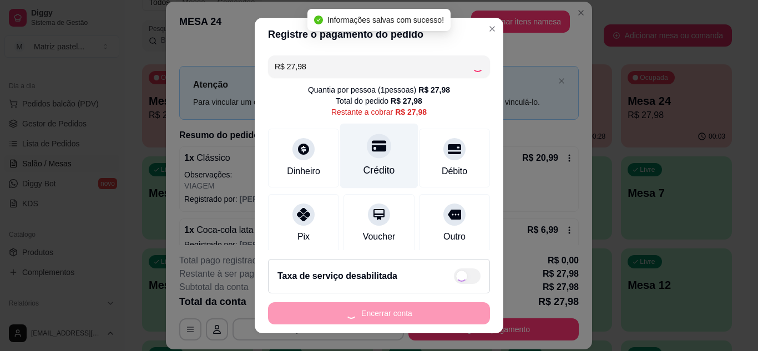
type input "R$ 0,00"
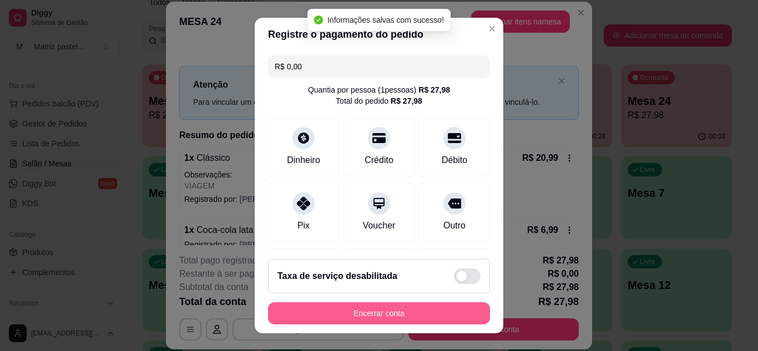
click at [364, 325] on div "Encerrar conta" at bounding box center [379, 313] width 222 height 22
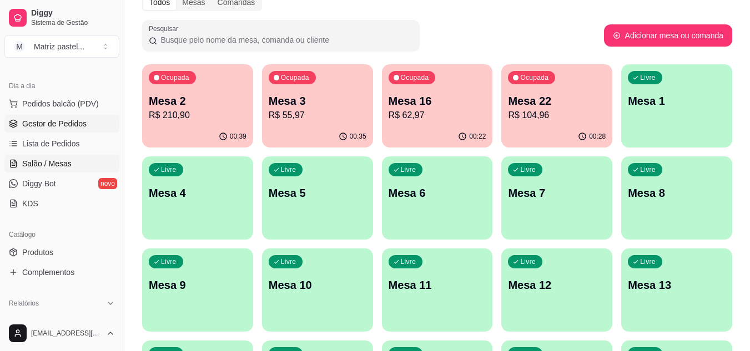
click at [45, 125] on span "Gestor de Pedidos" at bounding box center [54, 123] width 64 height 11
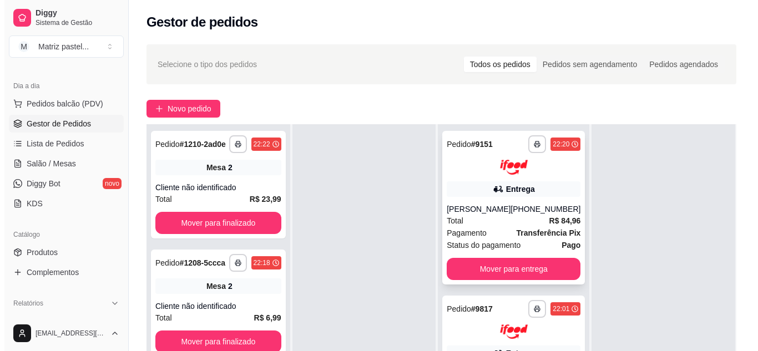
scroll to position [111, 0]
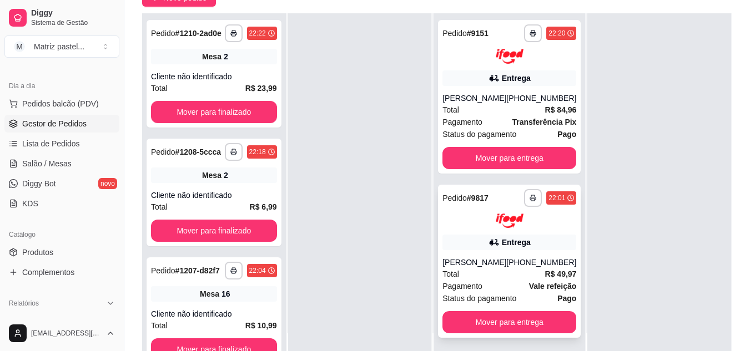
click at [497, 232] on div "**********" at bounding box center [509, 262] width 143 height 154
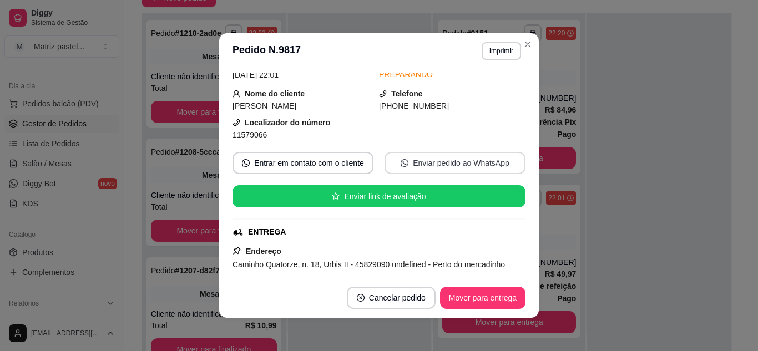
scroll to position [55, 0]
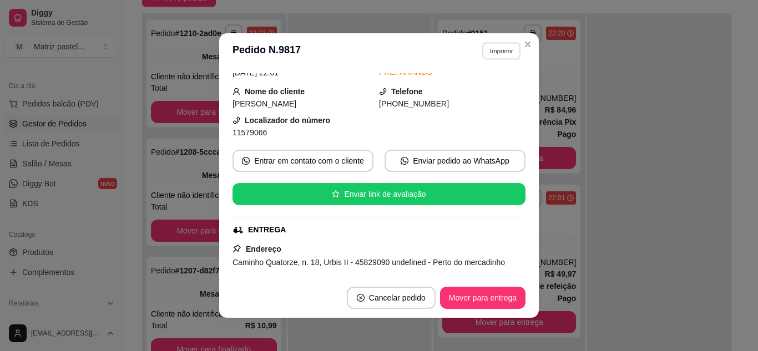
click at [512, 50] on button "Imprimir" at bounding box center [501, 50] width 38 height 17
click at [495, 95] on button "IMPRESSORA" at bounding box center [477, 90] width 80 height 18
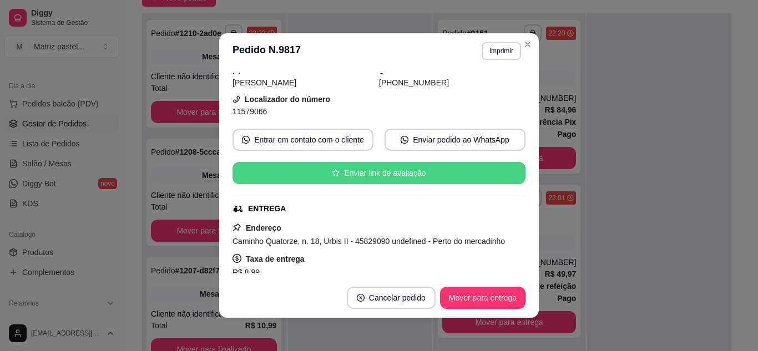
scroll to position [111, 0]
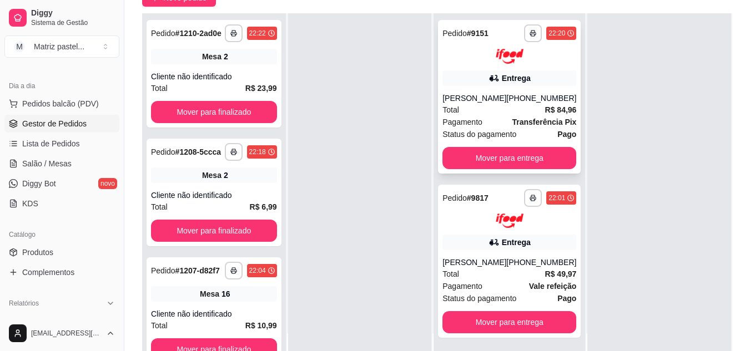
click at [502, 88] on div "**********" at bounding box center [509, 97] width 143 height 154
click at [48, 163] on span "Salão / Mesas" at bounding box center [46, 163] width 49 height 11
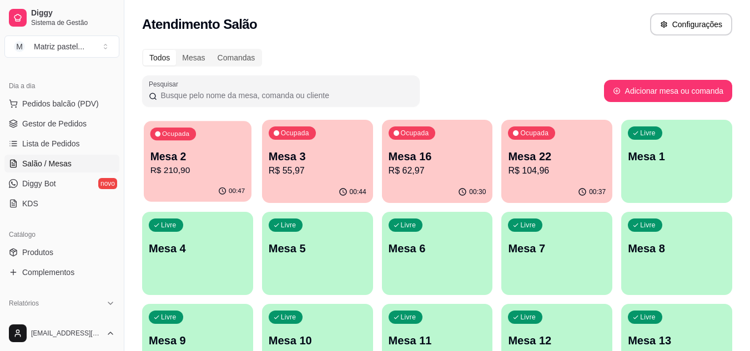
click at [221, 166] on p "R$ 210,90" at bounding box center [197, 170] width 95 height 13
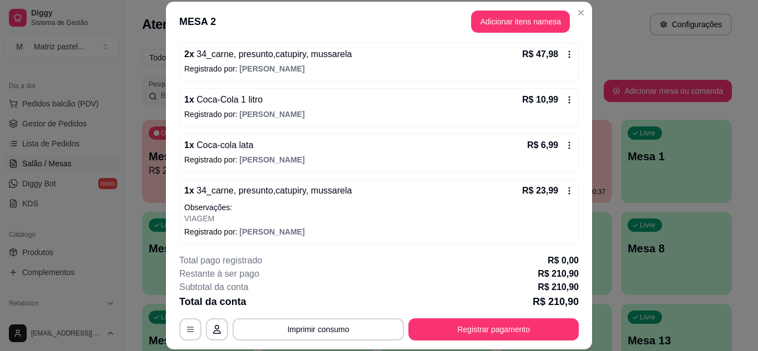
scroll to position [362, 0]
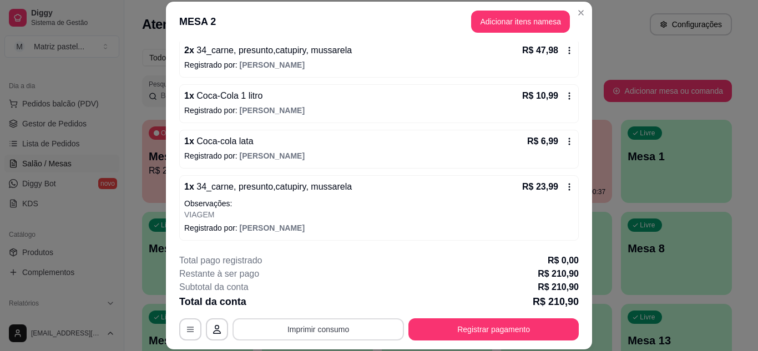
click at [333, 326] on button "Imprimir consumo" at bounding box center [317, 329] width 171 height 22
click at [307, 308] on button "IMPRESSORA" at bounding box center [317, 304] width 80 height 18
click at [498, 13] on button "Adicionar itens na mesa" at bounding box center [520, 22] width 95 height 22
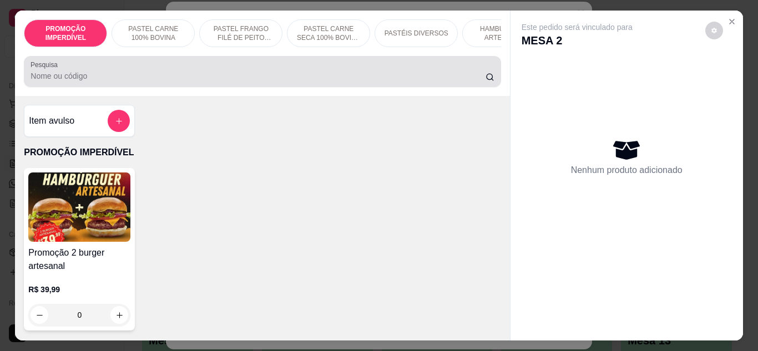
click at [310, 75] on input "Pesquisa" at bounding box center [258, 75] width 455 height 11
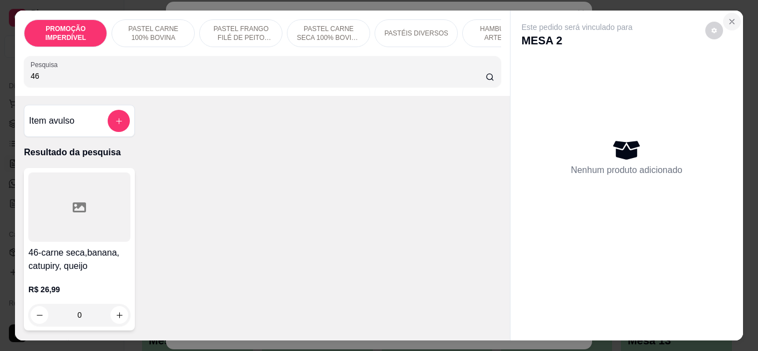
type input "46"
click at [730, 19] on icon "Close" at bounding box center [732, 21] width 4 height 4
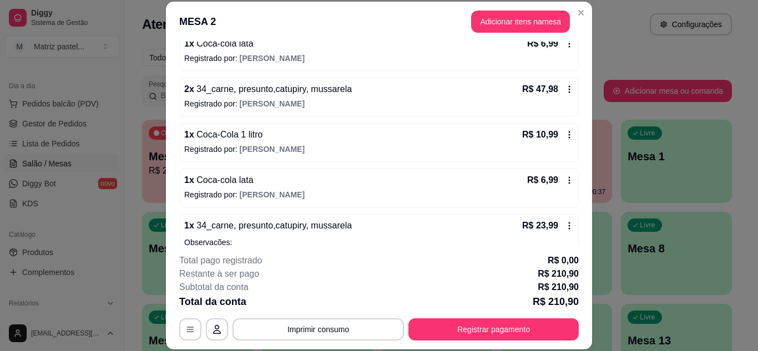
scroll to position [306, 0]
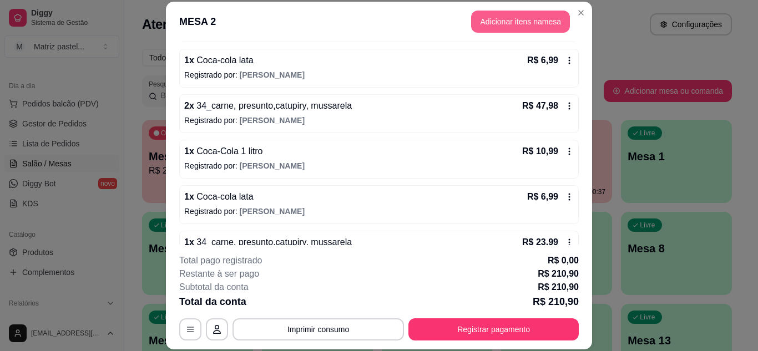
click at [519, 18] on button "Adicionar itens na mesa" at bounding box center [520, 22] width 99 height 22
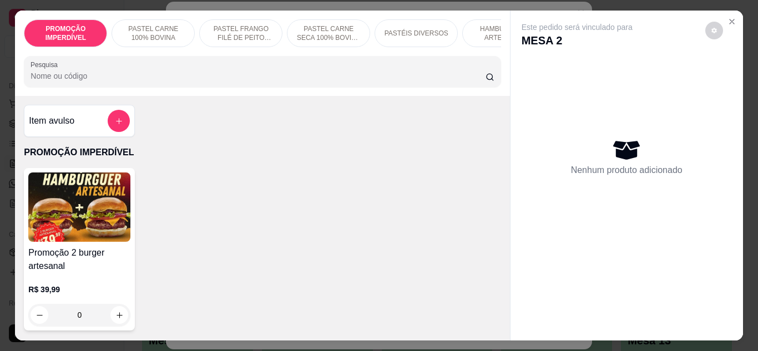
click at [211, 71] on div at bounding box center [262, 71] width 463 height 22
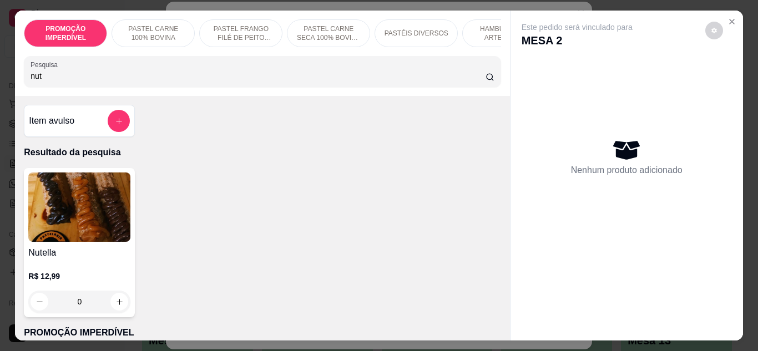
type input "nut"
click at [115, 305] on icon "increase-product-quantity" at bounding box center [119, 302] width 8 height 8
type input "1"
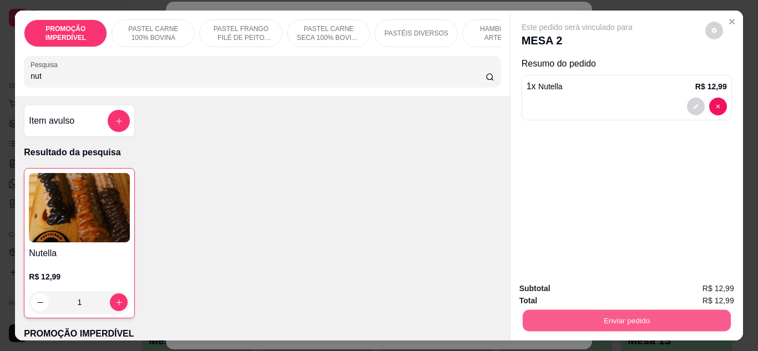
click at [540, 320] on button "Enviar pedido" at bounding box center [626, 321] width 208 height 22
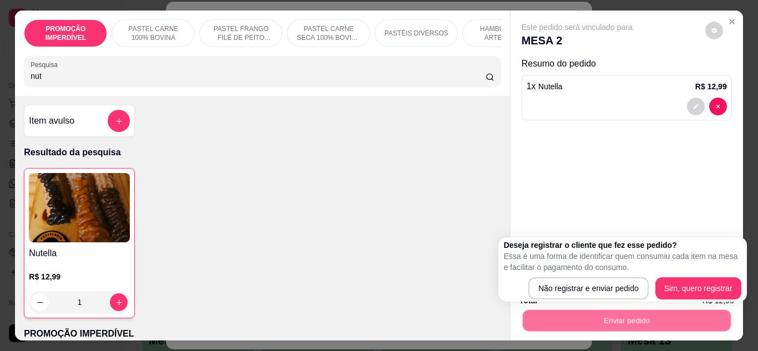
click at [547, 307] on div "Enviar pedido" at bounding box center [626, 319] width 215 height 25
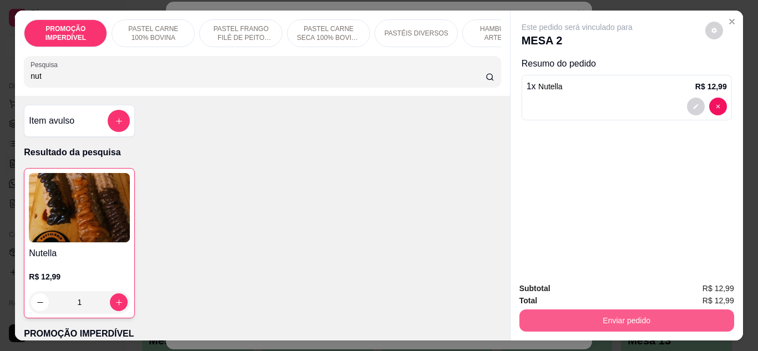
click at [566, 314] on button "Enviar pedido" at bounding box center [626, 321] width 215 height 22
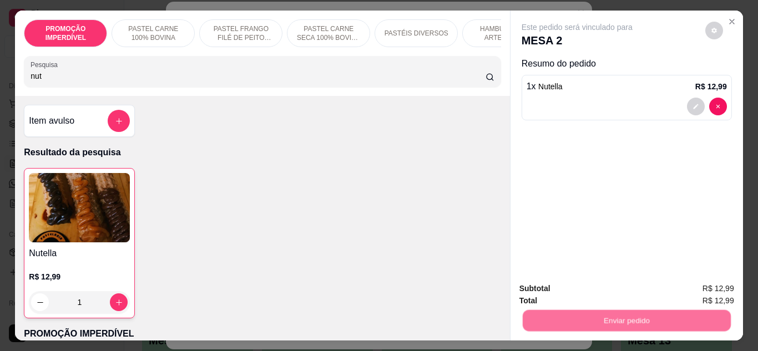
click at [562, 292] on button "Não registrar e enviar pedido" at bounding box center [589, 289] width 115 height 21
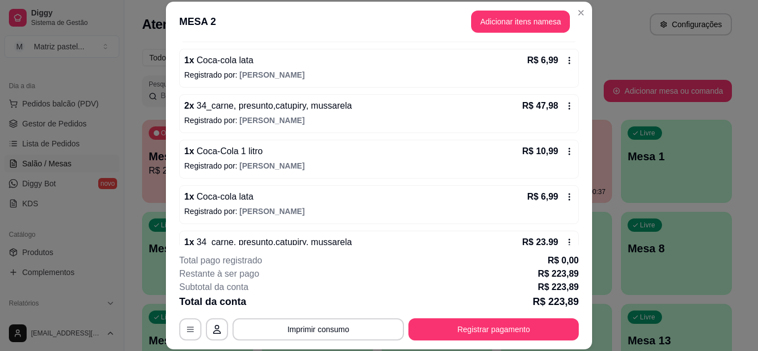
scroll to position [34, 0]
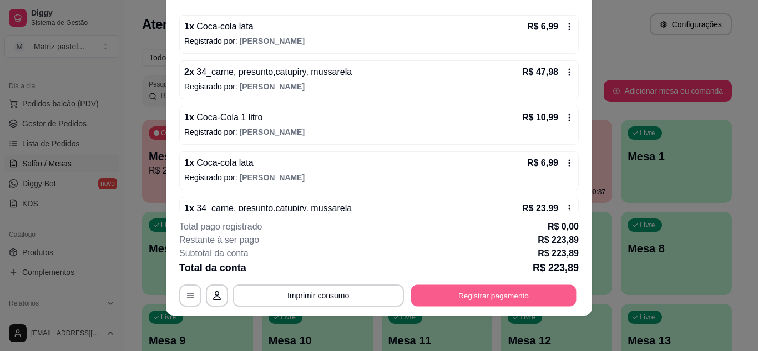
click at [474, 290] on button "Registrar pagamento" at bounding box center [493, 296] width 165 height 22
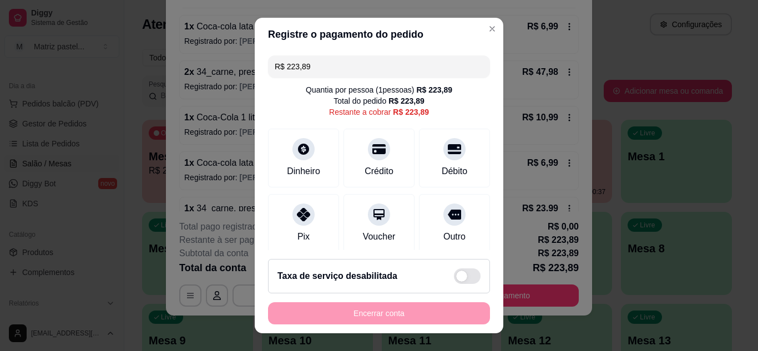
click at [325, 64] on input "R$ 223,89" at bounding box center [379, 66] width 209 height 22
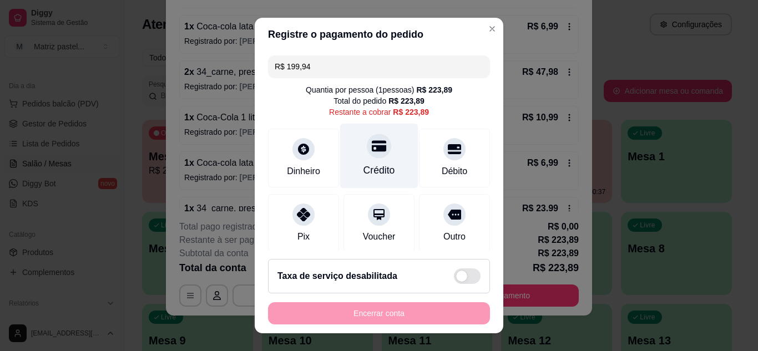
click at [376, 149] on div at bounding box center [379, 146] width 24 height 24
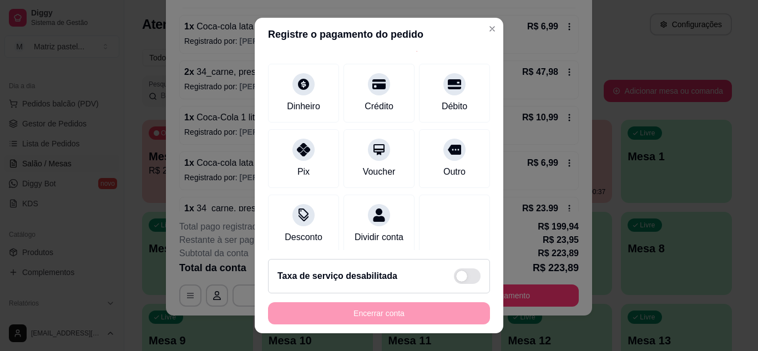
scroll to position [143, 0]
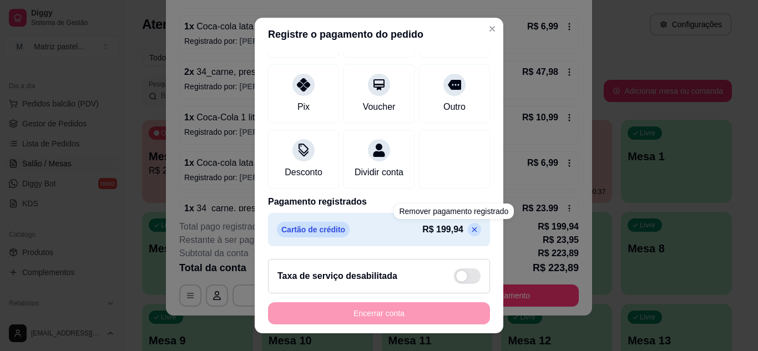
click at [470, 231] on icon at bounding box center [474, 229] width 9 height 9
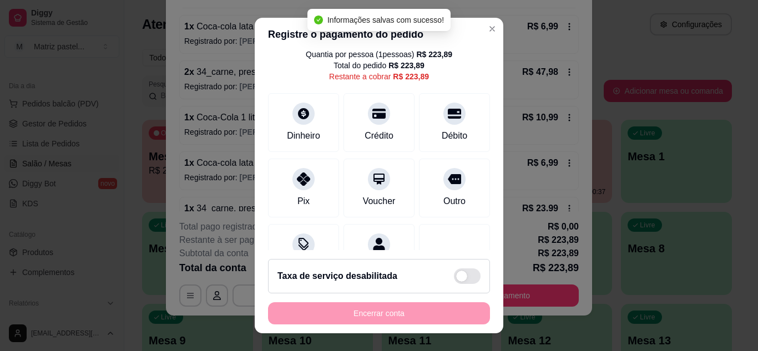
scroll to position [0, 0]
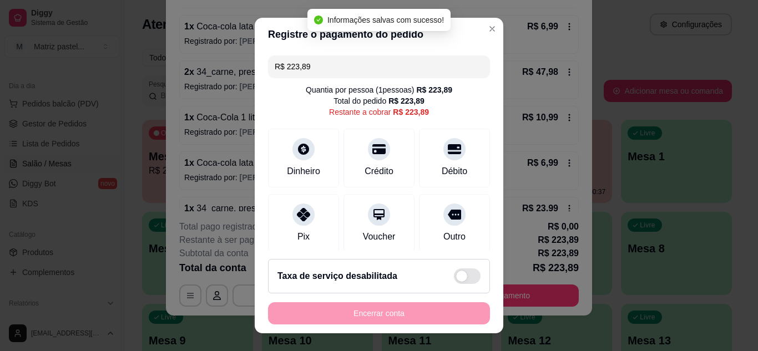
click at [344, 77] on input "R$ 223,89" at bounding box center [379, 66] width 209 height 22
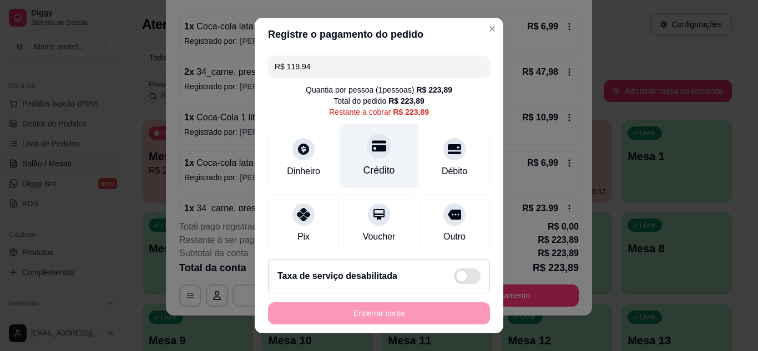
click at [367, 150] on div at bounding box center [379, 146] width 24 height 24
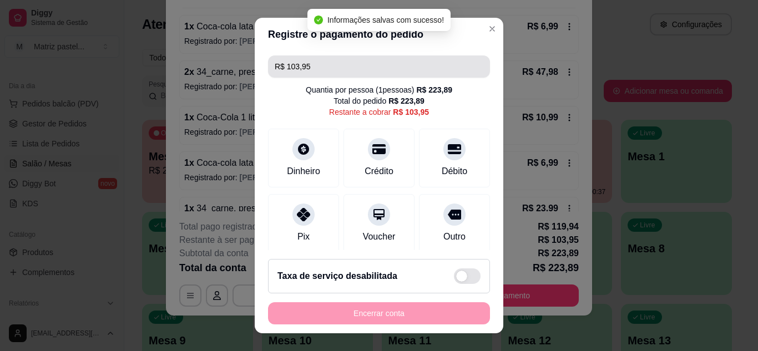
click at [350, 72] on input "R$ 103,95" at bounding box center [379, 66] width 209 height 22
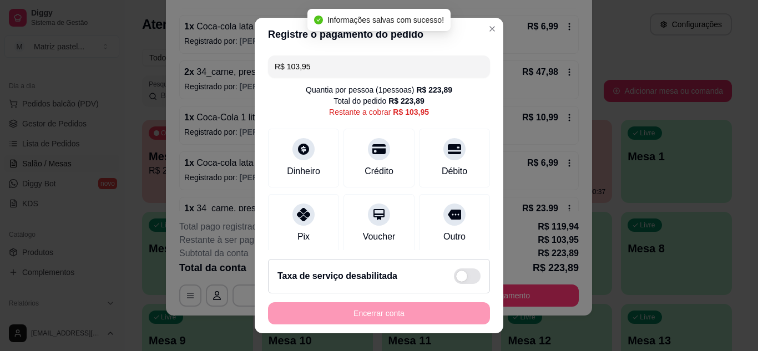
click at [350, 72] on input "R$ 103,95" at bounding box center [379, 66] width 209 height 22
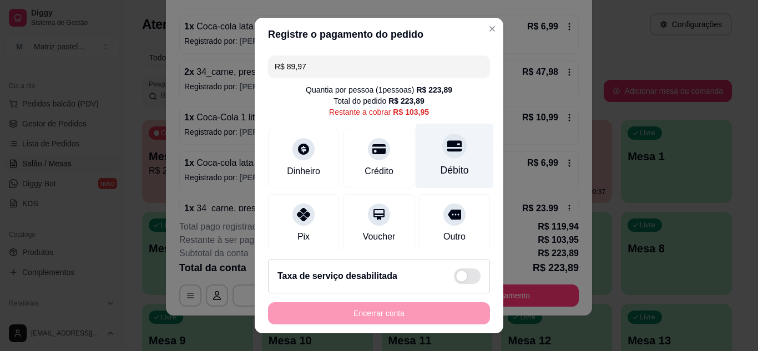
click at [447, 145] on icon at bounding box center [454, 145] width 14 height 11
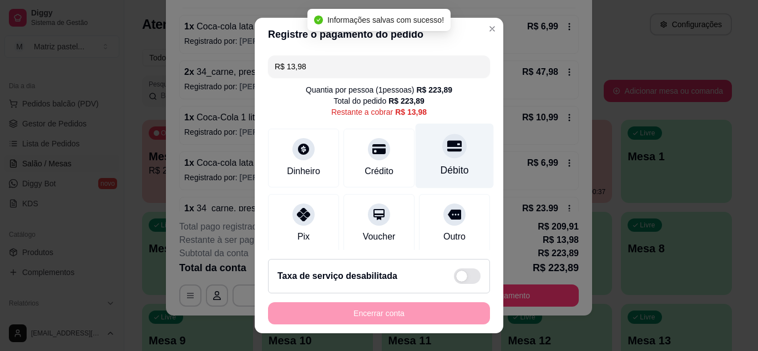
click at [447, 148] on icon at bounding box center [454, 146] width 14 height 14
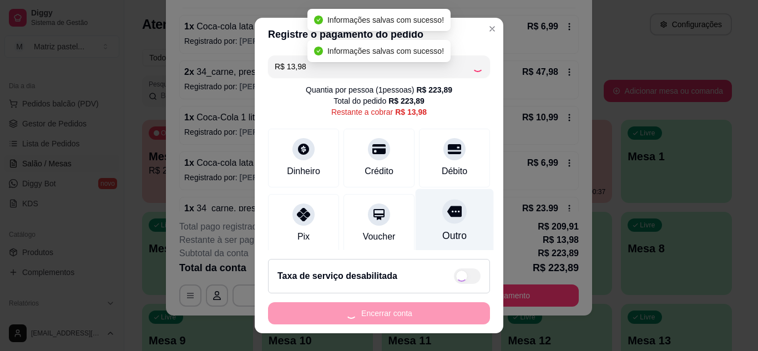
type input "R$ 0,00"
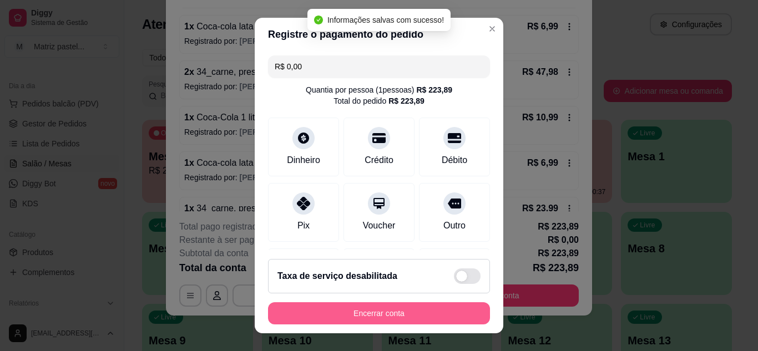
click at [413, 324] on button "Encerrar conta" at bounding box center [379, 313] width 222 height 22
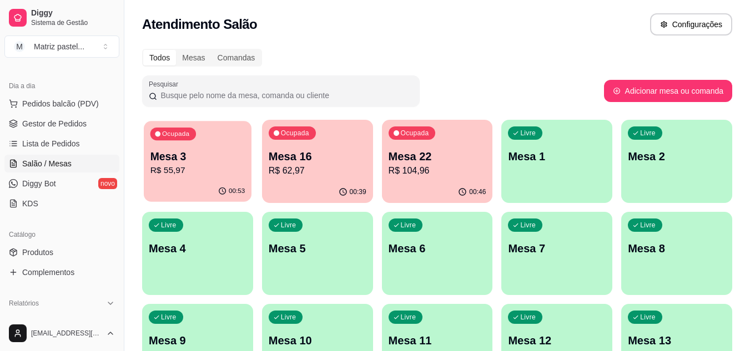
click at [212, 183] on div "00:53" at bounding box center [198, 191] width 108 height 21
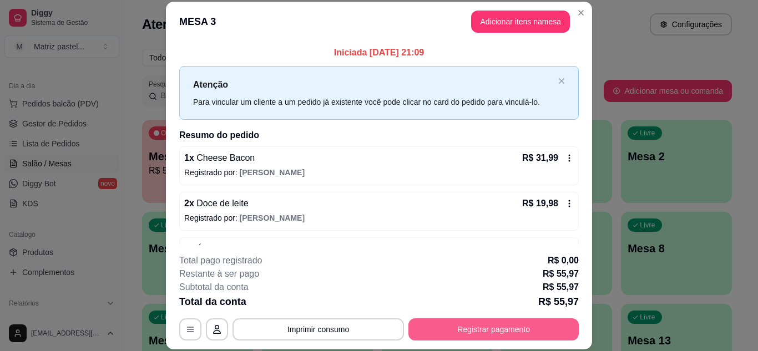
click at [417, 325] on button "Registrar pagamento" at bounding box center [493, 329] width 170 height 22
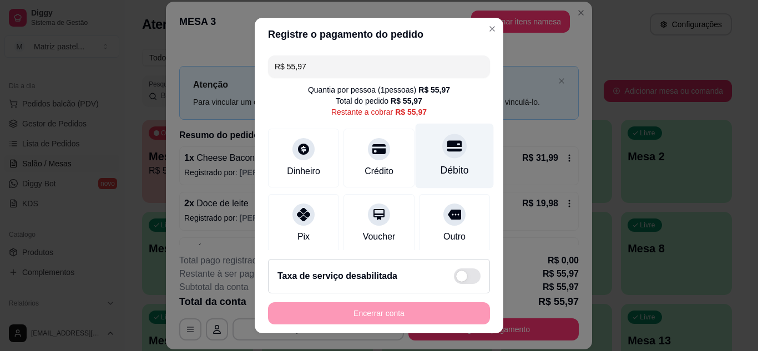
click at [437, 162] on div "Débito" at bounding box center [455, 155] width 78 height 65
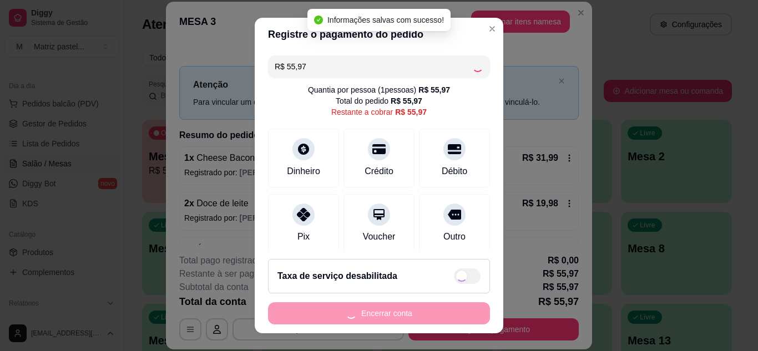
type input "R$ 0,00"
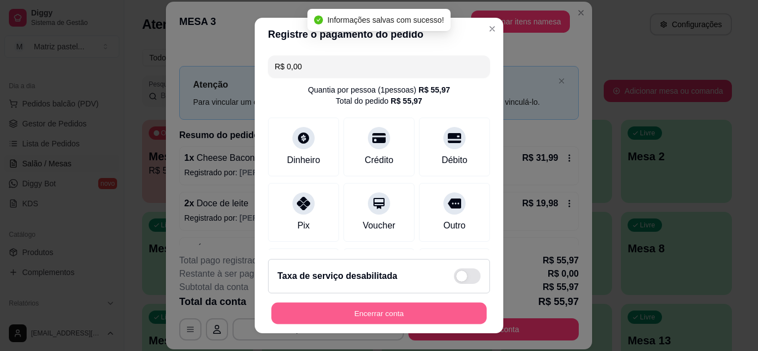
click at [400, 307] on button "Encerrar conta" at bounding box center [378, 314] width 215 height 22
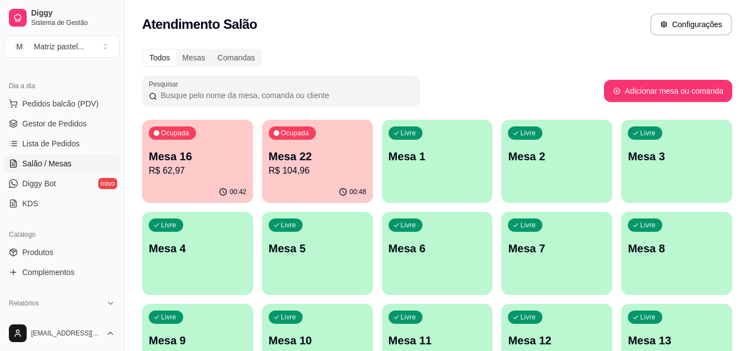
click at [183, 176] on p "R$ 62,97" at bounding box center [198, 170] width 98 height 13
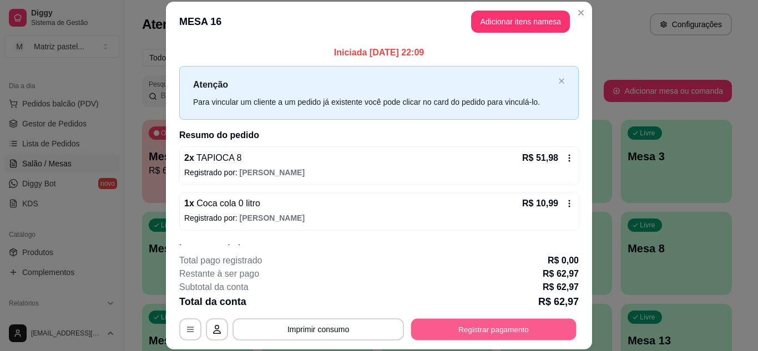
click at [452, 324] on button "Registrar pagamento" at bounding box center [493, 329] width 165 height 22
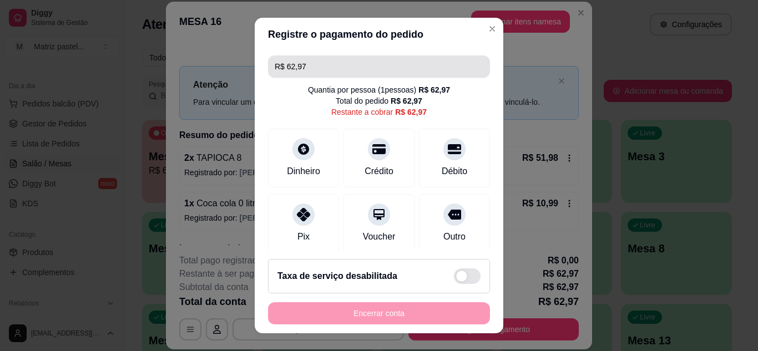
click at [322, 68] on input "R$ 62,97" at bounding box center [379, 66] width 209 height 22
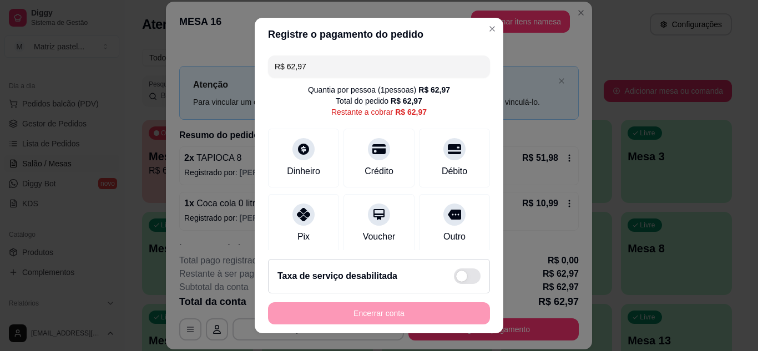
click at [322, 68] on input "R$ 62,97" at bounding box center [379, 66] width 209 height 22
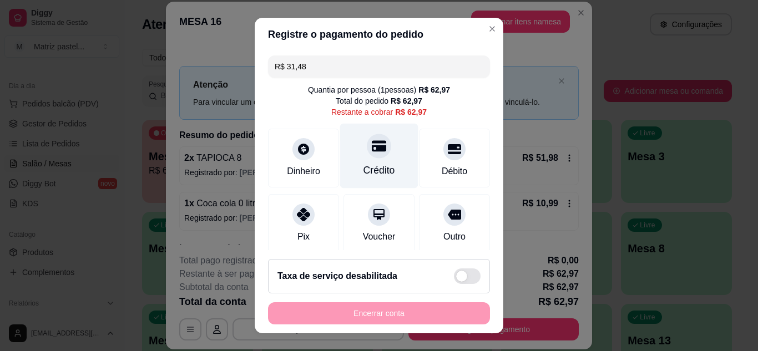
click at [382, 168] on div "Crédito" at bounding box center [379, 170] width 32 height 14
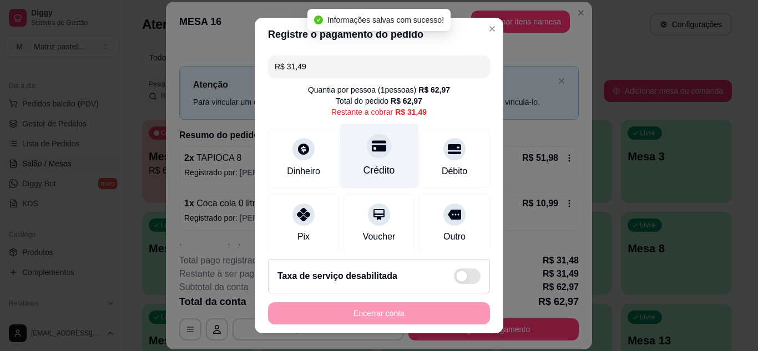
click at [379, 166] on div "Crédito" at bounding box center [379, 170] width 32 height 14
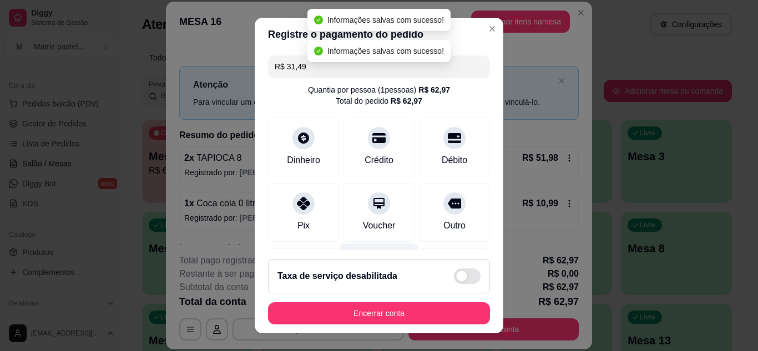
type input "R$ 0,00"
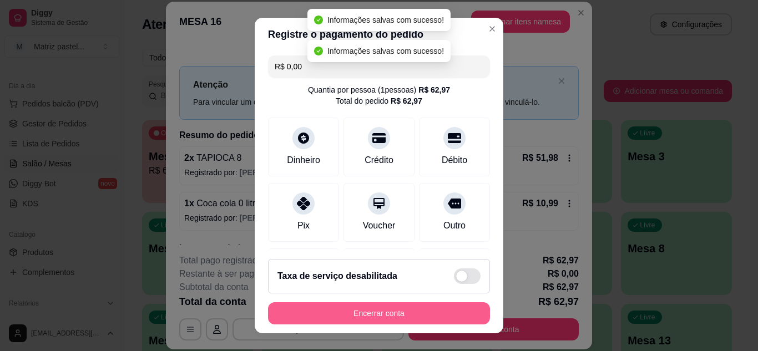
click at [377, 312] on button "Encerrar conta" at bounding box center [379, 313] width 222 height 22
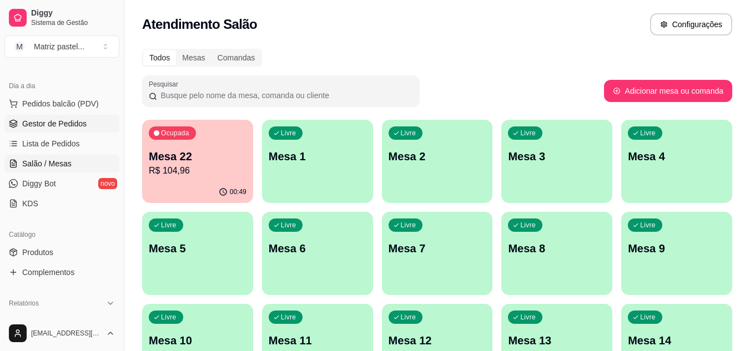
click at [69, 131] on link "Gestor de Pedidos" at bounding box center [61, 124] width 115 height 18
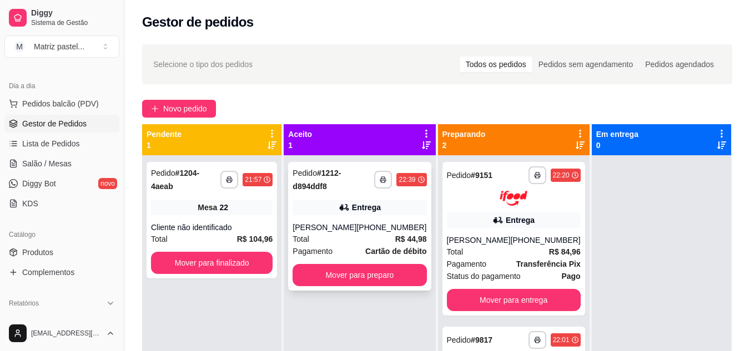
scroll to position [31, 0]
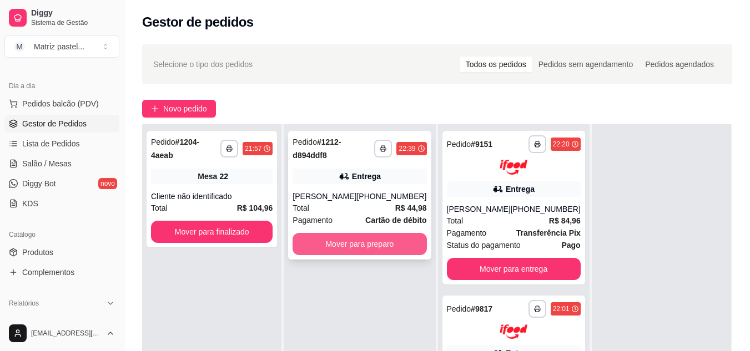
click at [388, 253] on button "Mover para preparo" at bounding box center [359, 244] width 134 height 22
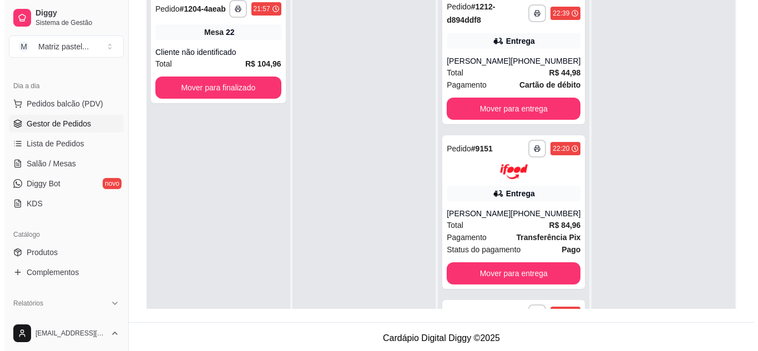
scroll to position [140, 0]
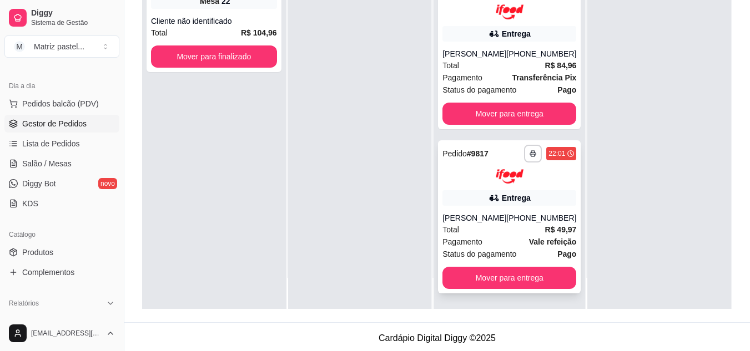
click at [470, 209] on div "**********" at bounding box center [509, 217] width 143 height 154
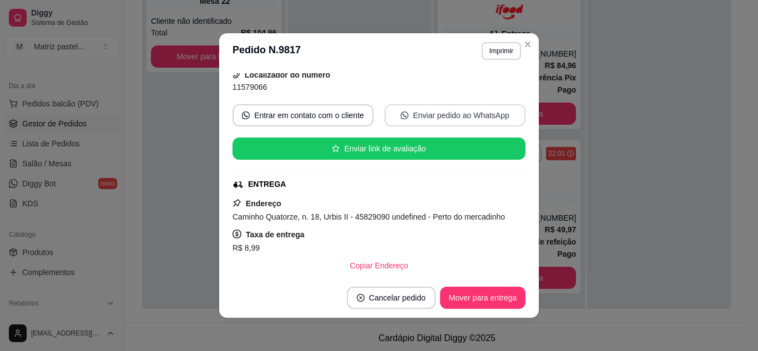
scroll to position [111, 0]
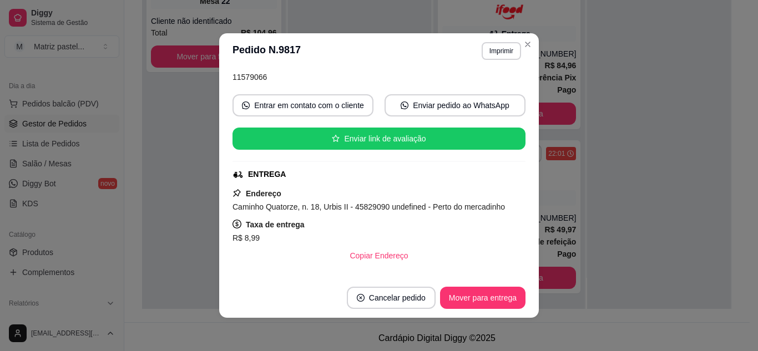
click at [474, 291] on button "Mover para entrega" at bounding box center [482, 298] width 85 height 22
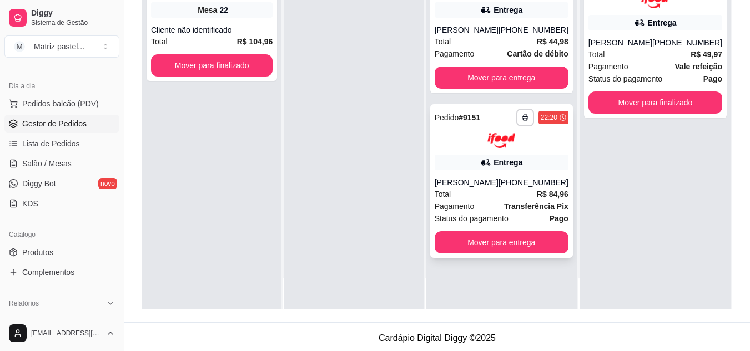
click at [498, 188] on div "[PERSON_NAME]" at bounding box center [466, 182] width 64 height 11
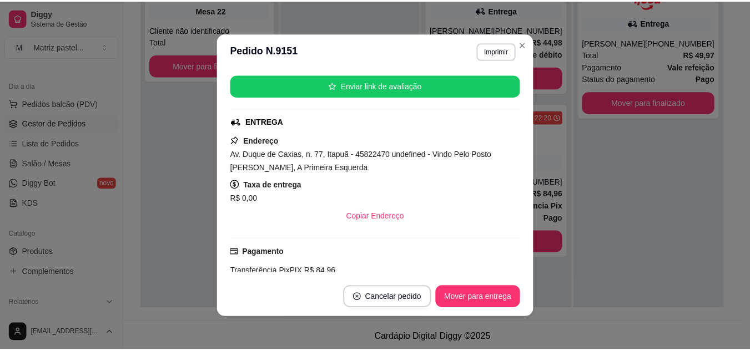
scroll to position [166, 0]
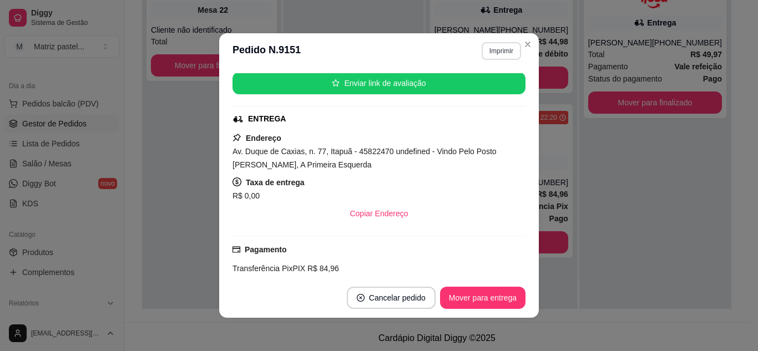
click at [495, 47] on button "Imprimir" at bounding box center [501, 51] width 39 height 18
click at [485, 85] on button "IMPRESSORA" at bounding box center [478, 89] width 78 height 17
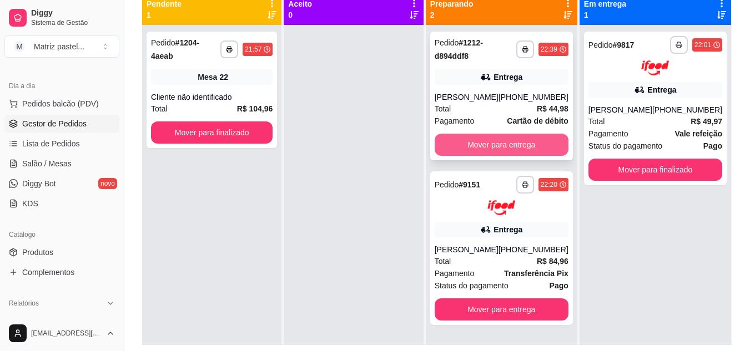
scroll to position [111, 0]
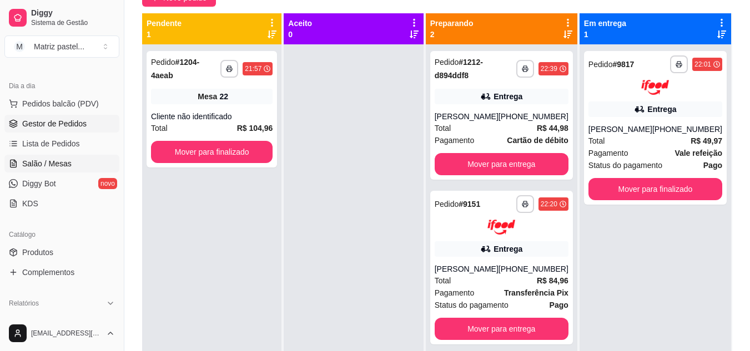
click at [74, 168] on link "Salão / Mesas" at bounding box center [61, 164] width 115 height 18
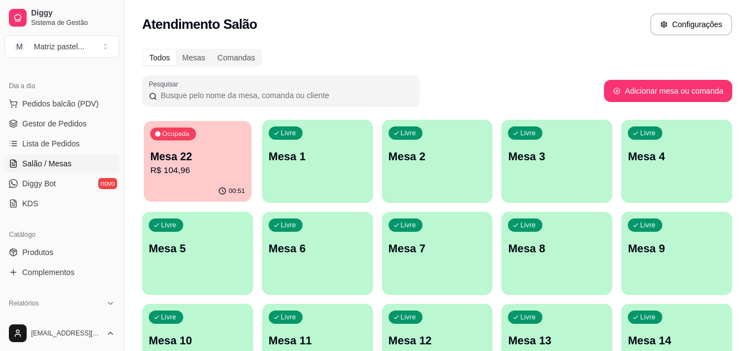
click at [219, 174] on p "R$ 104,96" at bounding box center [197, 170] width 95 height 13
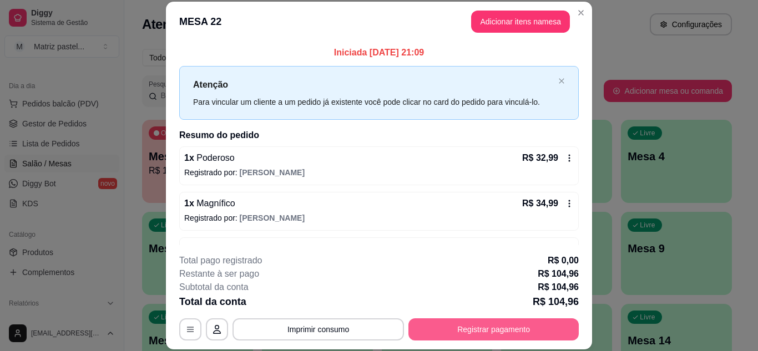
click at [457, 325] on button "Registrar pagamento" at bounding box center [493, 329] width 170 height 22
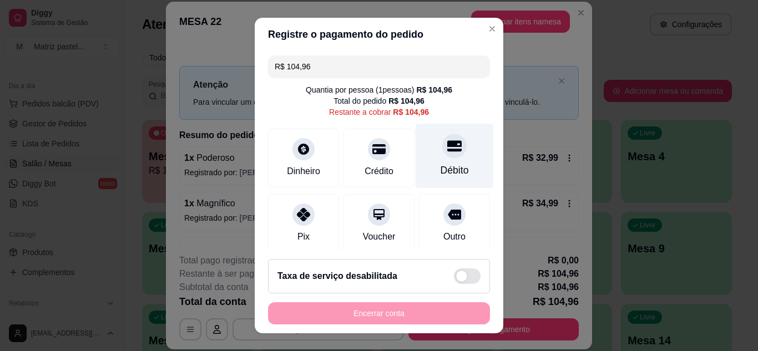
click at [441, 168] on div "Débito" at bounding box center [455, 170] width 28 height 14
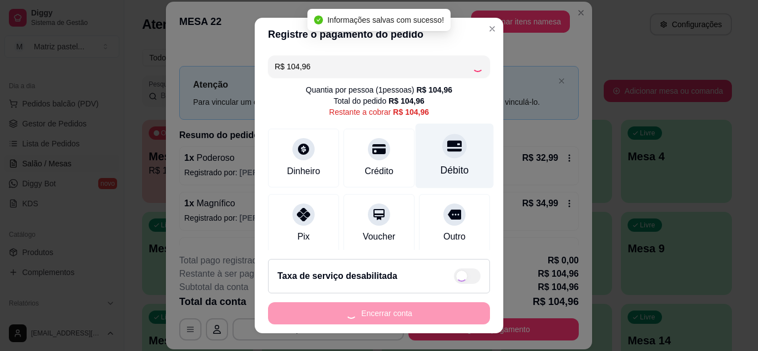
type input "R$ 0,00"
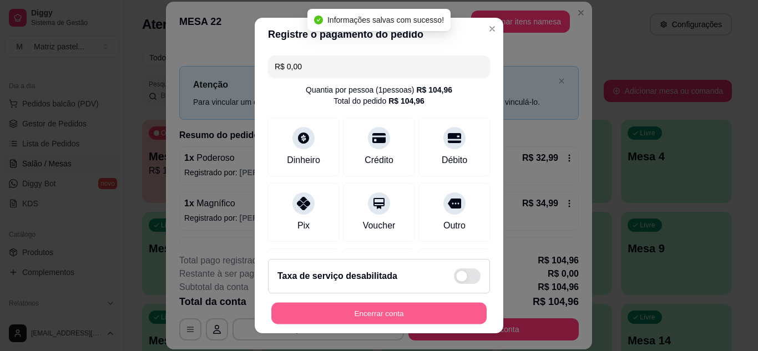
click at [419, 309] on button "Encerrar conta" at bounding box center [378, 314] width 215 height 22
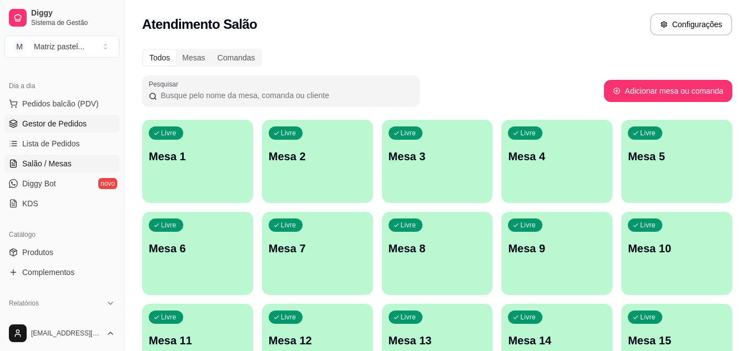
click at [42, 130] on link "Gestor de Pedidos" at bounding box center [61, 124] width 115 height 18
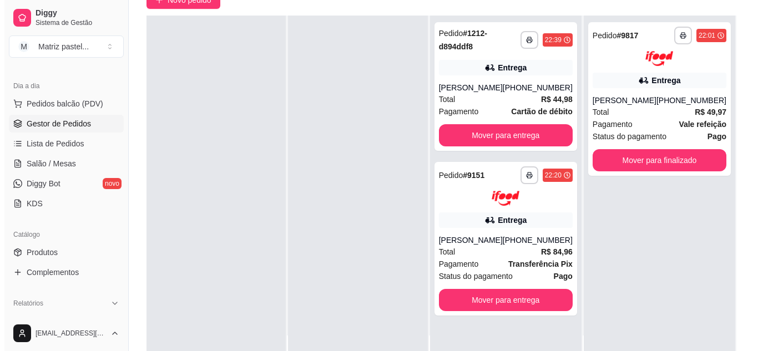
scroll to position [111, 0]
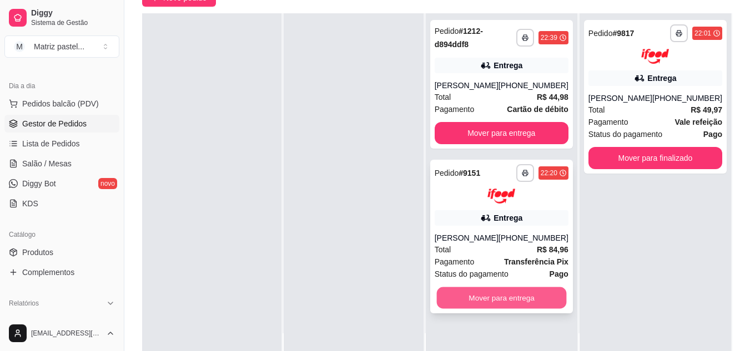
click at [518, 308] on button "Mover para entrega" at bounding box center [501, 298] width 130 height 22
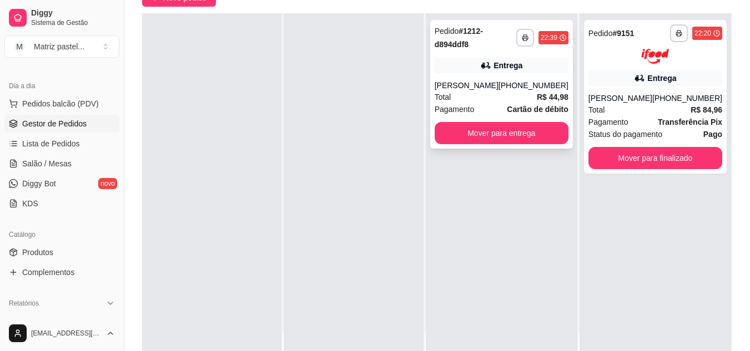
click at [459, 103] on div "Total R$ 44,98" at bounding box center [501, 97] width 134 height 12
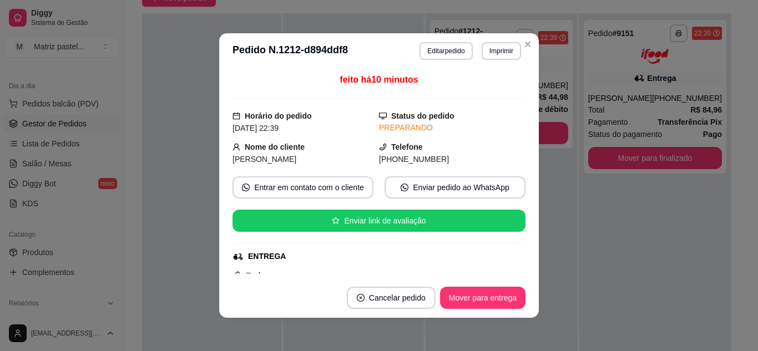
click at [454, 49] on button "Editar pedido" at bounding box center [445, 51] width 53 height 18
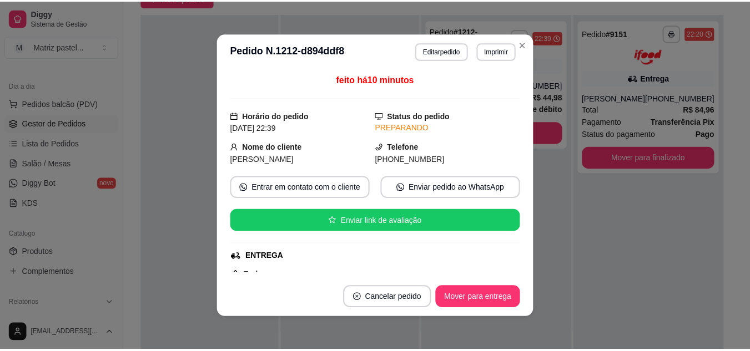
scroll to position [55, 0]
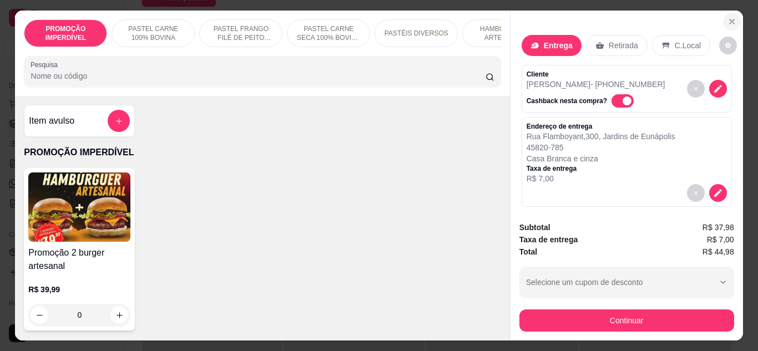
click at [727, 17] on icon "Close" at bounding box center [731, 21] width 9 height 9
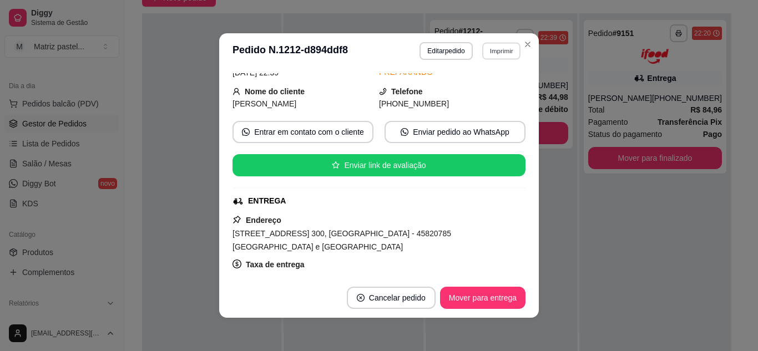
click at [515, 49] on button "Imprimir" at bounding box center [501, 50] width 38 height 17
click at [497, 92] on button "IMPRESSORA" at bounding box center [477, 90] width 80 height 18
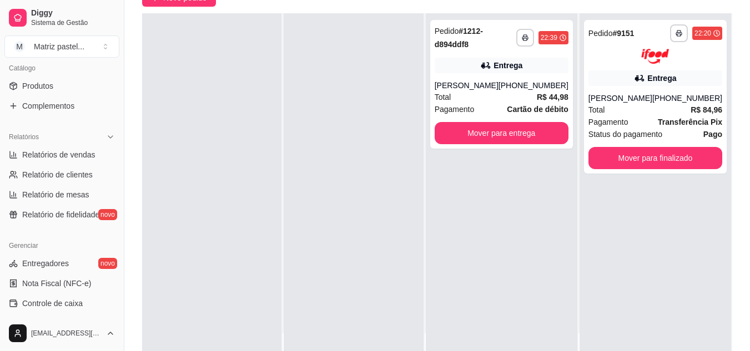
scroll to position [444, 0]
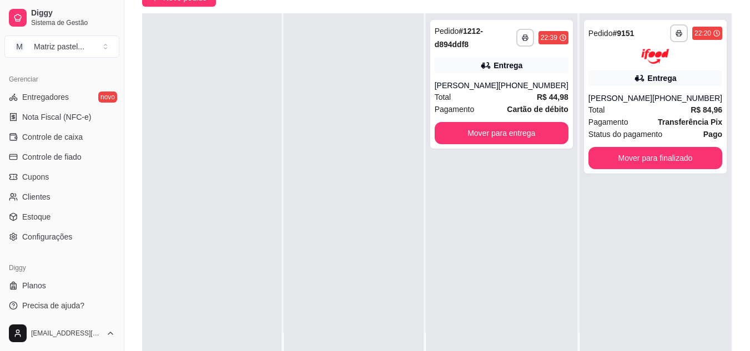
drag, startPoint x: 28, startPoint y: 216, endPoint x: 535, endPoint y: 298, distance: 513.1
click at [28, 216] on span "Estoque" at bounding box center [36, 216] width 28 height 11
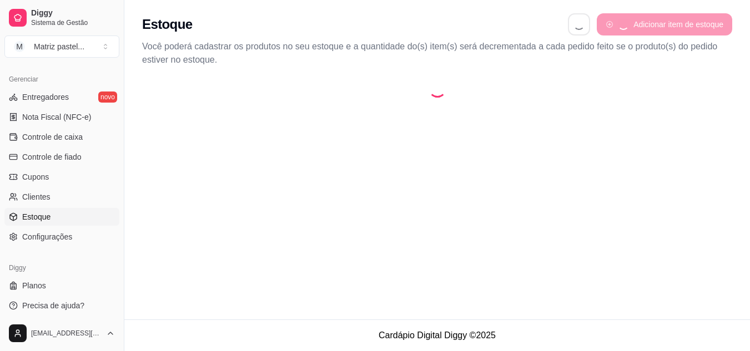
select select "QUANTITY_ORDER"
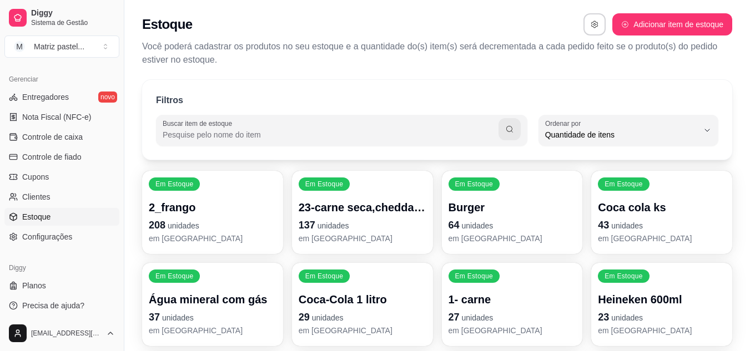
scroll to position [11, 0]
click at [534, 230] on p "64 unidades" at bounding box center [512, 224] width 124 height 15
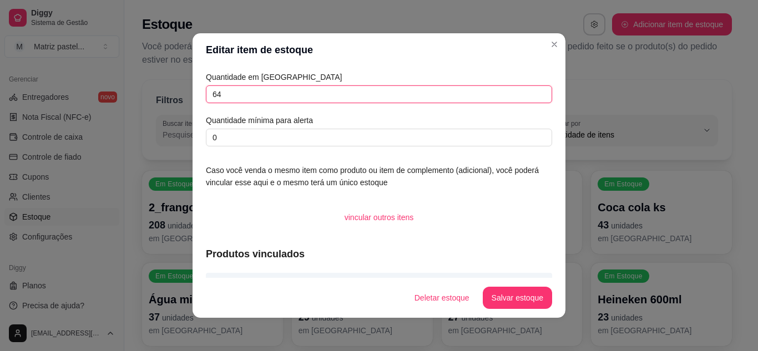
click at [301, 93] on input "64" at bounding box center [379, 94] width 346 height 18
type input "81"
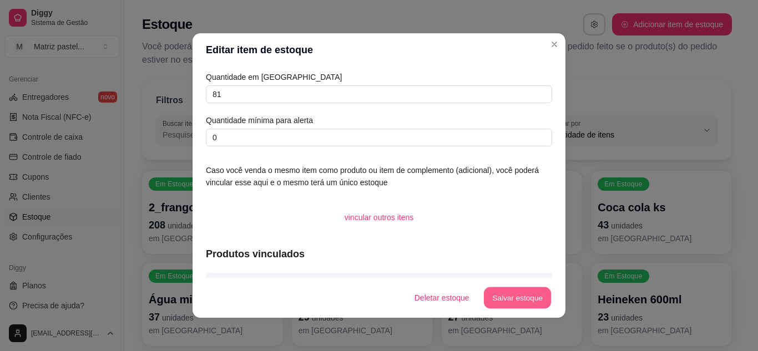
click at [510, 302] on button "Salvar estoque" at bounding box center [517, 298] width 68 height 22
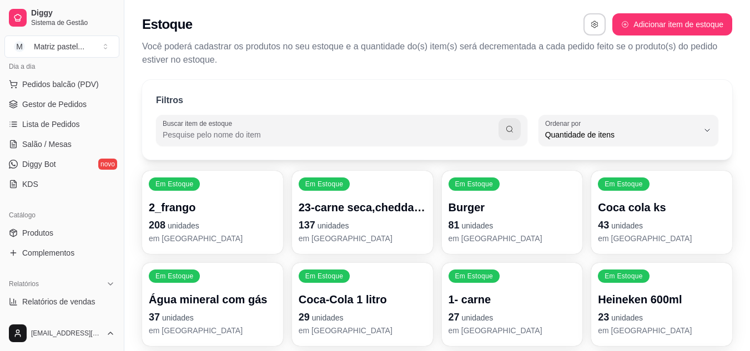
scroll to position [55, 0]
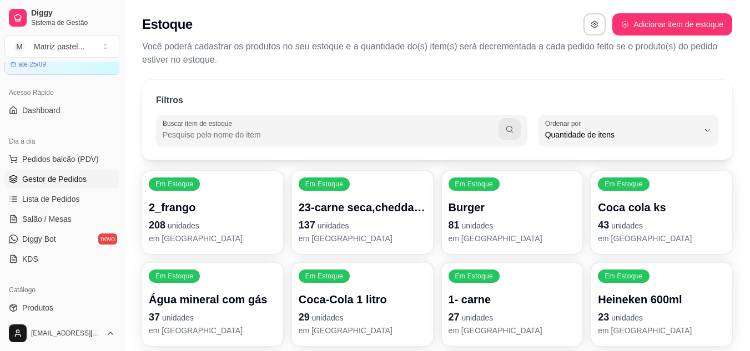
click at [44, 181] on span "Gestor de Pedidos" at bounding box center [54, 179] width 64 height 11
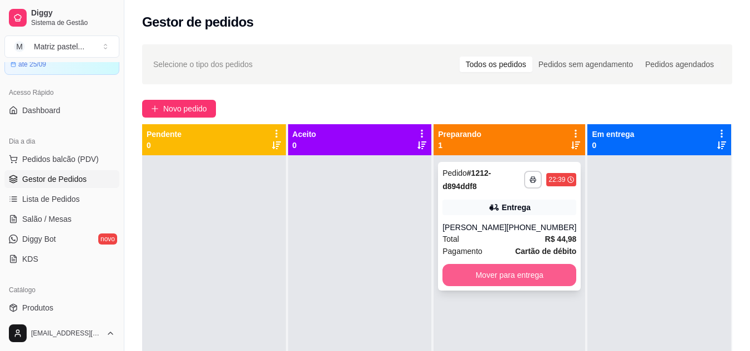
click at [488, 279] on button "Mover para entrega" at bounding box center [509, 275] width 134 height 22
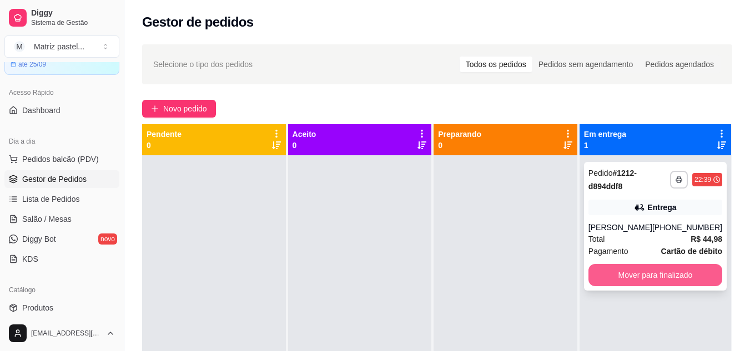
click at [672, 286] on button "Mover para finalizado" at bounding box center [655, 275] width 134 height 22
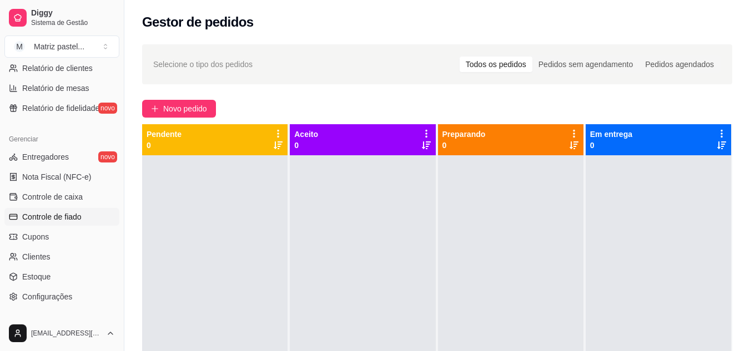
scroll to position [388, 0]
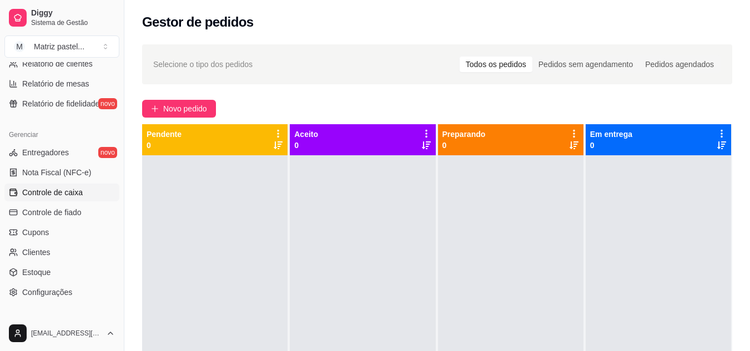
click at [59, 194] on span "Controle de caixa" at bounding box center [52, 192] width 60 height 11
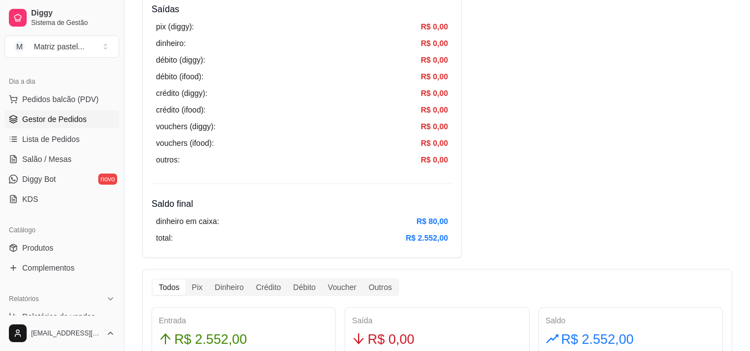
scroll to position [111, 0]
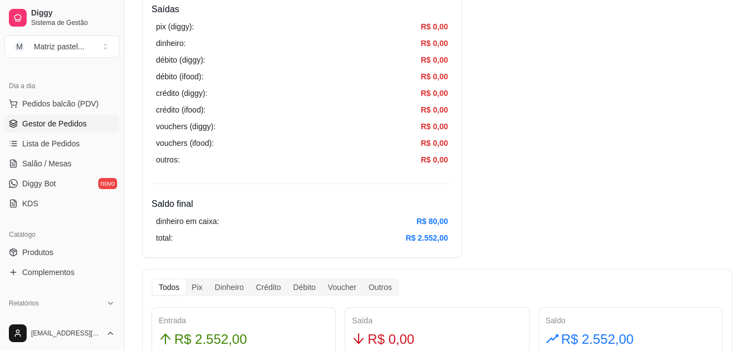
click at [50, 125] on span "Gestor de Pedidos" at bounding box center [54, 123] width 64 height 11
click at [65, 124] on span "Gestor de Pedidos" at bounding box center [54, 123] width 64 height 11
